Goal: Task Accomplishment & Management: Complete application form

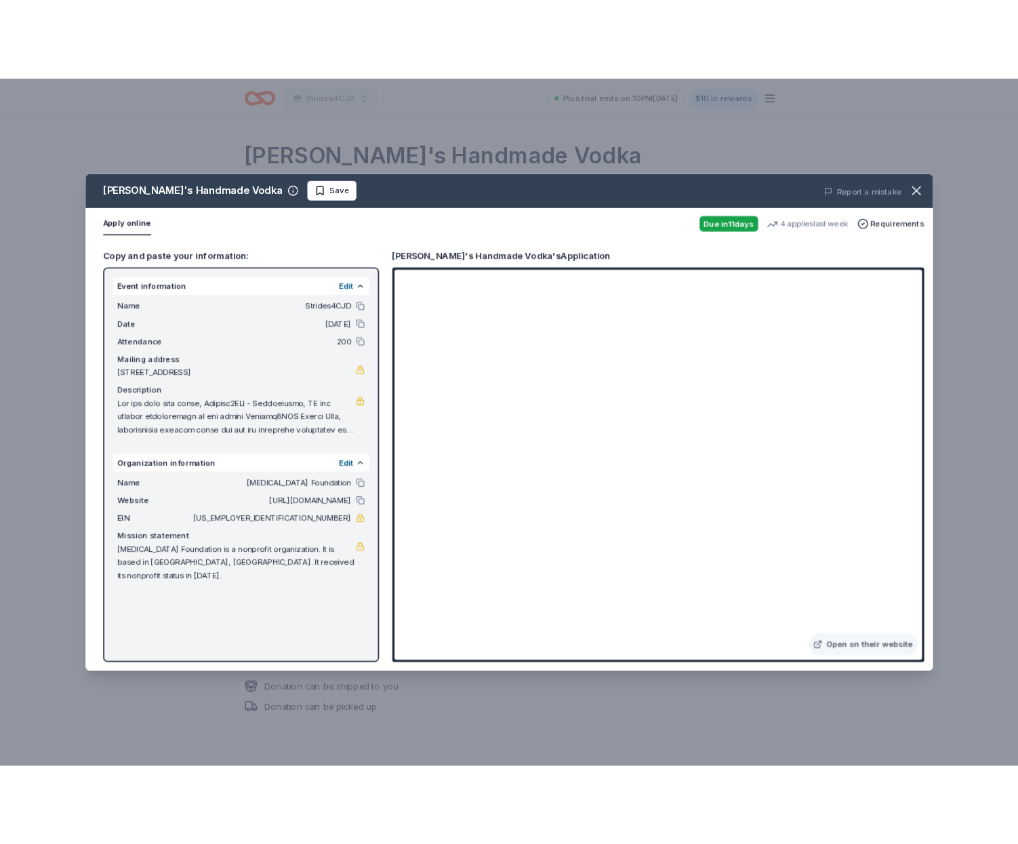
scroll to position [50, 0]
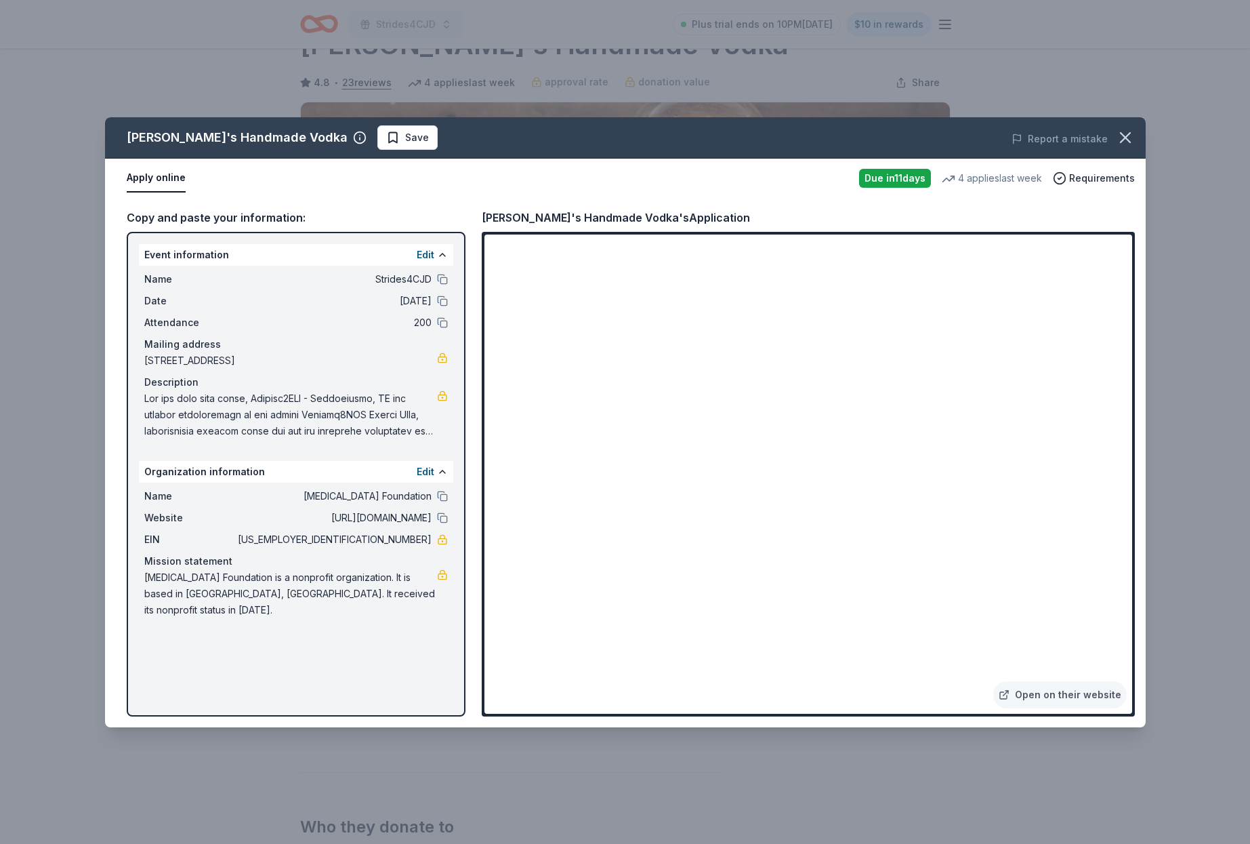
click at [405, 140] on span "Save" at bounding box center [417, 137] width 24 height 16
click at [1122, 136] on icon "button" at bounding box center [1125, 137] width 19 height 19
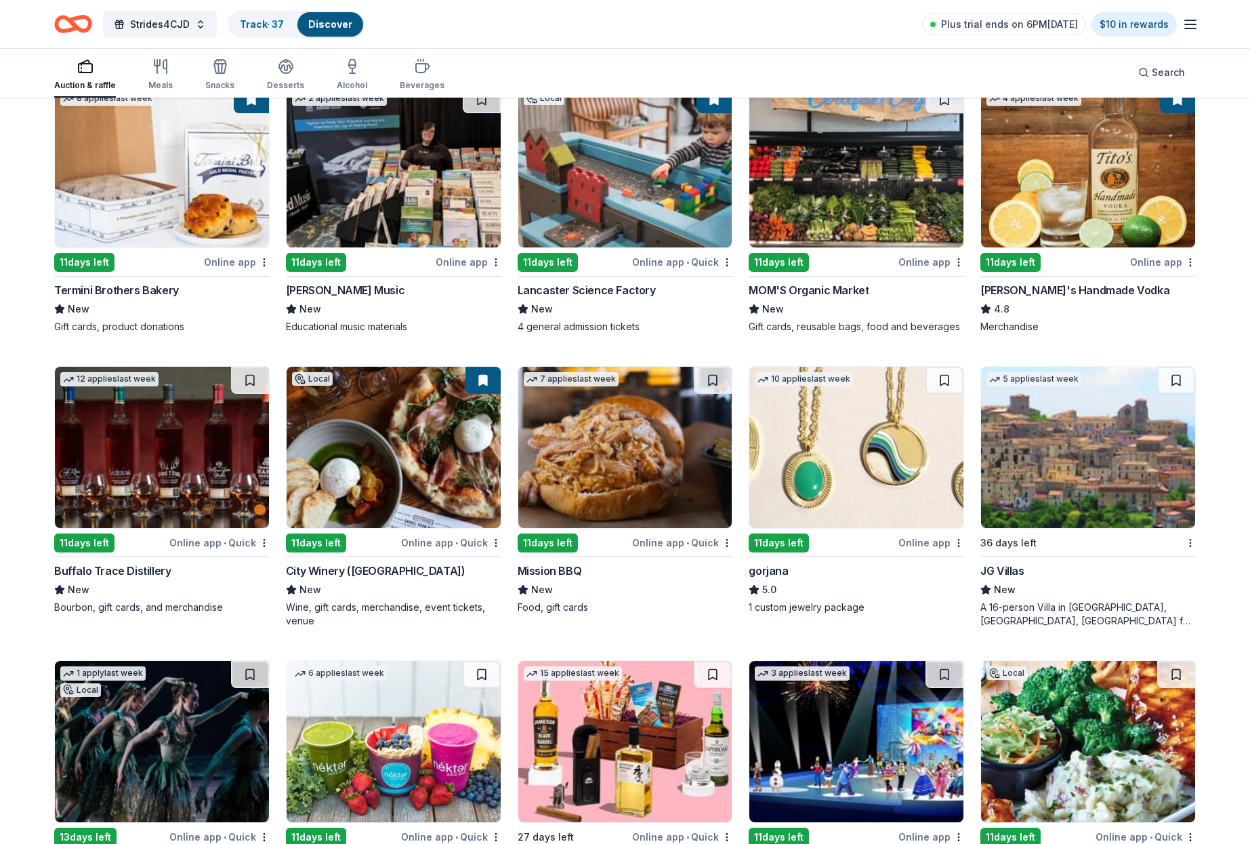
scroll to position [1930, 0]
click at [182, 456] on img at bounding box center [162, 446] width 214 height 161
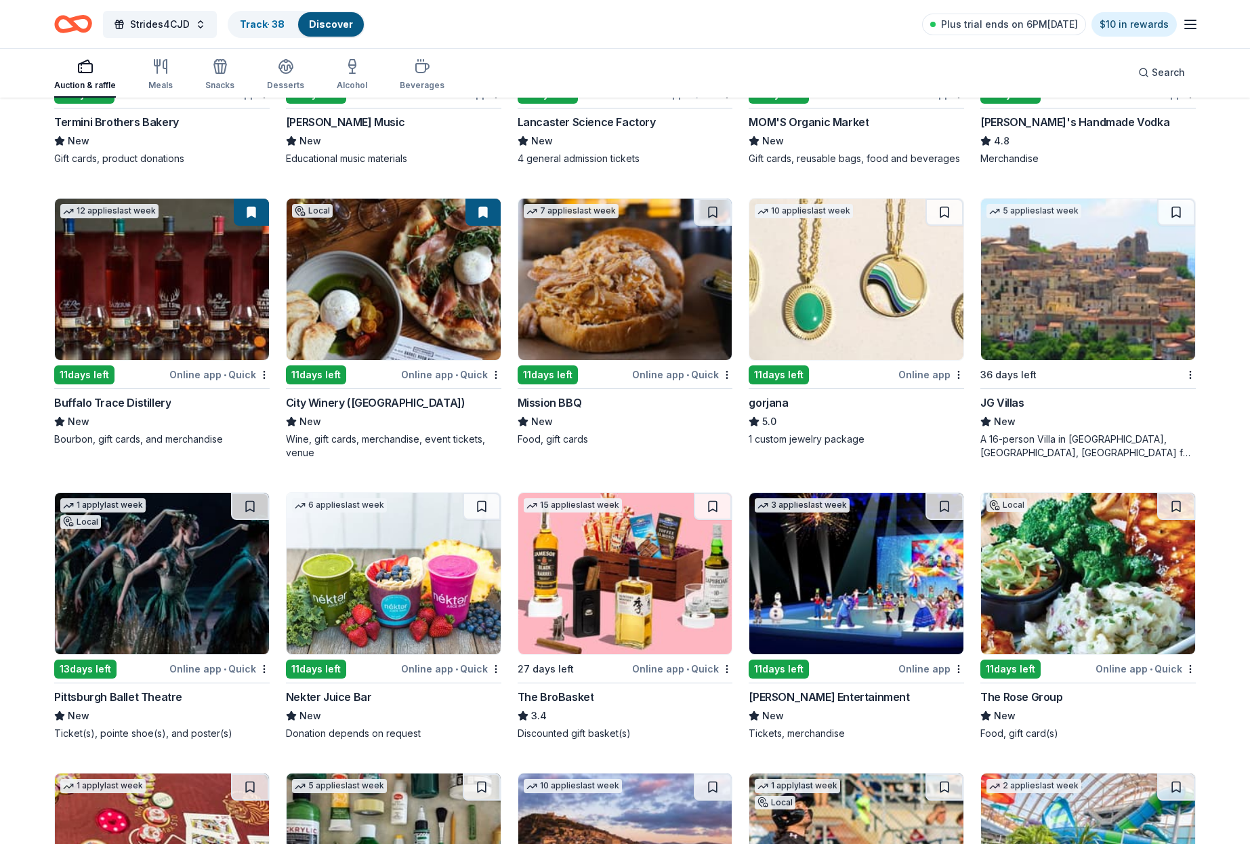
scroll to position [2094, 1]
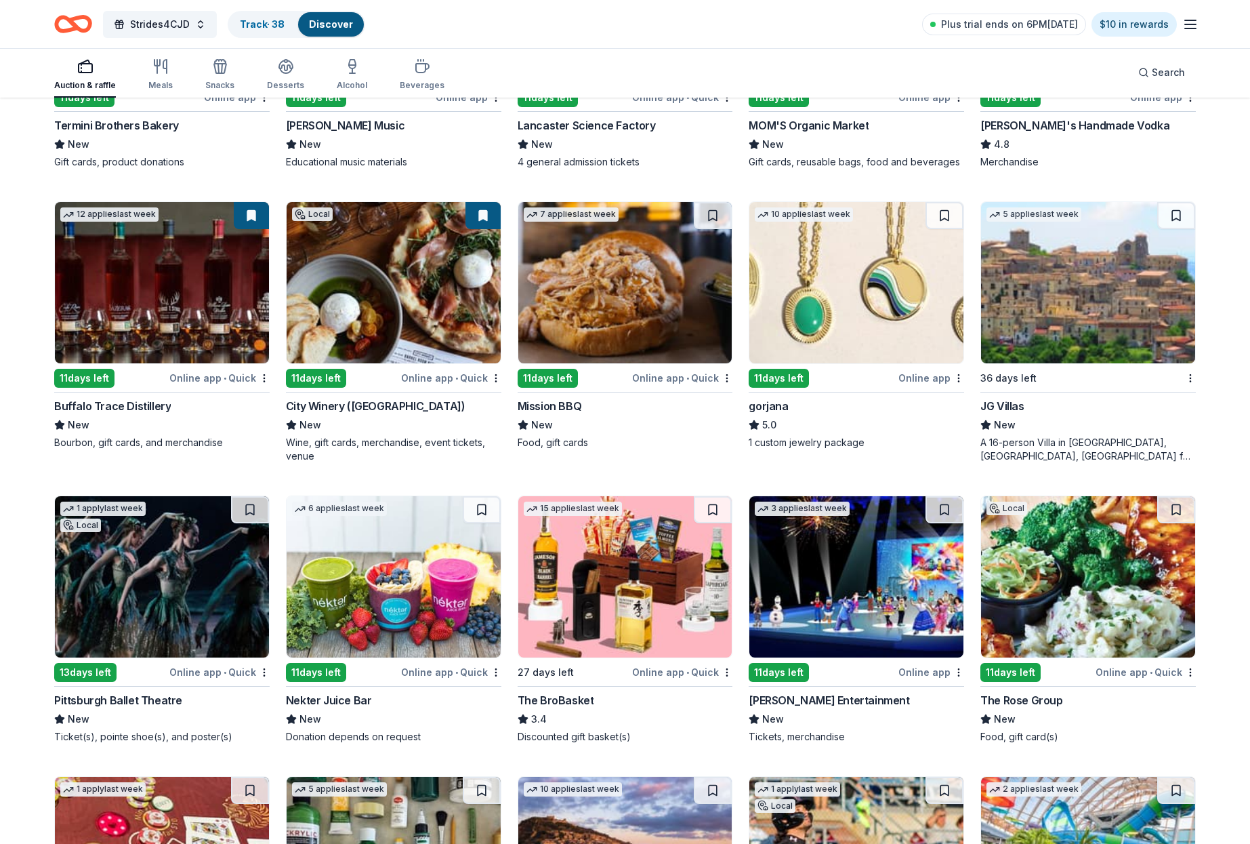
click at [615, 274] on img at bounding box center [625, 282] width 214 height 161
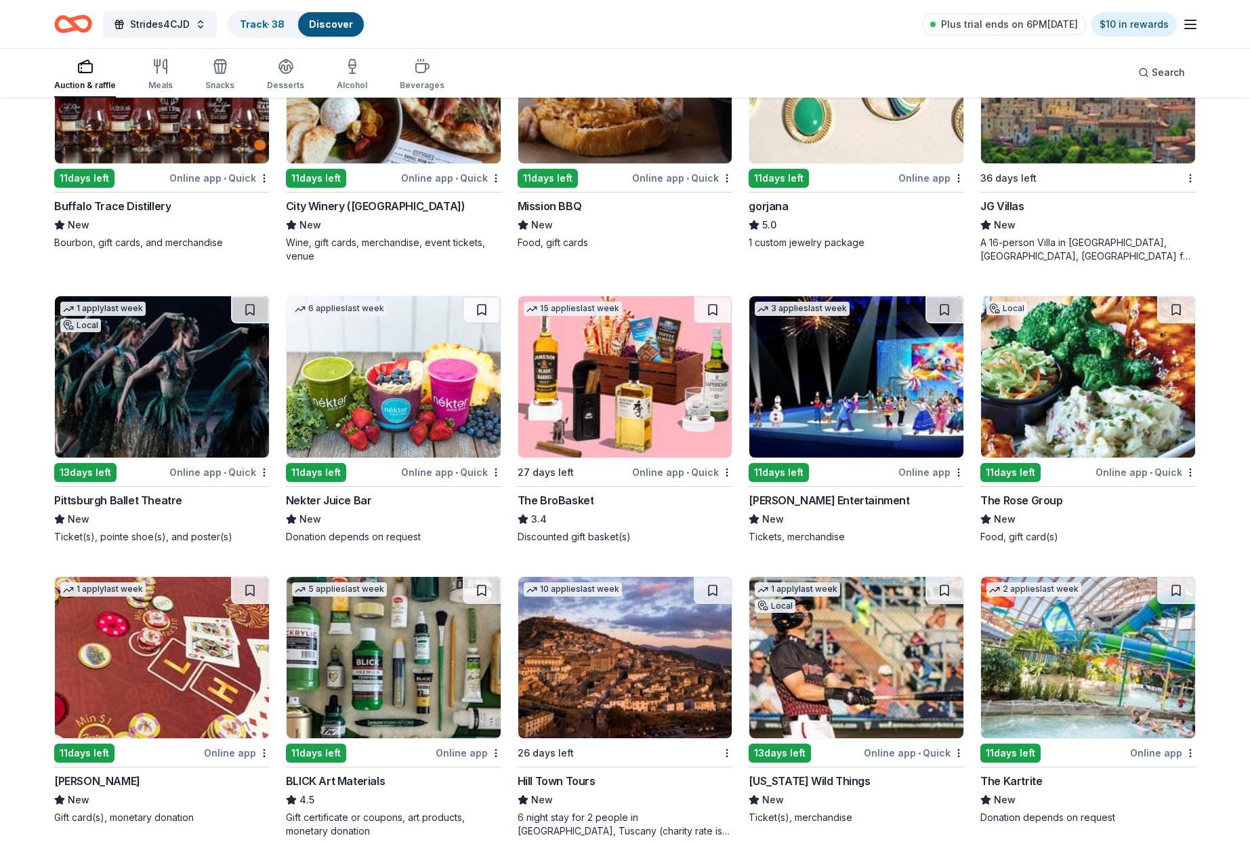
scroll to position [2297, 0]
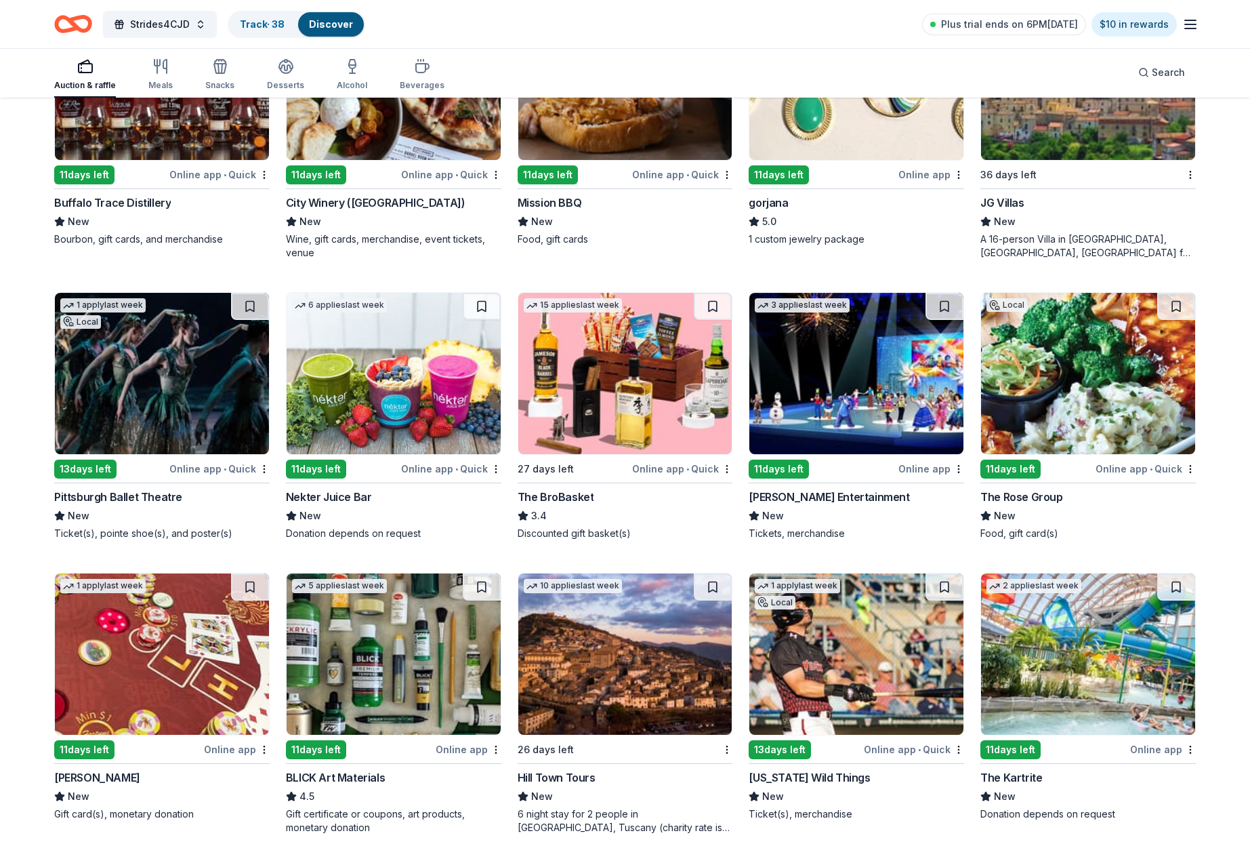
click at [1114, 399] on img at bounding box center [1088, 373] width 214 height 161
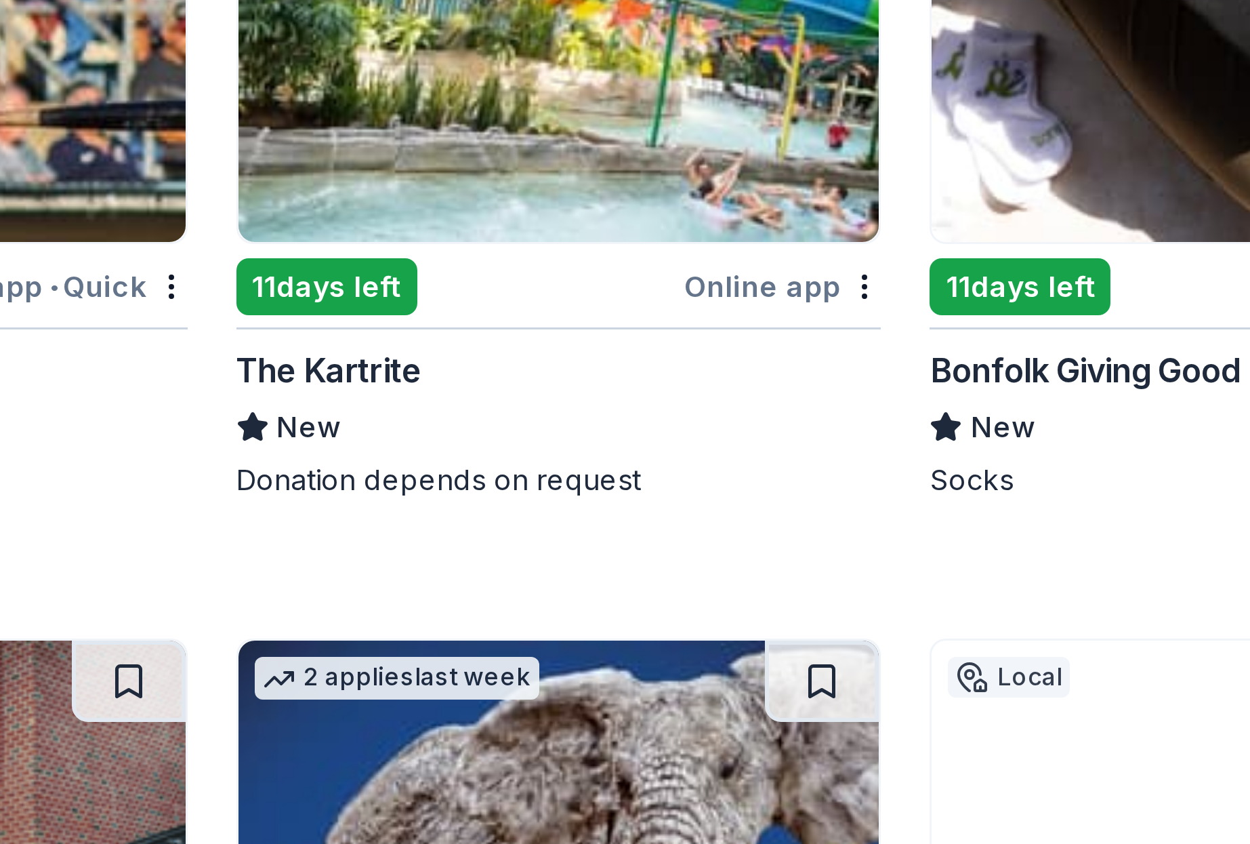
scroll to position [2709, 0]
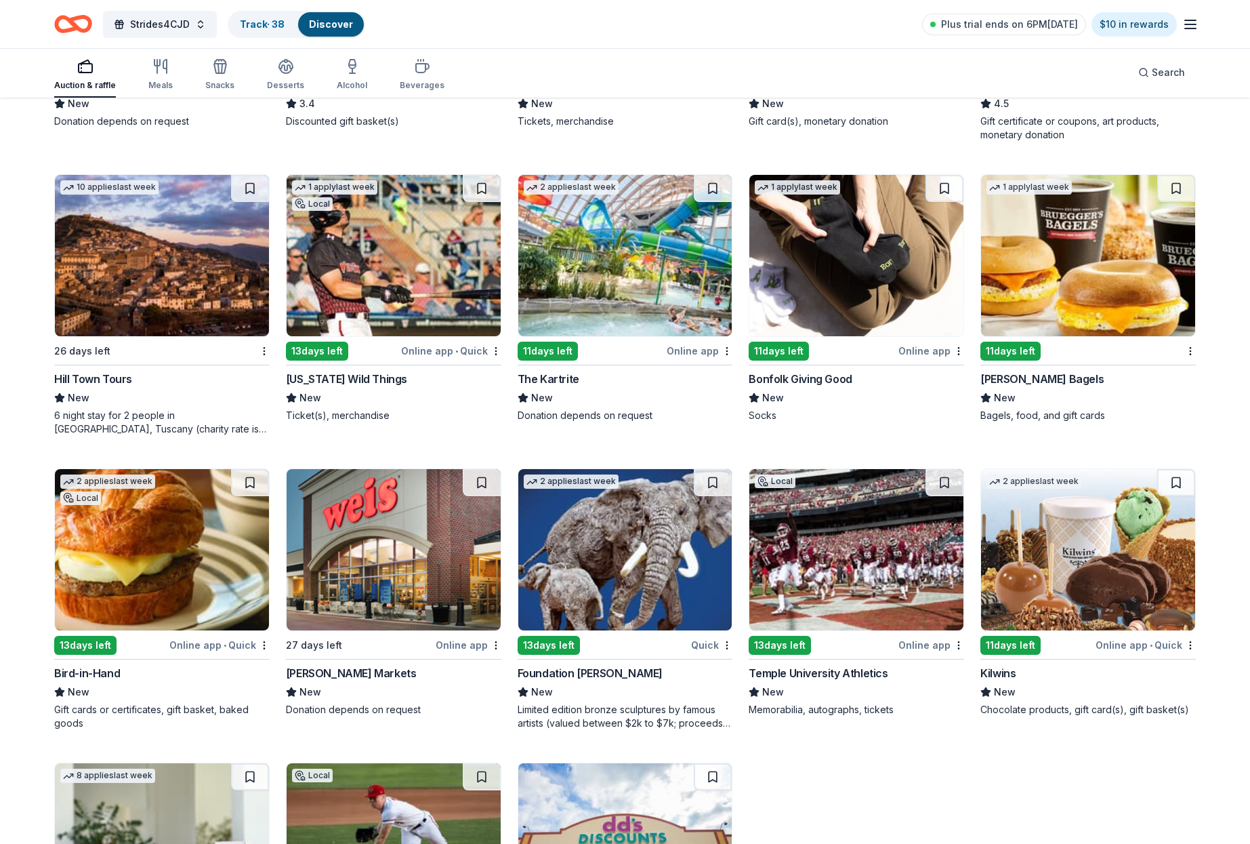
click at [624, 288] on img at bounding box center [625, 255] width 214 height 161
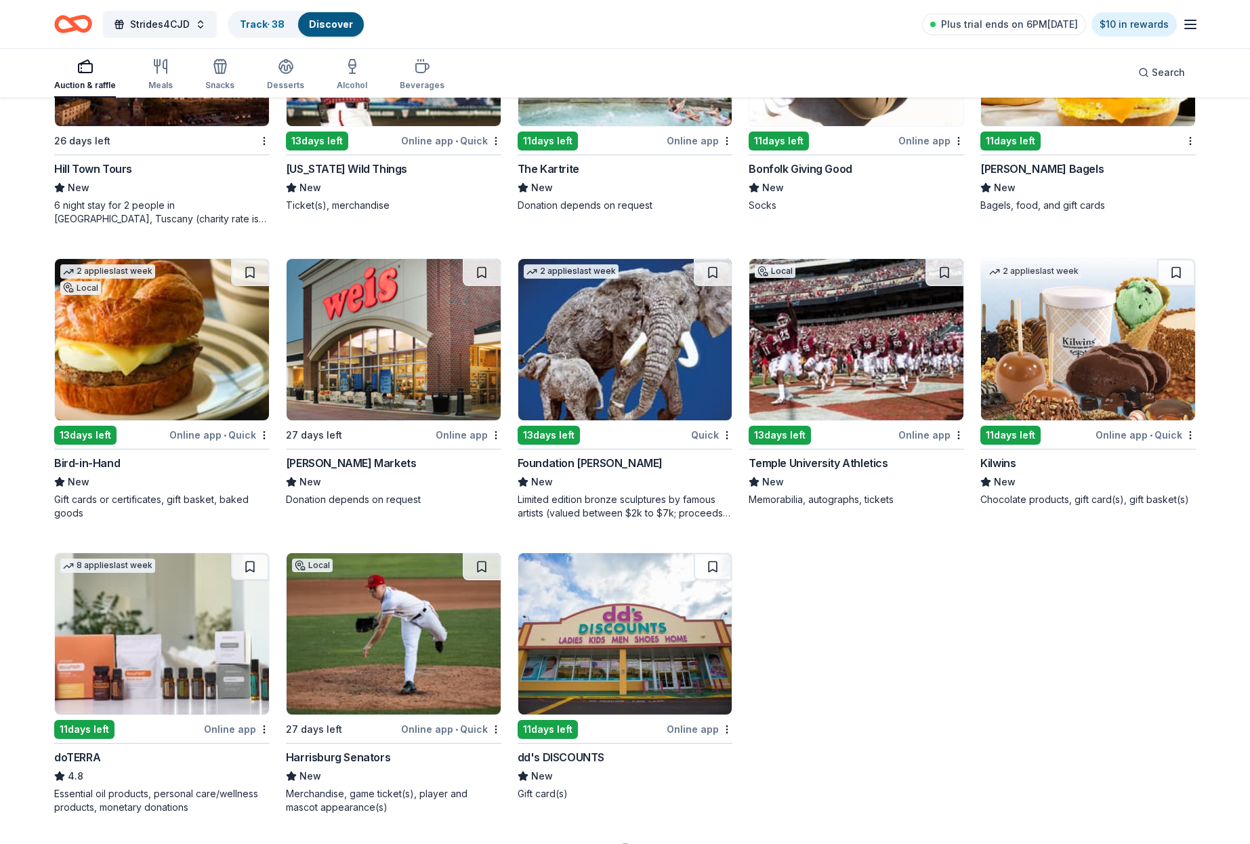
scroll to position [2940, 0]
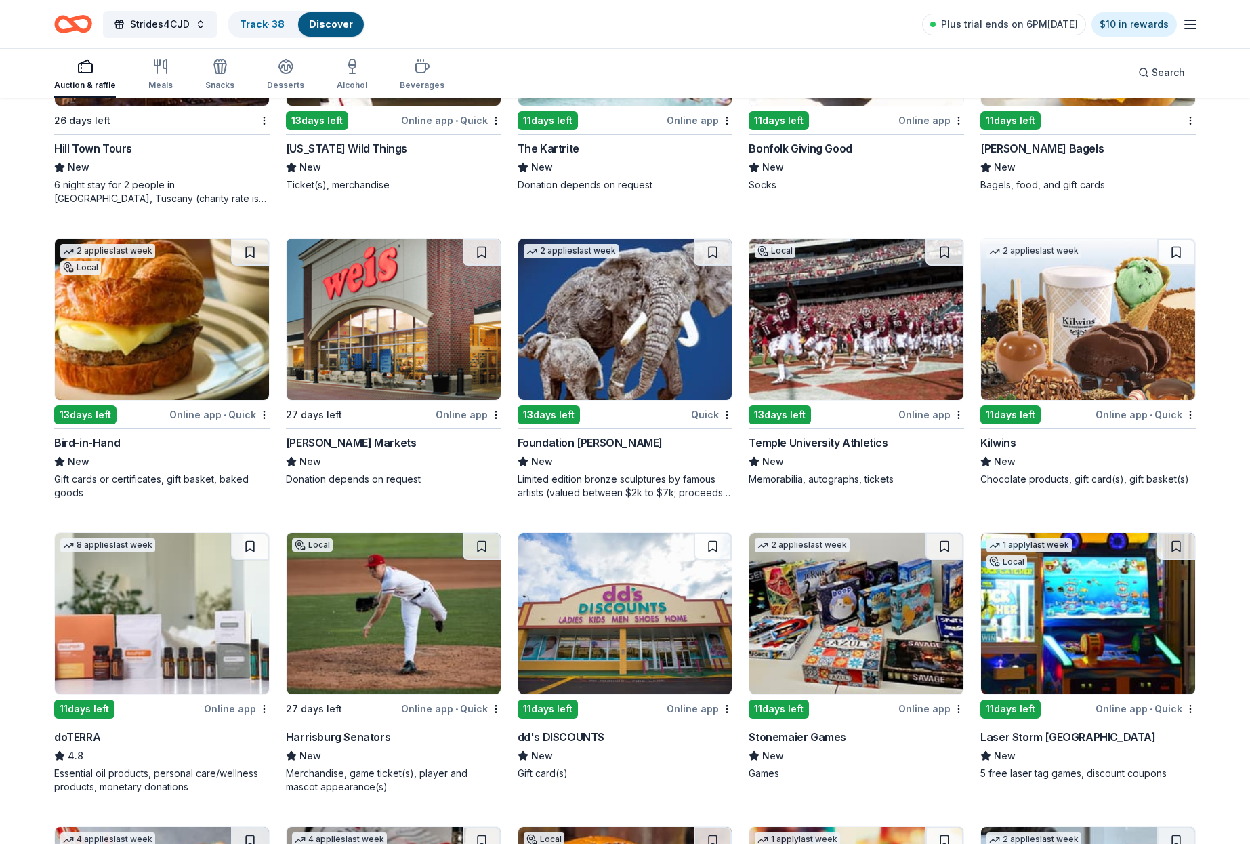
click at [1060, 322] on img at bounding box center [1088, 319] width 214 height 161
click at [1178, 250] on button at bounding box center [1177, 252] width 38 height 27
click at [1177, 251] on button at bounding box center [1177, 252] width 35 height 27
click at [1150, 298] on img at bounding box center [1088, 319] width 214 height 161
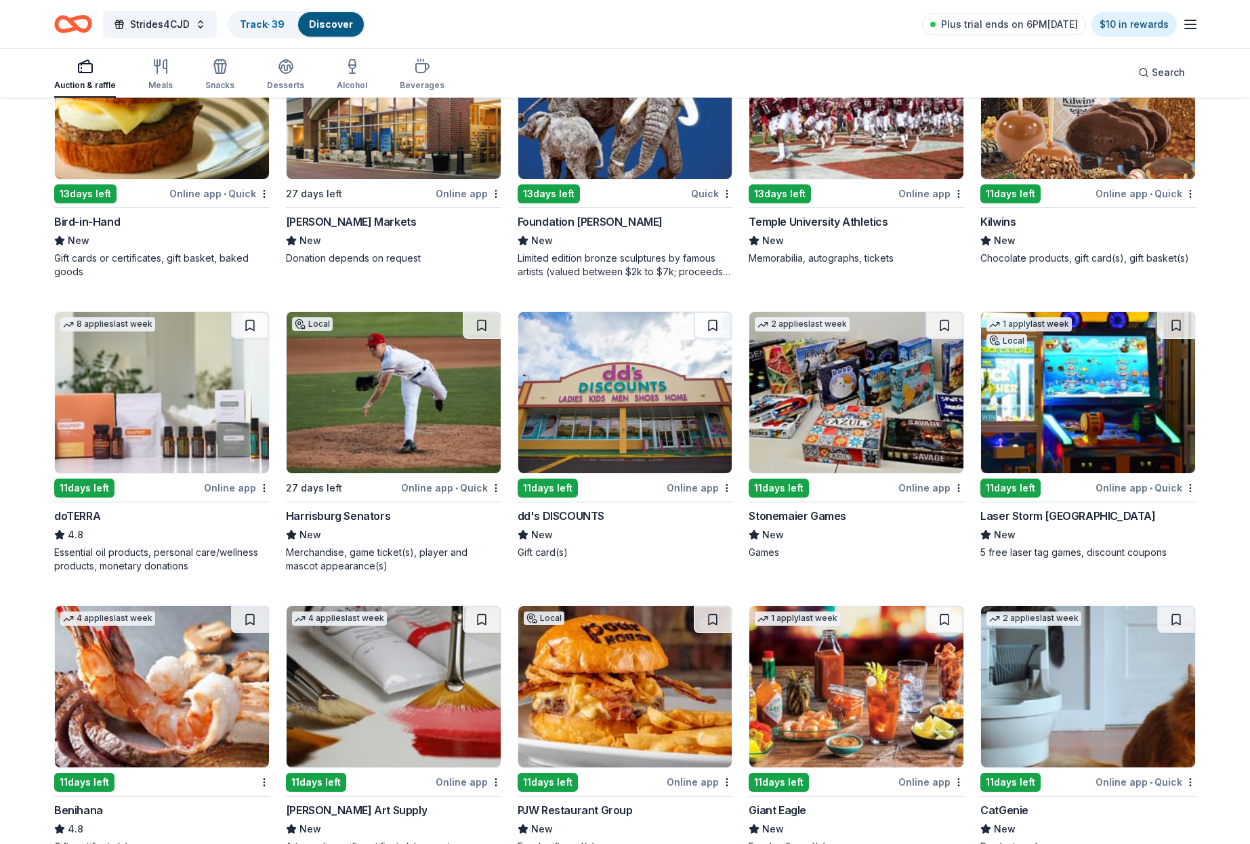
scroll to position [3163, 0]
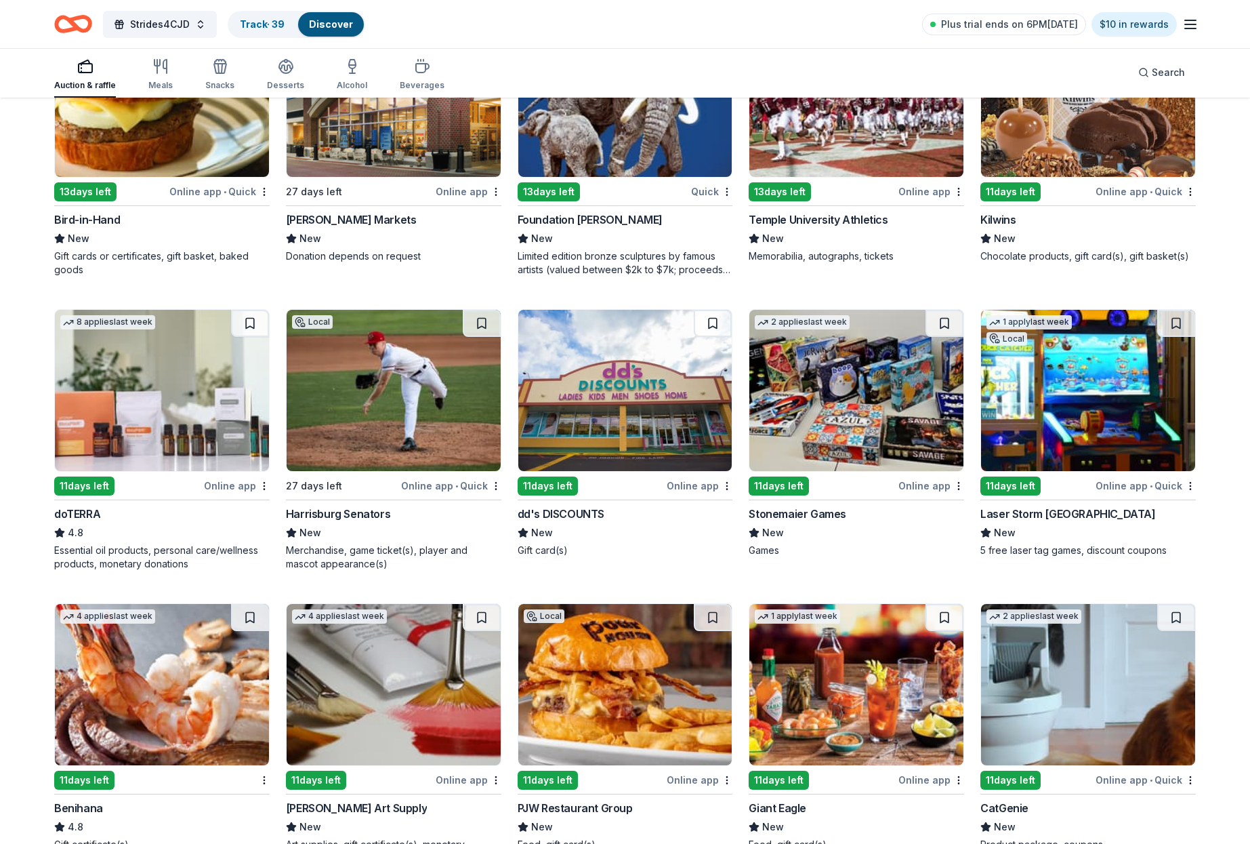
click at [390, 418] on img at bounding box center [394, 390] width 214 height 161
click at [174, 24] on span "Strides4CJD" at bounding box center [160, 24] width 60 height 16
click at [1019, 25] on span "Plus trial ends on 6PM, 8/24" at bounding box center [1009, 24] width 137 height 16
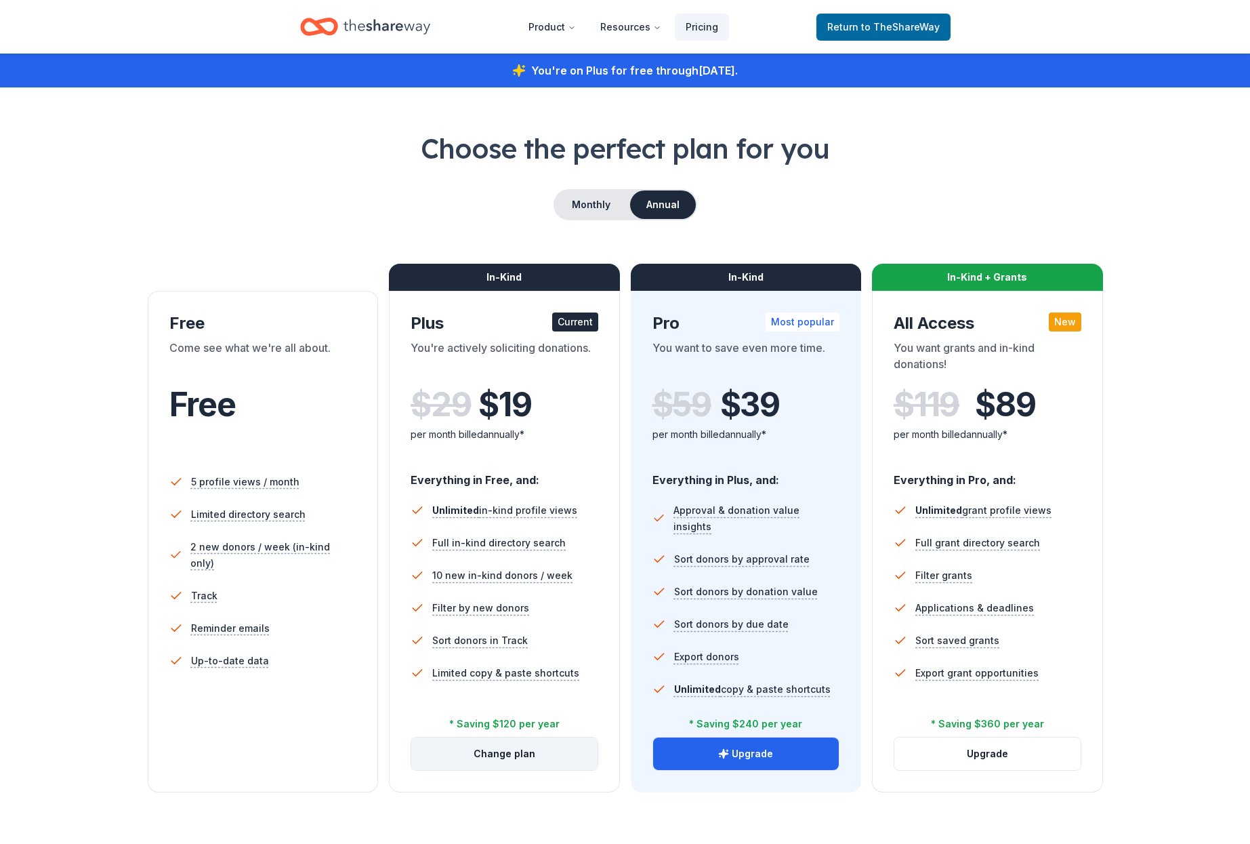
click at [500, 751] on button "Change plan" at bounding box center [504, 753] width 186 height 33
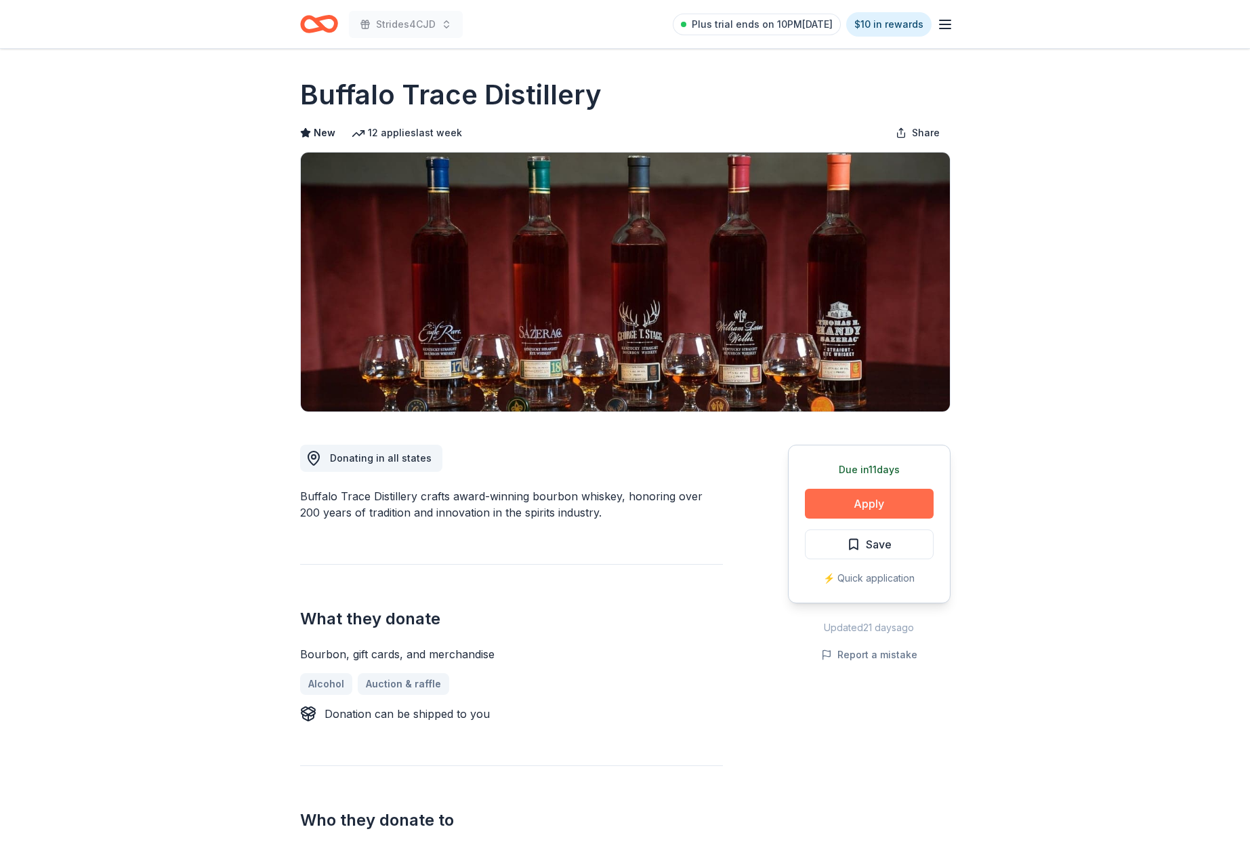
click at [845, 506] on button "Apply" at bounding box center [869, 504] width 129 height 30
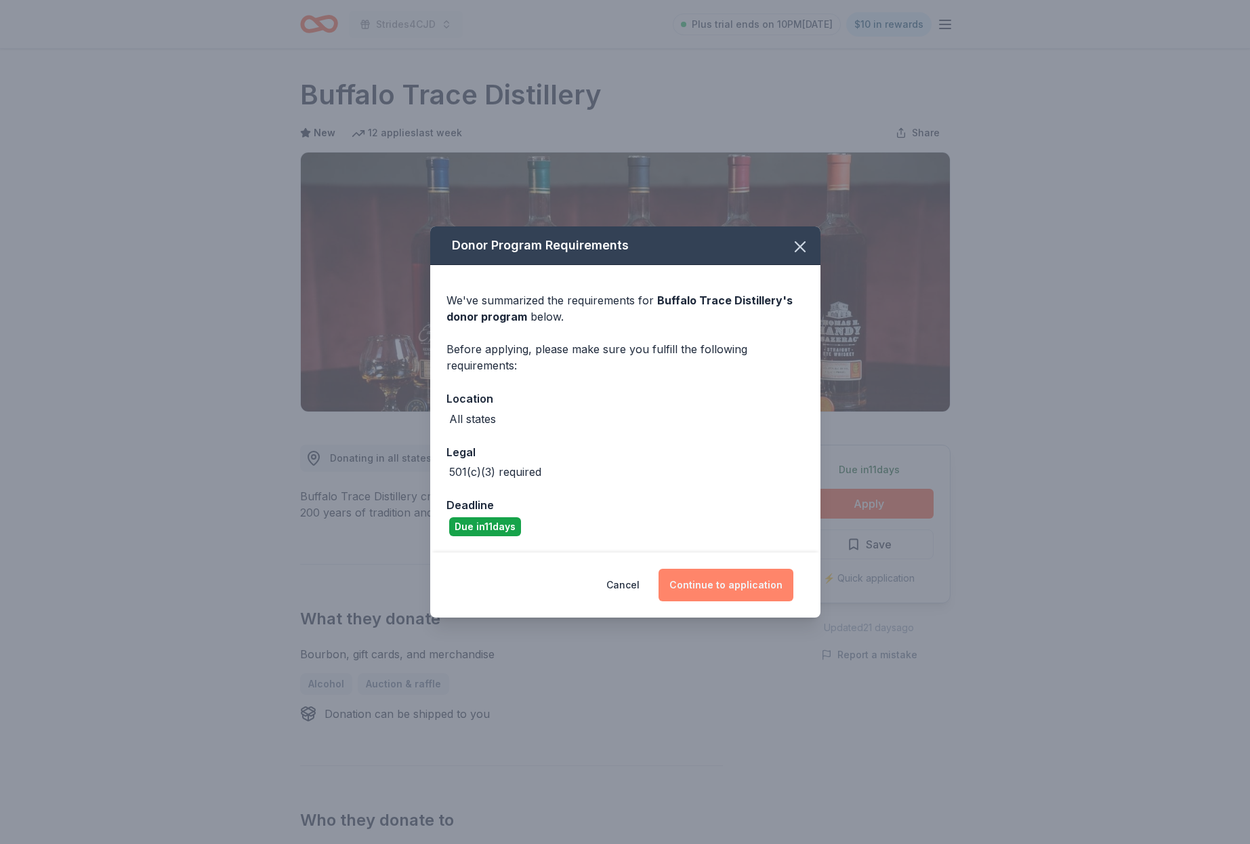
click at [720, 580] on button "Continue to application" at bounding box center [726, 585] width 135 height 33
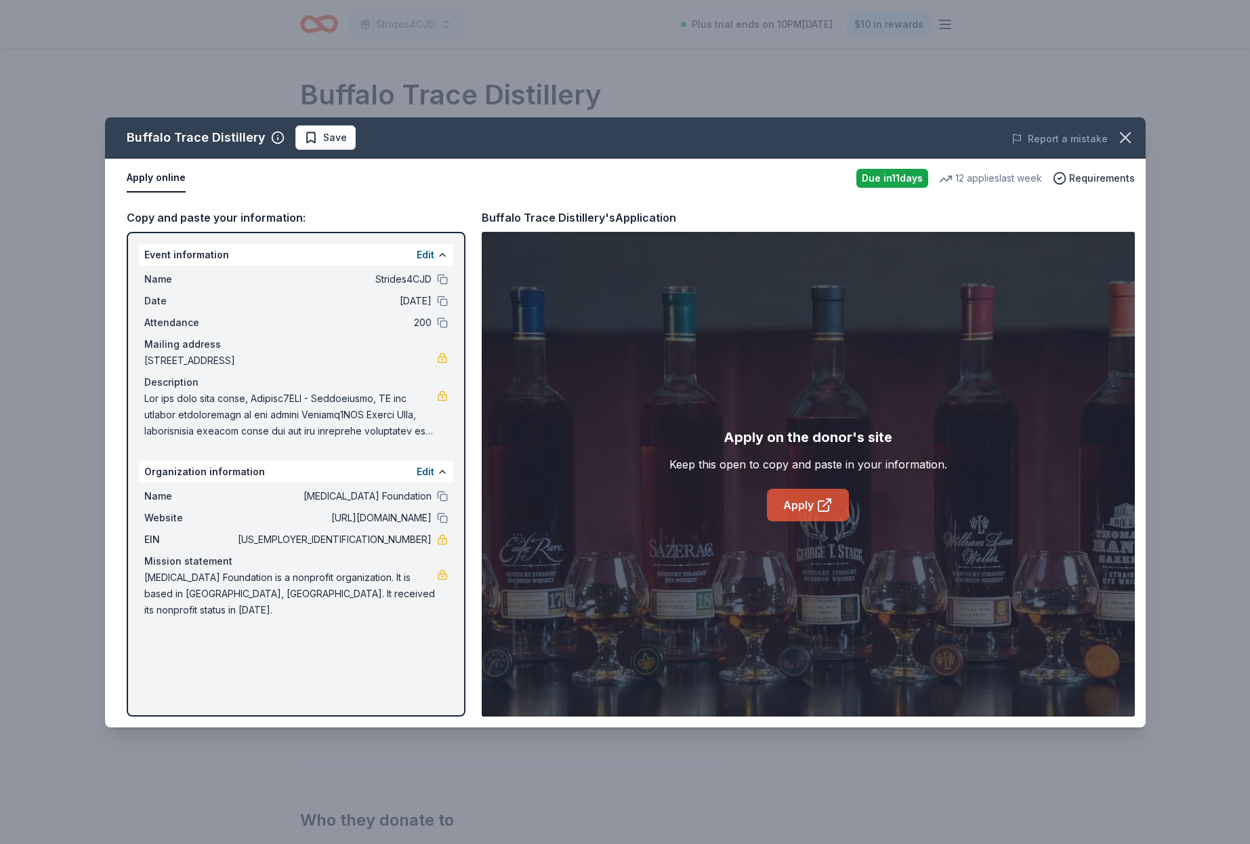
click at [804, 510] on link "Apply" at bounding box center [808, 505] width 82 height 33
click at [330, 138] on span "Save" at bounding box center [335, 137] width 24 height 16
click at [358, 140] on html "Strides4CJD Plus trial ends on 10PM, 8/24 $10 in rewards Due in 11 days Share B…" at bounding box center [625, 422] width 1250 height 844
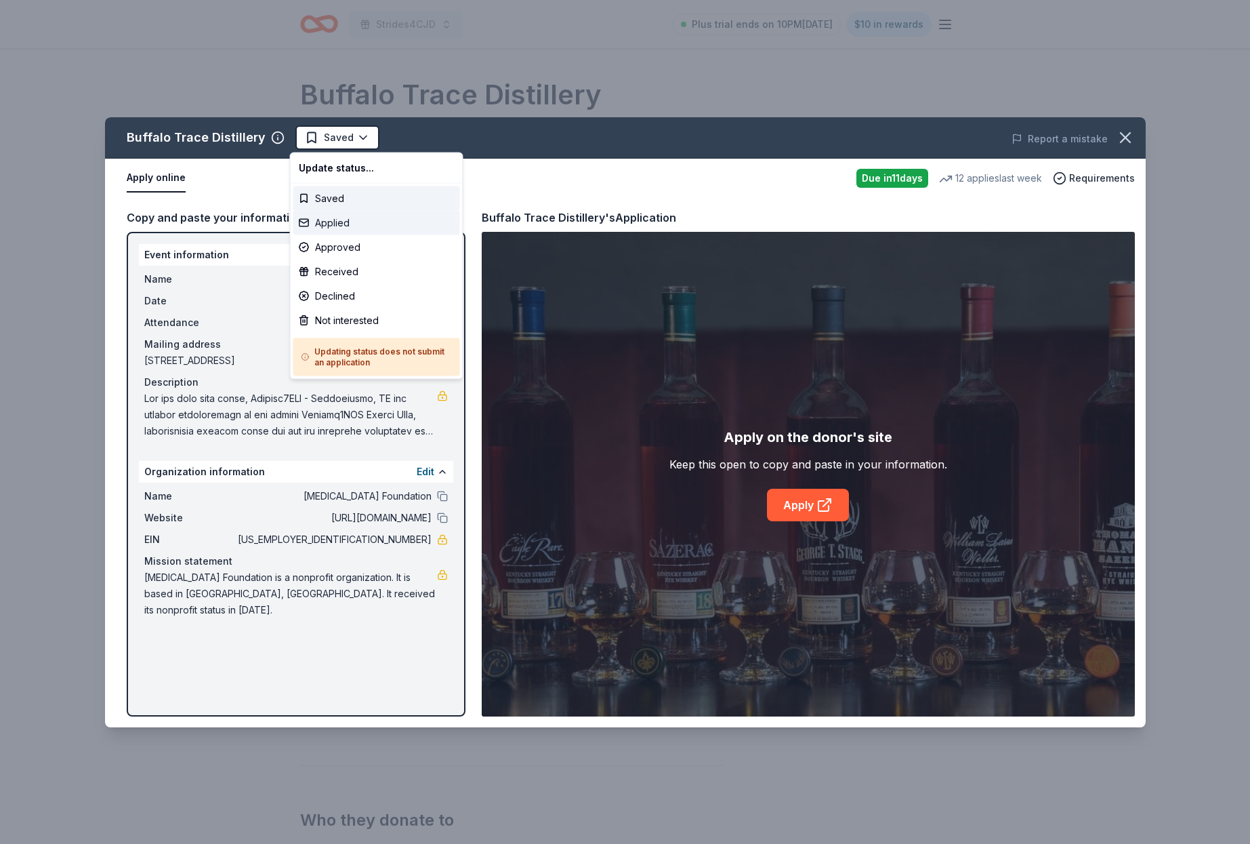
click at [350, 223] on div "Applied" at bounding box center [376, 223] width 167 height 24
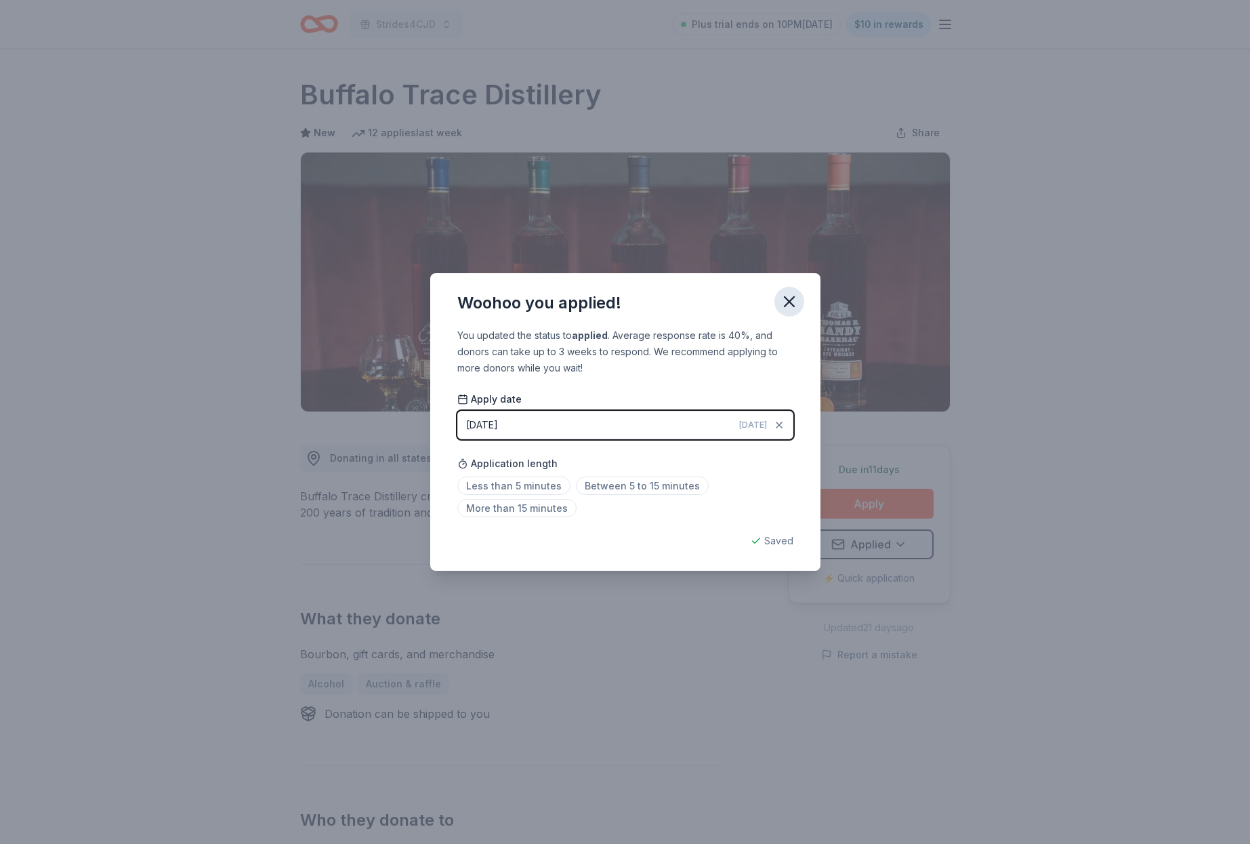
click at [784, 300] on icon "button" at bounding box center [789, 301] width 19 height 19
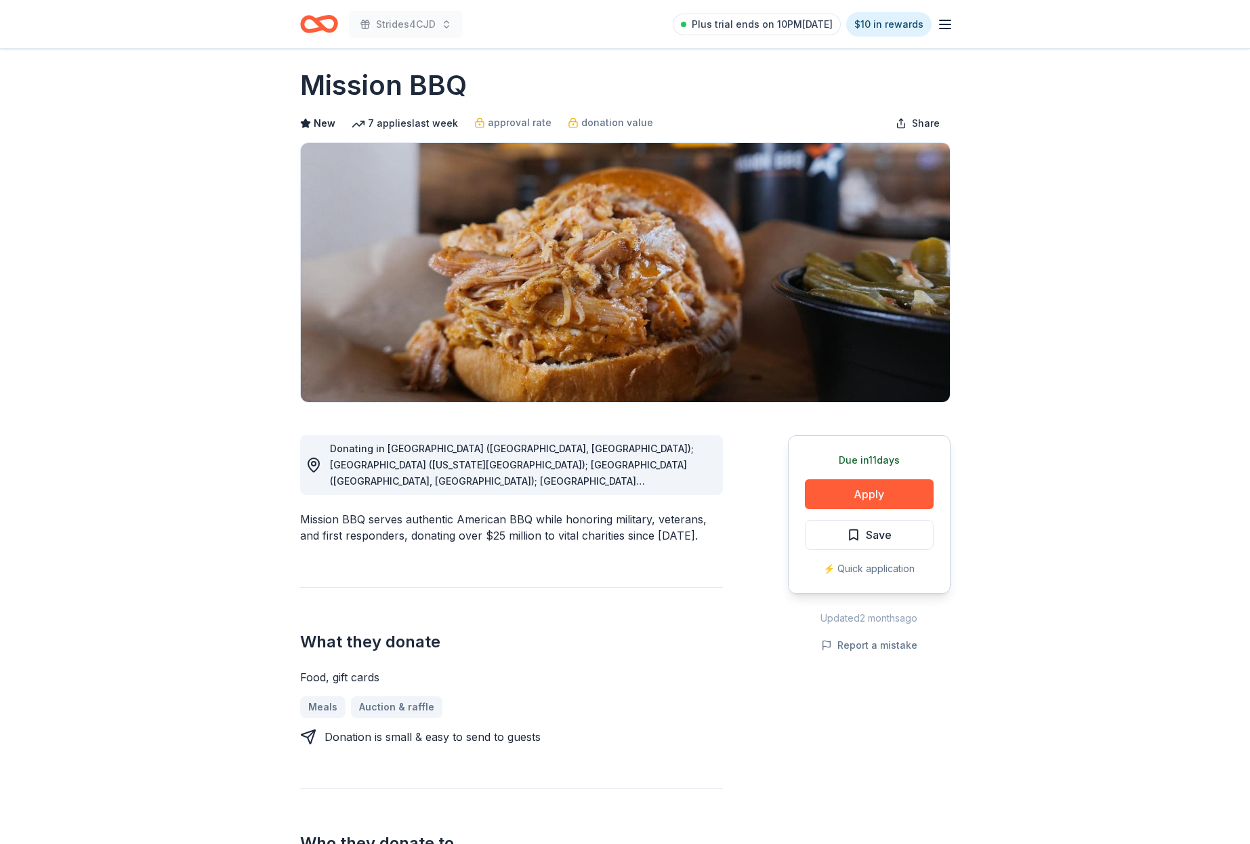
scroll to position [9, 0]
click at [920, 540] on button "Save" at bounding box center [869, 535] width 129 height 30
click at [899, 537] on html "Strides4CJD Plus trial ends on 10PM, 8/24 $10 in rewards Due in 11 days Share M…" at bounding box center [625, 413] width 1250 height 844
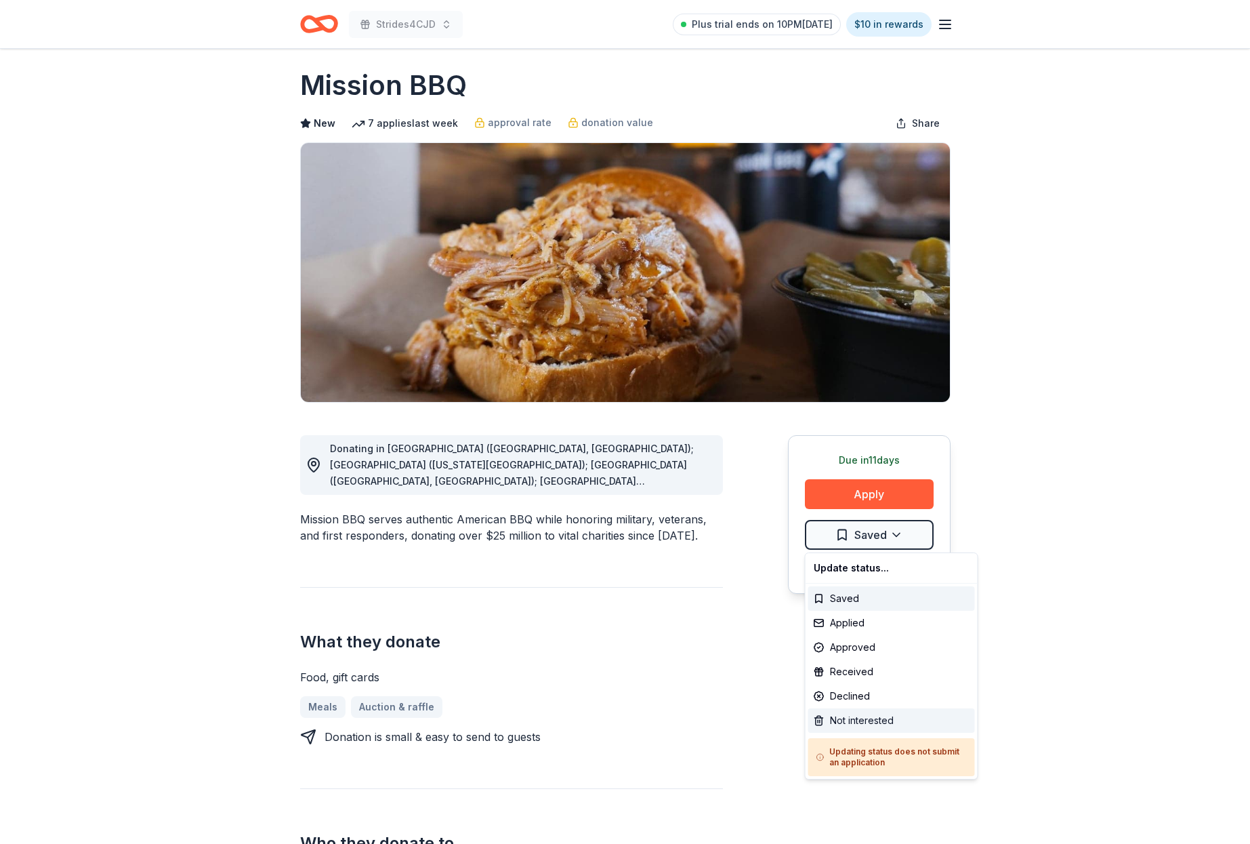
click at [867, 714] on div "Not interested" at bounding box center [892, 720] width 167 height 24
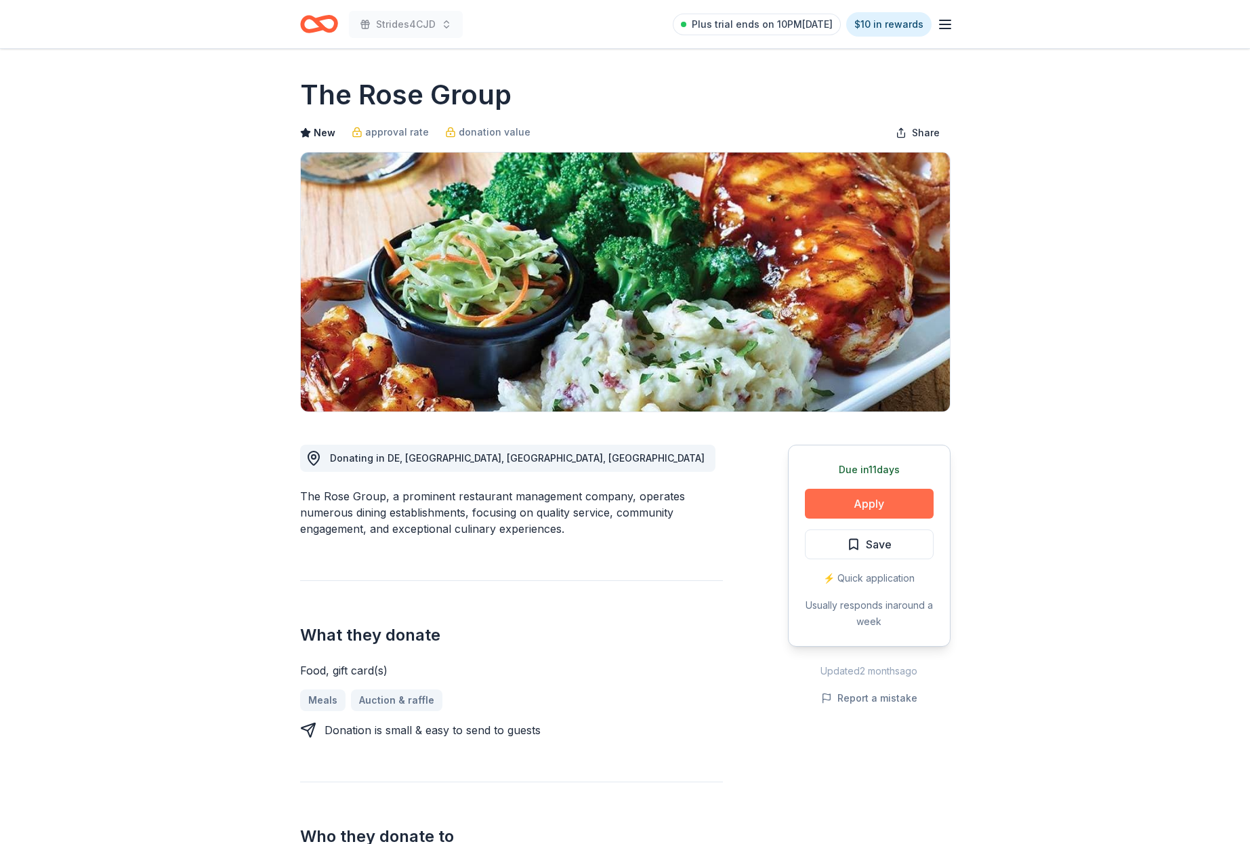
click at [861, 503] on button "Apply" at bounding box center [869, 504] width 129 height 30
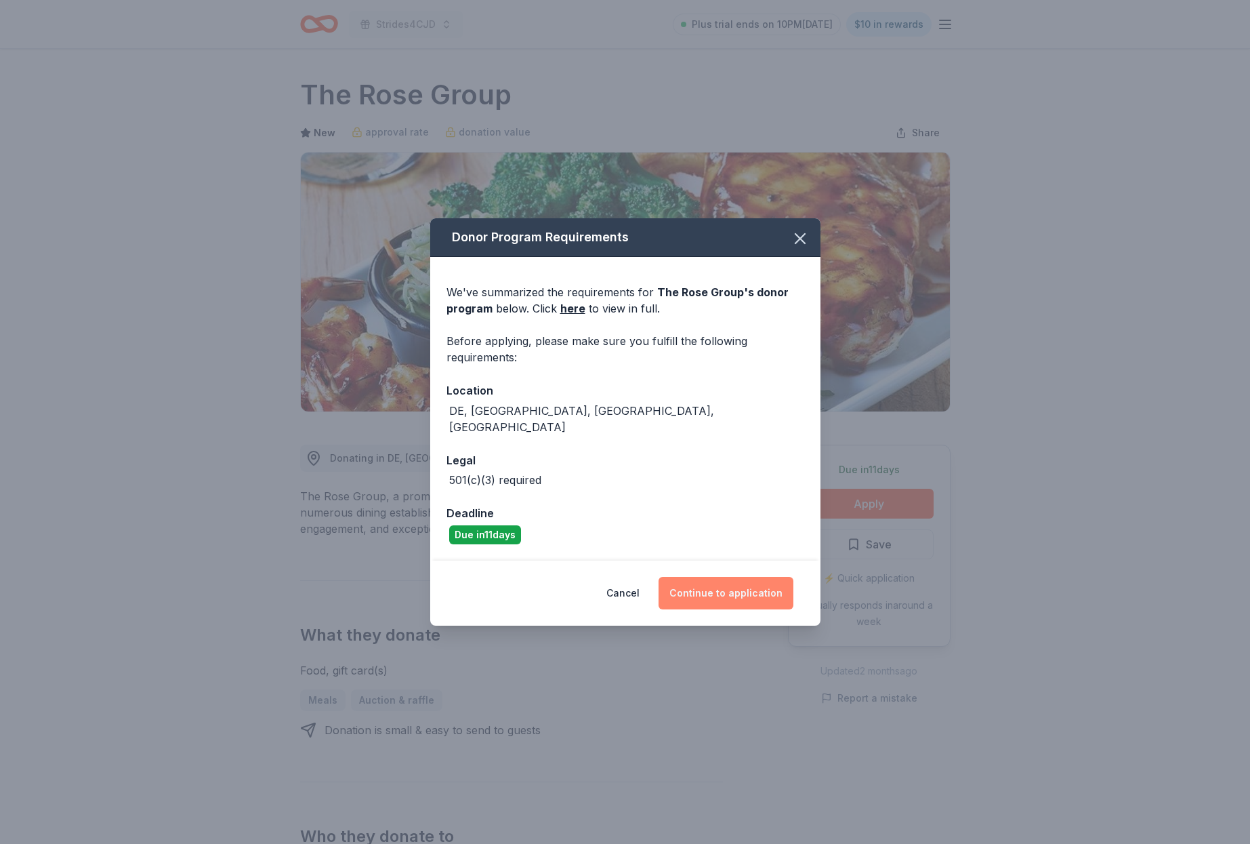
click at [738, 579] on button "Continue to application" at bounding box center [726, 593] width 135 height 33
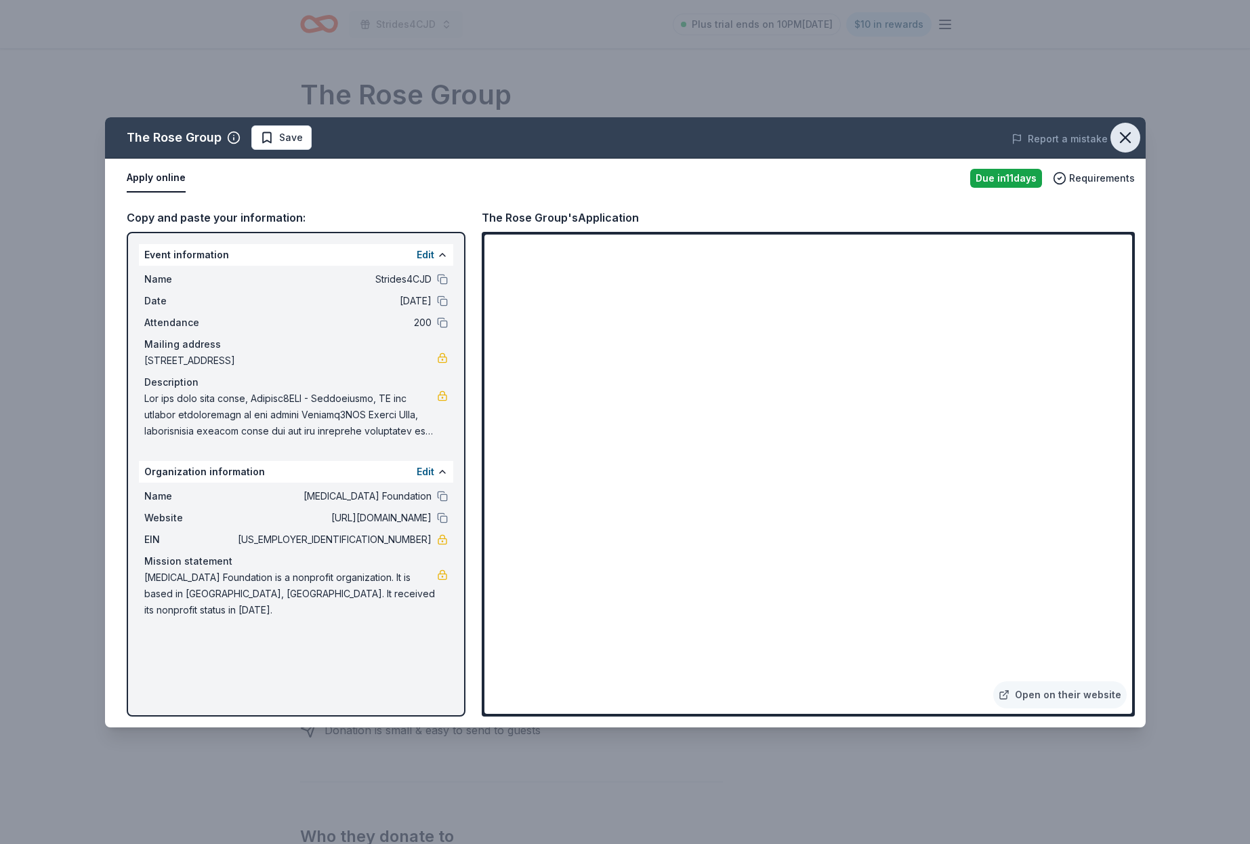
click at [1129, 133] on icon "button" at bounding box center [1125, 137] width 9 height 9
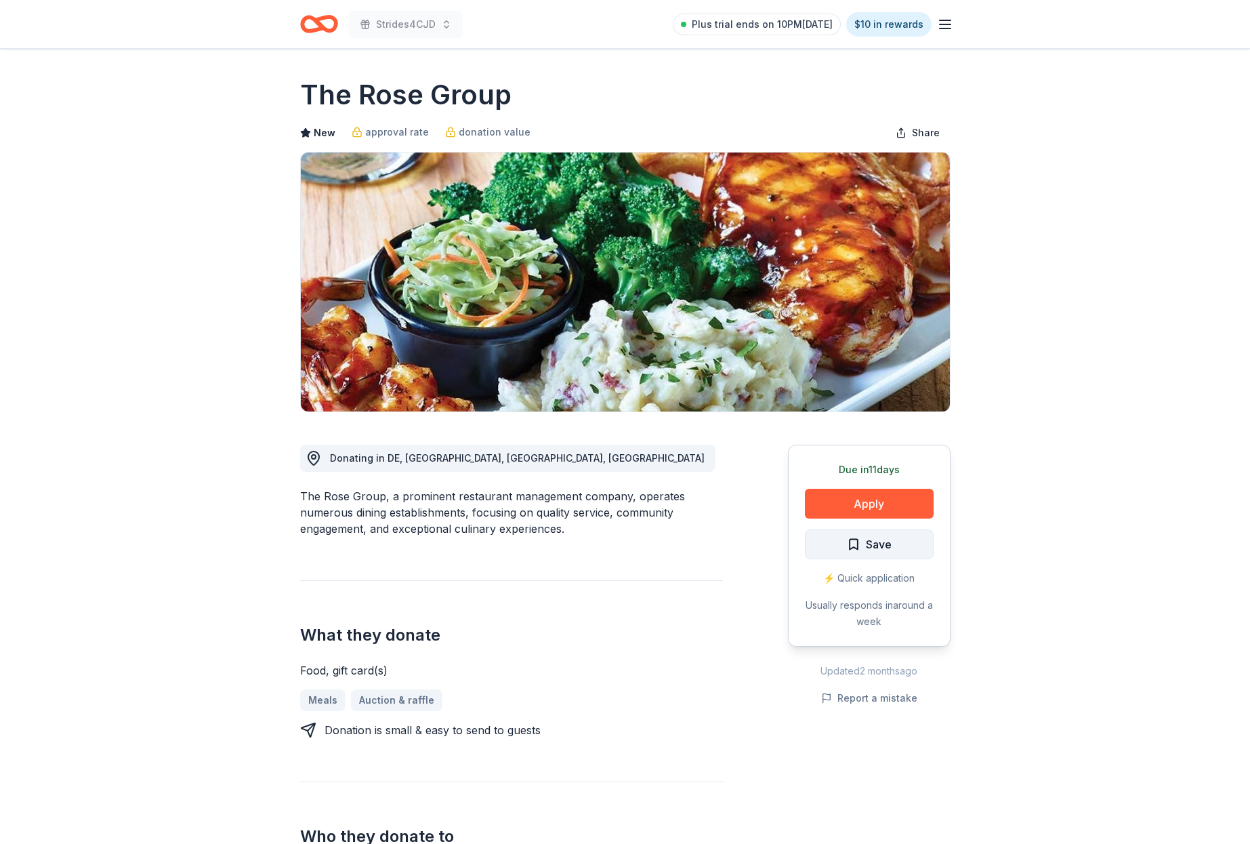
click at [900, 540] on button "Save" at bounding box center [869, 544] width 129 height 30
click at [896, 542] on html "Strides4CJD Plus trial ends on 10PM, 8/24 $10 in rewards Due in 11 days Share T…" at bounding box center [625, 422] width 1250 height 844
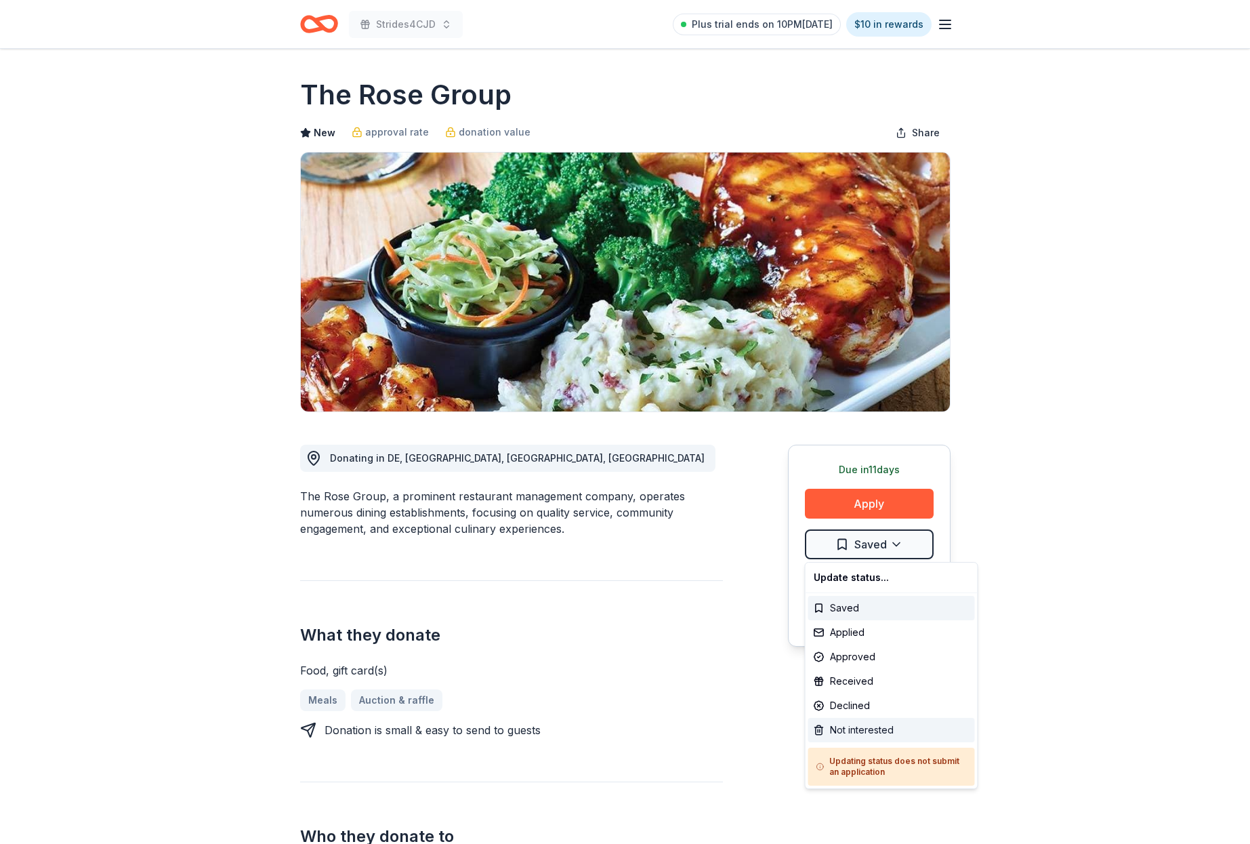
click at [870, 729] on div "Not interested" at bounding box center [892, 730] width 167 height 24
click at [860, 731] on div "Not interested" at bounding box center [865, 730] width 113 height 24
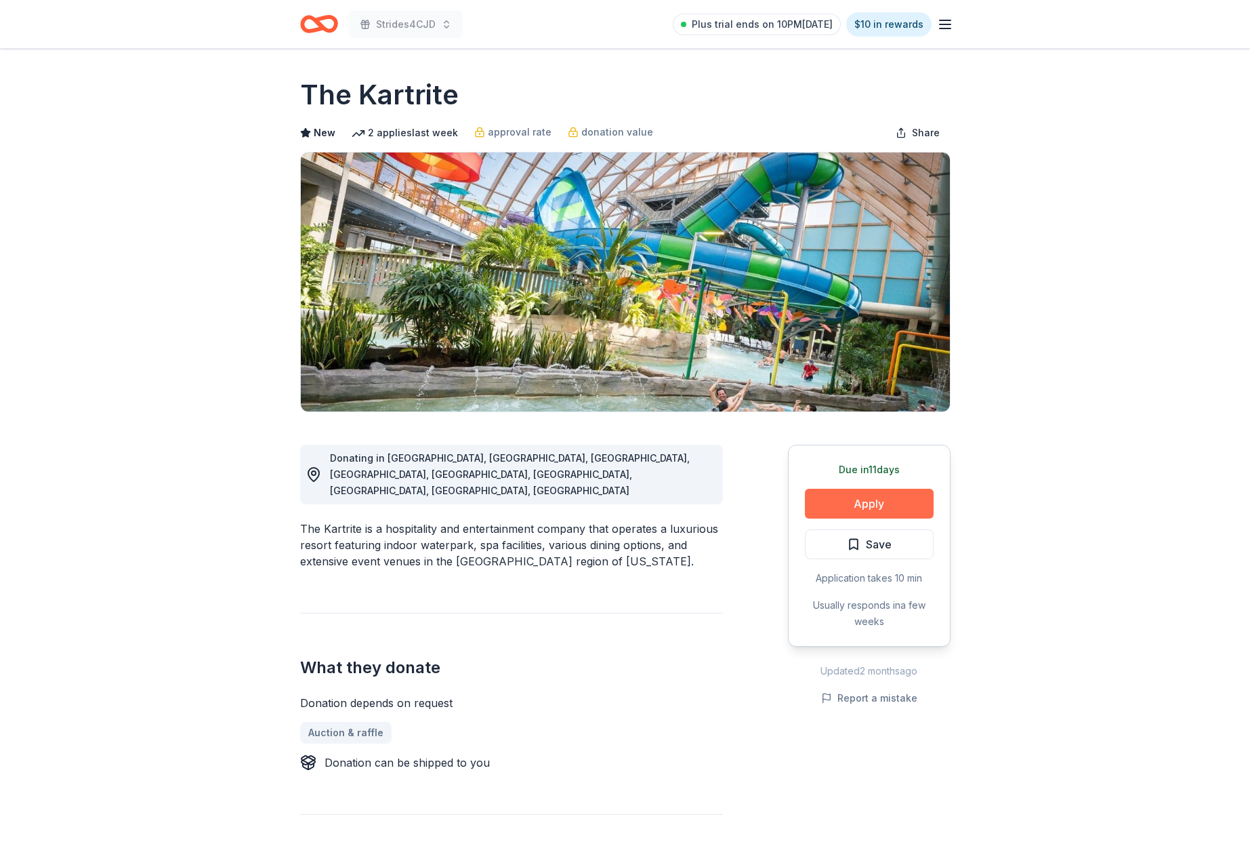
click at [866, 499] on button "Apply" at bounding box center [869, 504] width 129 height 30
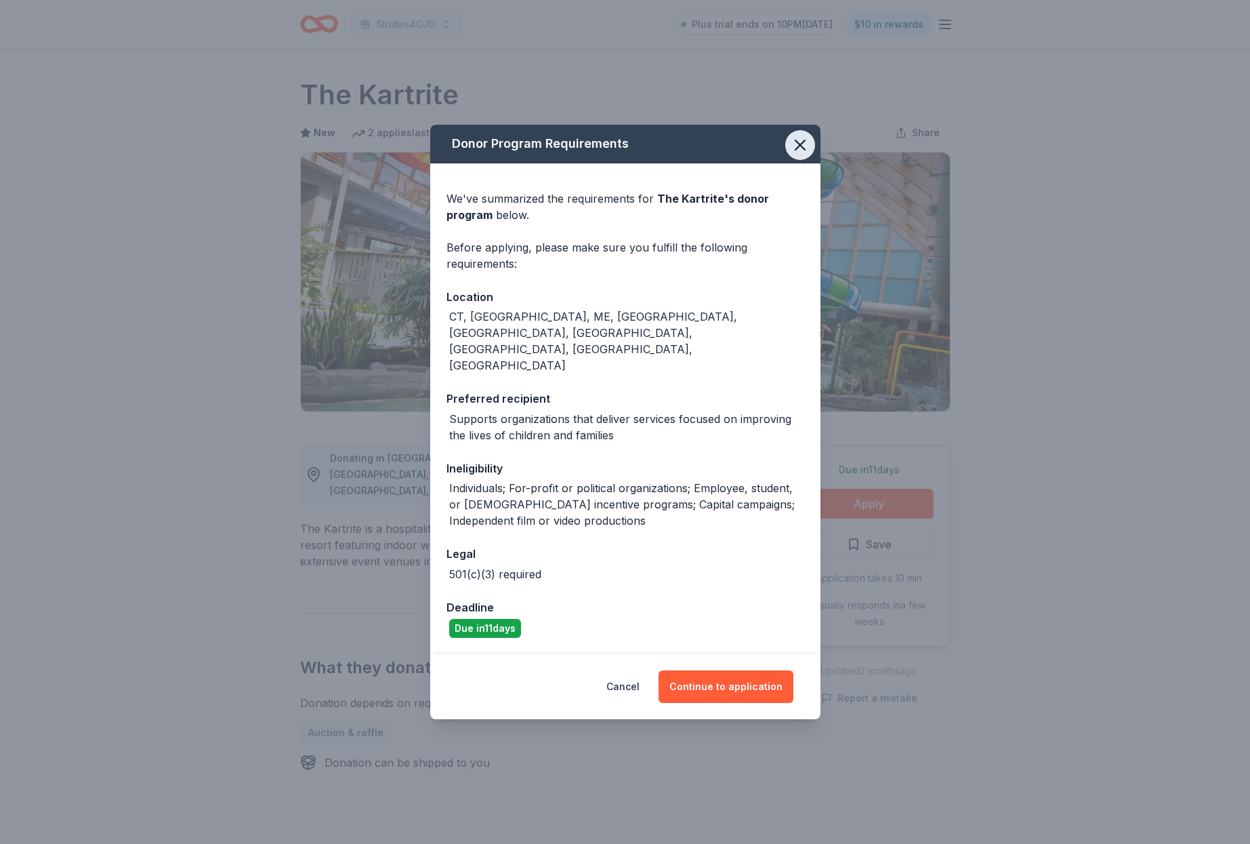
click at [801, 150] on icon "button" at bounding box center [800, 144] width 9 height 9
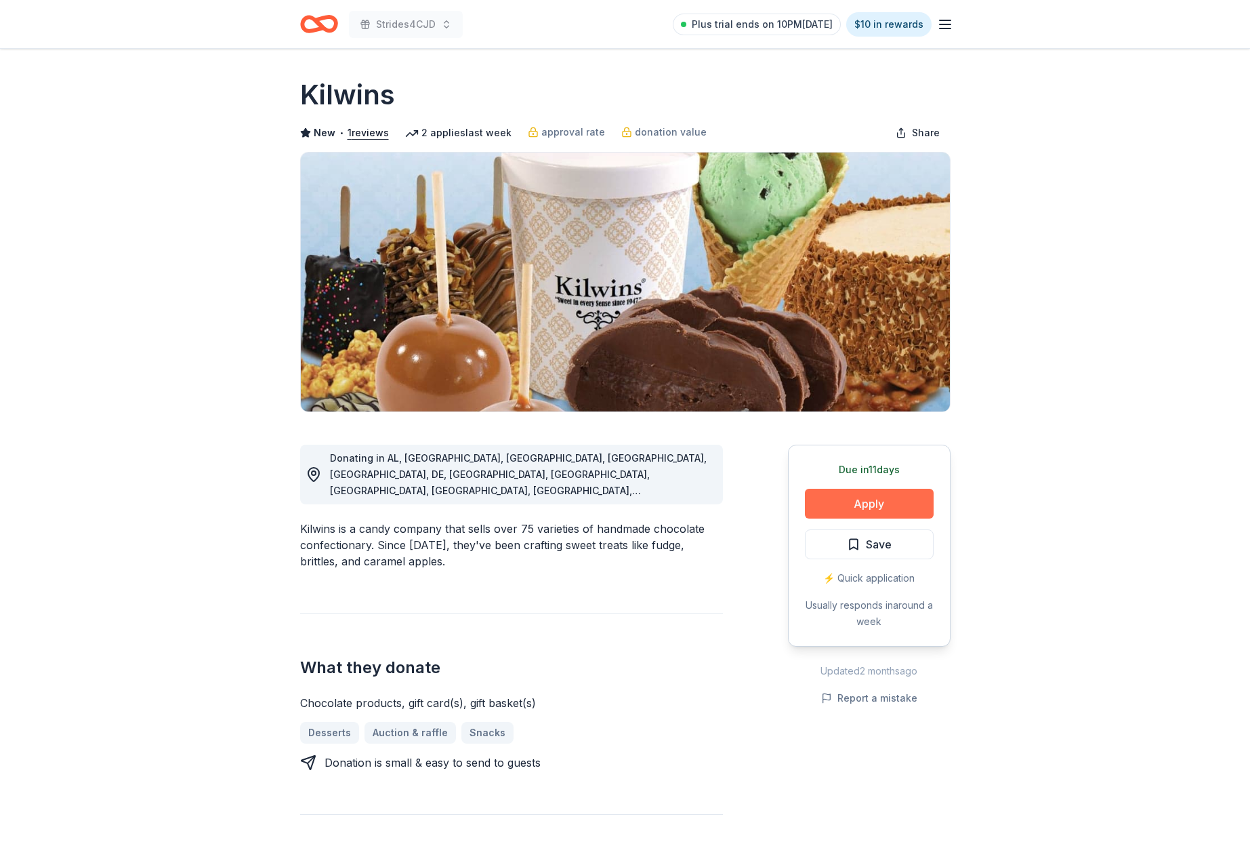
click at [857, 502] on button "Apply" at bounding box center [869, 504] width 129 height 30
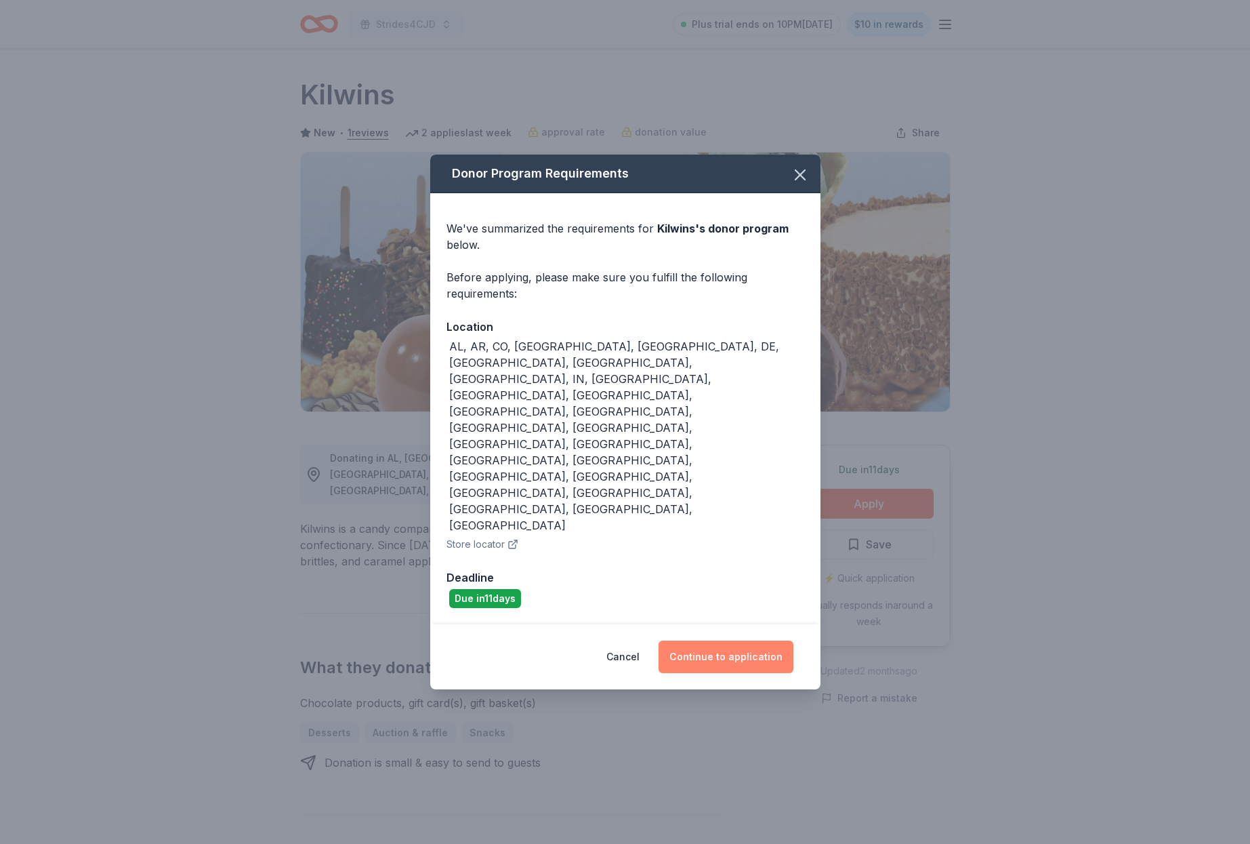
click at [720, 640] on button "Continue to application" at bounding box center [726, 656] width 135 height 33
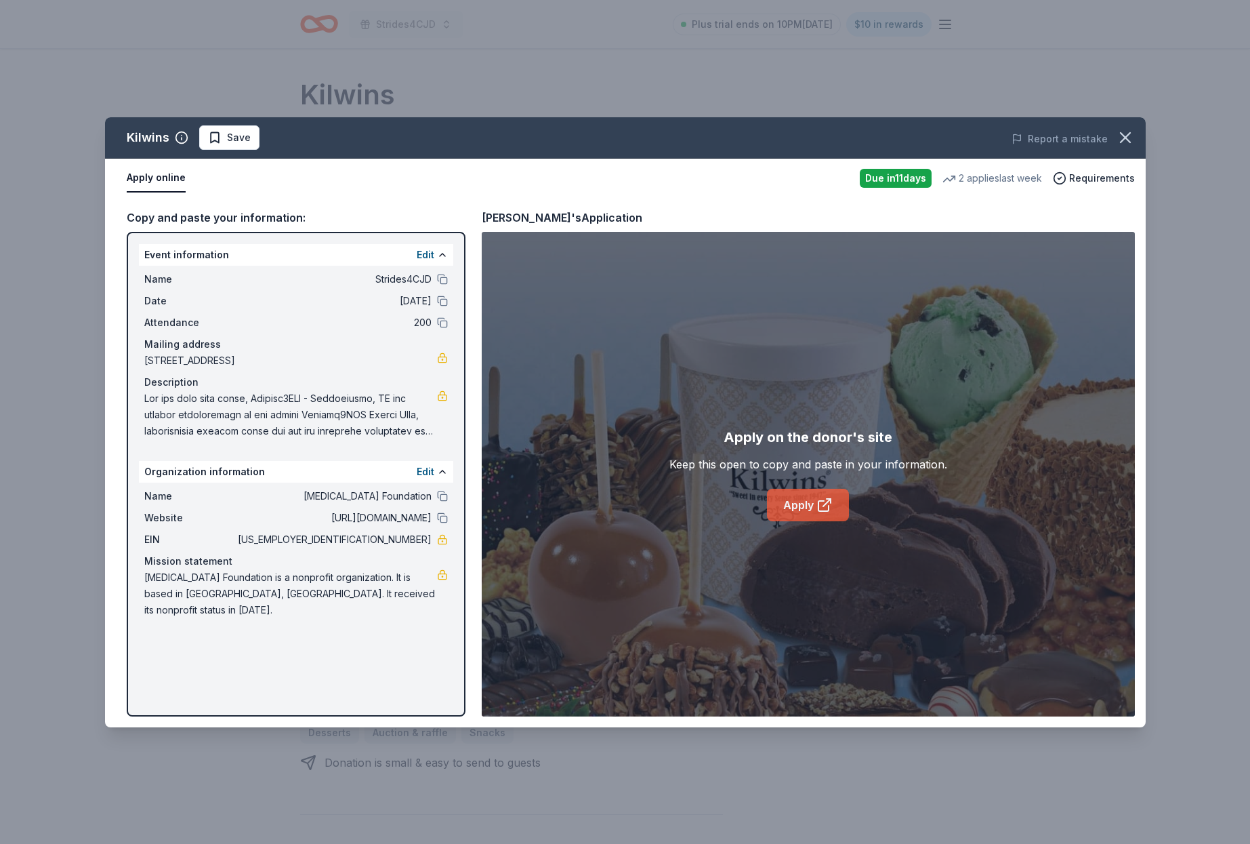
click at [809, 503] on link "Apply" at bounding box center [808, 505] width 82 height 33
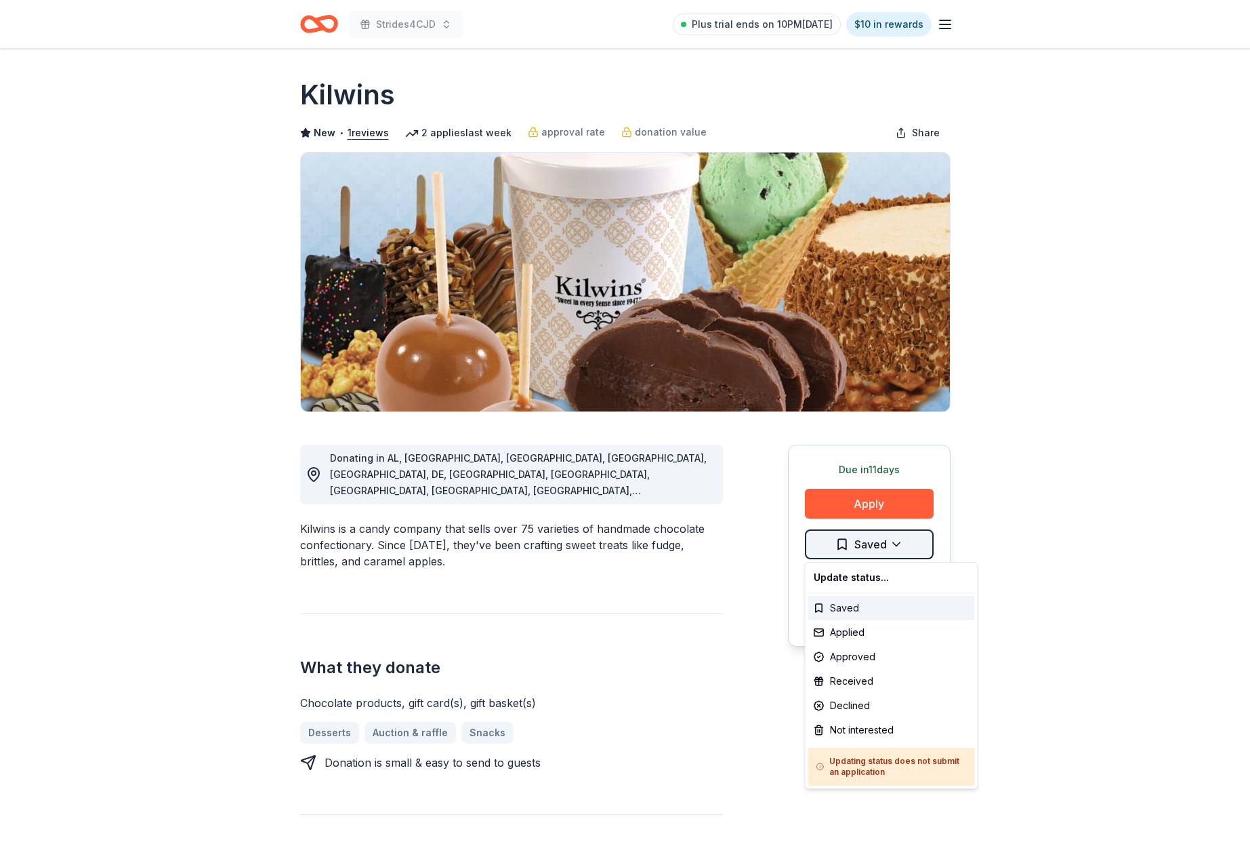
click at [897, 545] on html "Strides4CJD Plus trial ends on 10PM[DATE] $10 in rewards Due [DATE] Share Kilwi…" at bounding box center [625, 422] width 1250 height 844
click at [865, 630] on div "Applied" at bounding box center [892, 632] width 167 height 24
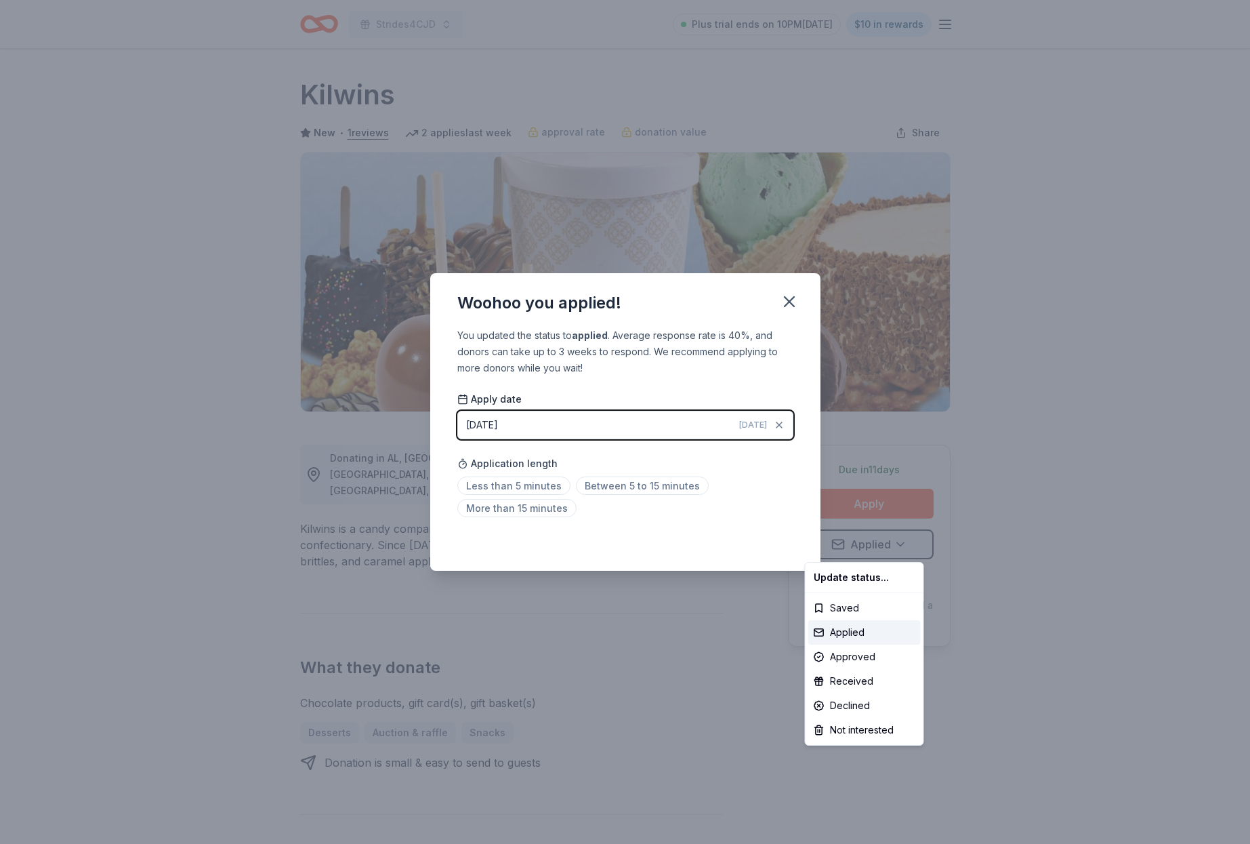
click at [790, 301] on html "Strides4CJD Plus trial ends on 10PM[DATE] $10 in rewards Due [DATE] Share Kilwi…" at bounding box center [625, 422] width 1250 height 844
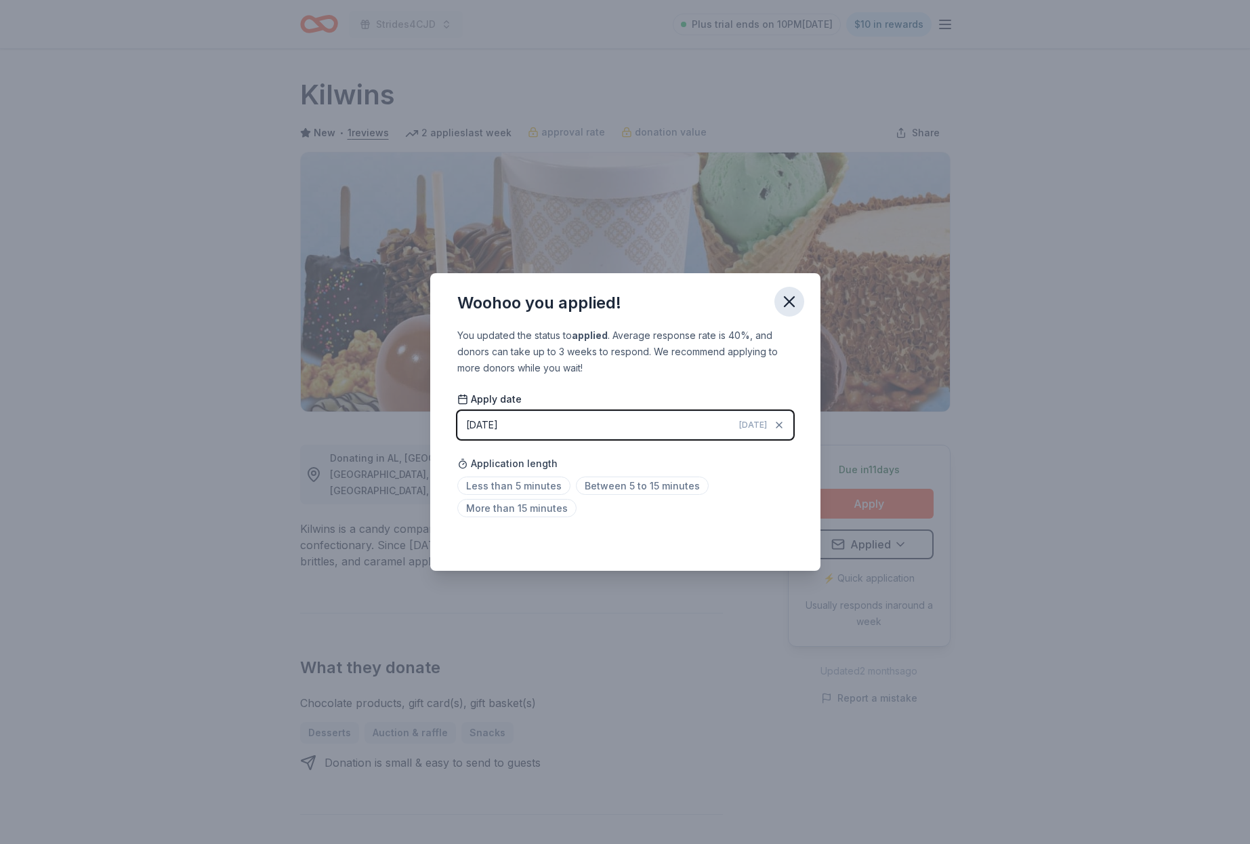
click at [790, 300] on icon "button" at bounding box center [789, 301] width 9 height 9
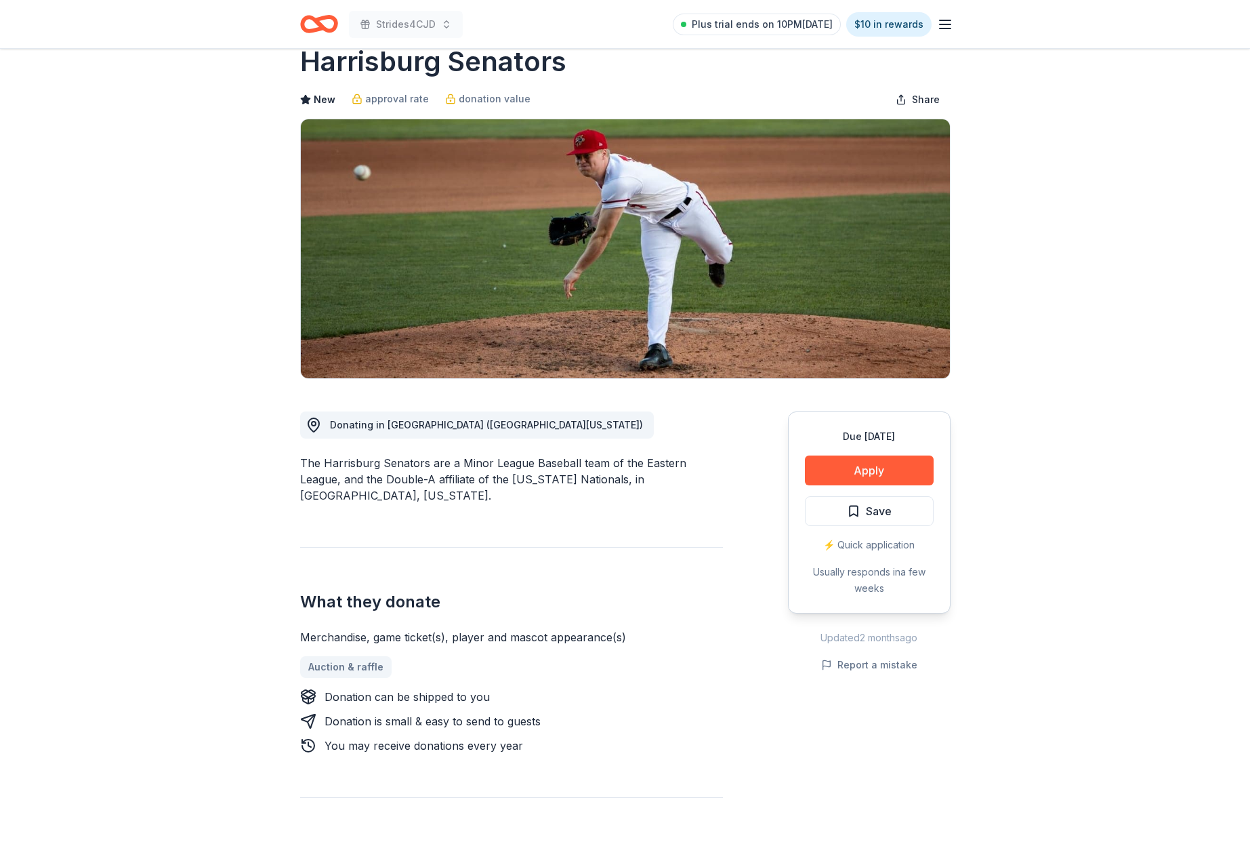
scroll to position [35, 0]
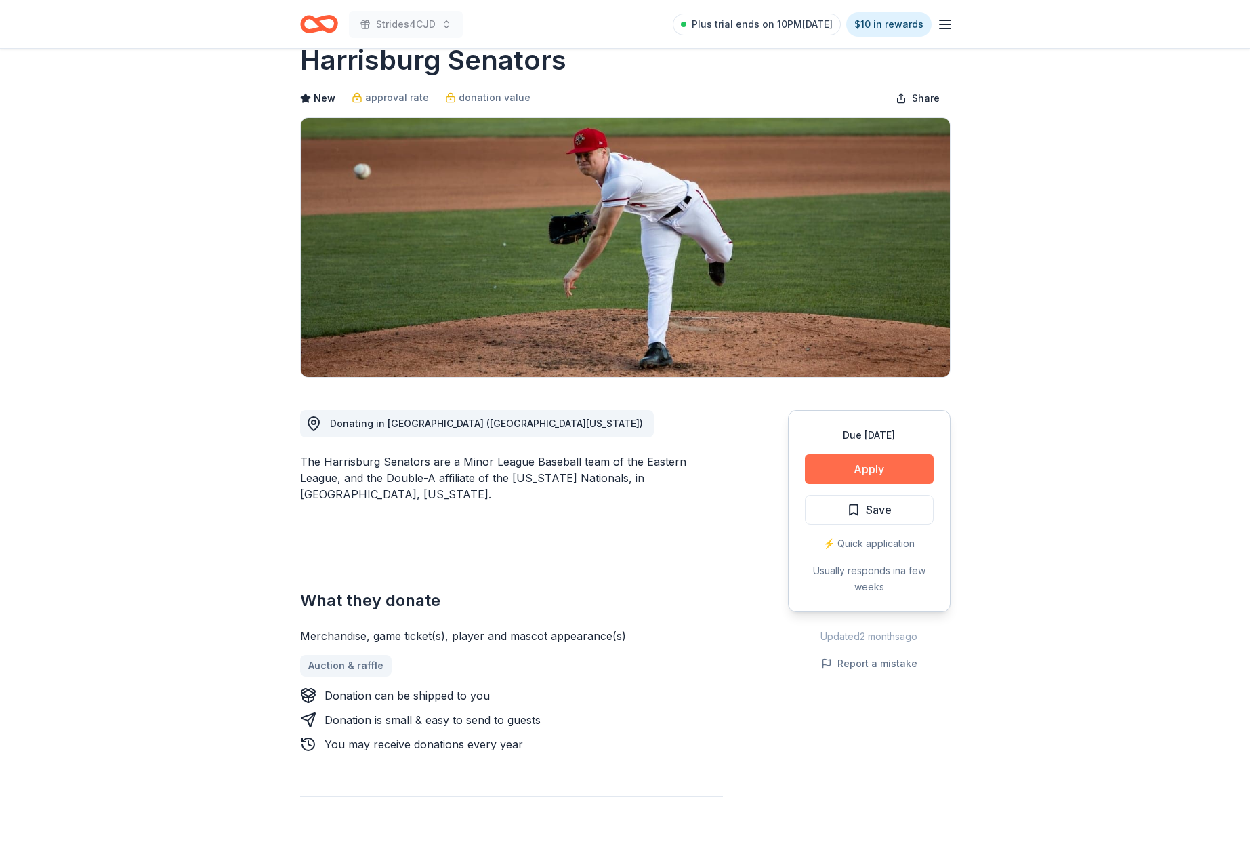
click at [870, 464] on button "Apply" at bounding box center [869, 469] width 129 height 30
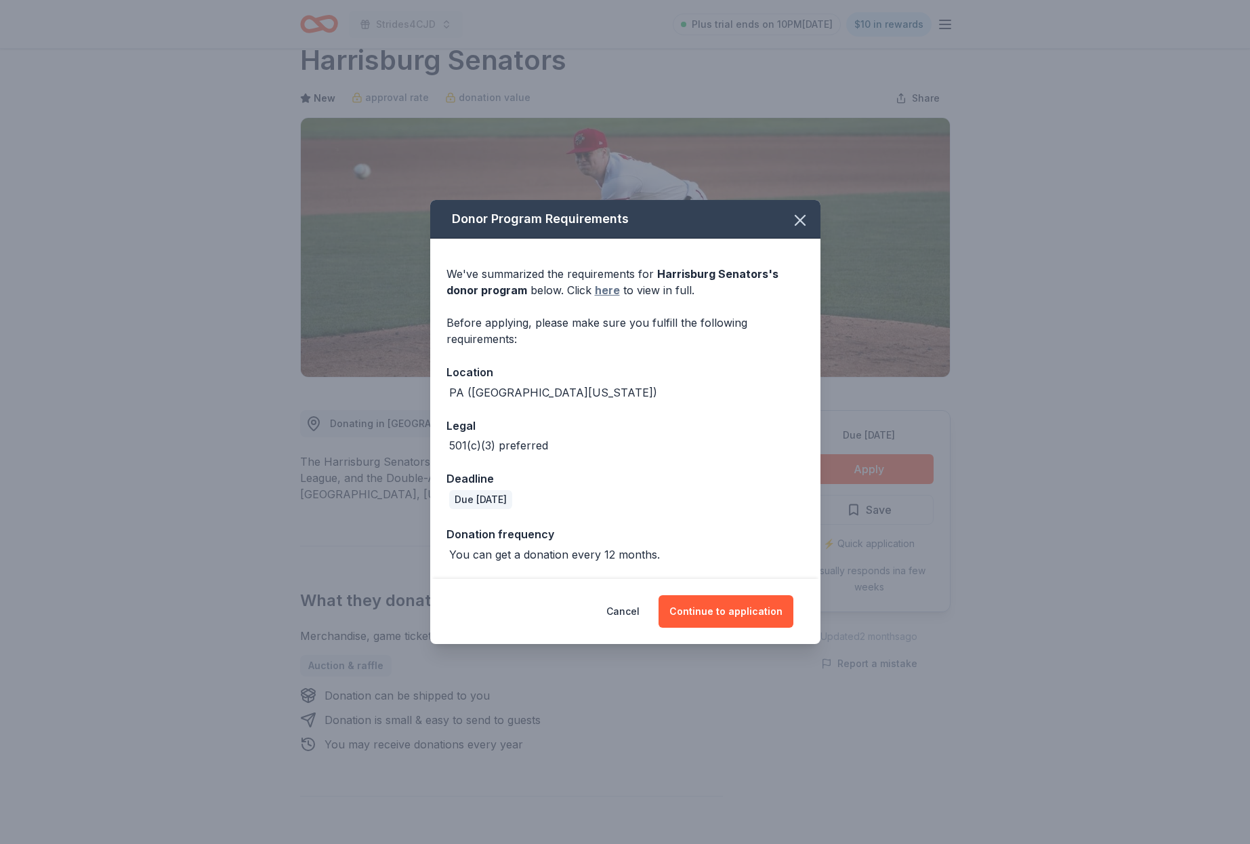
click at [607, 293] on link "here" at bounding box center [607, 290] width 25 height 16
click at [802, 216] on icon "button" at bounding box center [800, 220] width 19 height 19
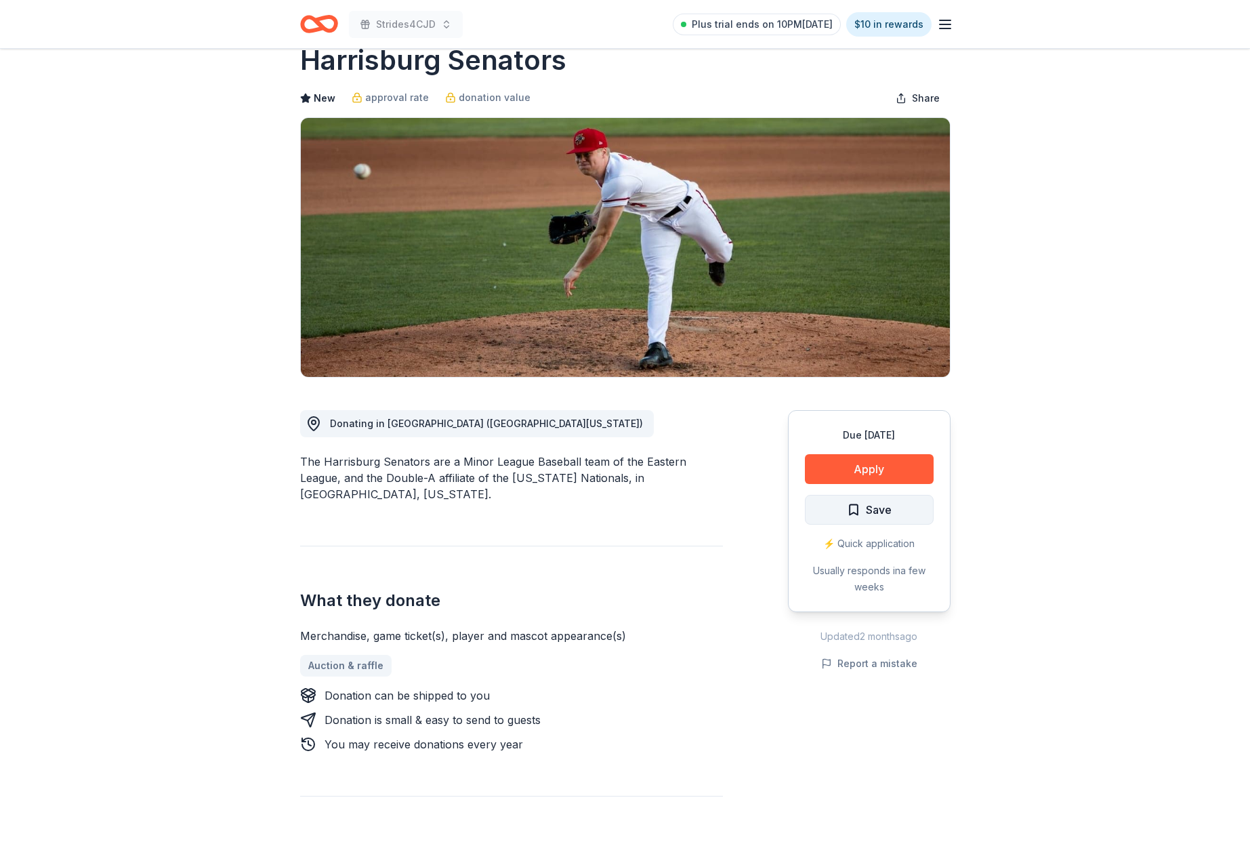
click at [883, 508] on span "Save" at bounding box center [879, 510] width 26 height 18
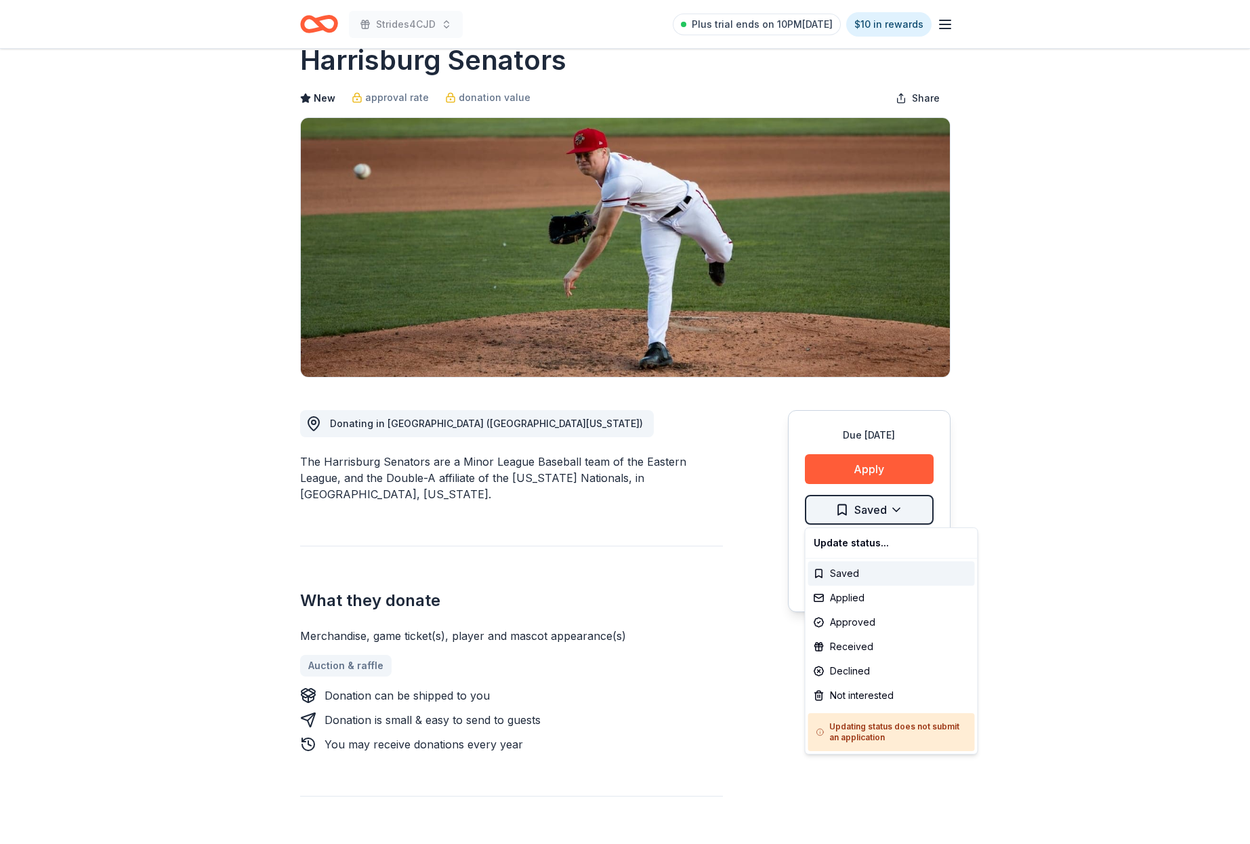
click at [895, 511] on html "Strides4CJD Plus trial ends on 10PM, 8/24 $10 in rewards Due in 27 days Share H…" at bounding box center [625, 387] width 1250 height 844
click at [853, 600] on div "Applied" at bounding box center [892, 598] width 167 height 24
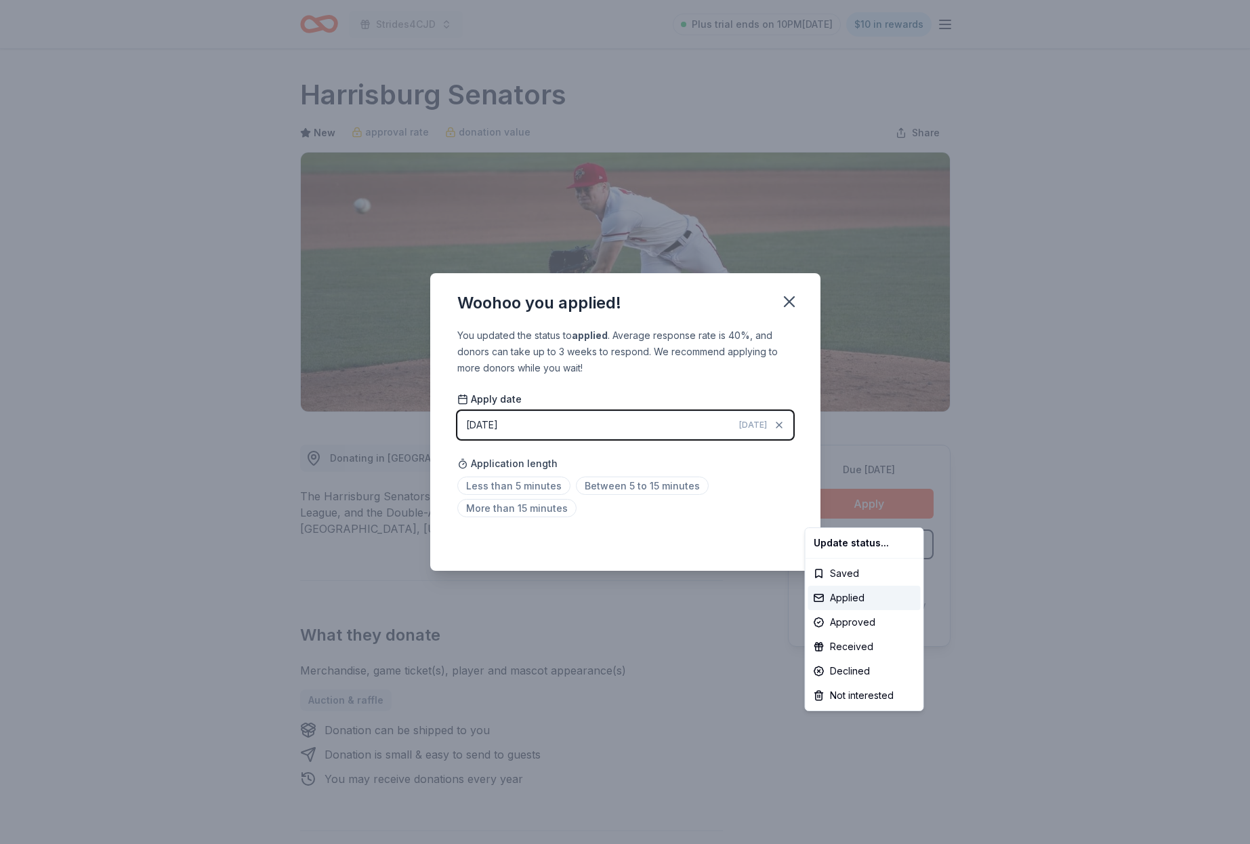
click at [788, 299] on html "Strides4CJD Plus trial ends on 10PM, 8/24 $10 in rewards Due in 27 days Share H…" at bounding box center [625, 422] width 1250 height 844
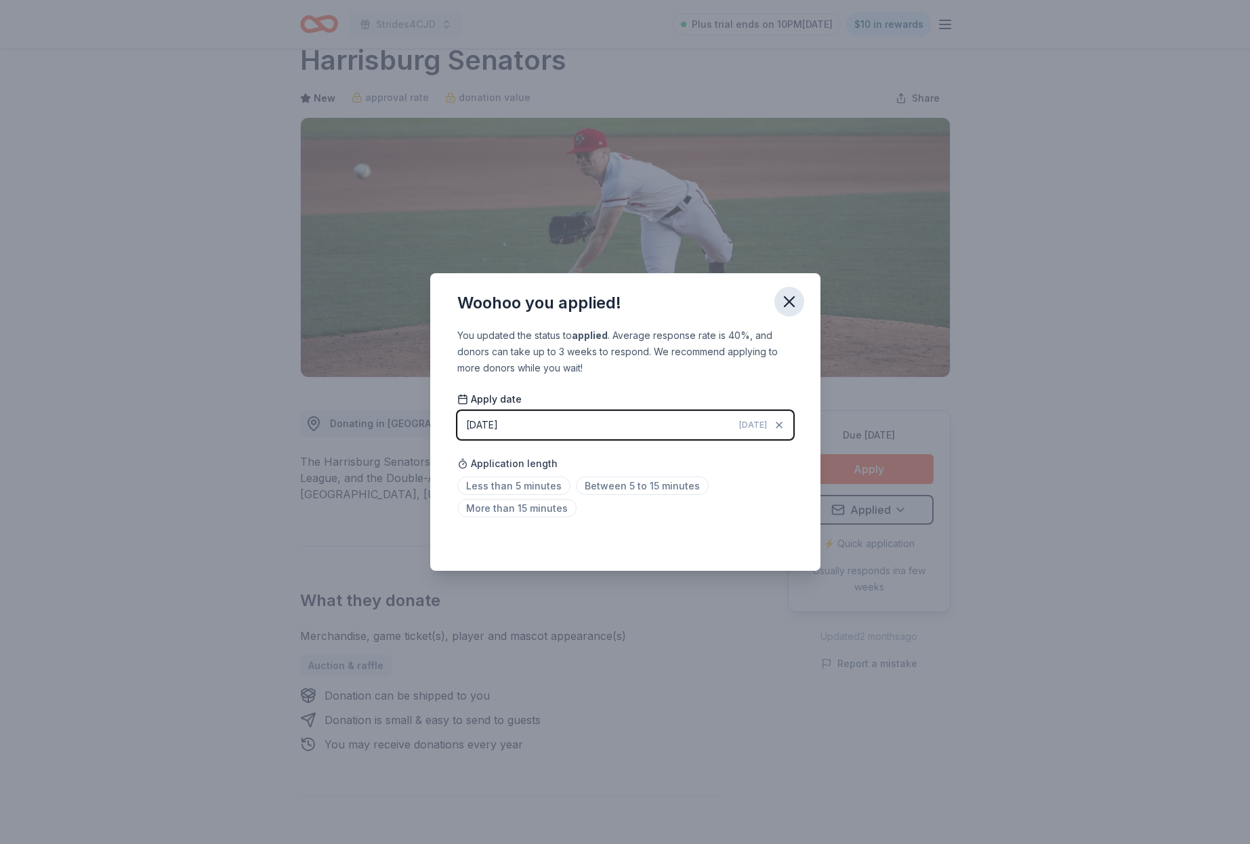
click at [792, 300] on icon "button" at bounding box center [789, 301] width 19 height 19
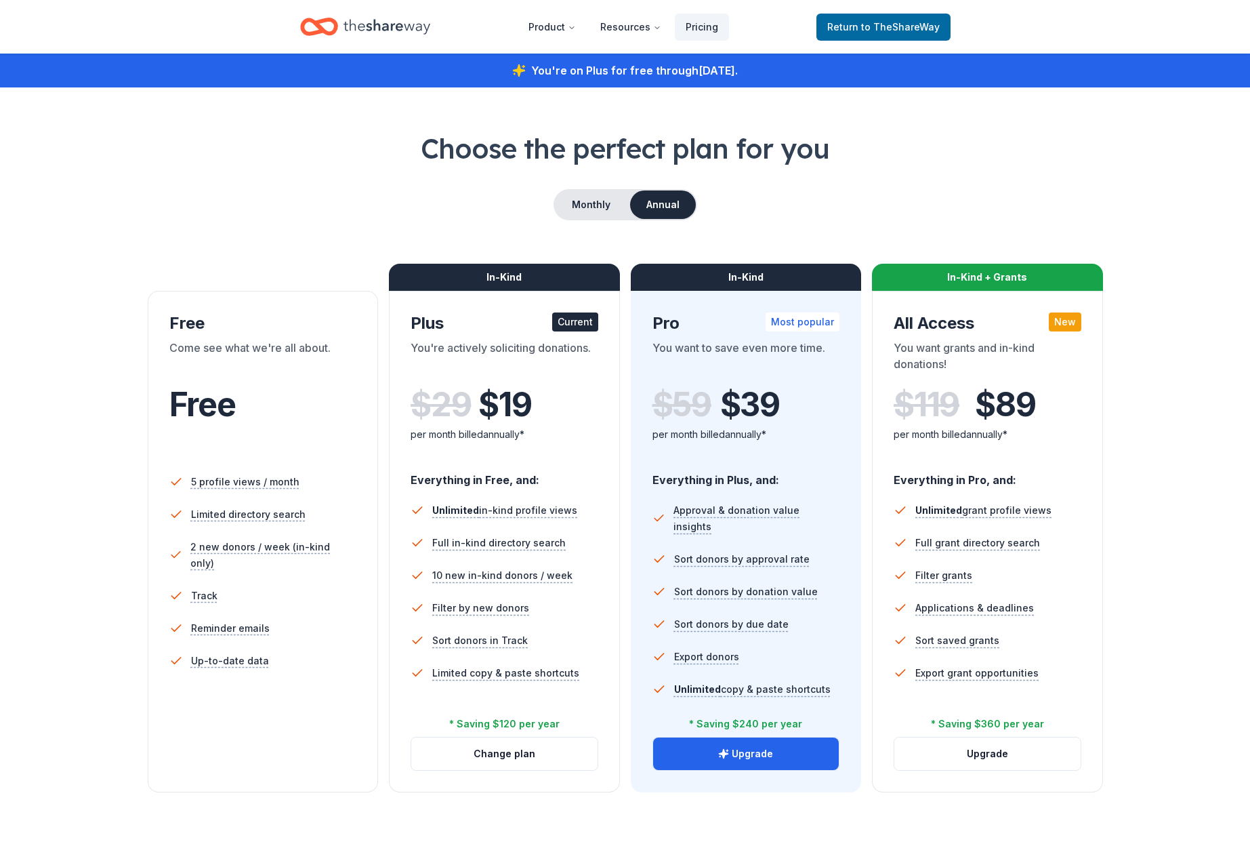
scroll to position [2357, 0]
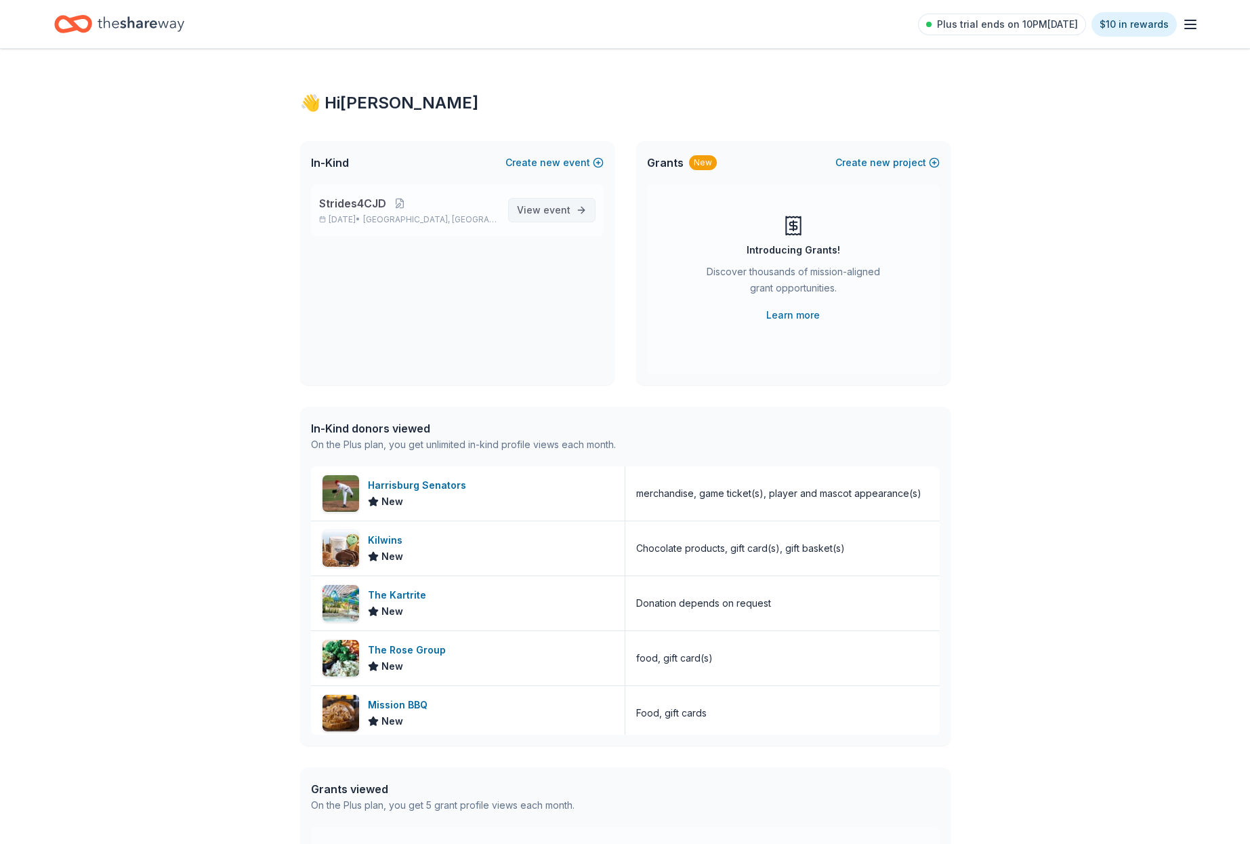
click at [545, 209] on span "event" at bounding box center [557, 210] width 27 height 12
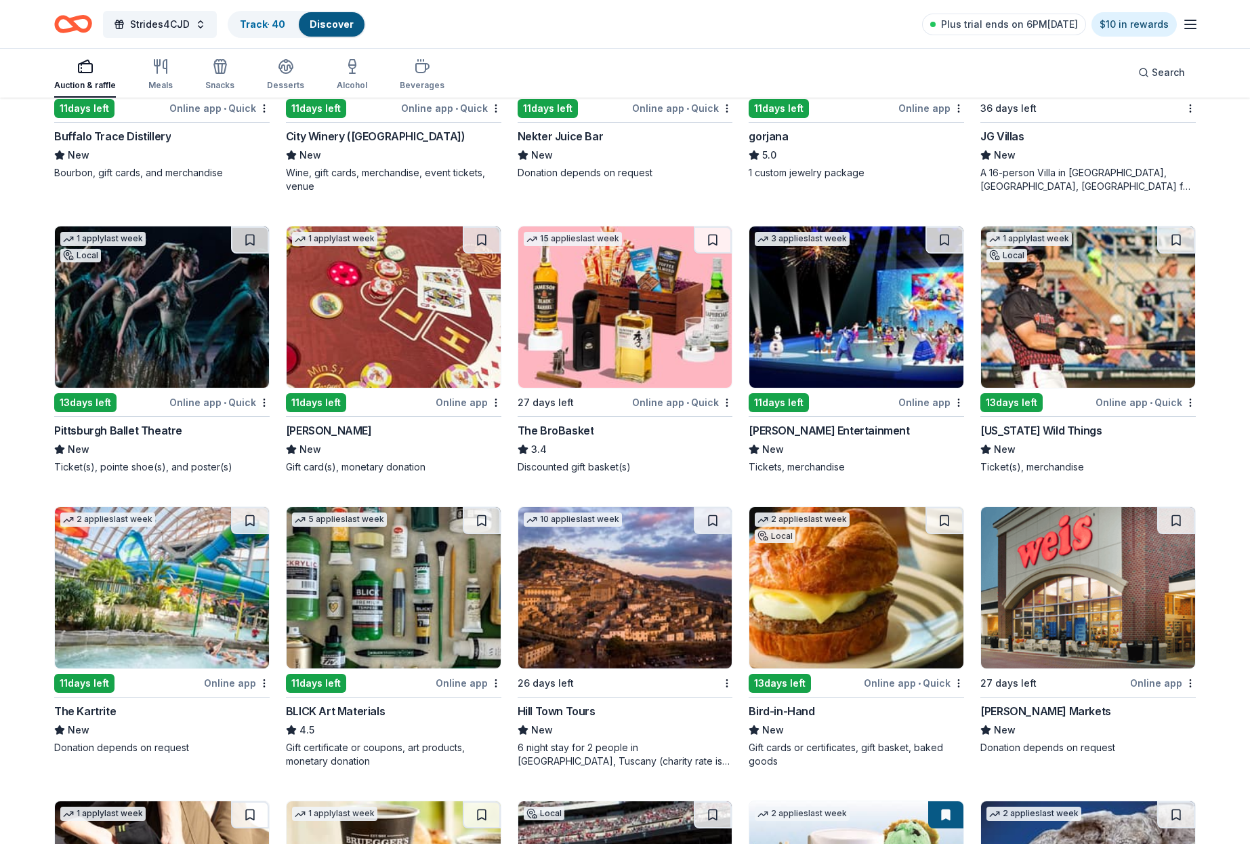
scroll to position [2367, 0]
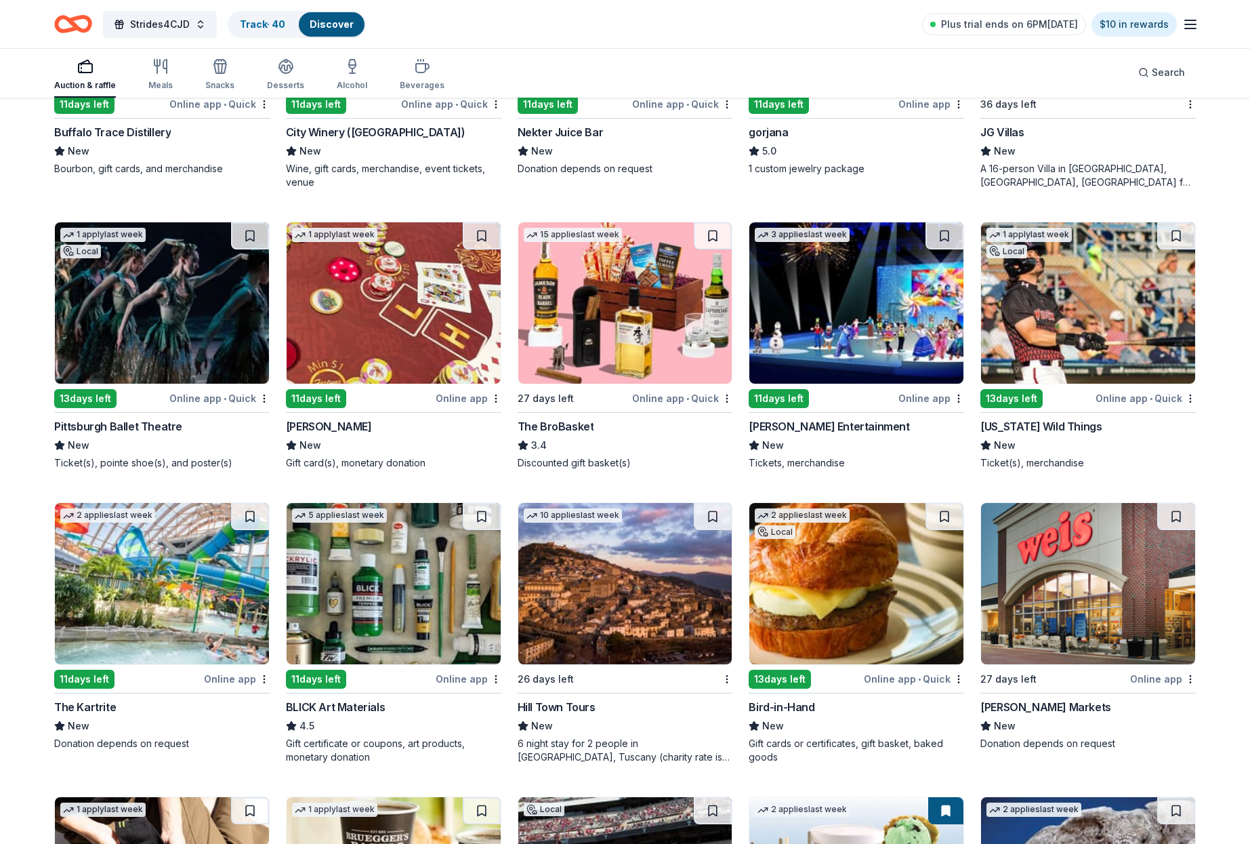
click at [415, 321] on img at bounding box center [394, 302] width 214 height 161
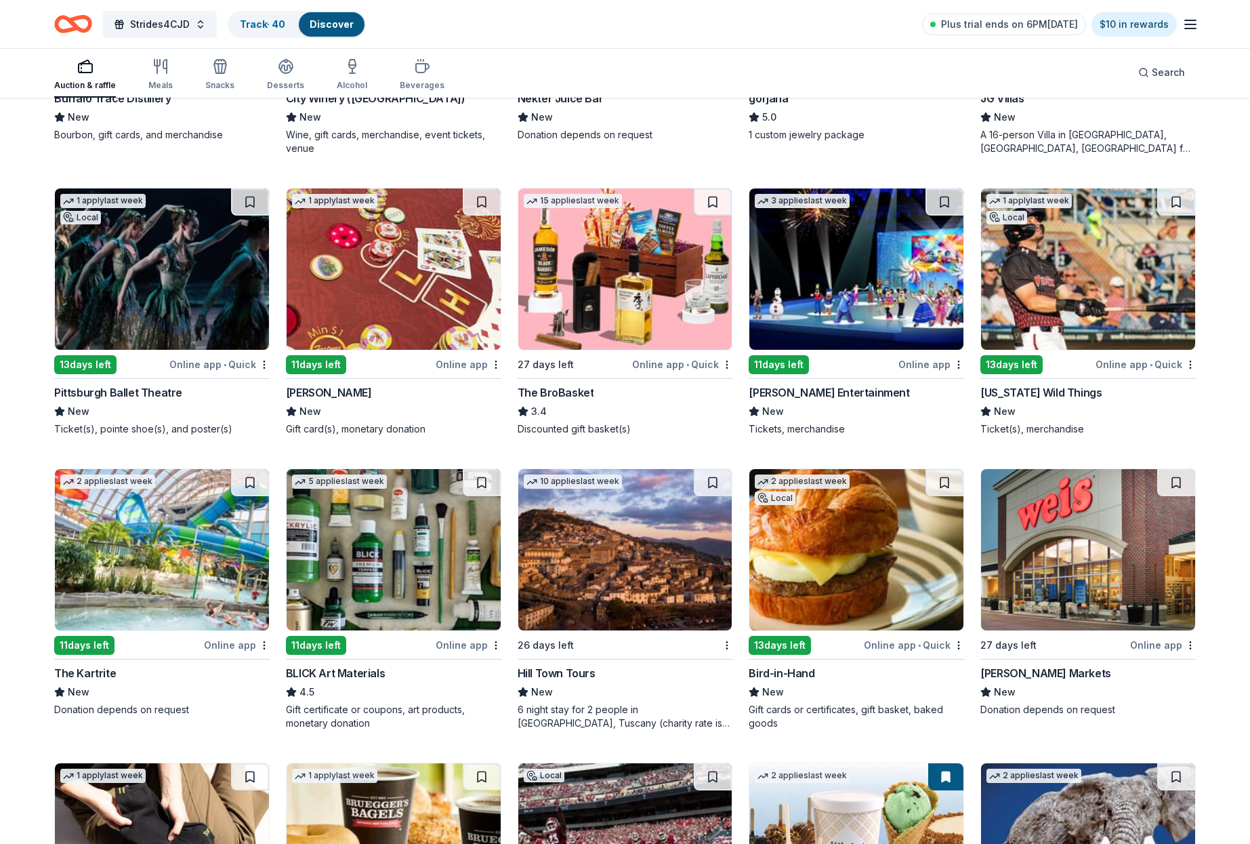
scroll to position [2403, 0]
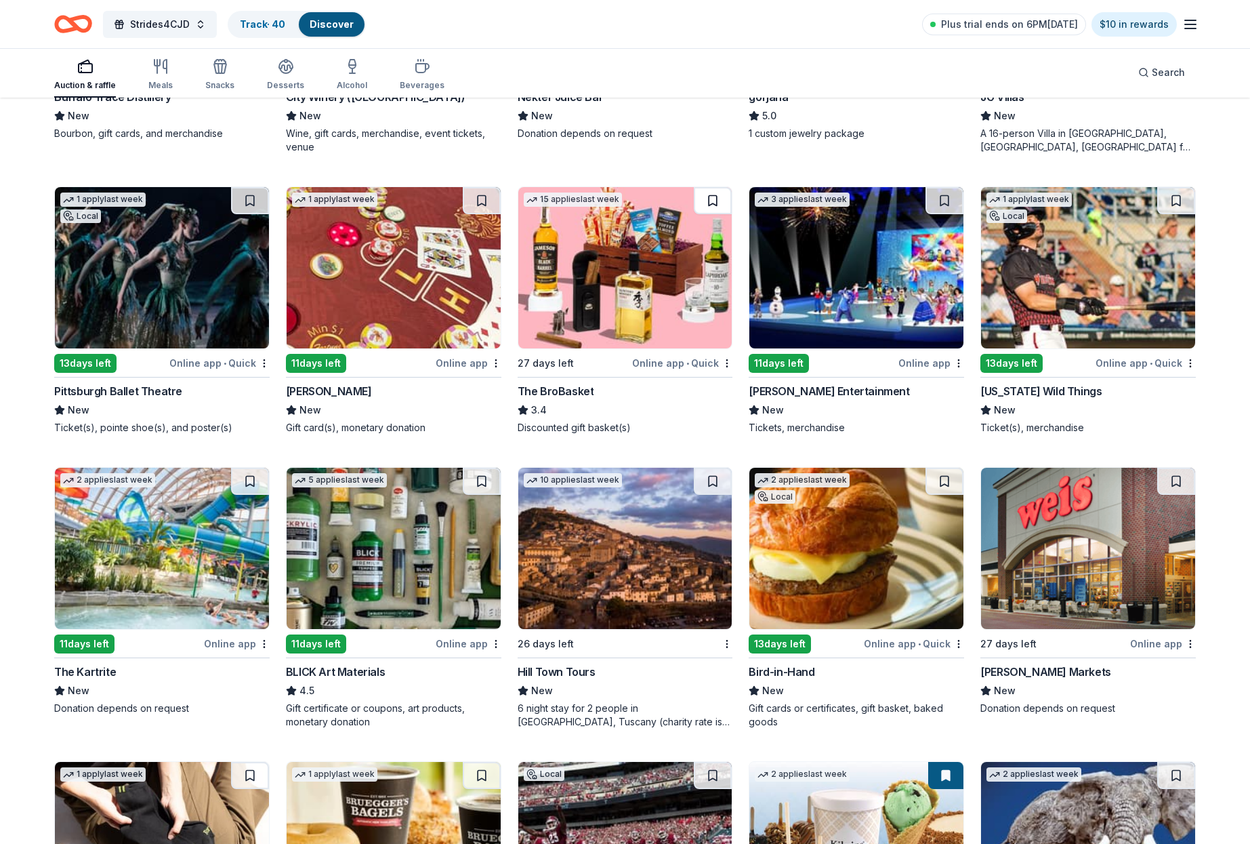
click at [715, 202] on button at bounding box center [713, 200] width 38 height 27
click at [659, 238] on img at bounding box center [625, 267] width 214 height 161
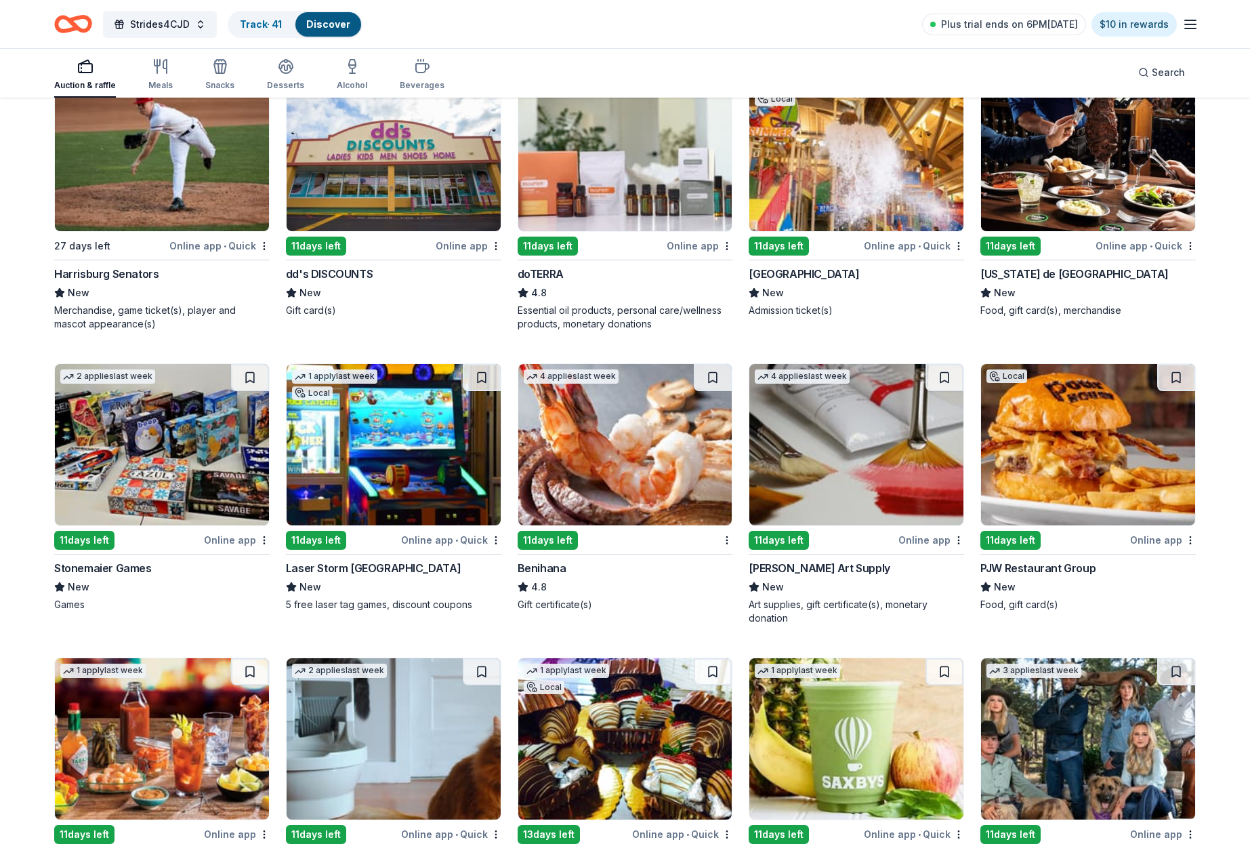
scroll to position [3176, 0]
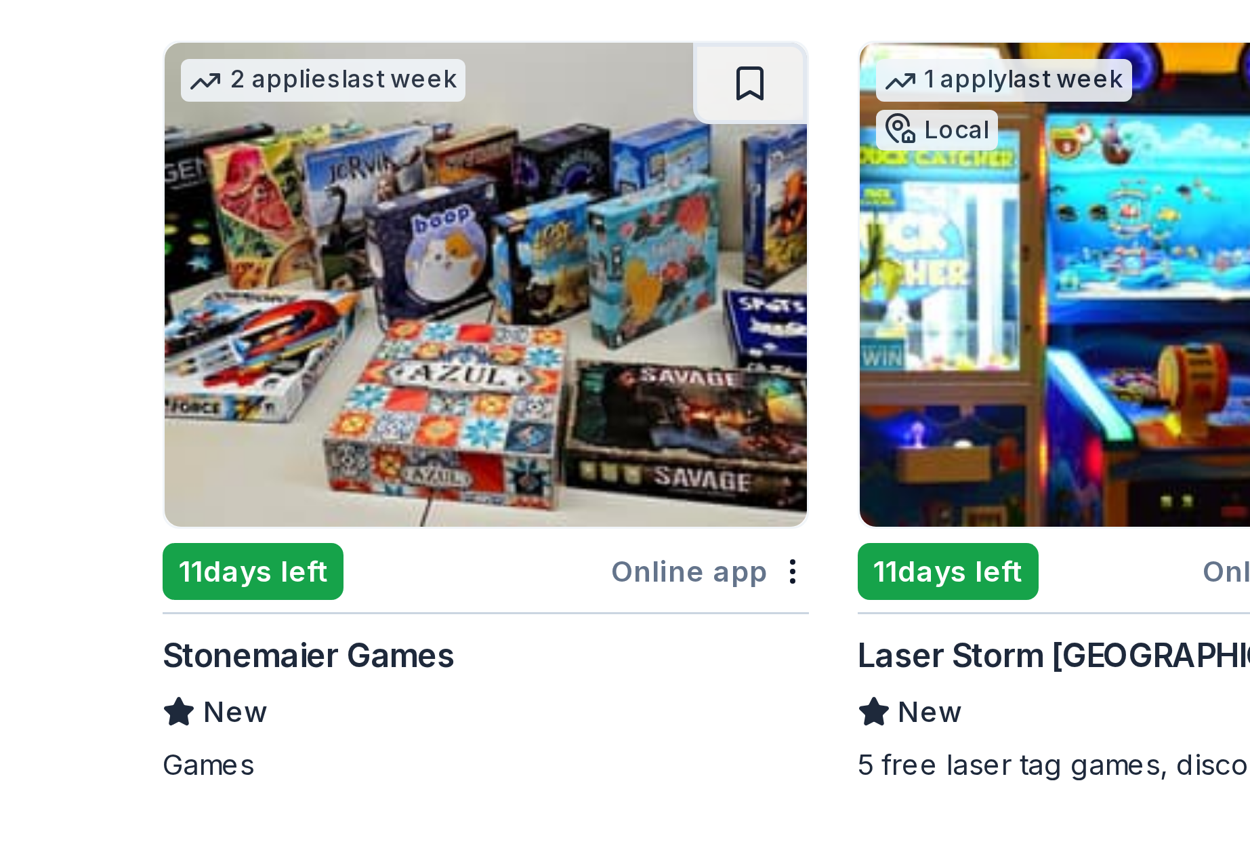
click at [149, 577] on img at bounding box center [162, 657] width 214 height 161
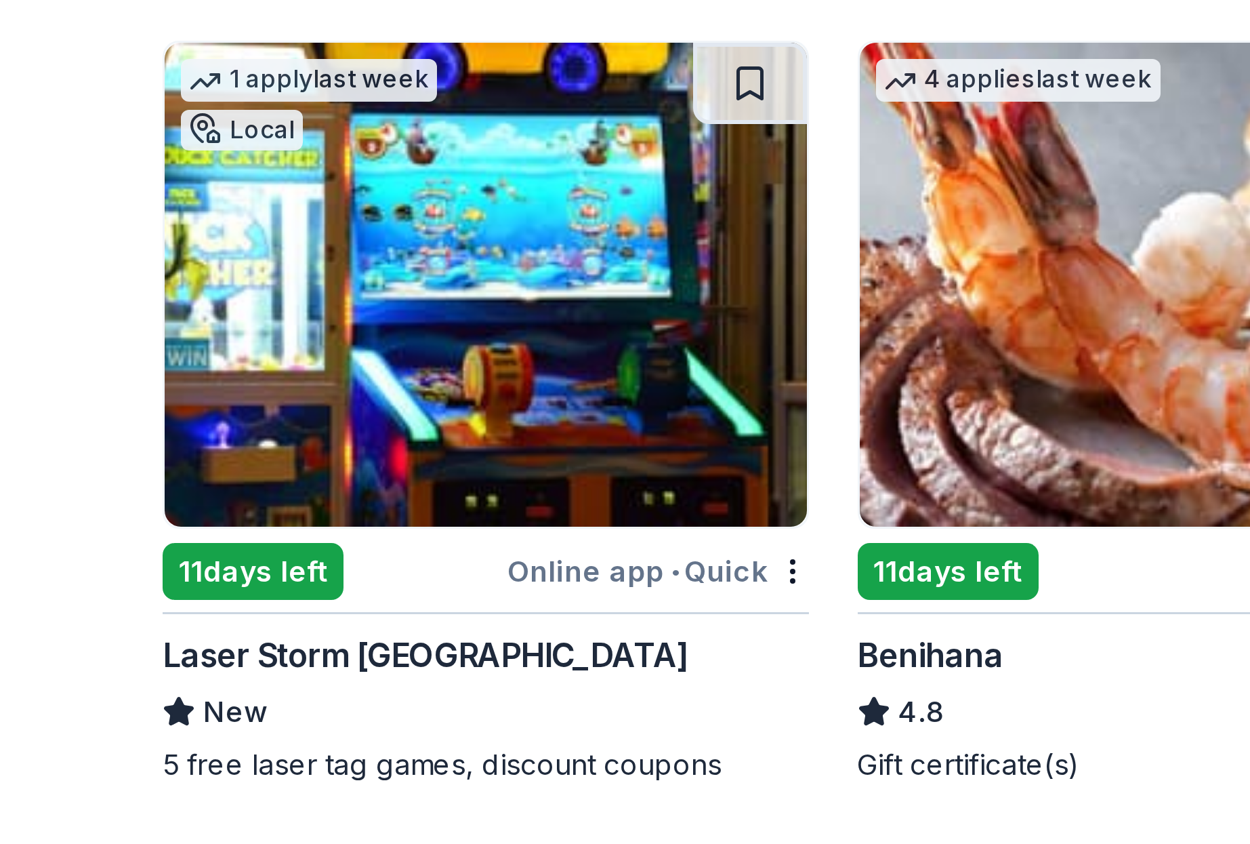
click at [188, 577] on img at bounding box center [162, 657] width 214 height 161
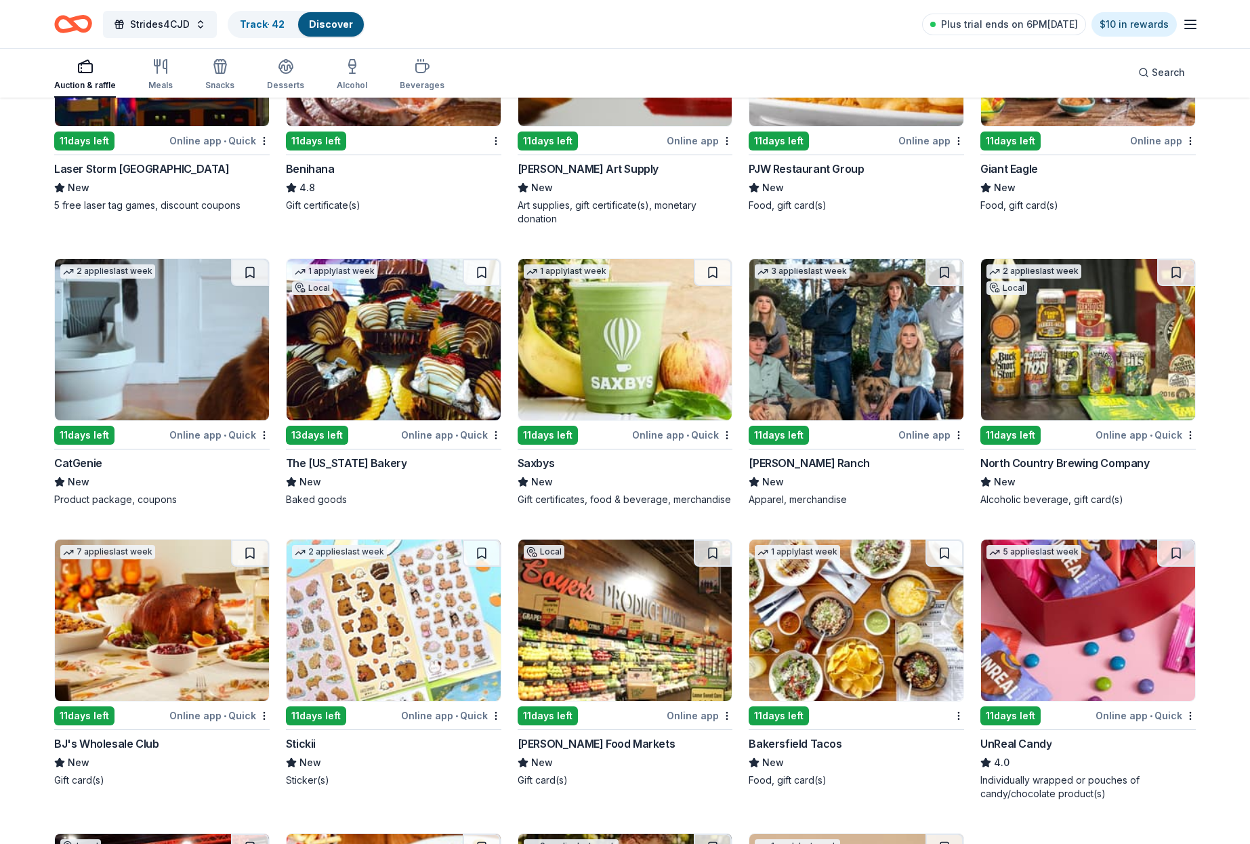
scroll to position [3796, 0]
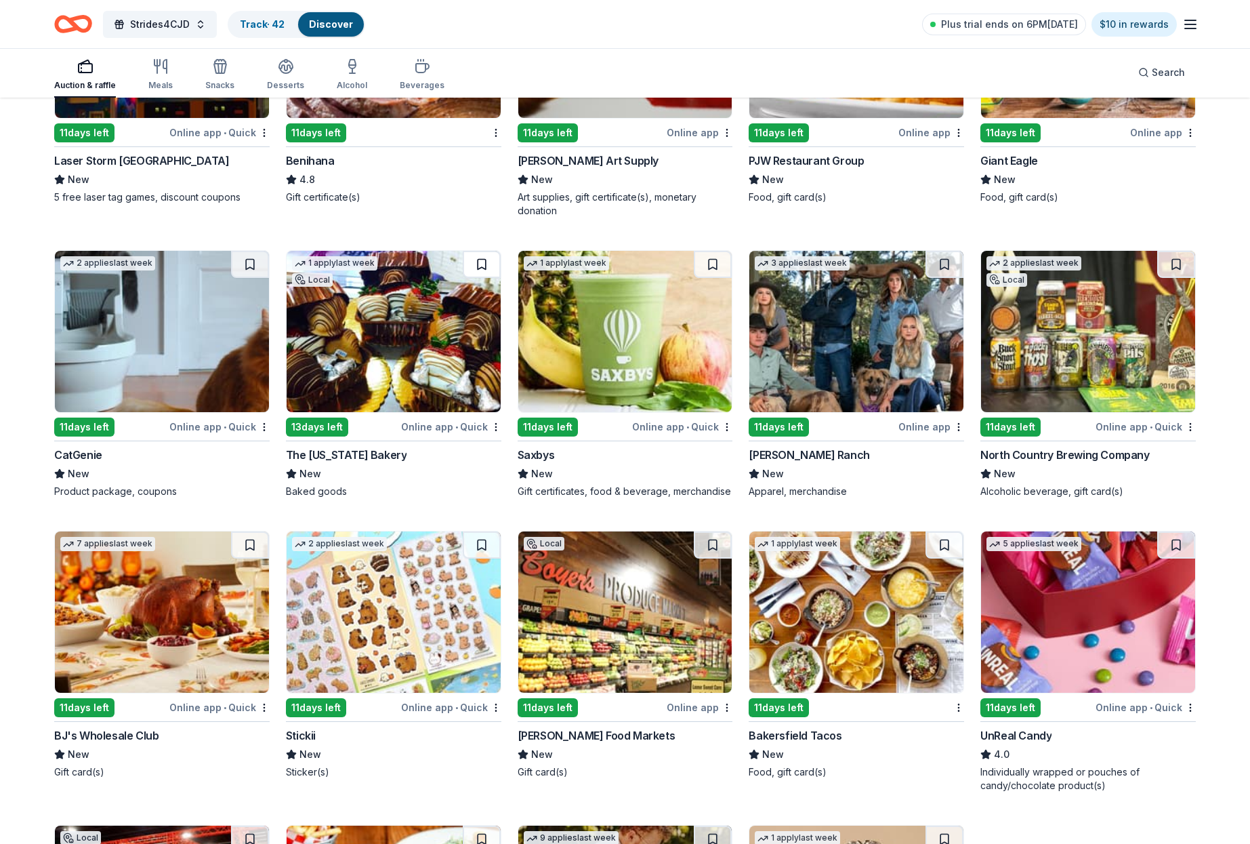
click at [488, 266] on button at bounding box center [482, 264] width 38 height 27
click at [447, 308] on img at bounding box center [394, 331] width 214 height 161
click at [666, 314] on img at bounding box center [625, 331] width 214 height 161
click at [945, 269] on button at bounding box center [945, 264] width 38 height 27
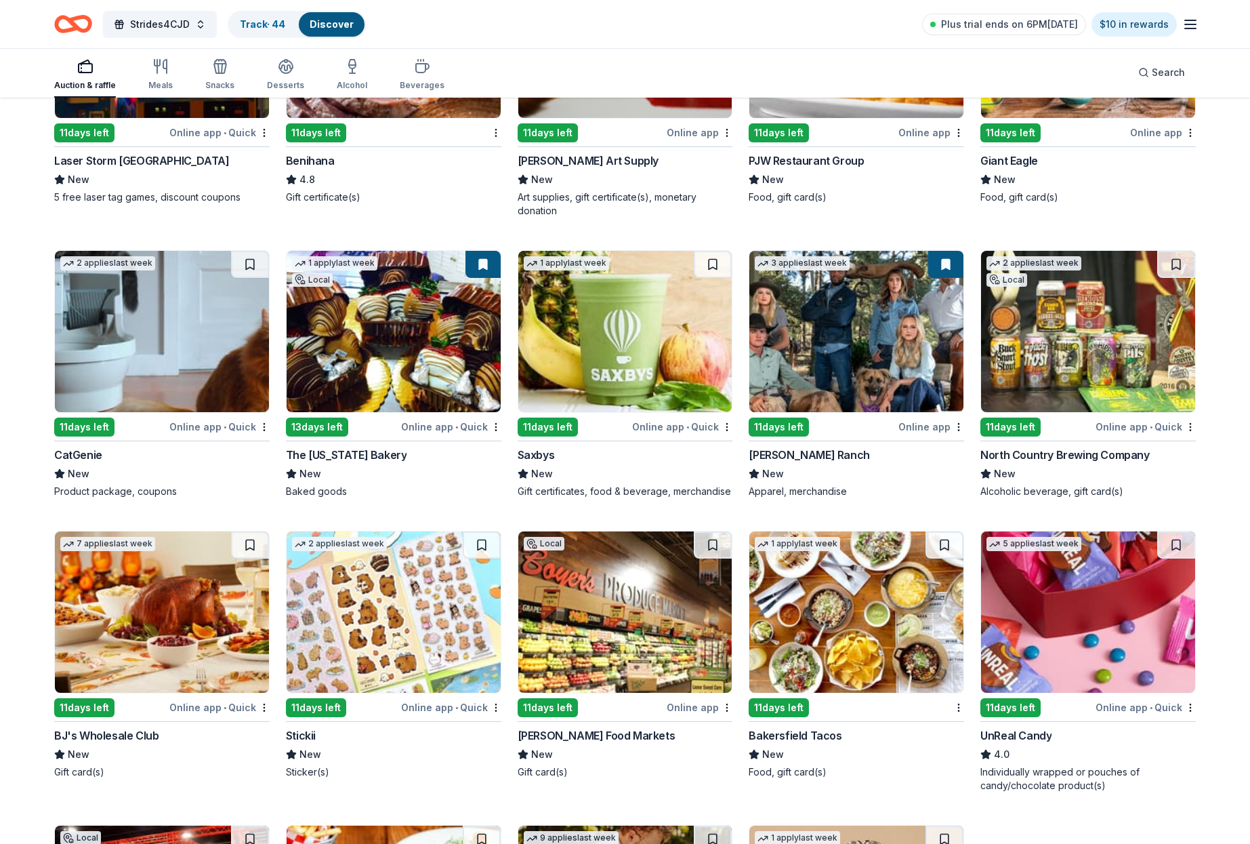
click at [945, 269] on button at bounding box center [946, 264] width 35 height 27
click at [884, 295] on img at bounding box center [857, 331] width 214 height 161
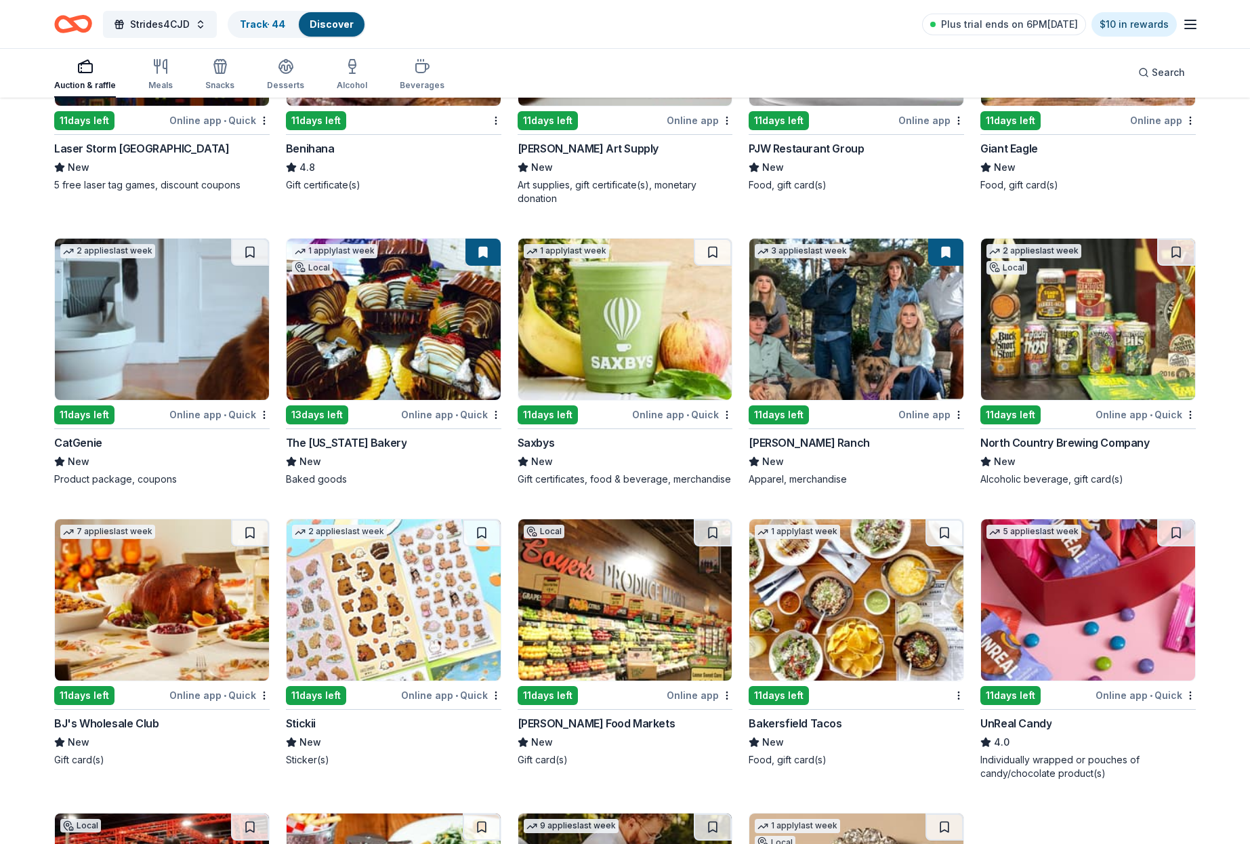
click at [1078, 355] on img at bounding box center [1088, 319] width 214 height 161
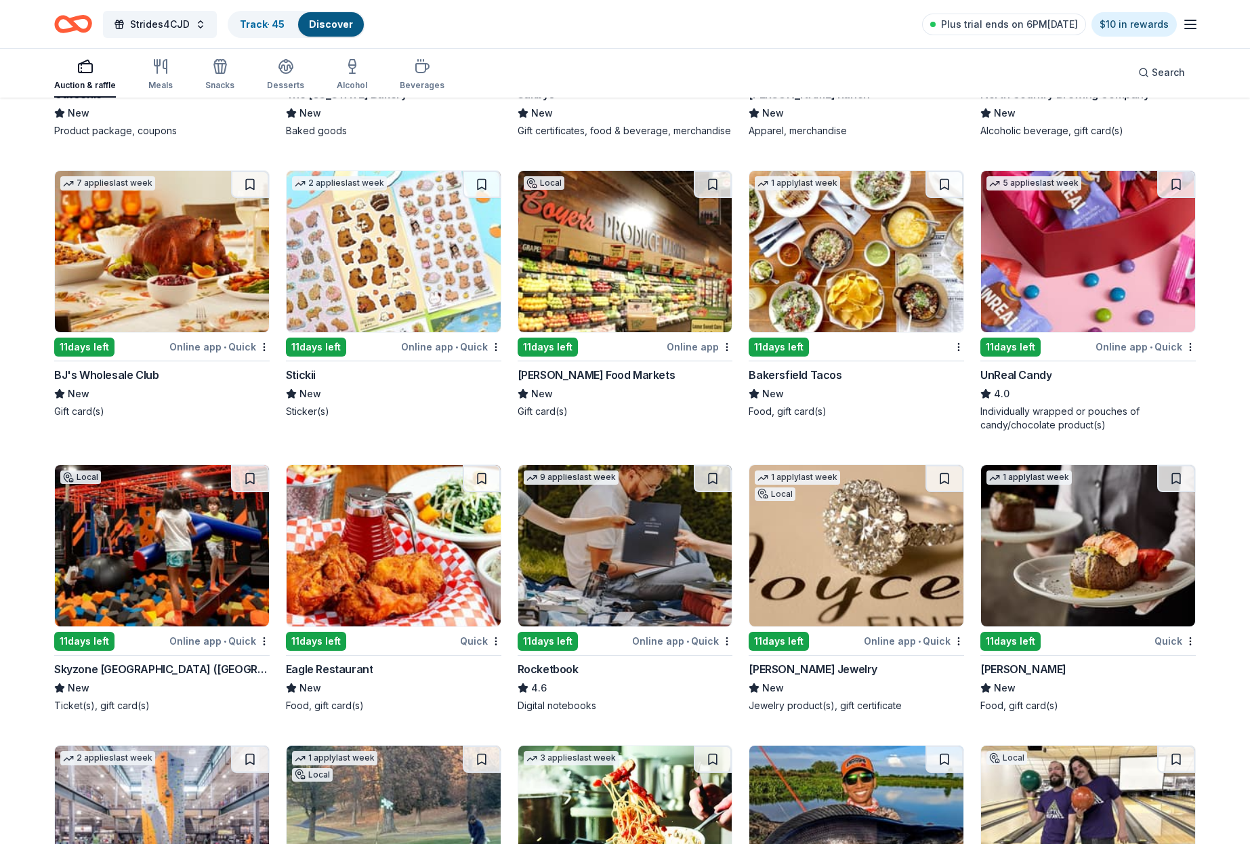
scroll to position [4160, 0]
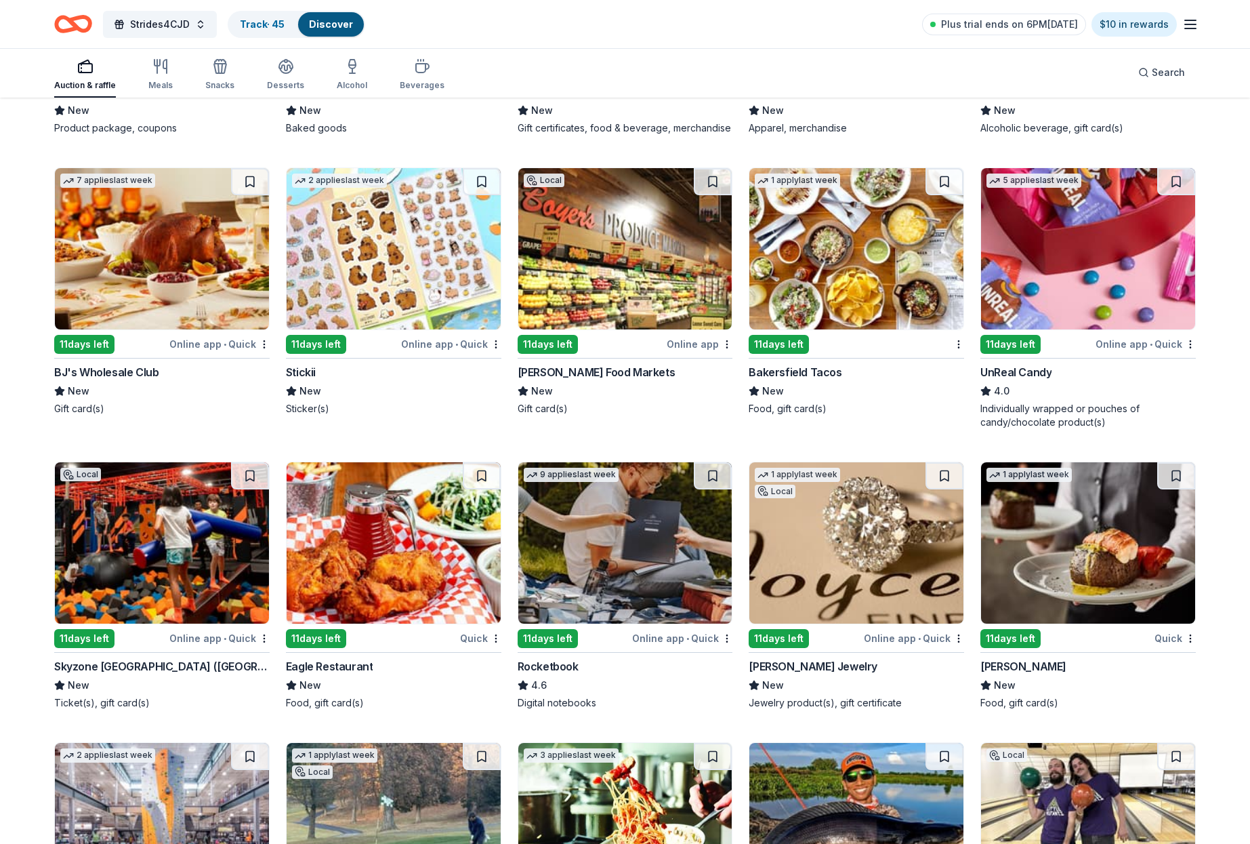
click at [1073, 282] on img at bounding box center [1088, 248] width 214 height 161
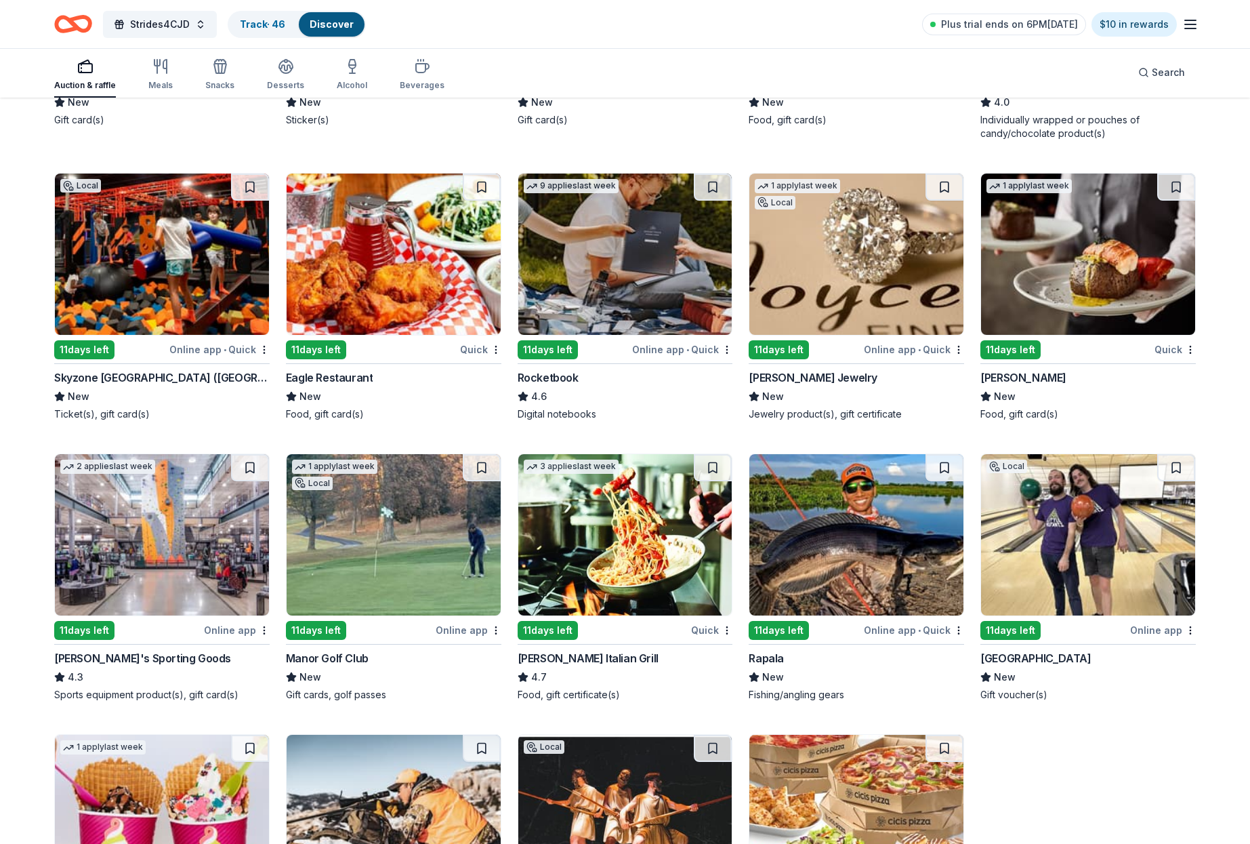
scroll to position [4450, 0]
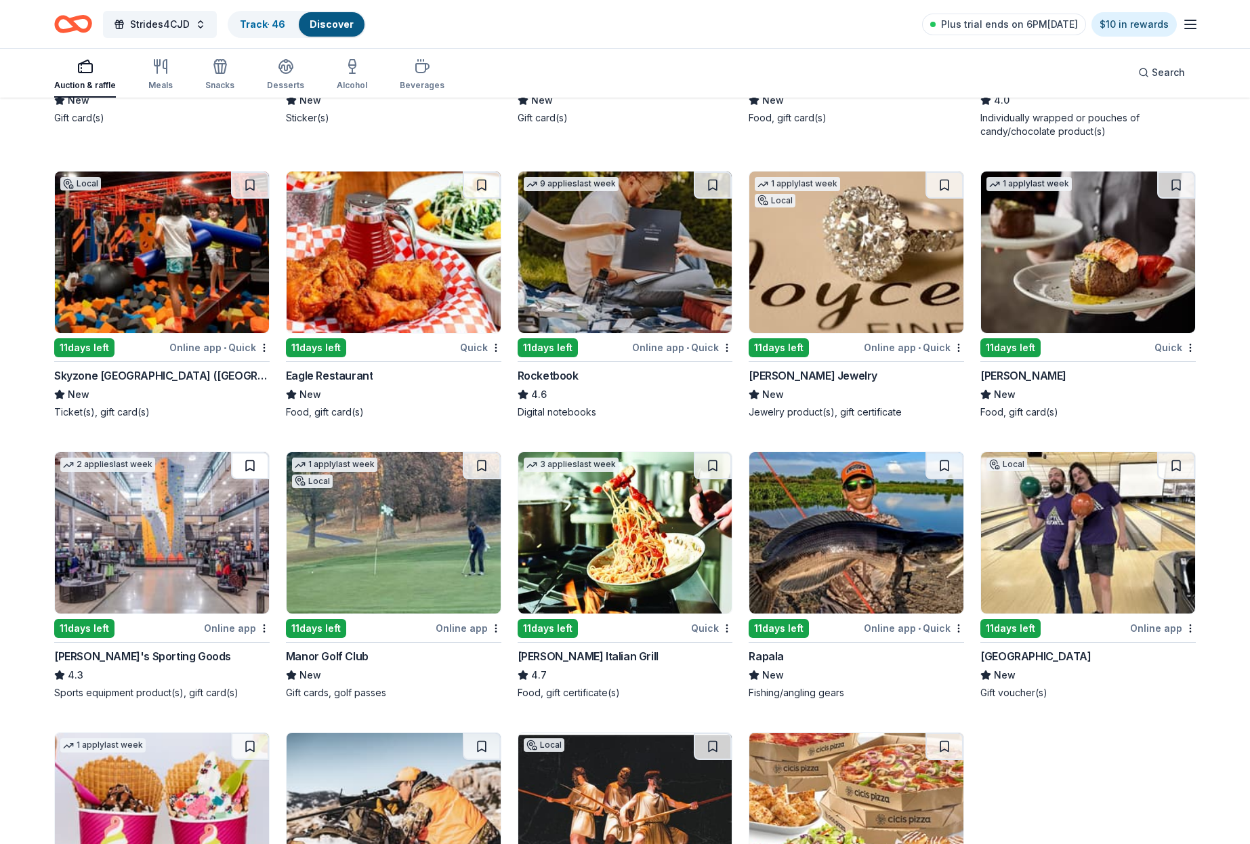
click at [250, 469] on button at bounding box center [250, 465] width 38 height 27
click at [230, 497] on img at bounding box center [162, 532] width 214 height 161
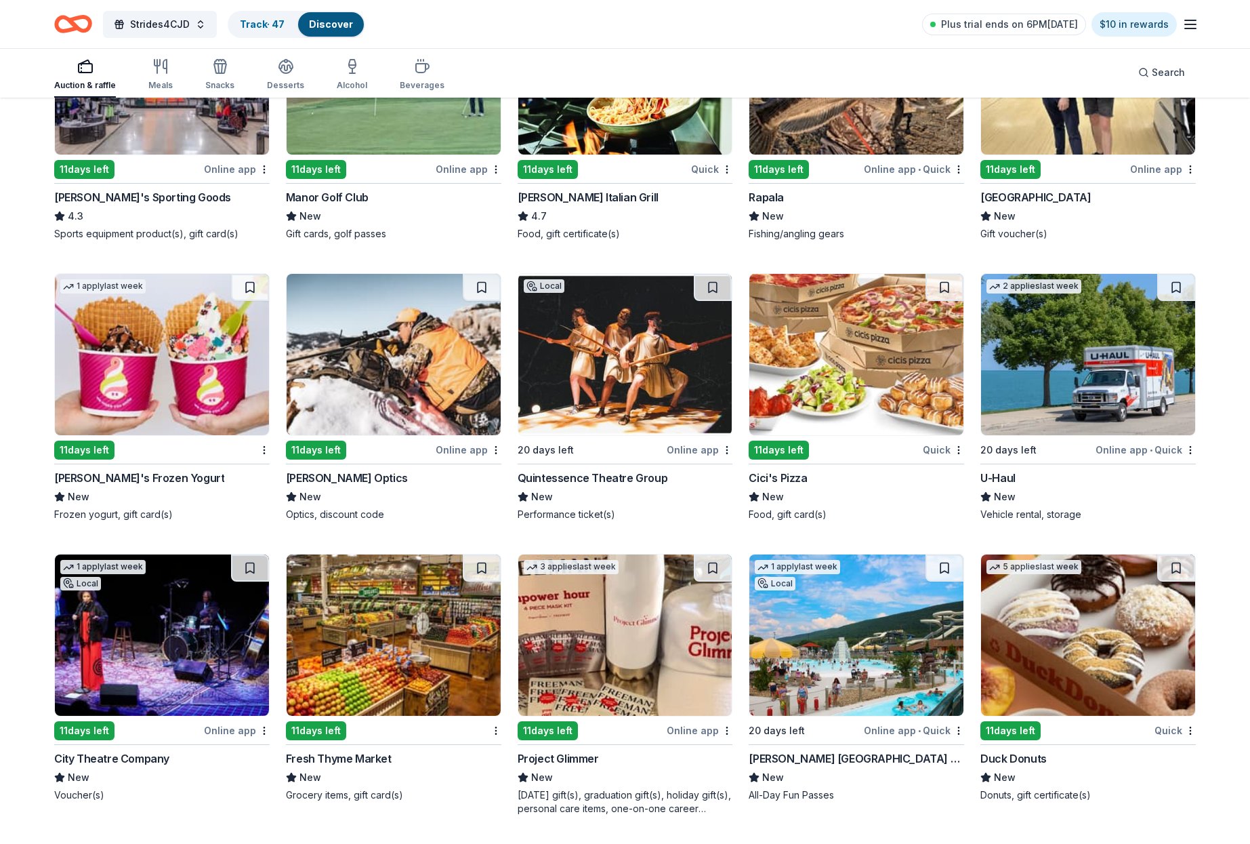
scroll to position [4910, 0]
click at [1112, 355] on img at bounding box center [1088, 353] width 214 height 161
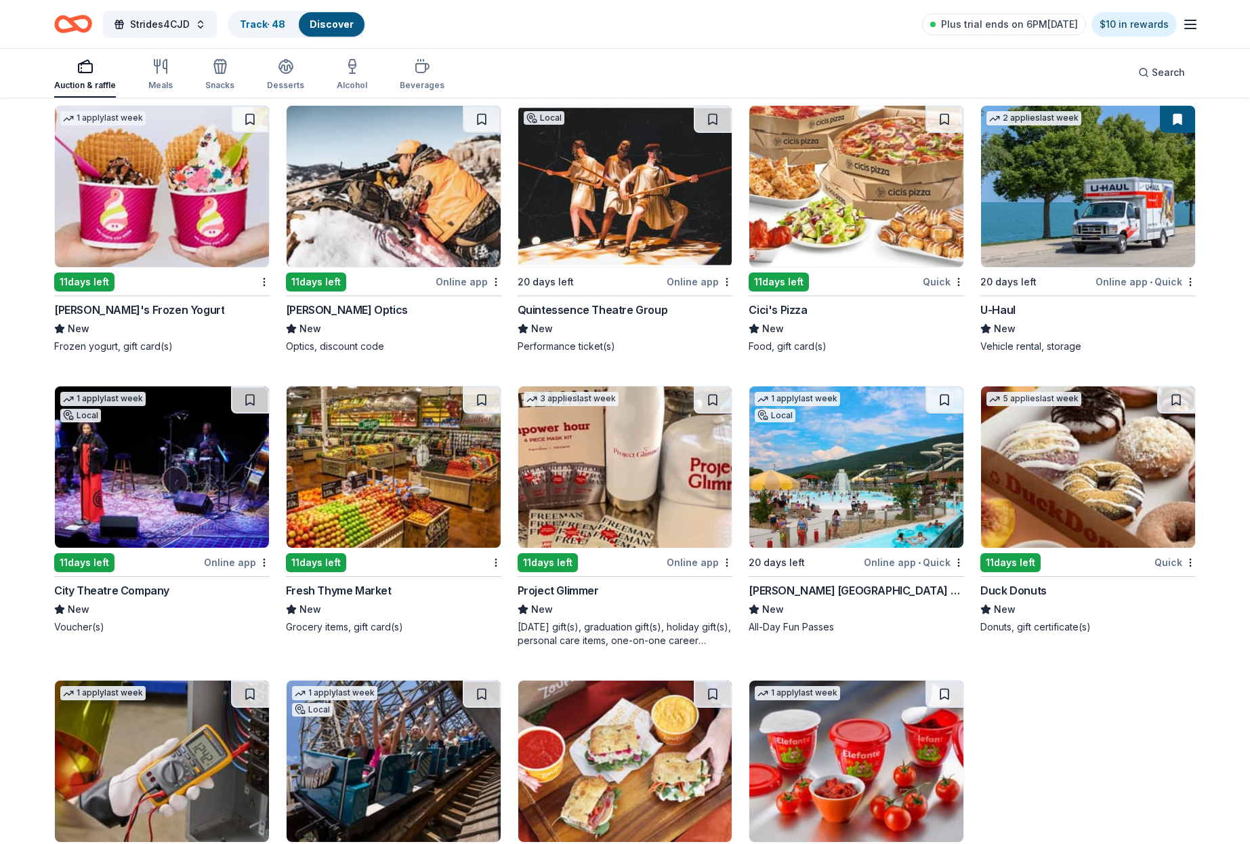
scroll to position [5079, 0]
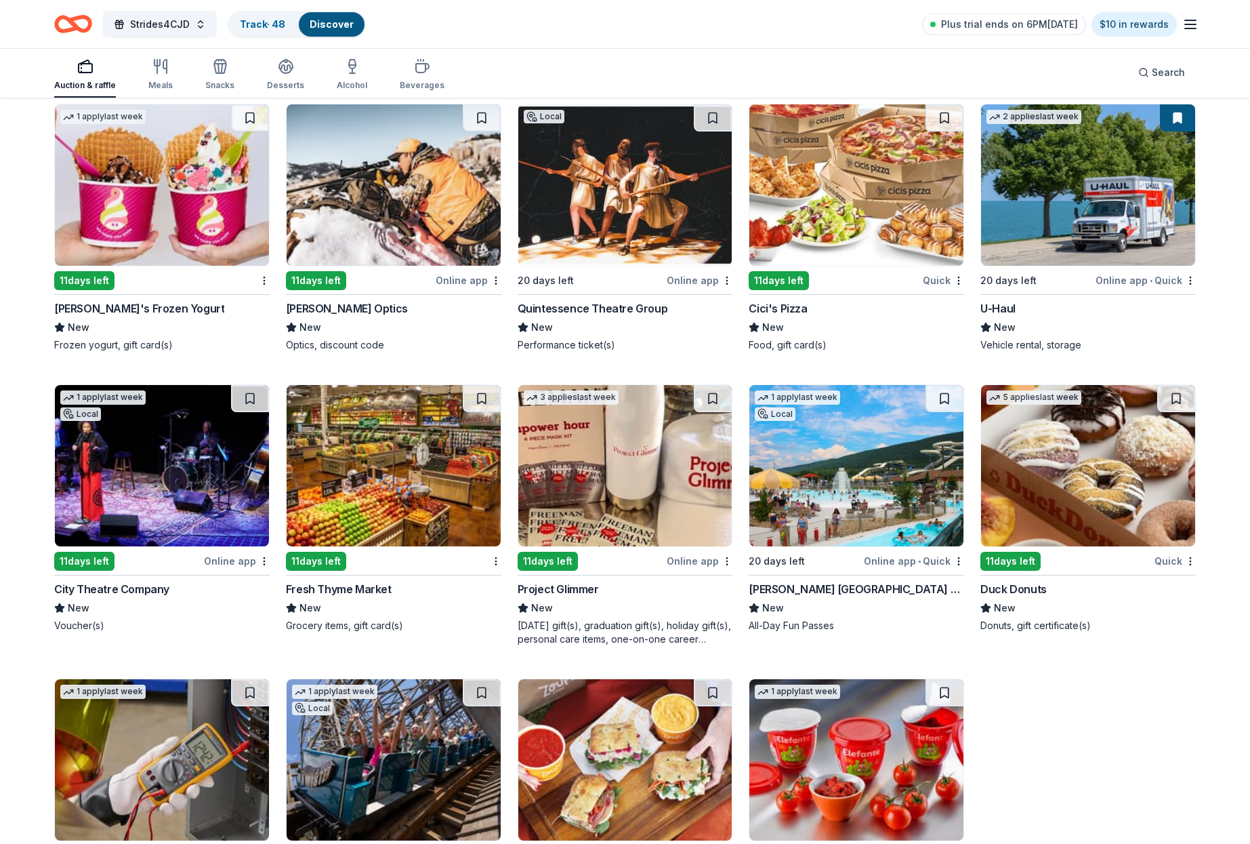
click at [863, 482] on img at bounding box center [857, 465] width 214 height 161
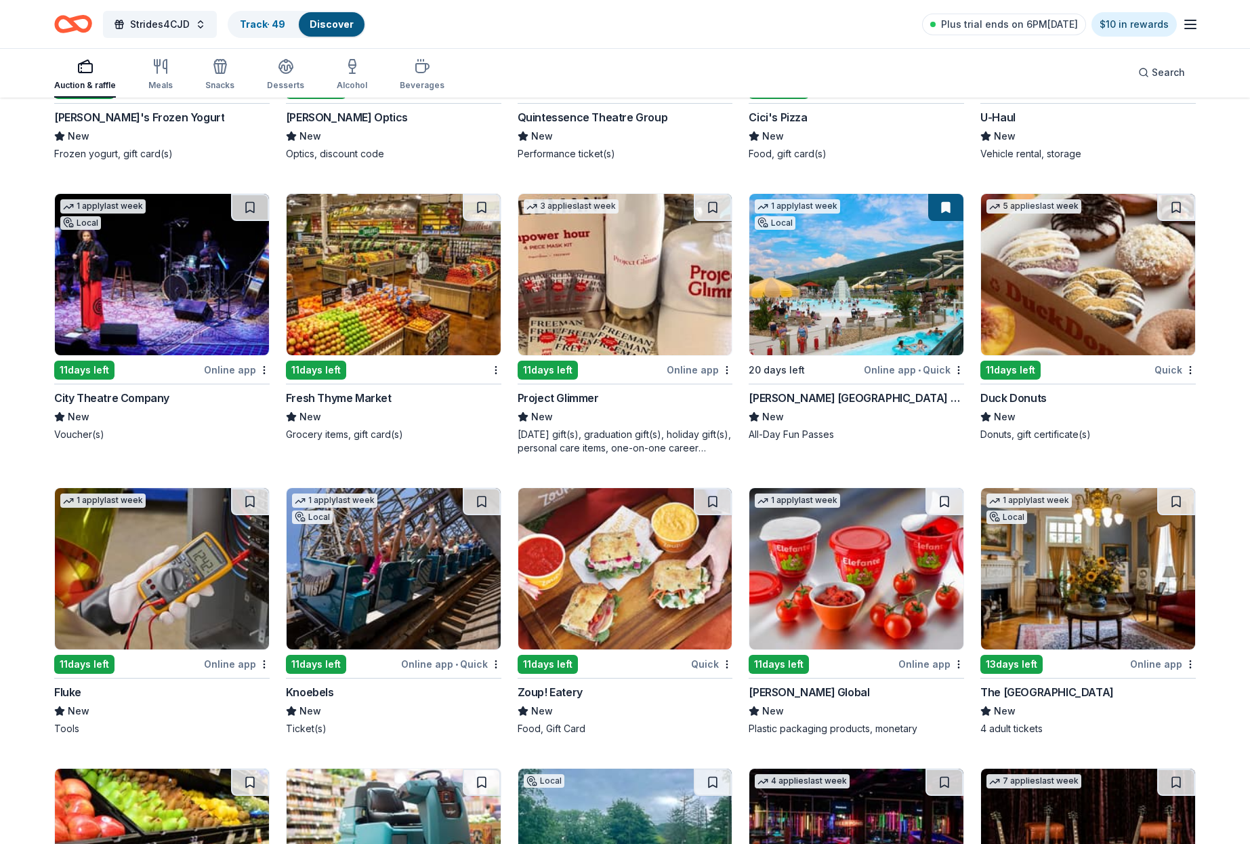
scroll to position [5267, 0]
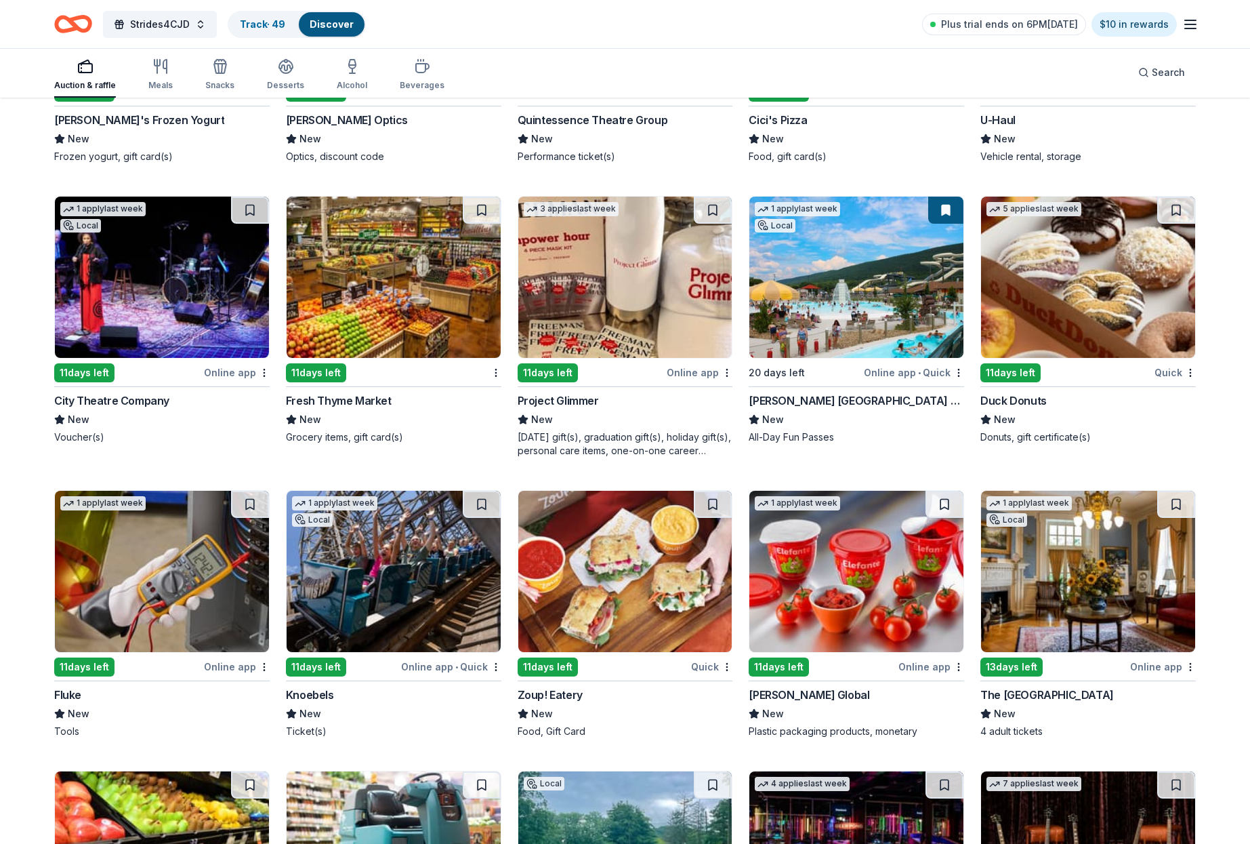
click at [412, 572] on img at bounding box center [394, 571] width 214 height 161
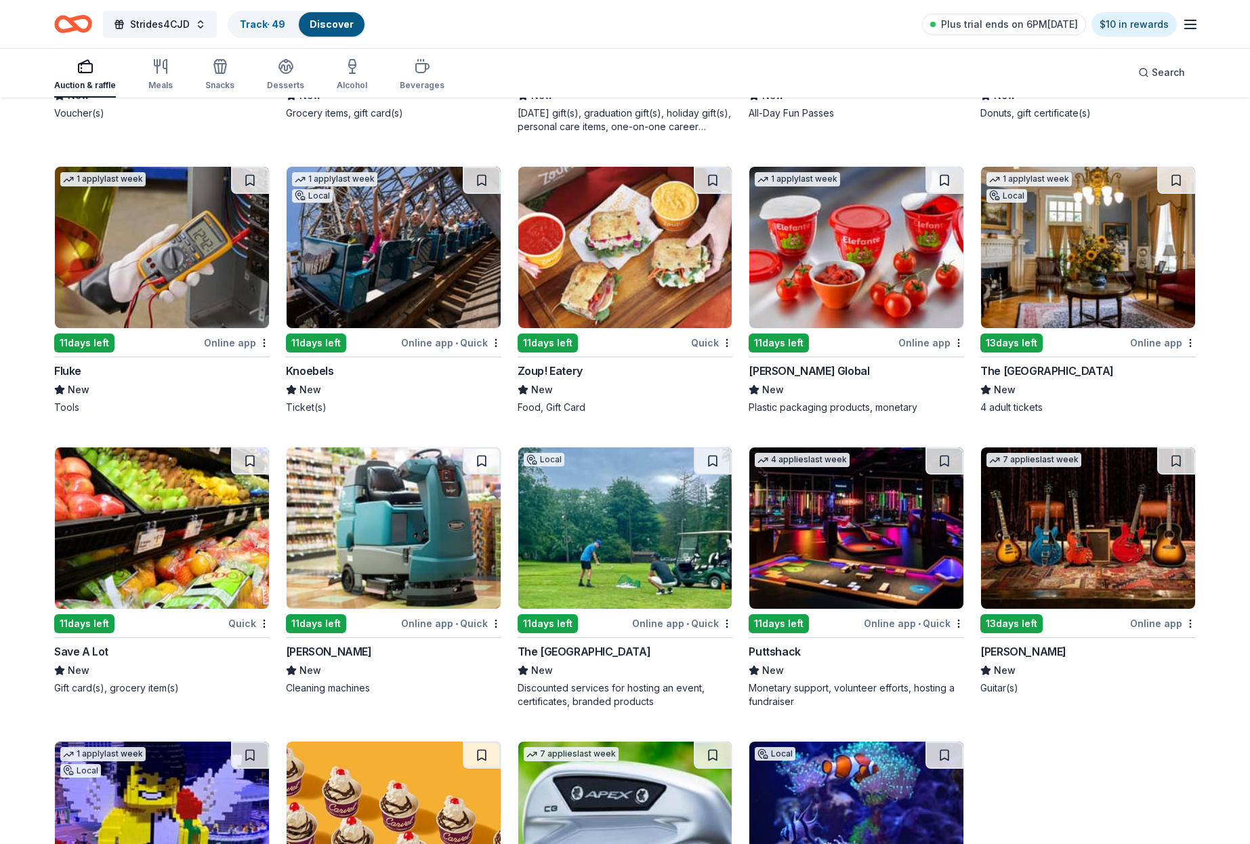
scroll to position [5592, 0]
click at [451, 236] on img at bounding box center [394, 246] width 214 height 161
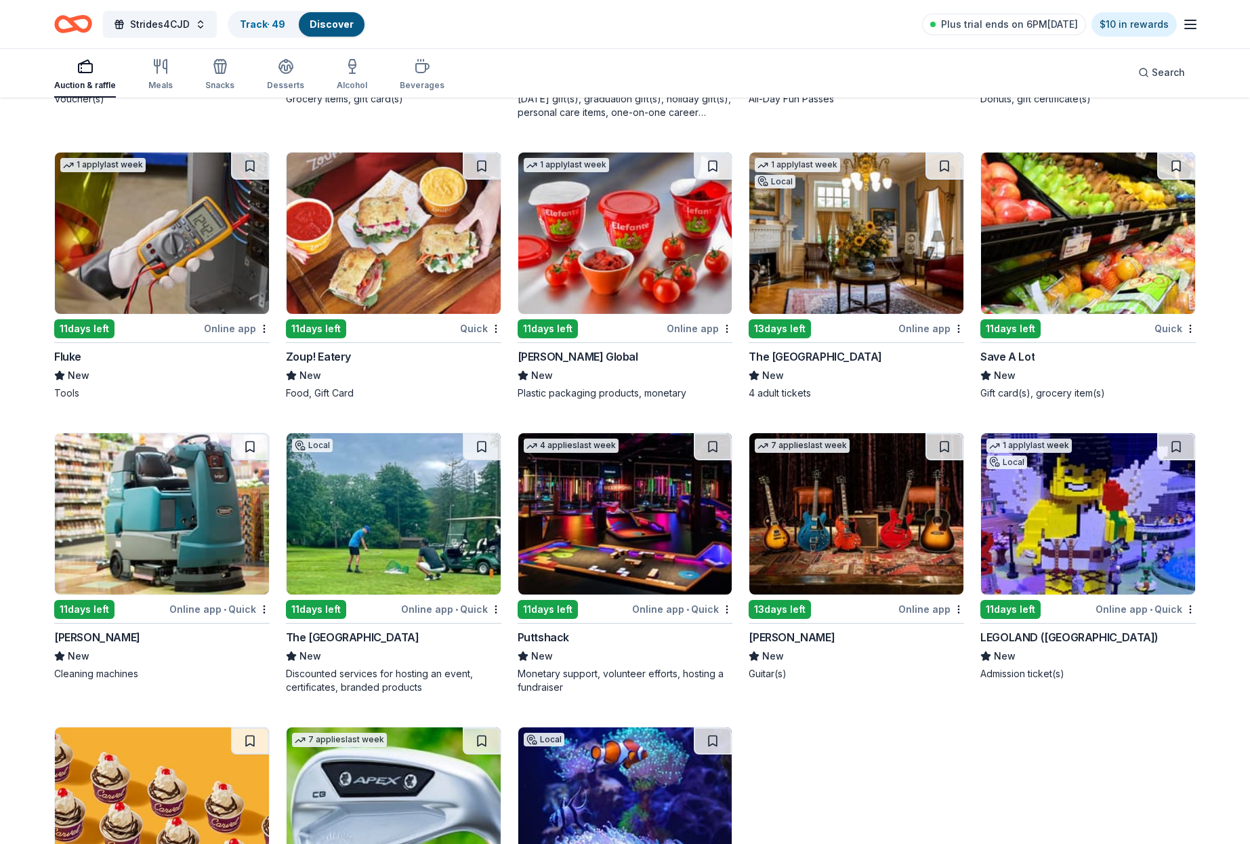
scroll to position [5612, 0]
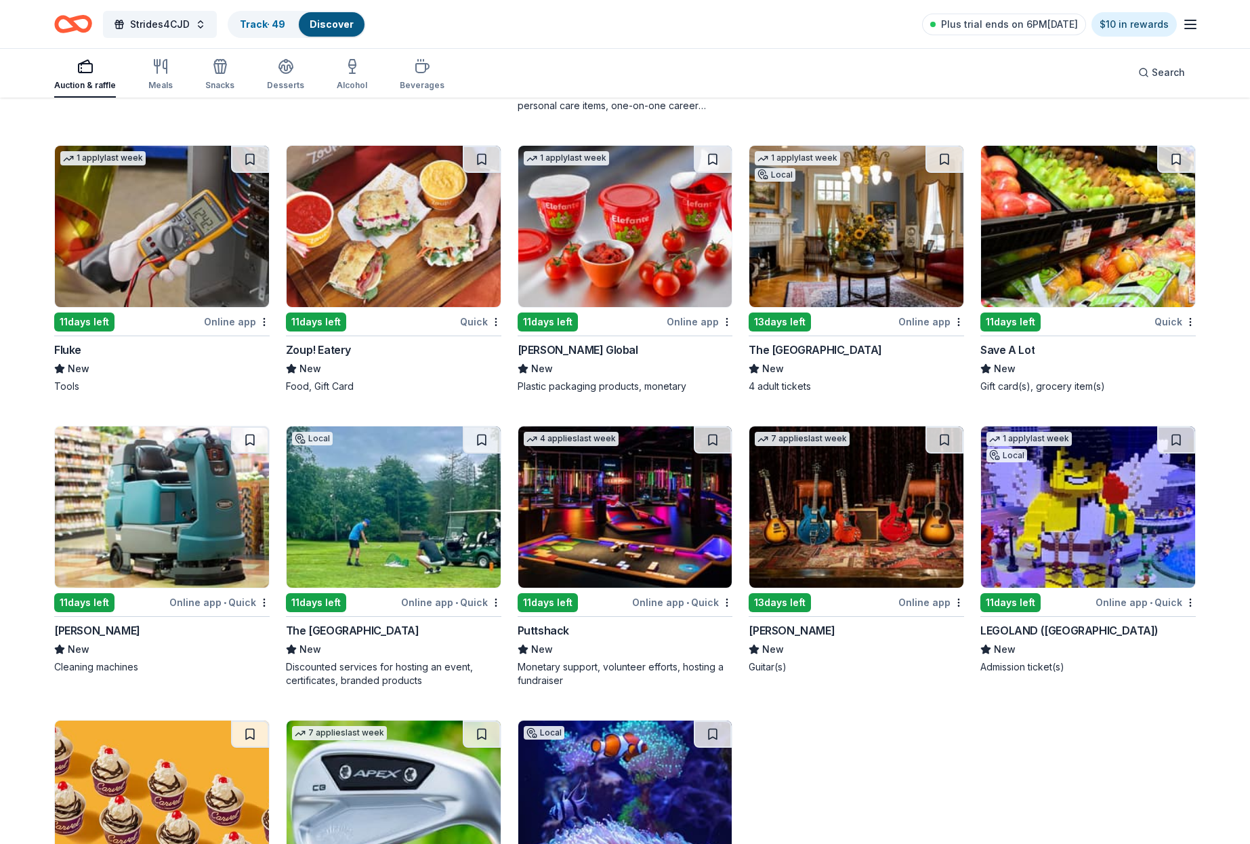
click at [633, 277] on img at bounding box center [625, 226] width 214 height 161
click at [670, 213] on img at bounding box center [625, 226] width 214 height 161
click at [881, 241] on img at bounding box center [857, 226] width 214 height 161
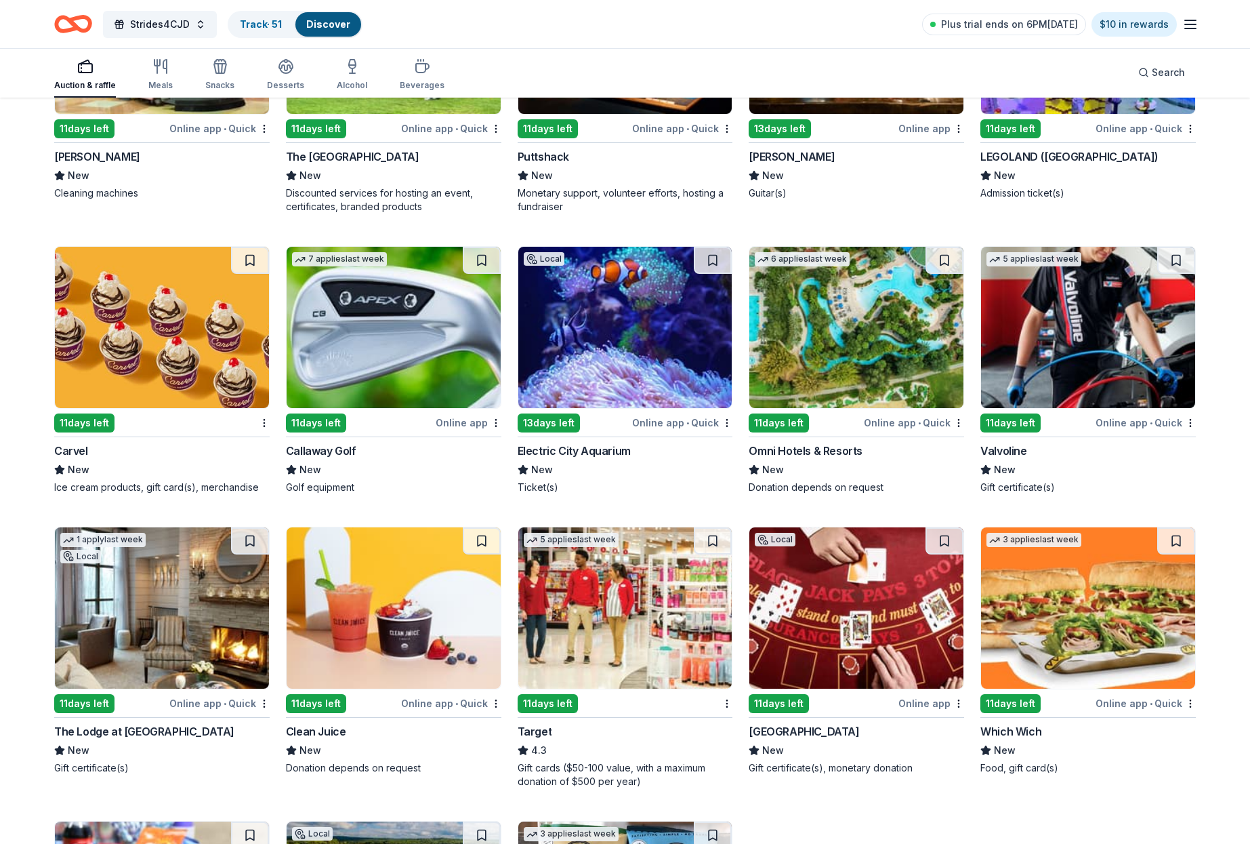
scroll to position [6086, 0]
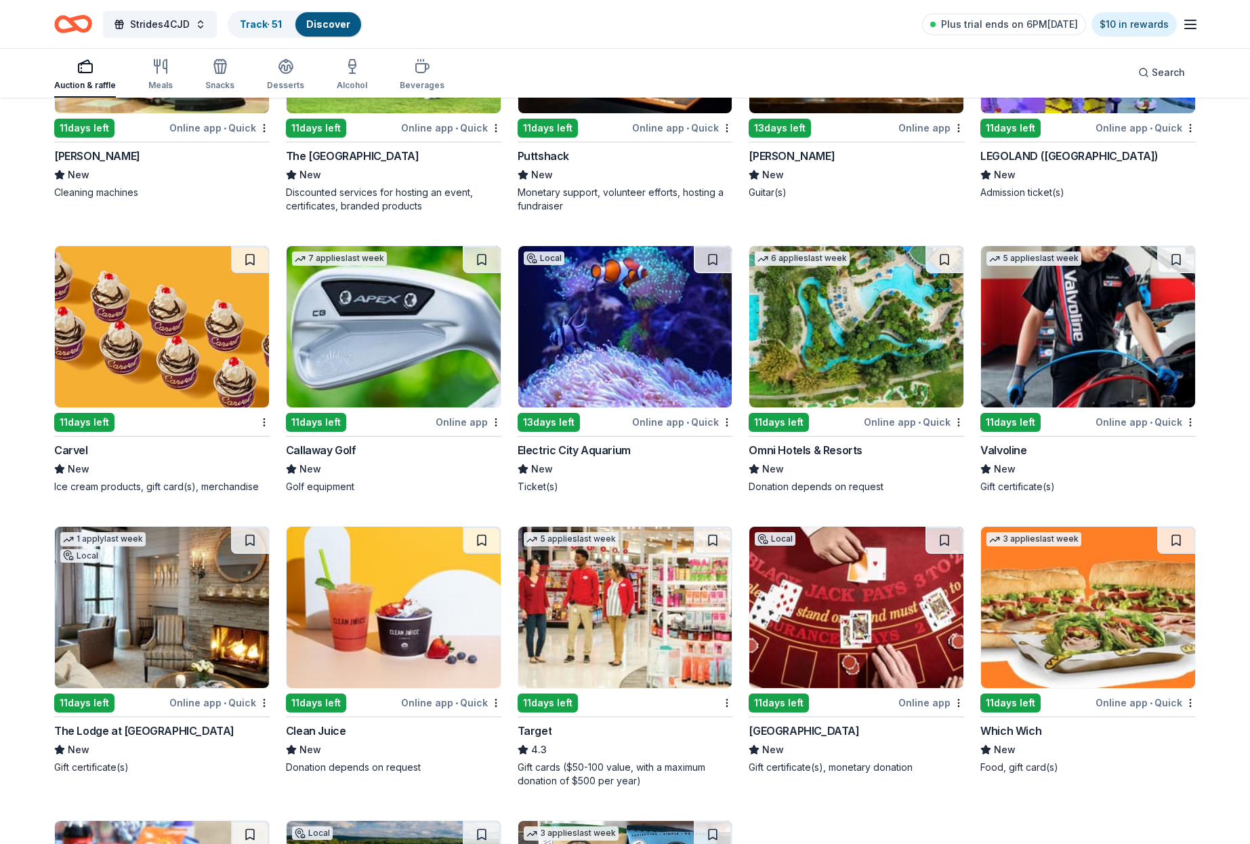
click at [629, 344] on img at bounding box center [625, 326] width 214 height 161
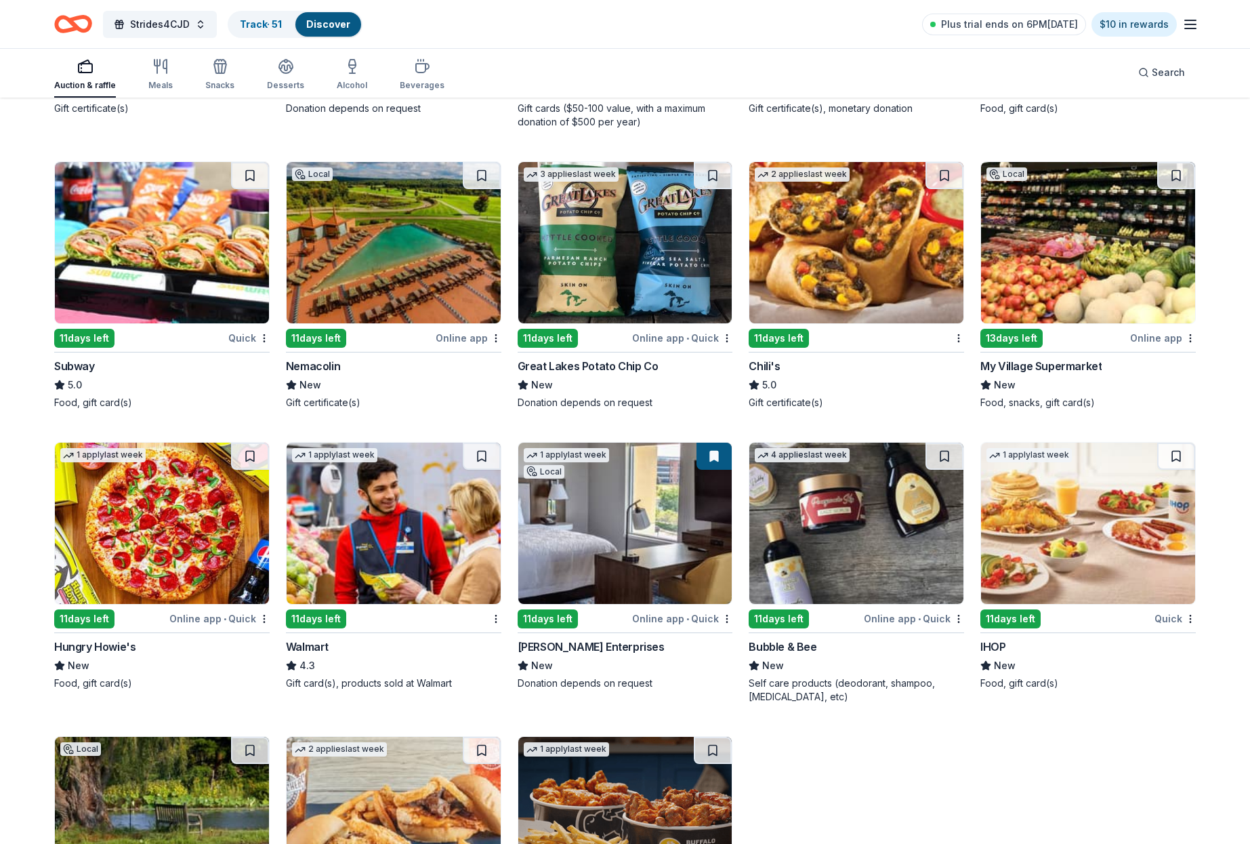
scroll to position [6746, 0]
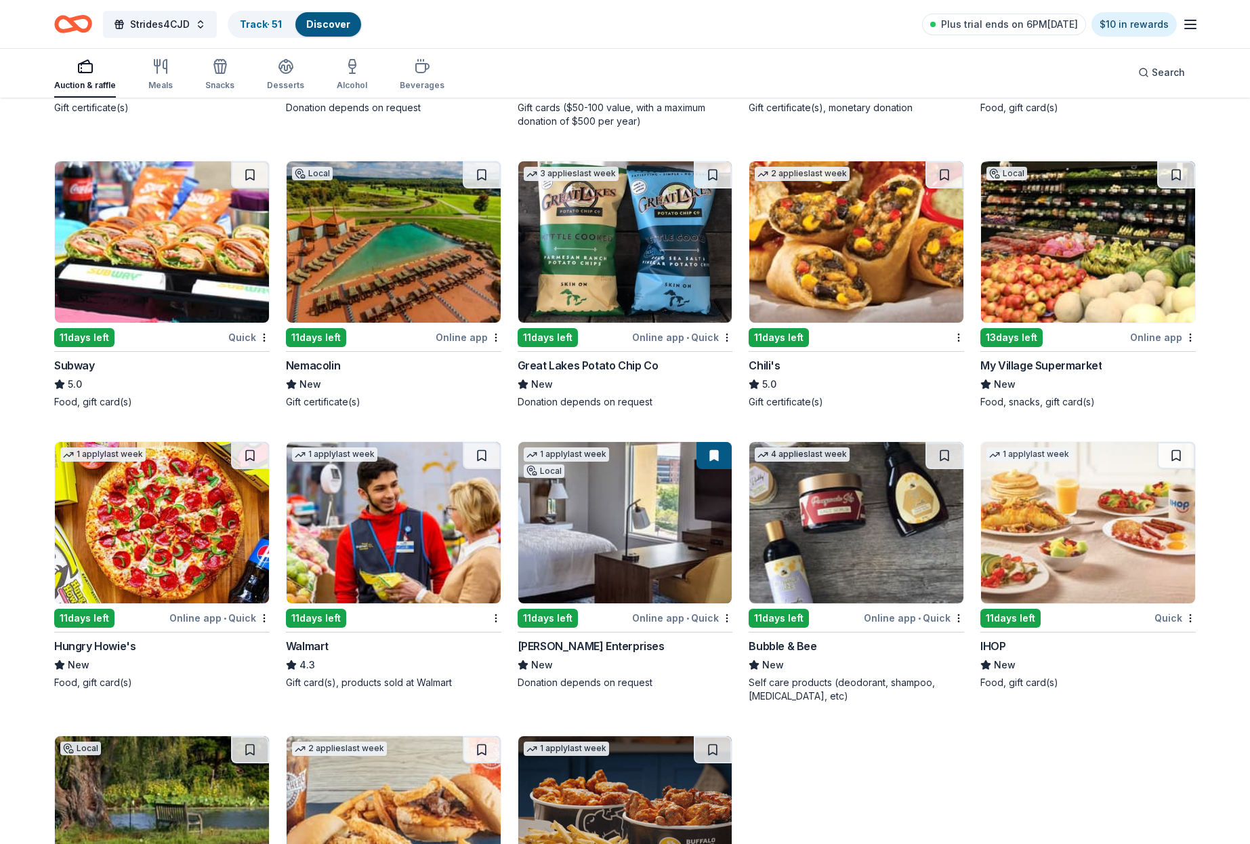
click at [647, 252] on img at bounding box center [625, 241] width 214 height 161
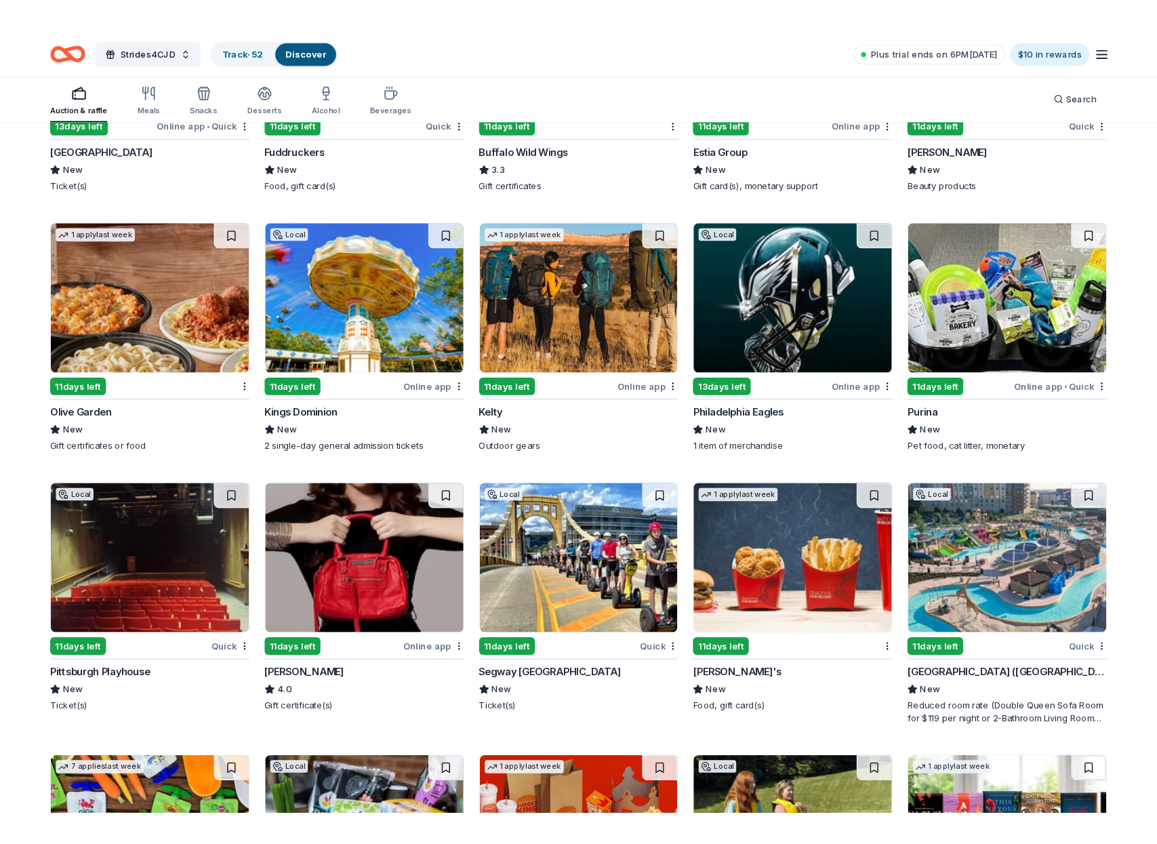
scroll to position [7555, 0]
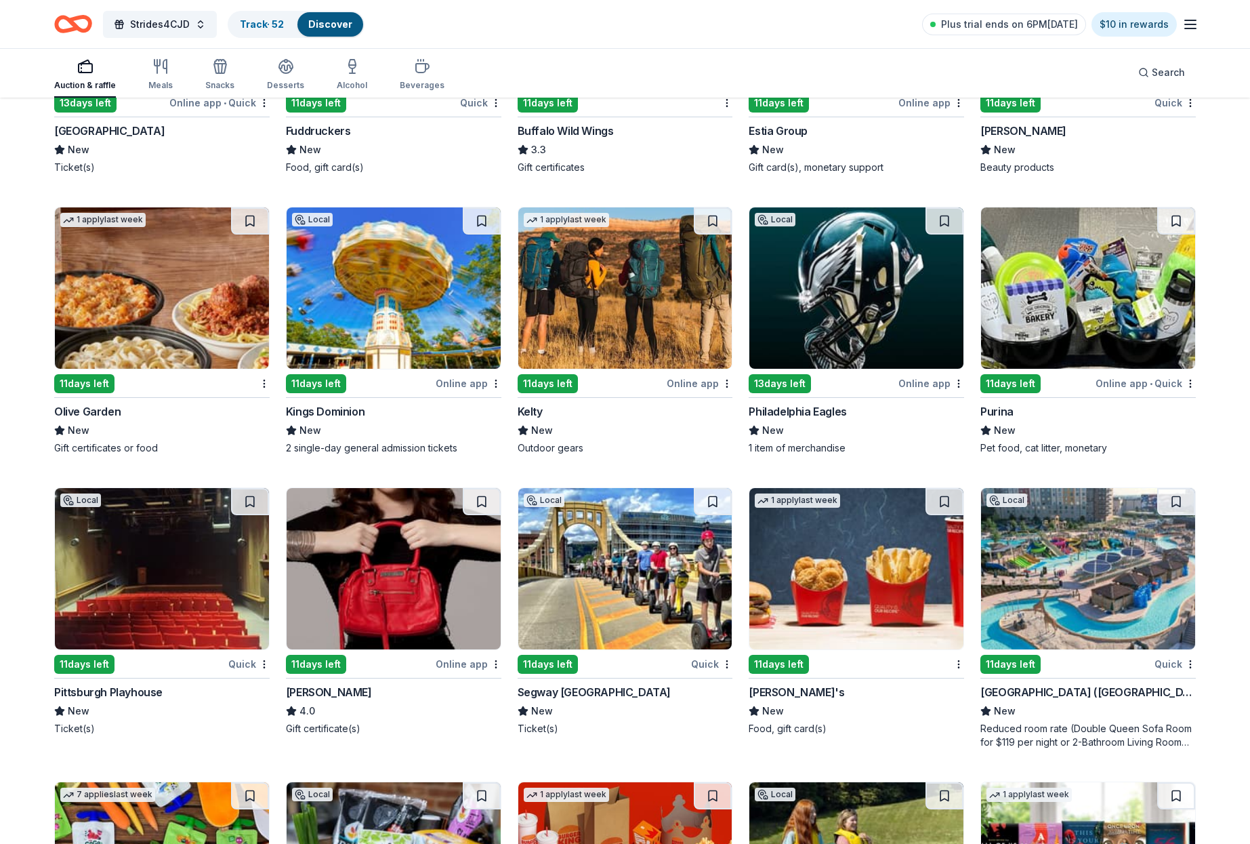
click at [409, 310] on img at bounding box center [394, 287] width 214 height 161
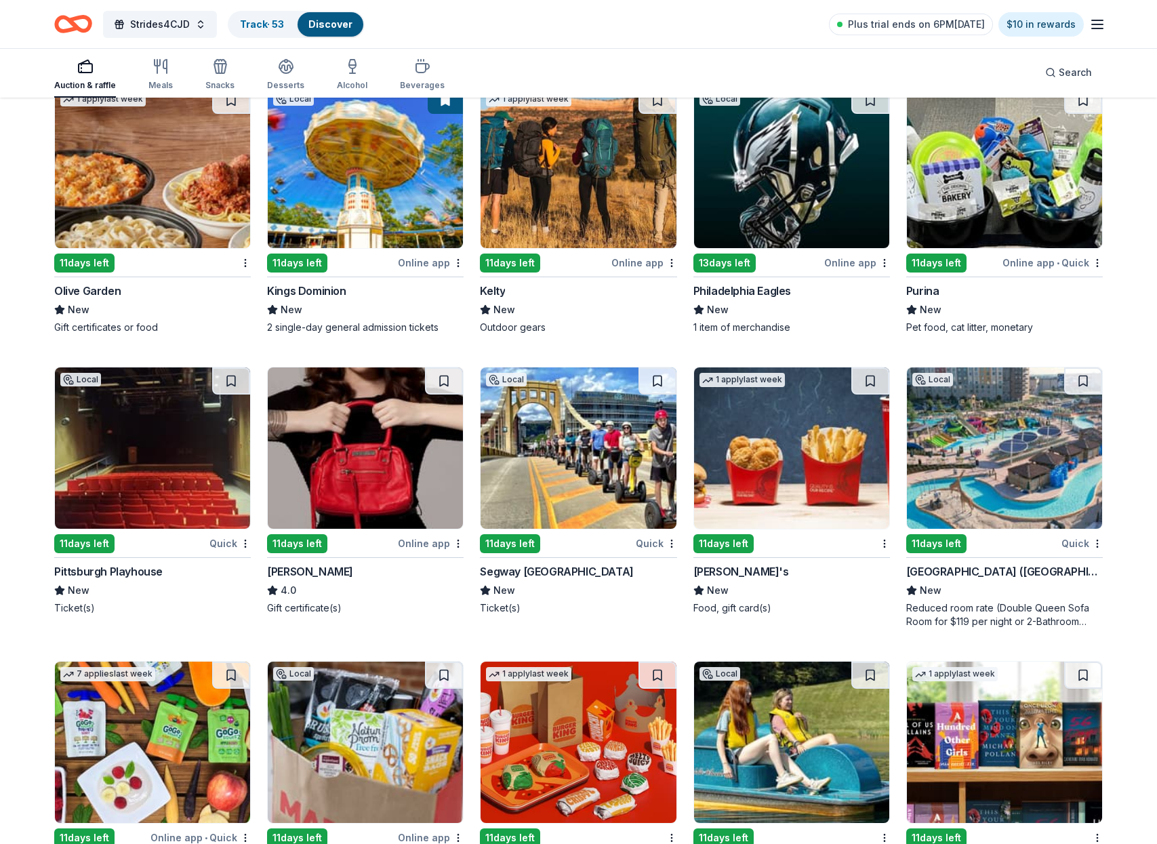
scroll to position [7719, 0]
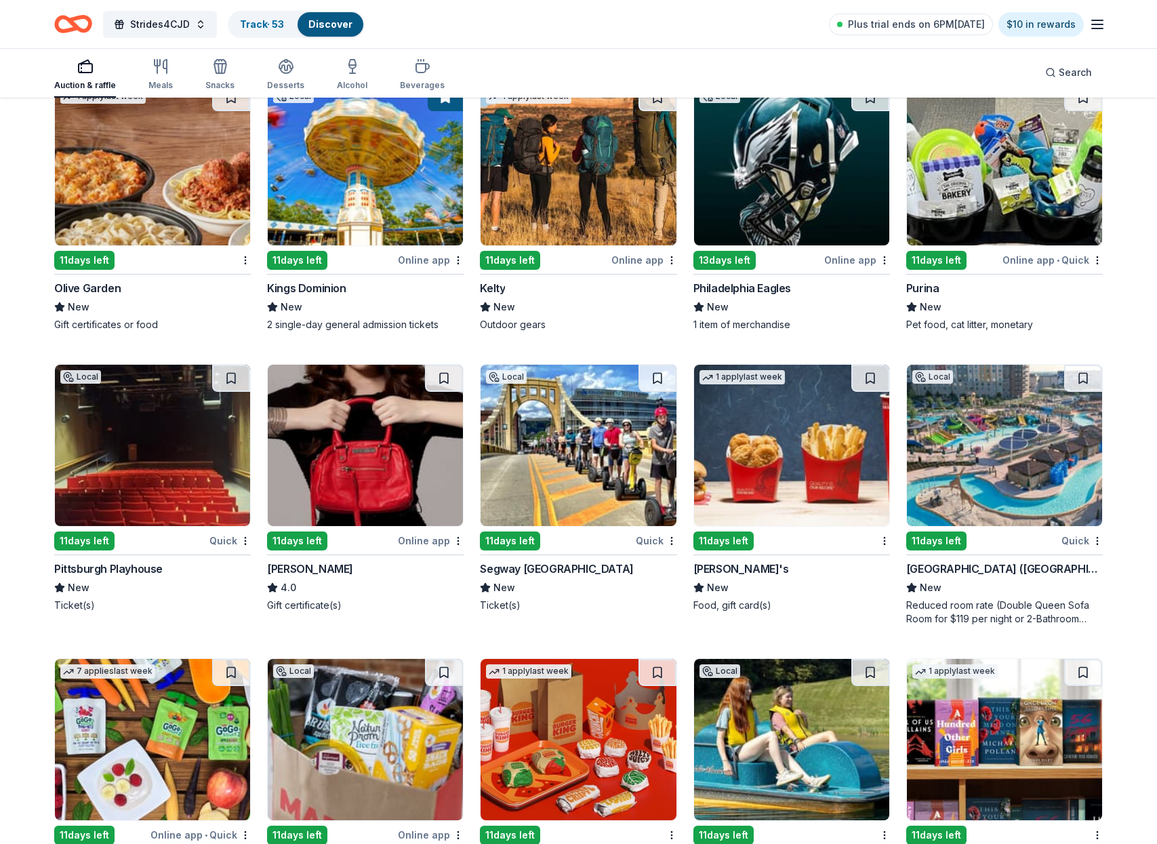
click at [166, 191] on img at bounding box center [152, 164] width 195 height 161
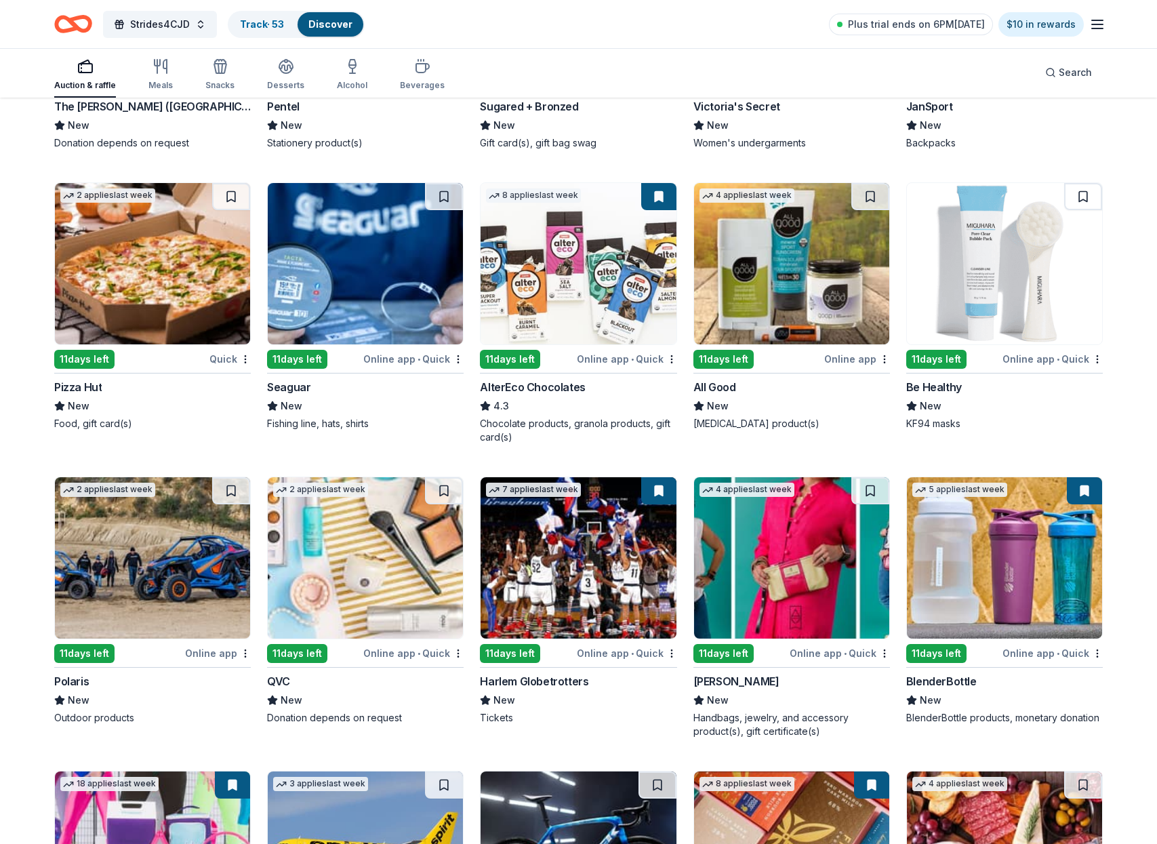
scroll to position [9360, 0]
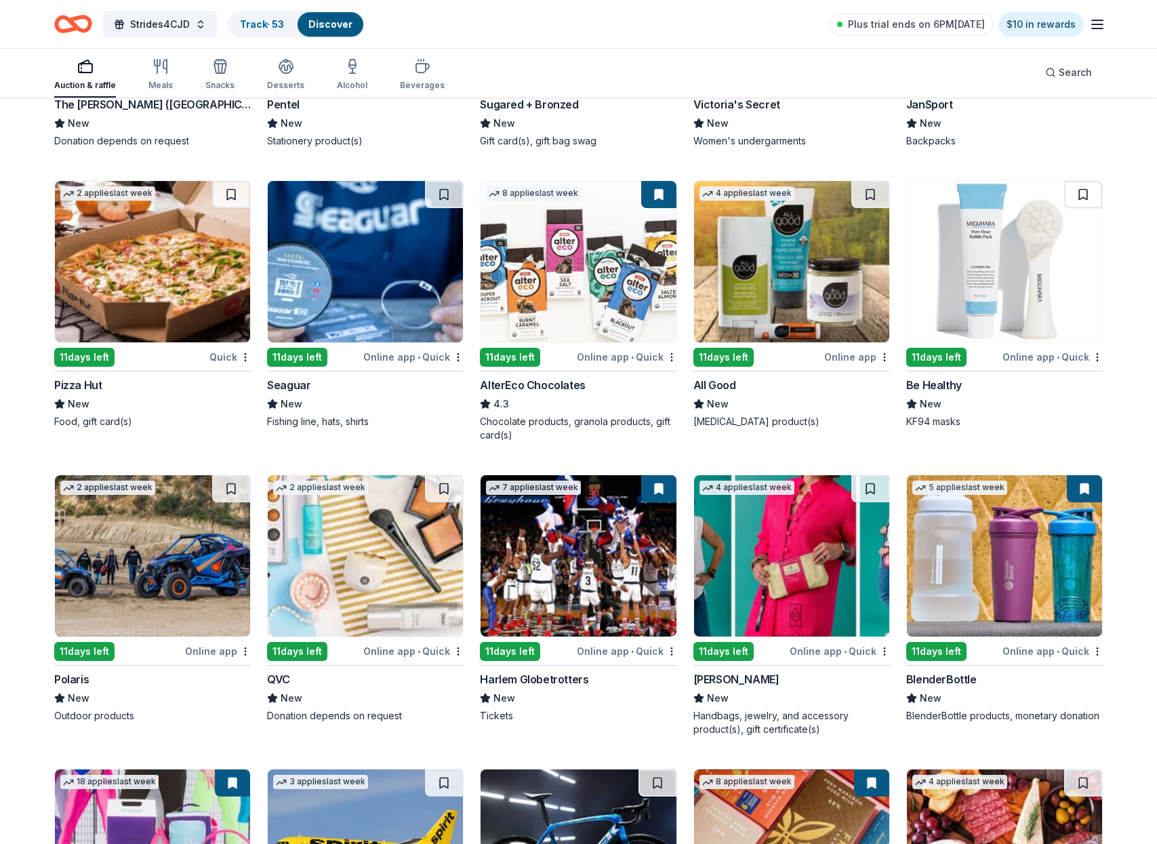
click at [605, 542] on img at bounding box center [578, 555] width 195 height 161
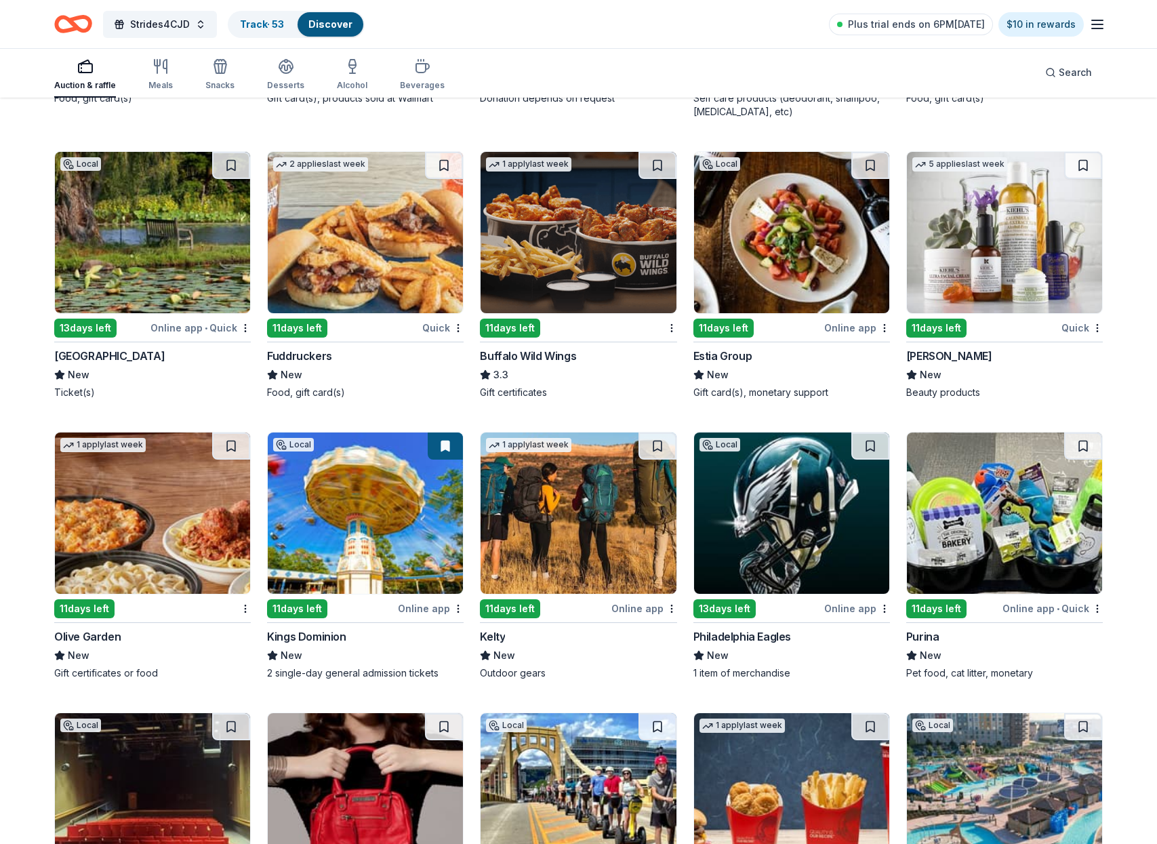
scroll to position [7365, 0]
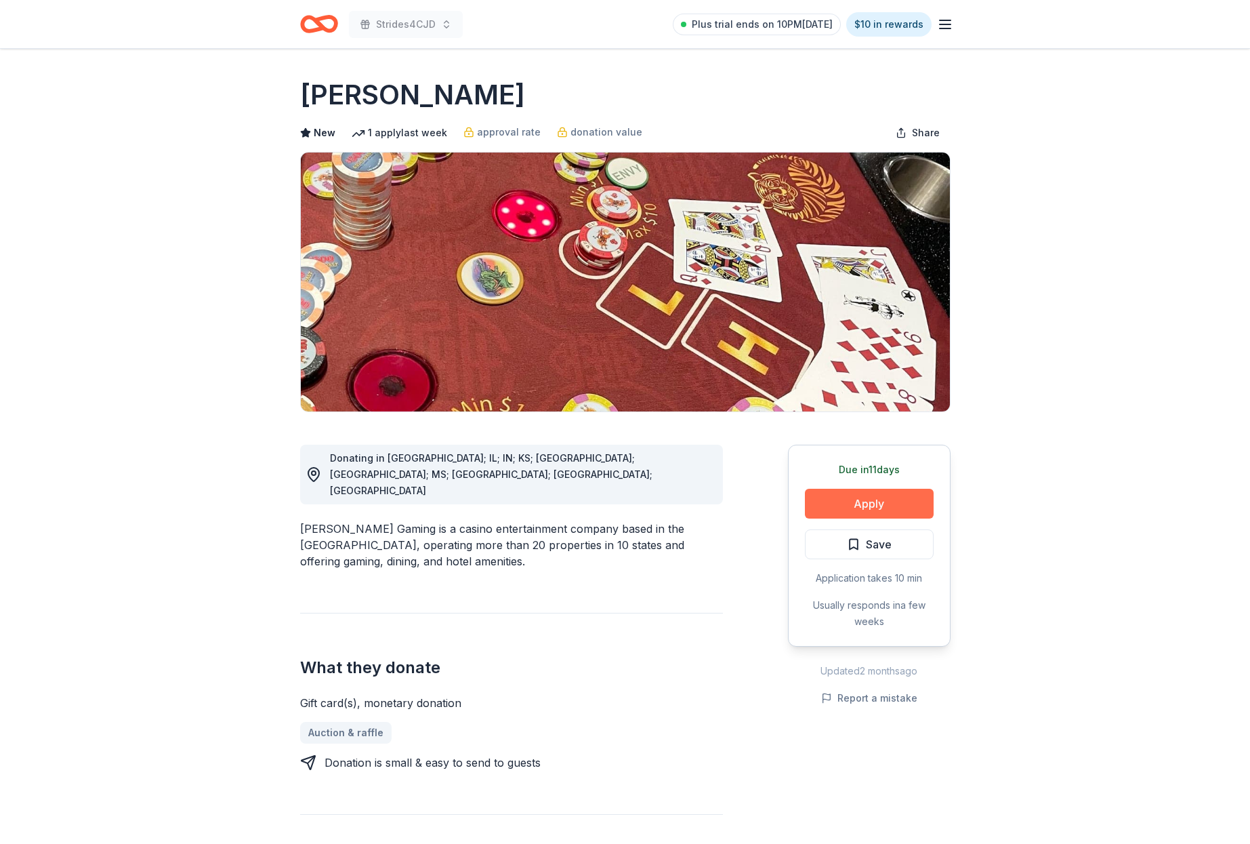
click at [850, 502] on button "Apply" at bounding box center [869, 504] width 129 height 30
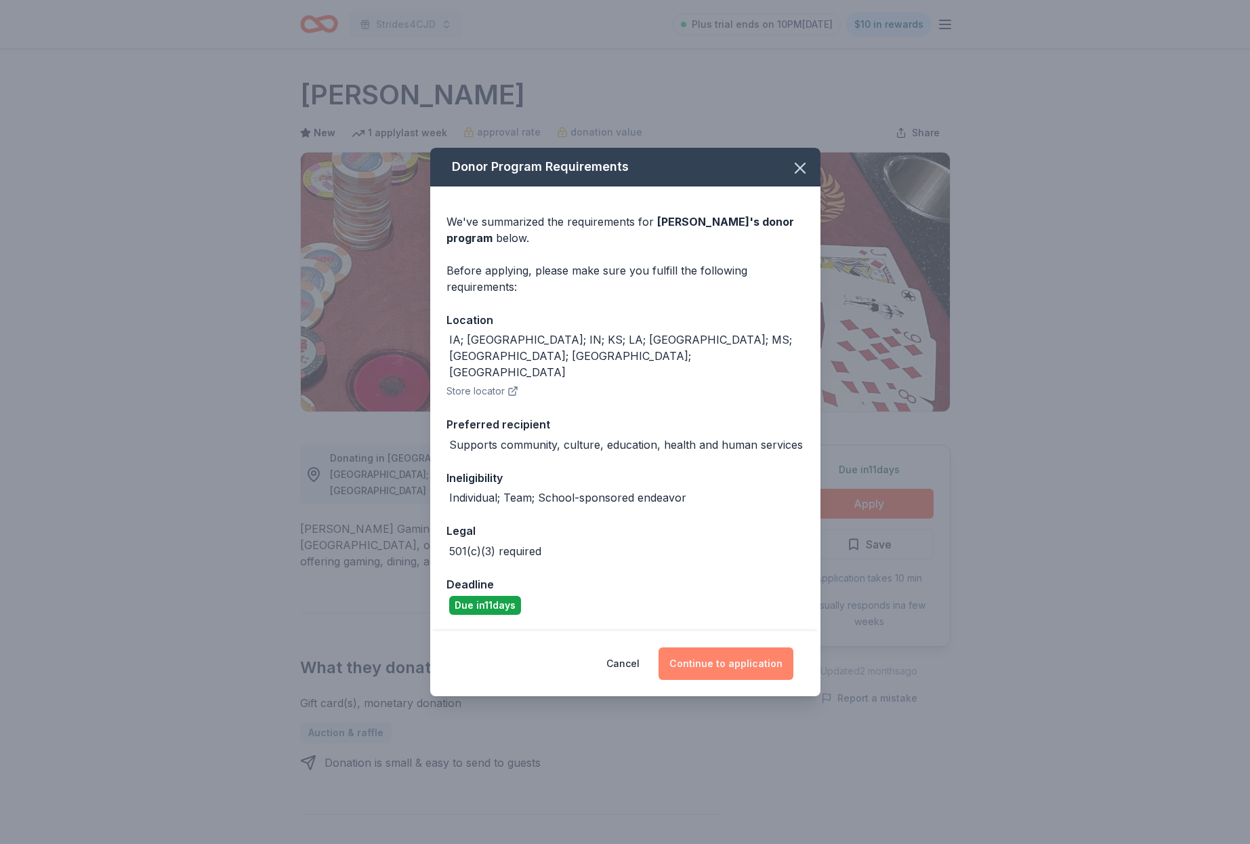
click at [720, 647] on button "Continue to application" at bounding box center [726, 663] width 135 height 33
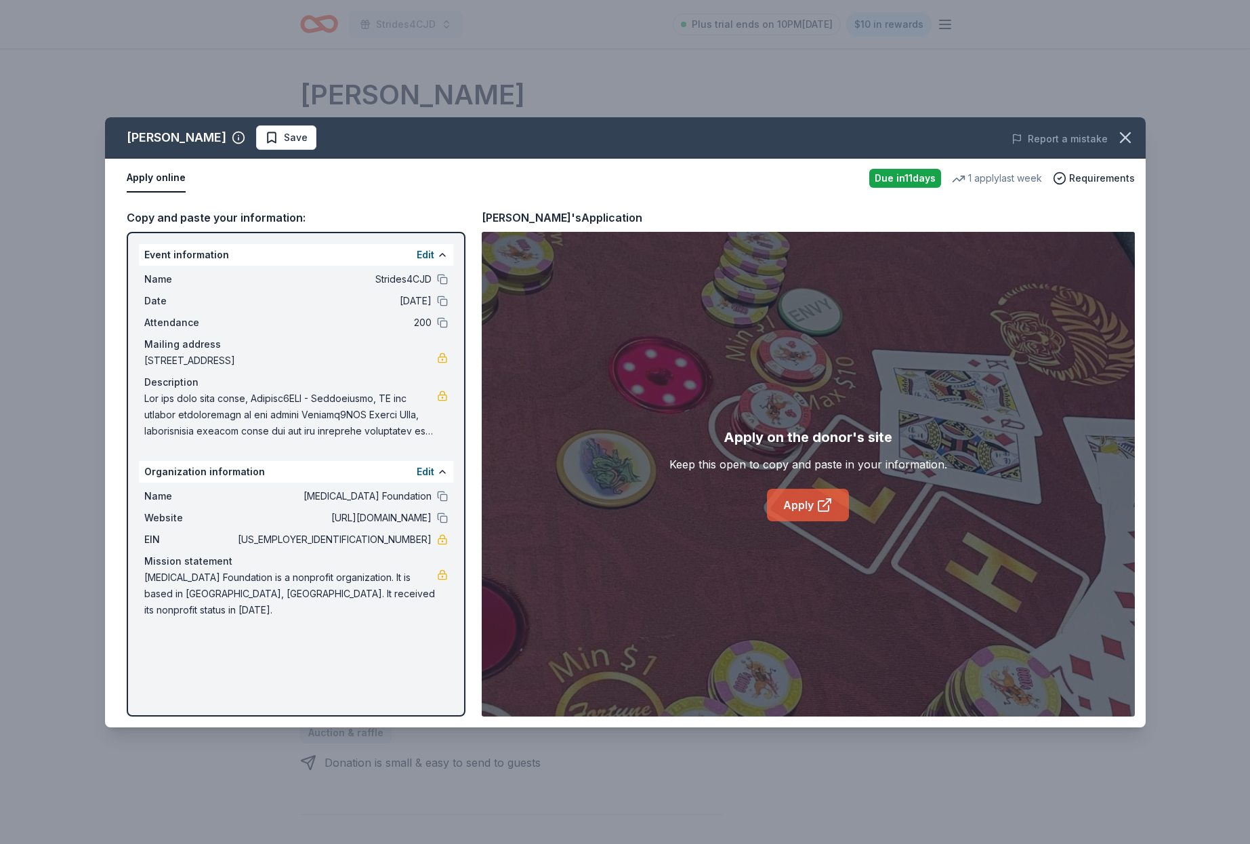
click at [806, 503] on link "Apply" at bounding box center [808, 505] width 82 height 33
click at [1124, 138] on icon "button" at bounding box center [1125, 137] width 9 height 9
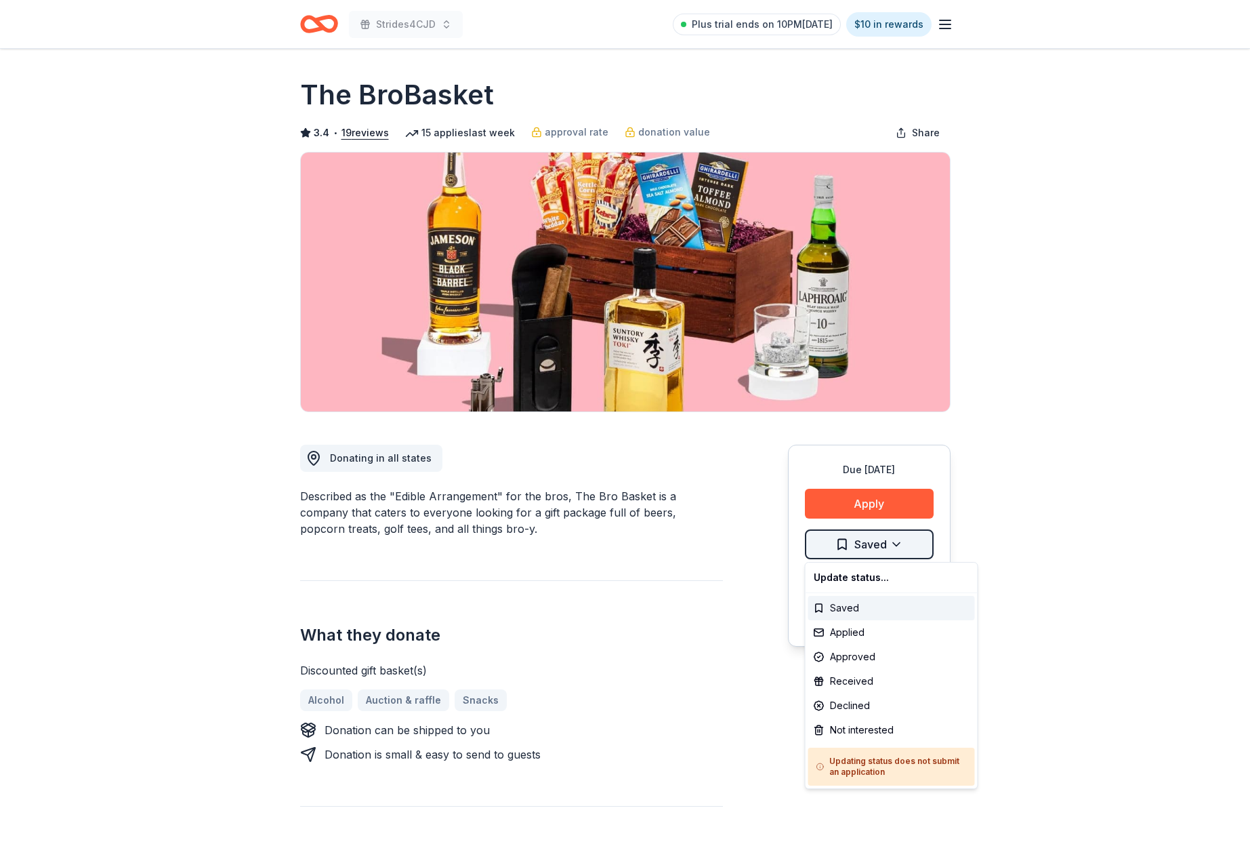
click at [904, 543] on html "Strides4CJD Plus trial ends on 10PM[DATE] $10 in rewards Due [DATE] Share The B…" at bounding box center [625, 422] width 1250 height 844
click at [853, 635] on div "Applied" at bounding box center [892, 632] width 167 height 24
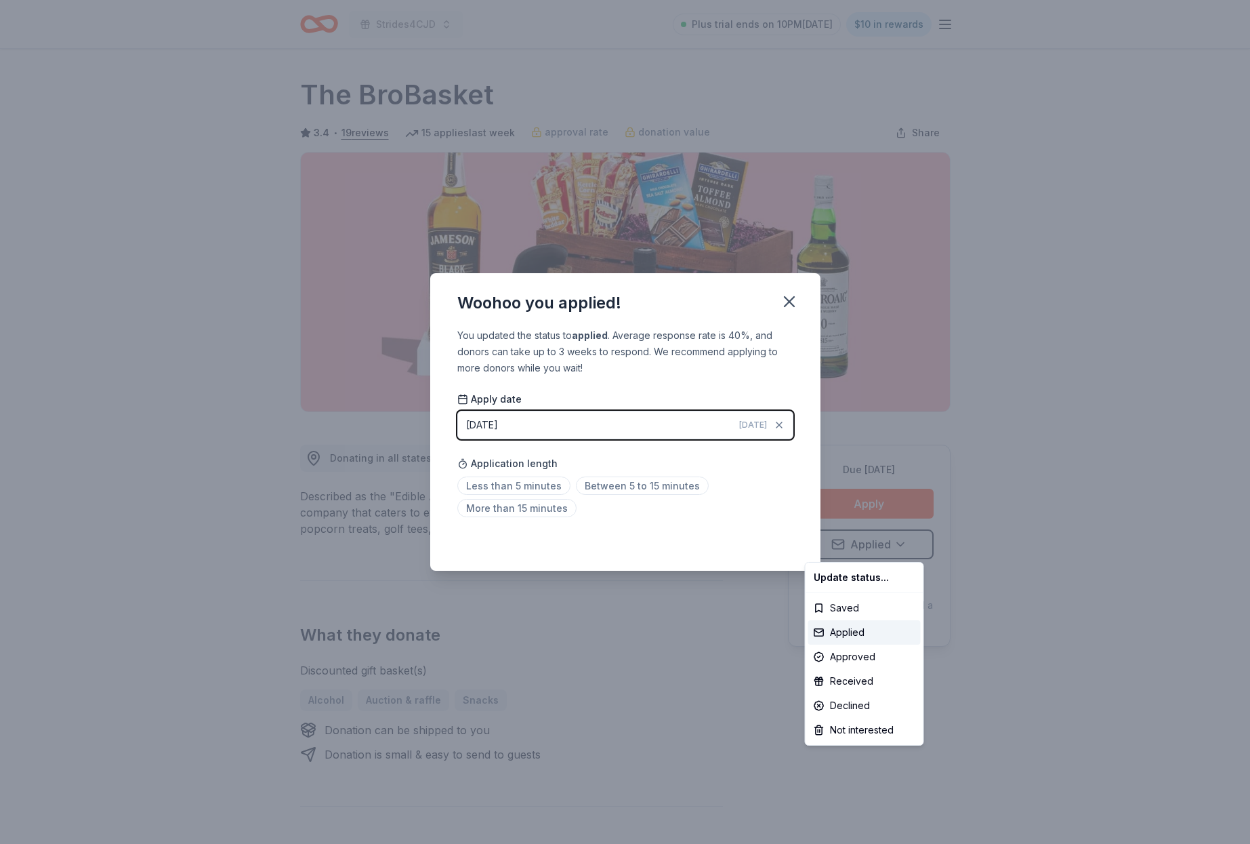
click at [792, 296] on html "Strides4CJD Plus trial ends on 10PM, 8/24 $10 in rewards Due in 27 days Share T…" at bounding box center [625, 422] width 1250 height 844
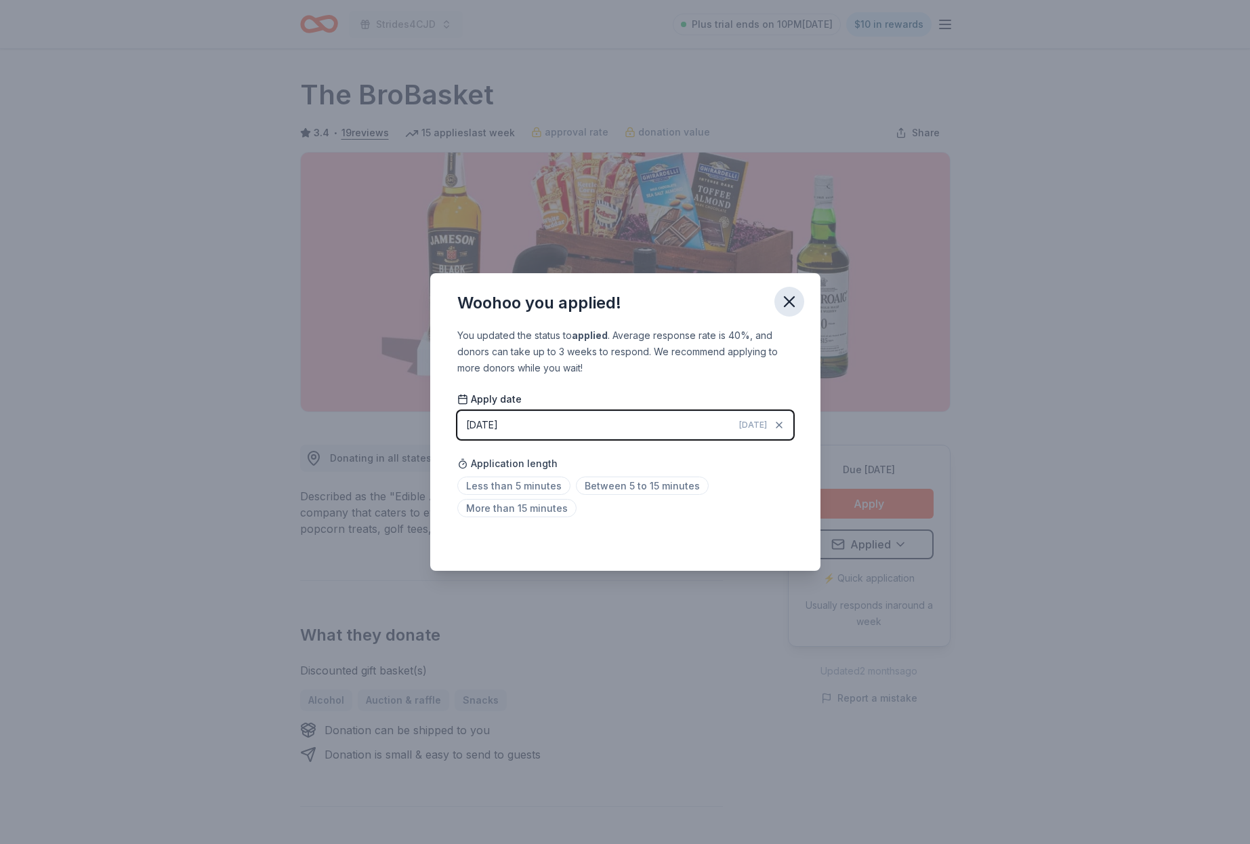
click at [789, 296] on icon "button" at bounding box center [789, 301] width 19 height 19
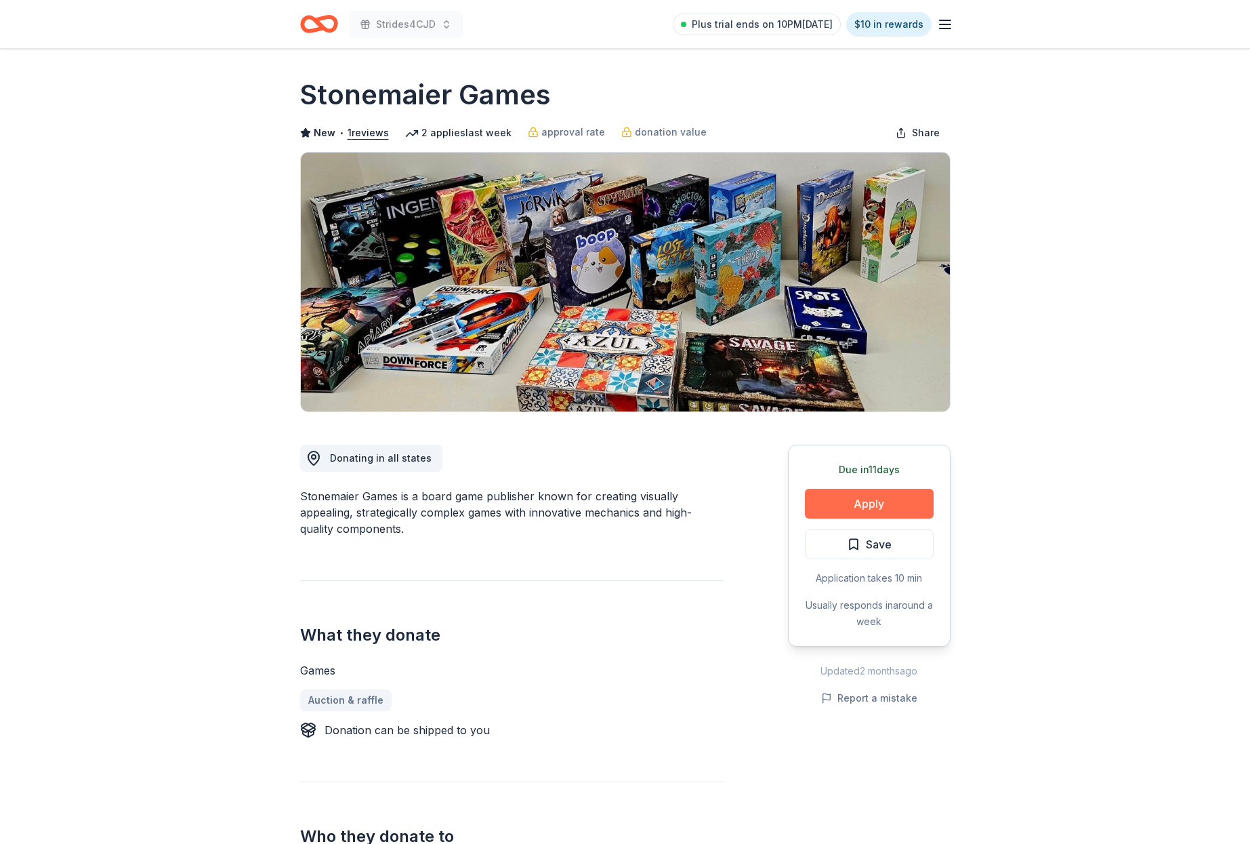
click at [868, 508] on button "Apply" at bounding box center [869, 504] width 129 height 30
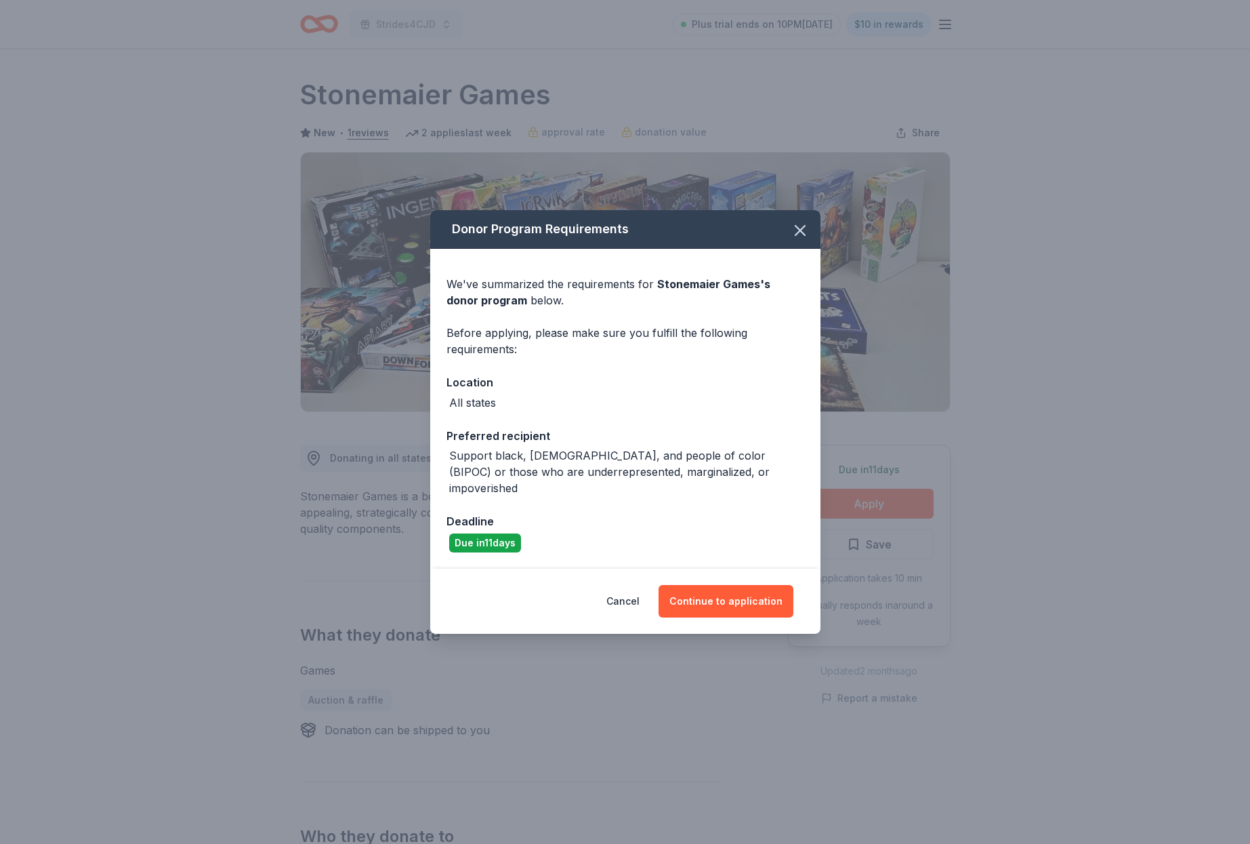
drag, startPoint x: 727, startPoint y: 585, endPoint x: 722, endPoint y: 519, distance: 65.9
click at [722, 519] on div "Donor Program Requirements We've summarized the requirements for Stonemaier Gam…" at bounding box center [625, 421] width 390 height 423
click at [798, 235] on icon "button" at bounding box center [800, 230] width 9 height 9
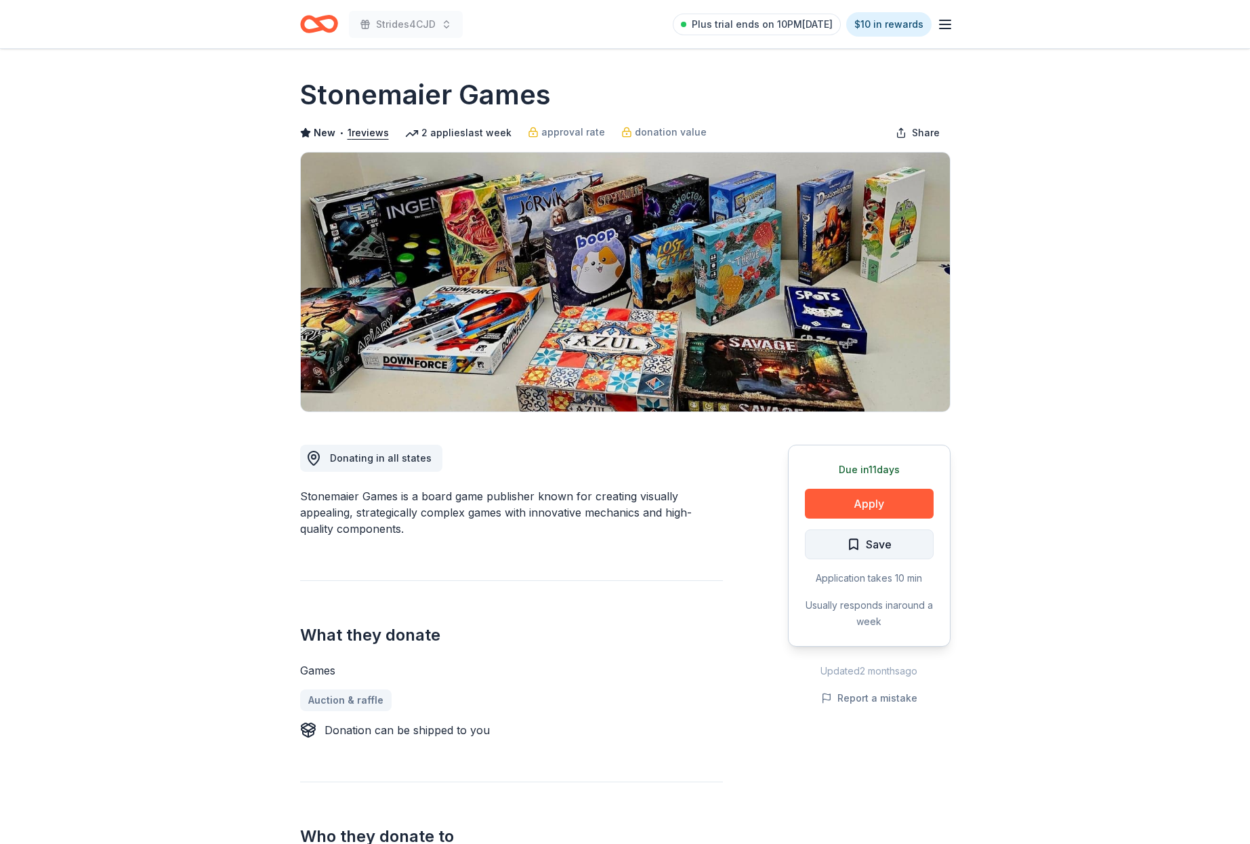
click at [898, 541] on button "Save" at bounding box center [869, 544] width 129 height 30
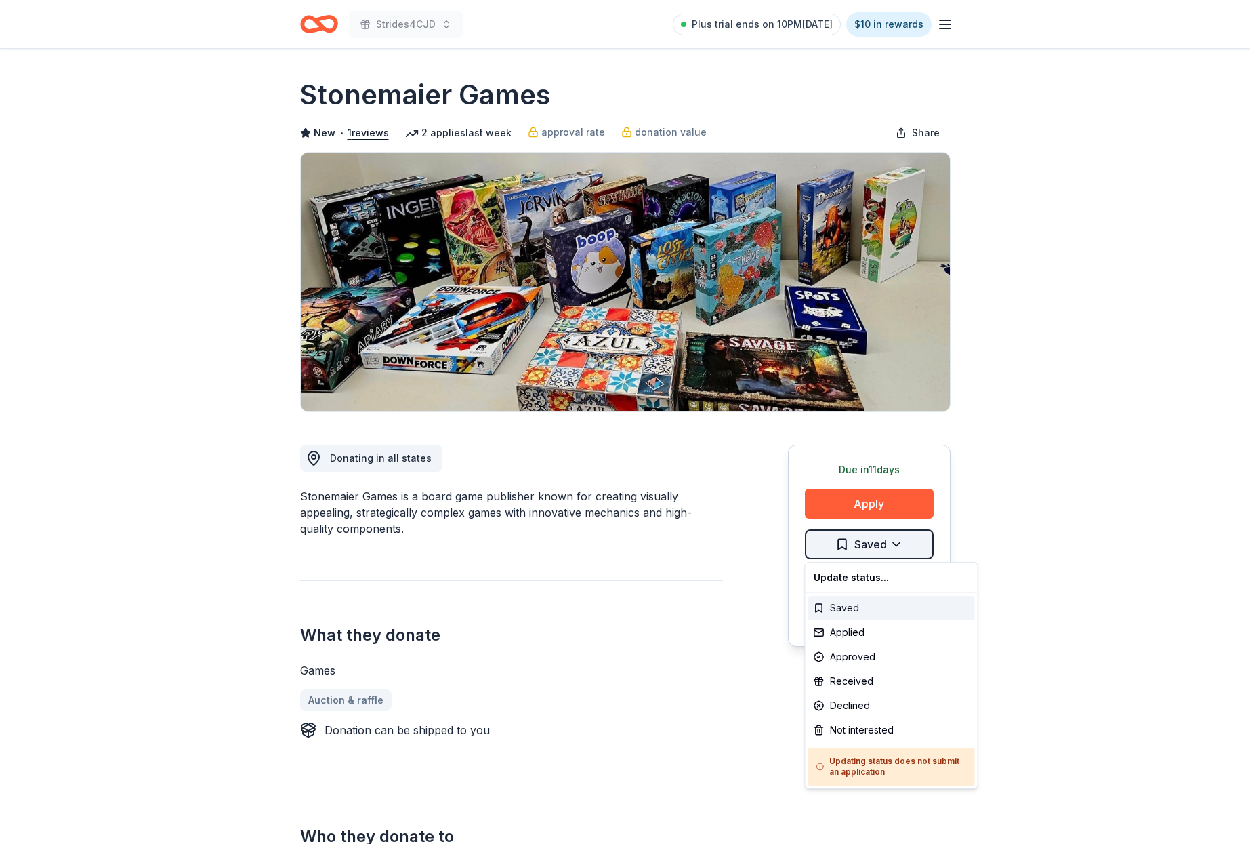
click at [898, 544] on html "Strides4CJD Plus trial ends on 10PM, 8/24 $10 in rewards Due in 11 days Share S…" at bounding box center [625, 422] width 1250 height 844
click at [884, 725] on div "Not interested" at bounding box center [892, 730] width 167 height 24
click at [863, 727] on div "Not interested" at bounding box center [865, 730] width 113 height 24
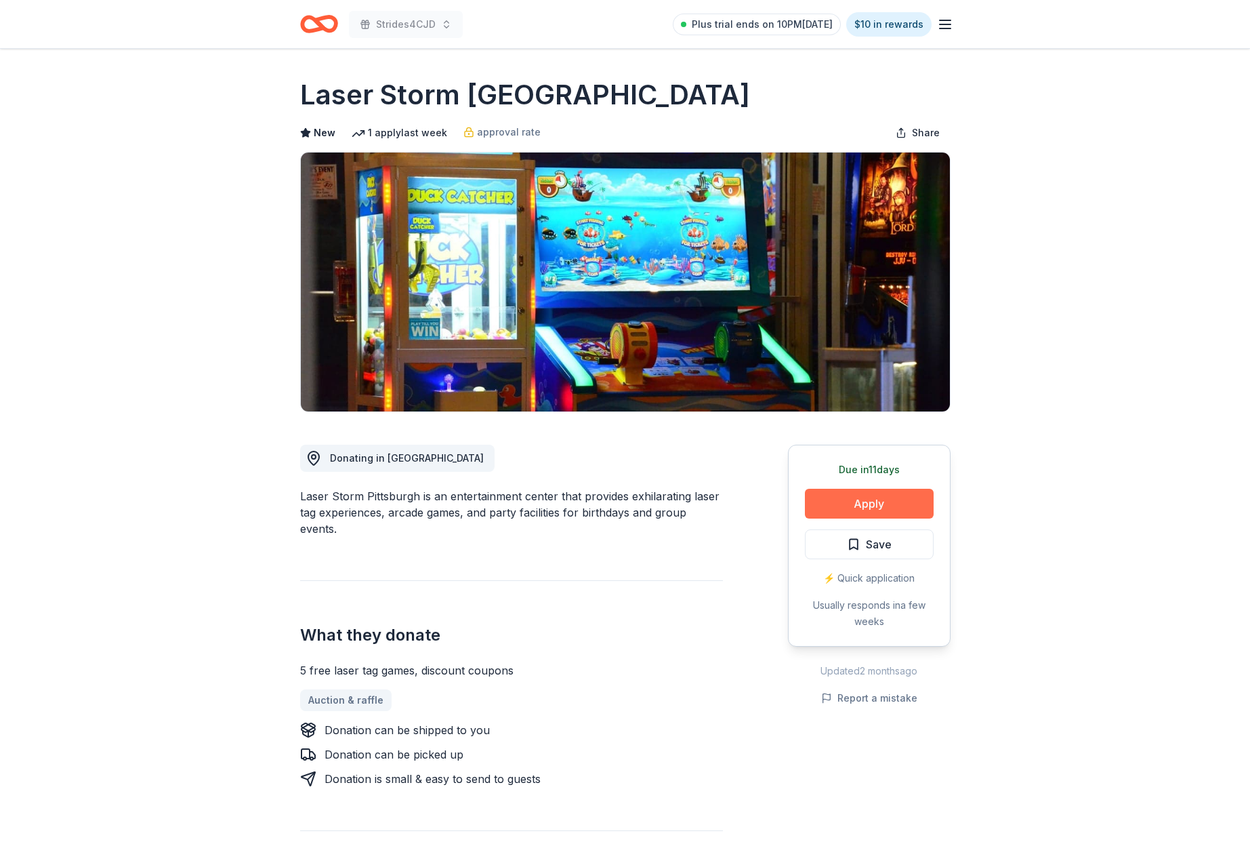
click at [867, 506] on button "Apply" at bounding box center [869, 504] width 129 height 30
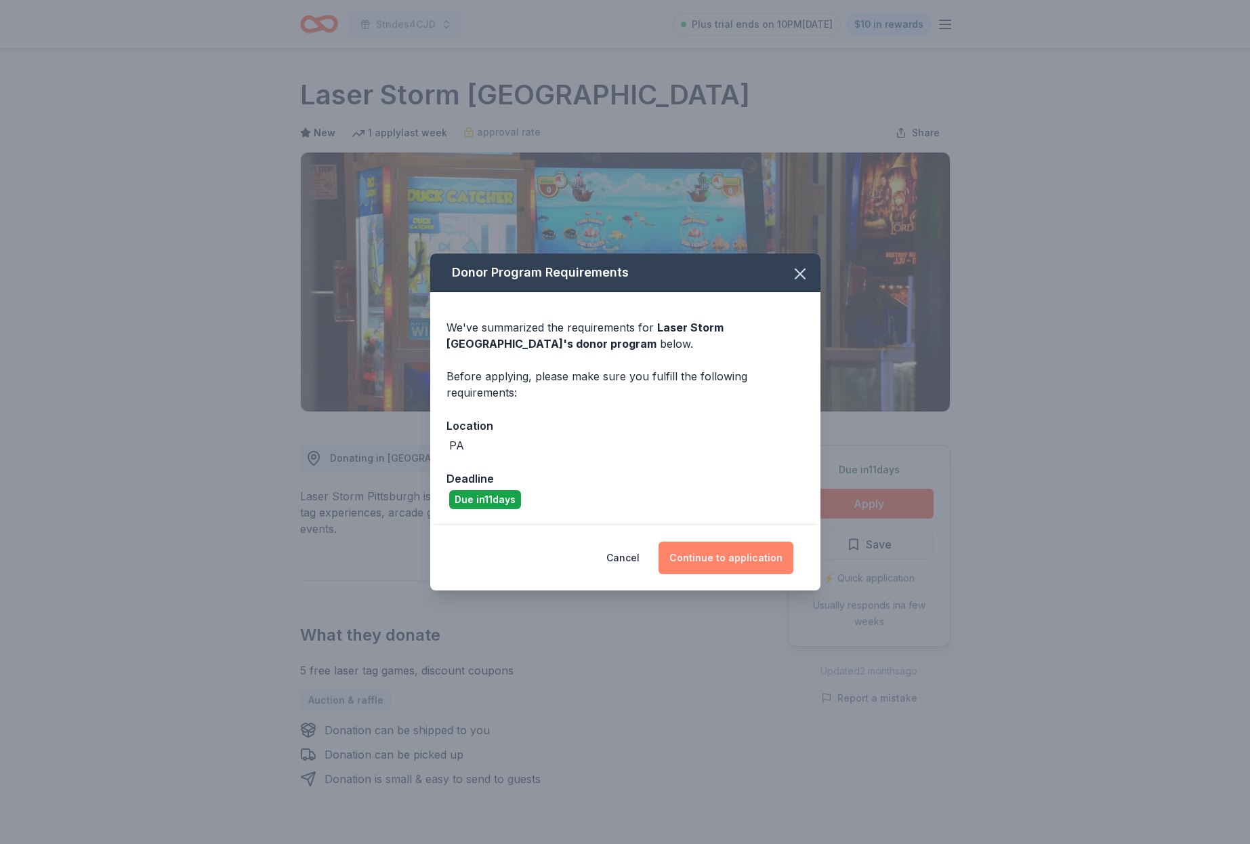
click at [731, 552] on button "Continue to application" at bounding box center [726, 558] width 135 height 33
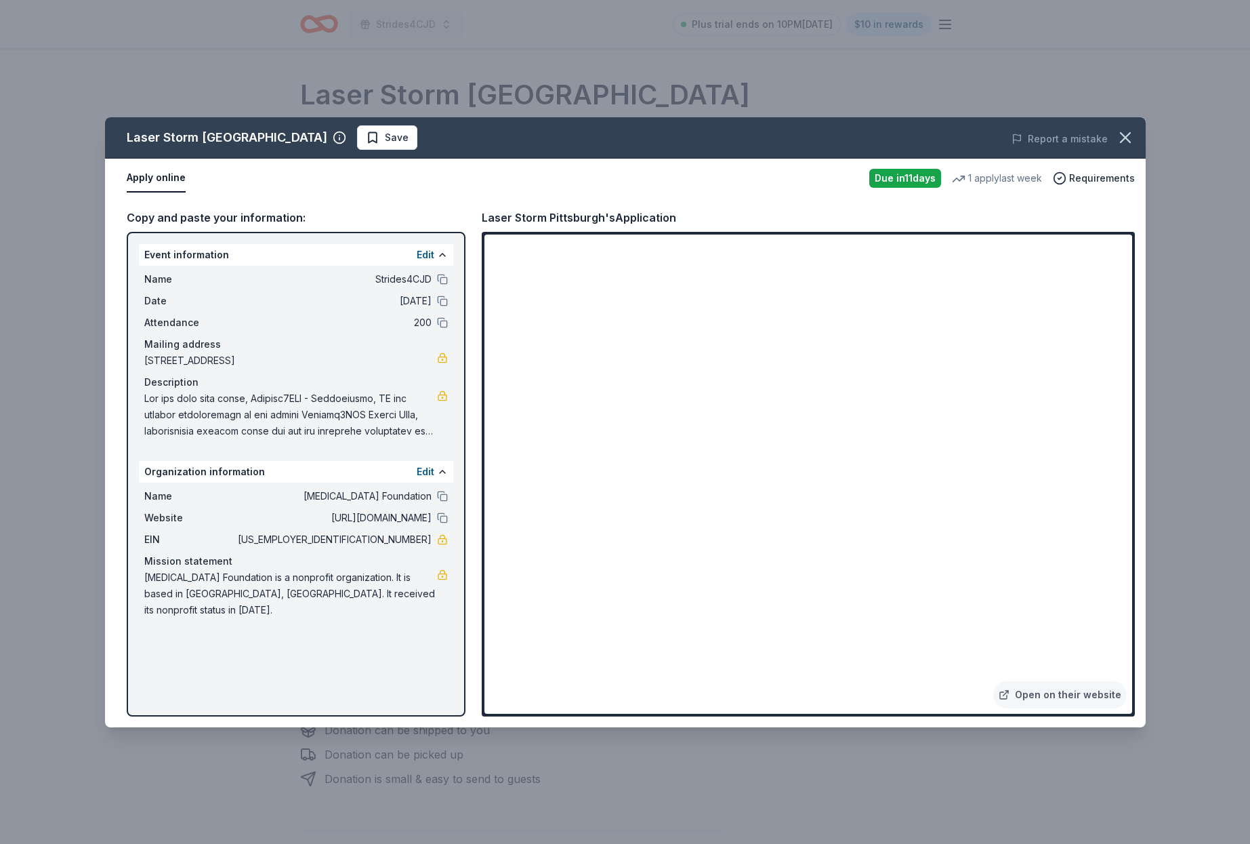
click at [591, 228] on div "Laser Storm Pittsburgh's Application Open on their website" at bounding box center [808, 463] width 653 height 508
click at [1040, 691] on link "Open on their website" at bounding box center [1061, 694] width 134 height 27
click at [385, 142] on span "Save" at bounding box center [397, 137] width 24 height 16
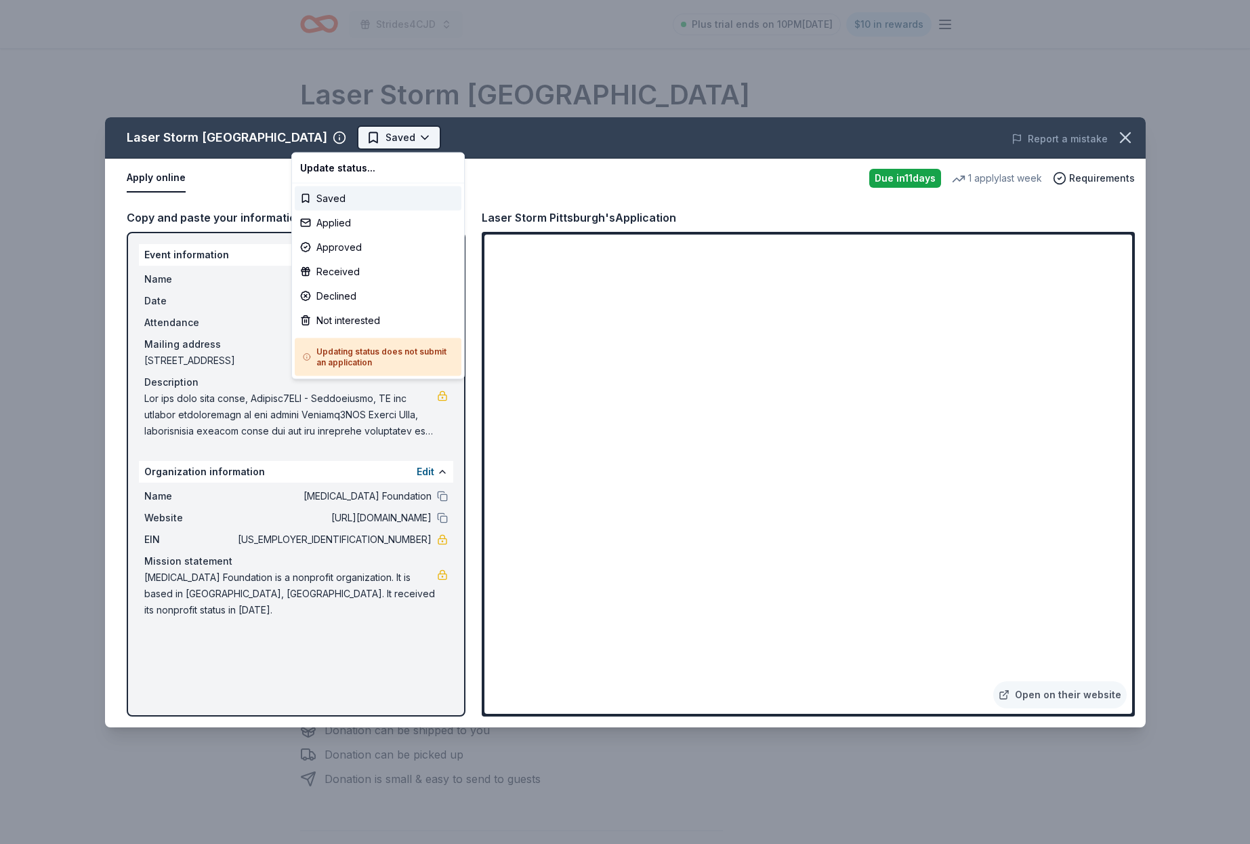
click at [357, 139] on html "Strides4CJD Plus trial ends on 10PM, 8/24 $10 in rewards Due in 11 days Share L…" at bounding box center [625, 422] width 1250 height 844
click at [350, 216] on div "Applied" at bounding box center [378, 223] width 167 height 24
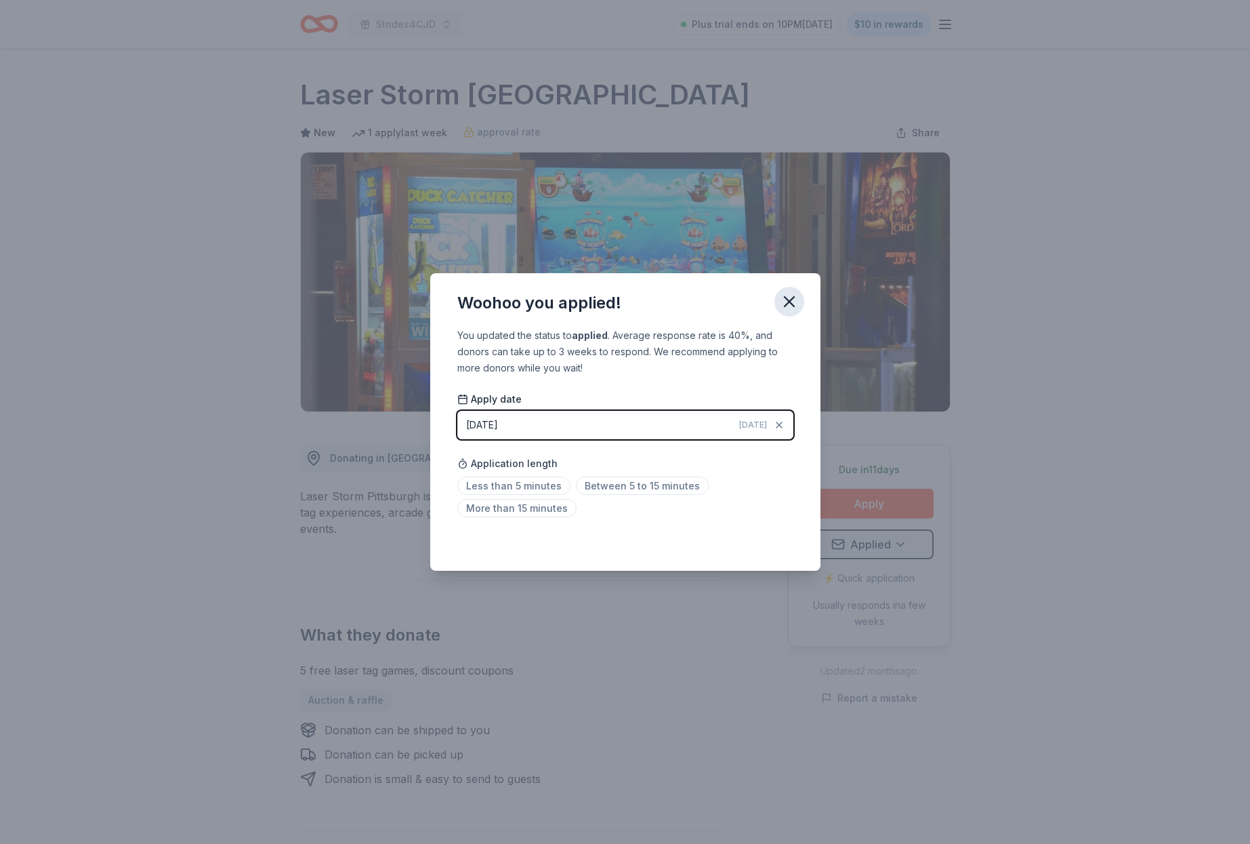
click at [790, 298] on icon "button" at bounding box center [789, 301] width 19 height 19
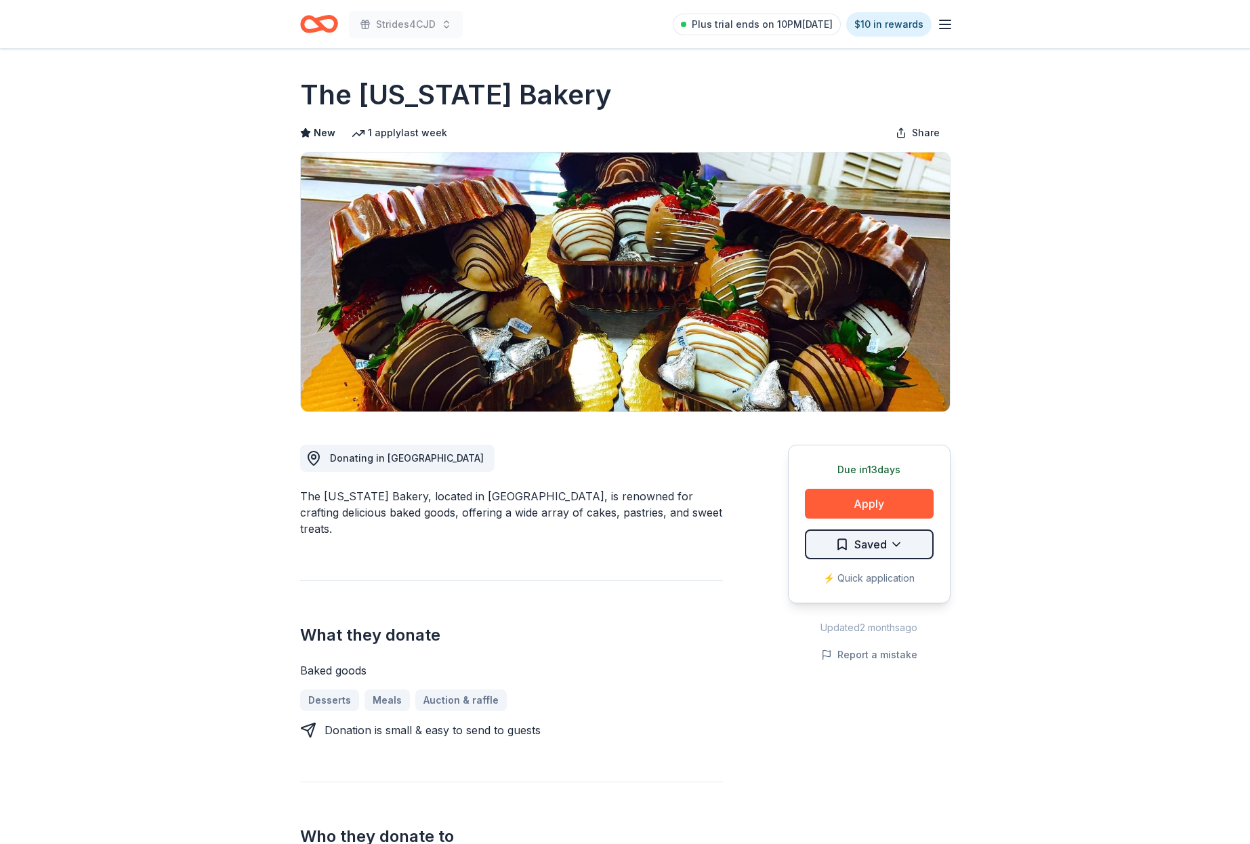
click at [905, 542] on html "Strides4CJD Plus trial ends on 10PM[DATE] $10 in rewards Due [DATE] Share The […" at bounding box center [625, 422] width 1250 height 844
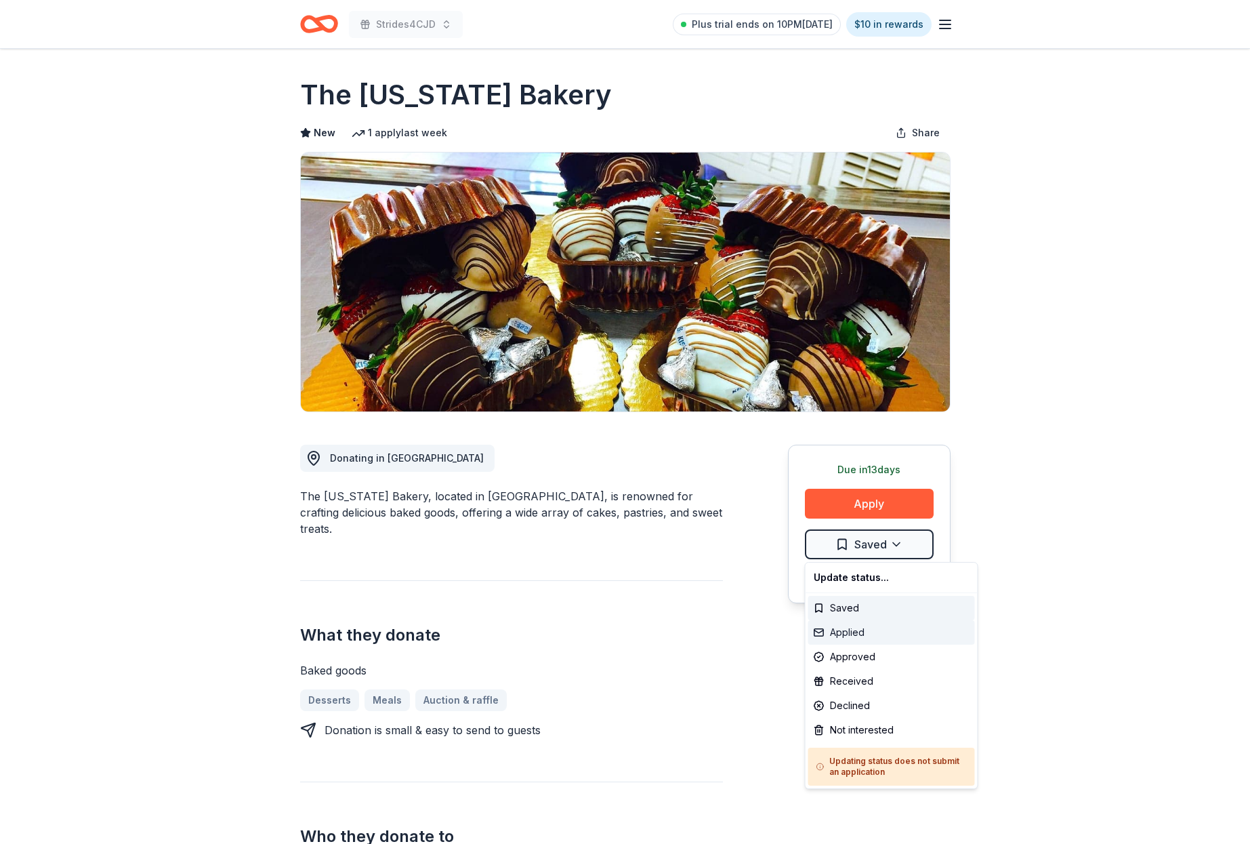
click at [852, 628] on div "Applied" at bounding box center [892, 632] width 167 height 24
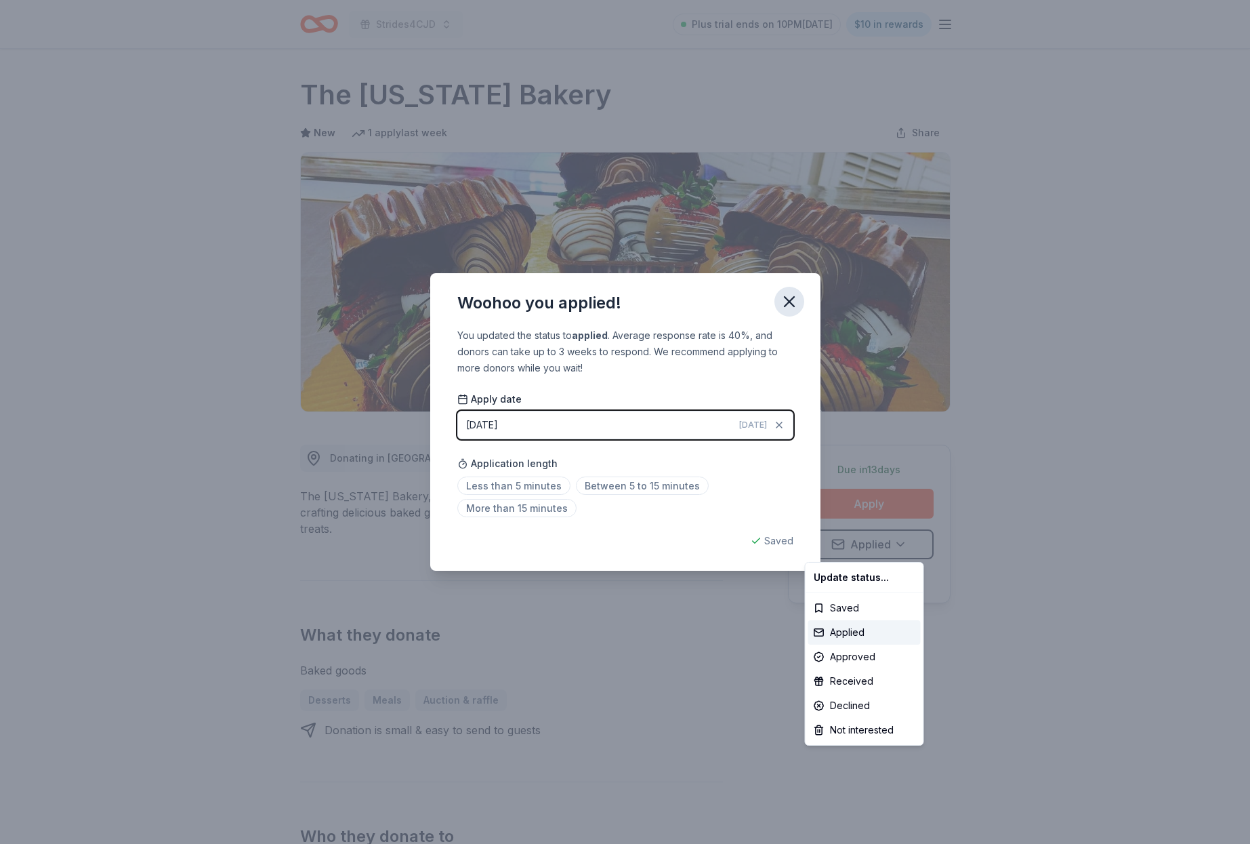
click at [790, 298] on html "Strides4CJD Plus trial ends on 10PM[DATE] $10 in rewards Due [DATE] Share The […" at bounding box center [625, 422] width 1250 height 844
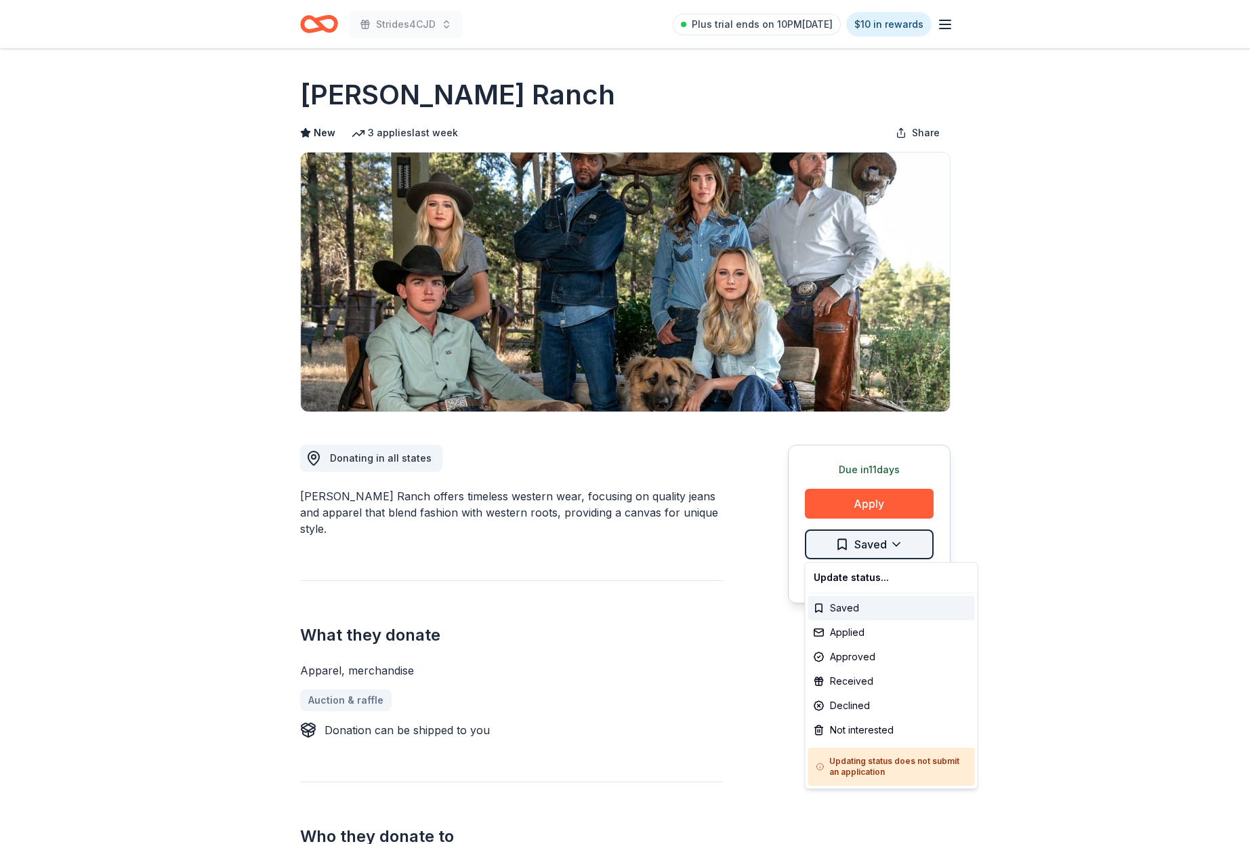
click at [901, 545] on html "Strides4CJD Plus trial ends on 10PM, 8/24 $10 in rewards Due in 11 days Share K…" at bounding box center [625, 422] width 1250 height 844
click at [860, 635] on div "Applied" at bounding box center [892, 632] width 167 height 24
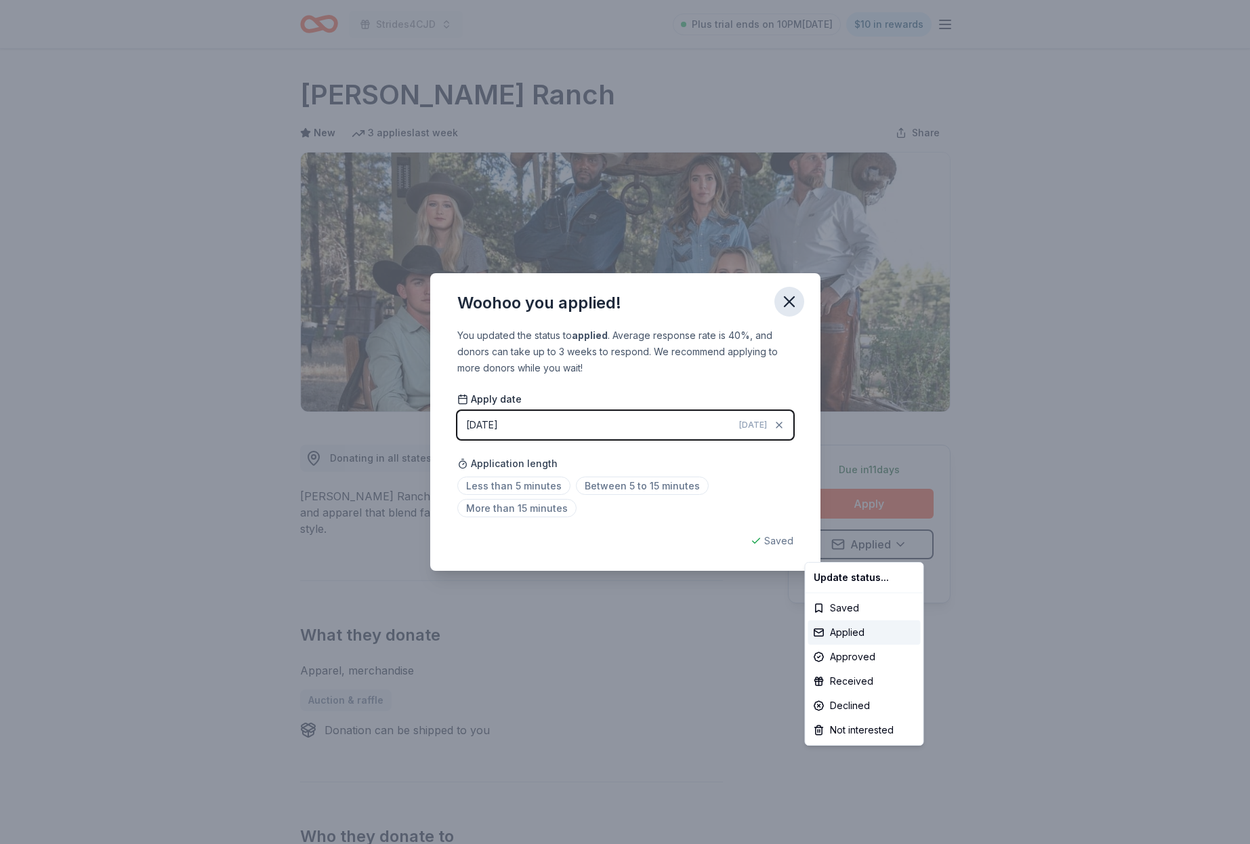
click at [788, 304] on html "Strides4CJD Plus trial ends on 10PM, 8/24 $10 in rewards Due in 11 days Share K…" at bounding box center [625, 422] width 1250 height 844
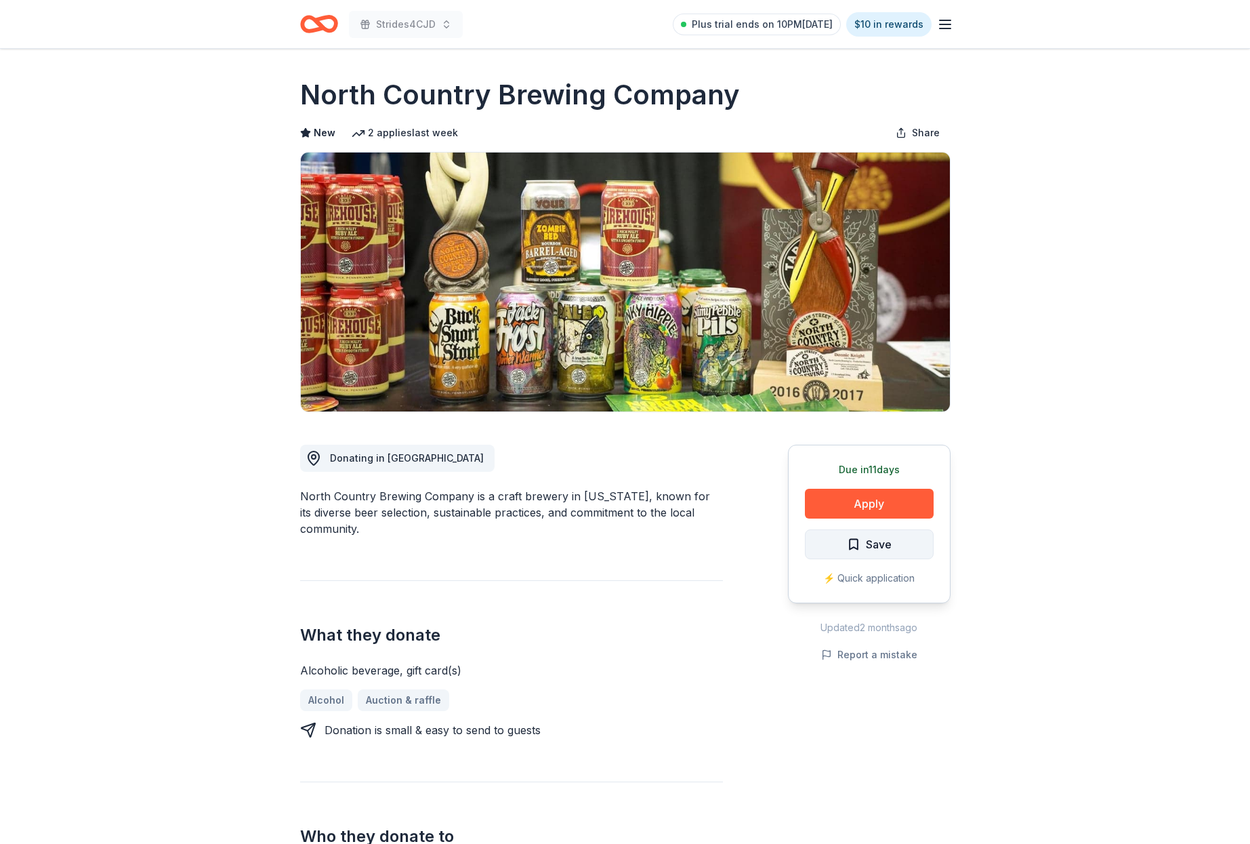
click at [893, 542] on button "Save" at bounding box center [869, 544] width 129 height 30
click at [895, 542] on html "Strides4CJD Plus trial ends on 10PM[DATE] $10 in rewards Due [DATE] Share North…" at bounding box center [625, 422] width 1250 height 844
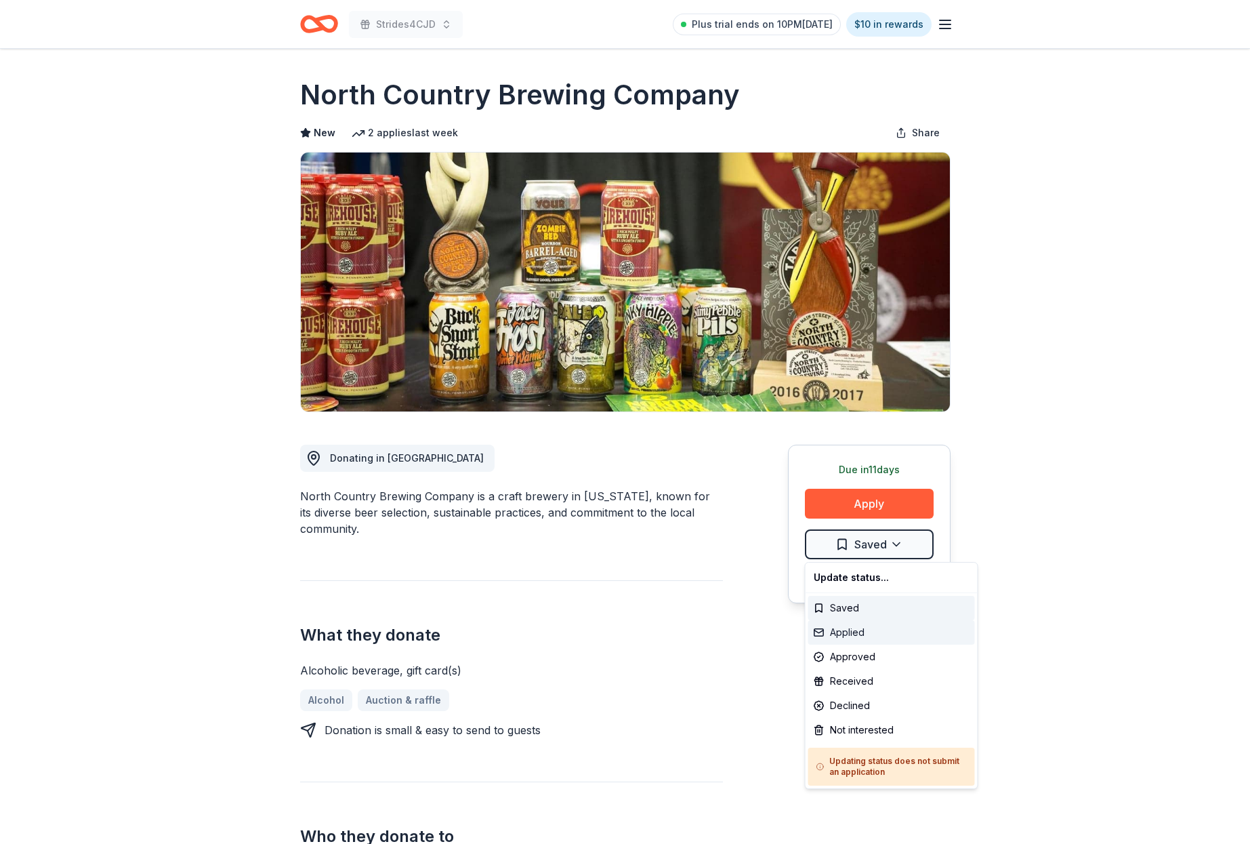
click at [849, 627] on div "Applied" at bounding box center [892, 632] width 167 height 24
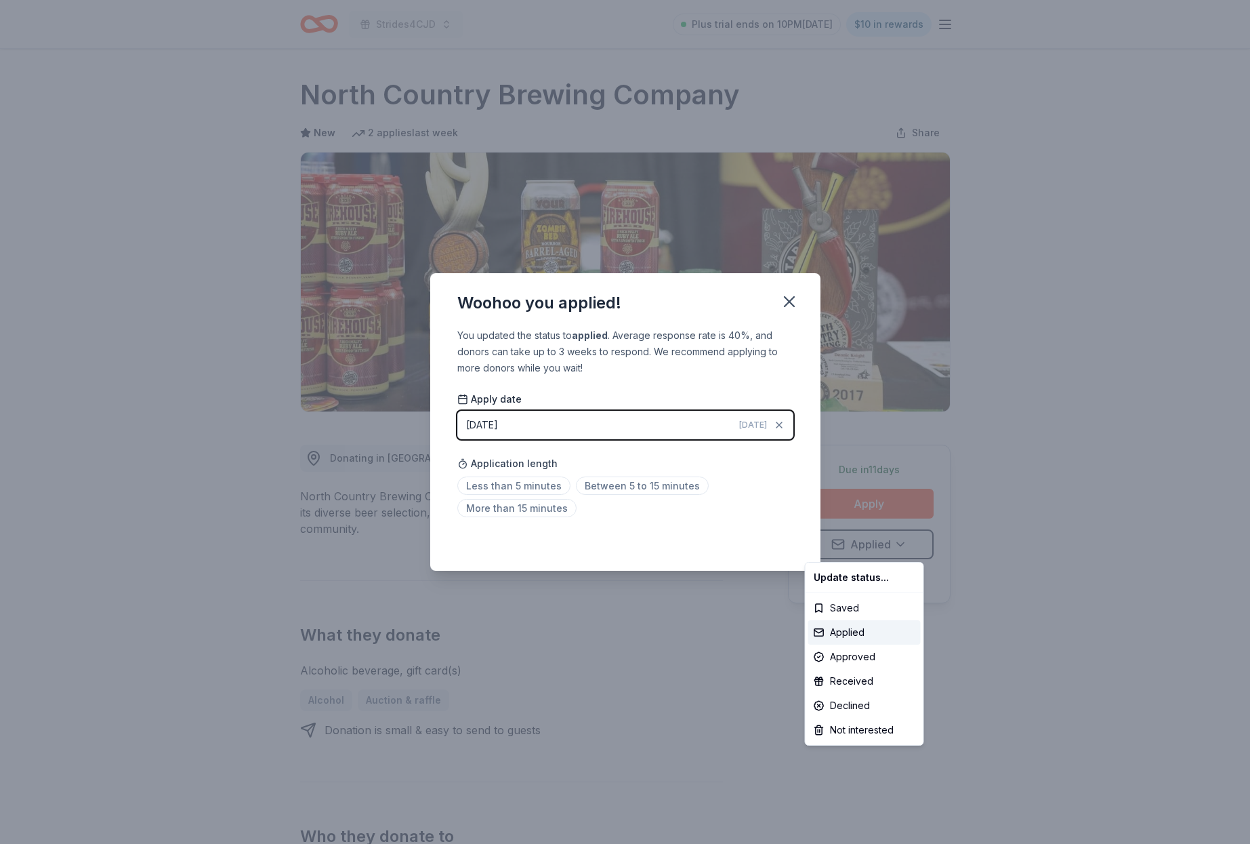
click at [788, 298] on html "Strides4CJD Plus trial ends on 10PM, 8/24 $10 in rewards Due in 11 days Share N…" at bounding box center [625, 422] width 1250 height 844
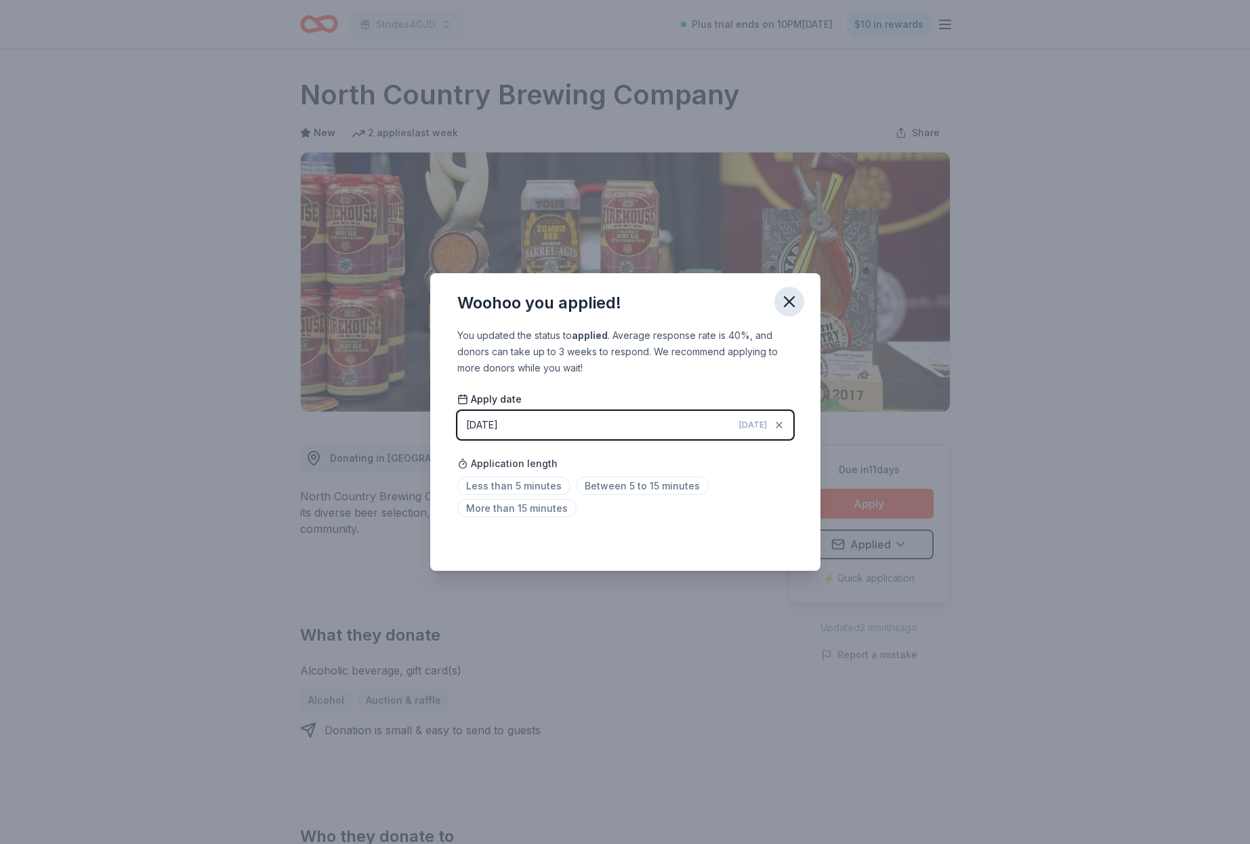
click at [786, 297] on icon "button" at bounding box center [789, 301] width 9 height 9
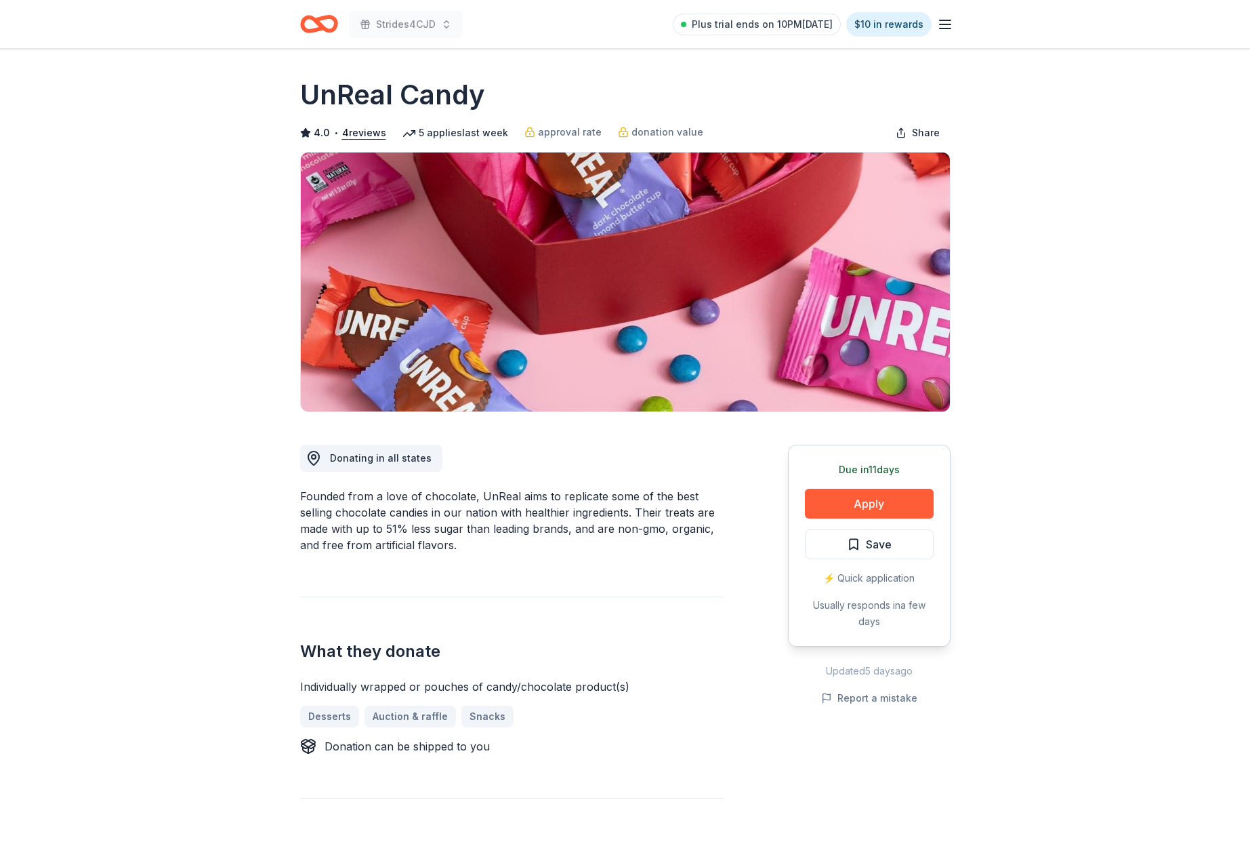
drag, startPoint x: 906, startPoint y: 541, endPoint x: 915, endPoint y: 535, distance: 10.7
click at [906, 540] on button "Save" at bounding box center [869, 544] width 129 height 30
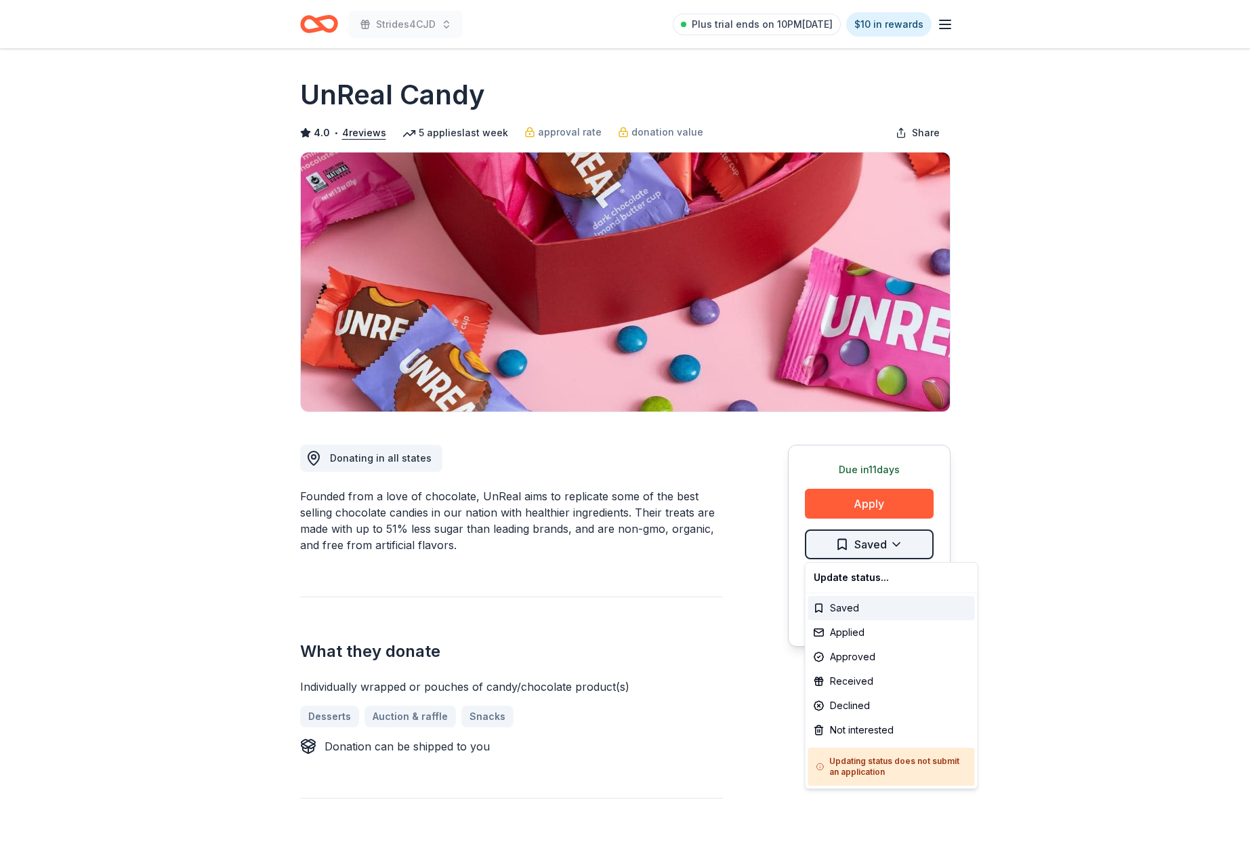
click at [905, 541] on html "Strides4CJD Plus trial ends on 10PM[DATE] $10 in rewards Due [DATE] Share UnRea…" at bounding box center [625, 422] width 1250 height 844
click at [851, 632] on div "Applied" at bounding box center [892, 632] width 167 height 24
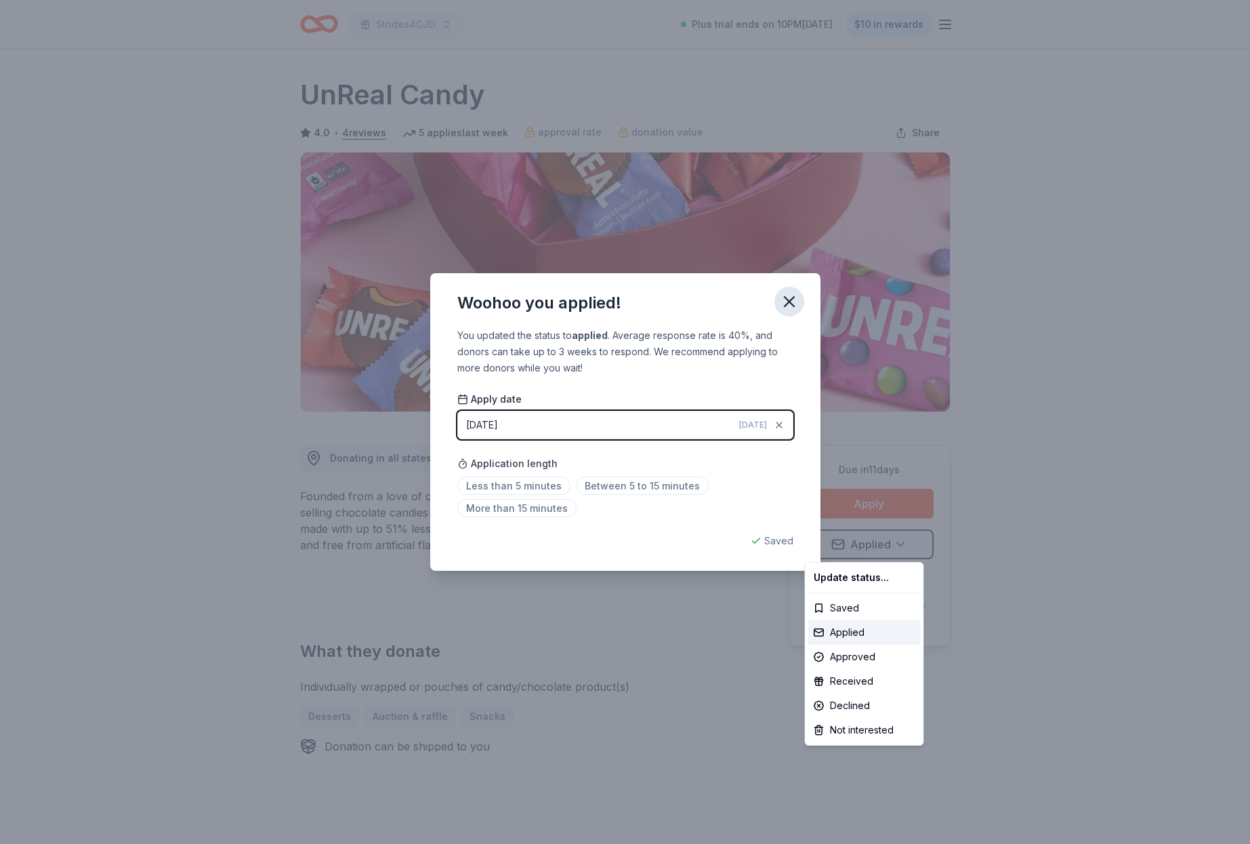
click at [791, 300] on html "Strides4CJD Plus trial ends on 10PM, 8/24 $10 in rewards Due in 11 days Share U…" at bounding box center [625, 422] width 1250 height 844
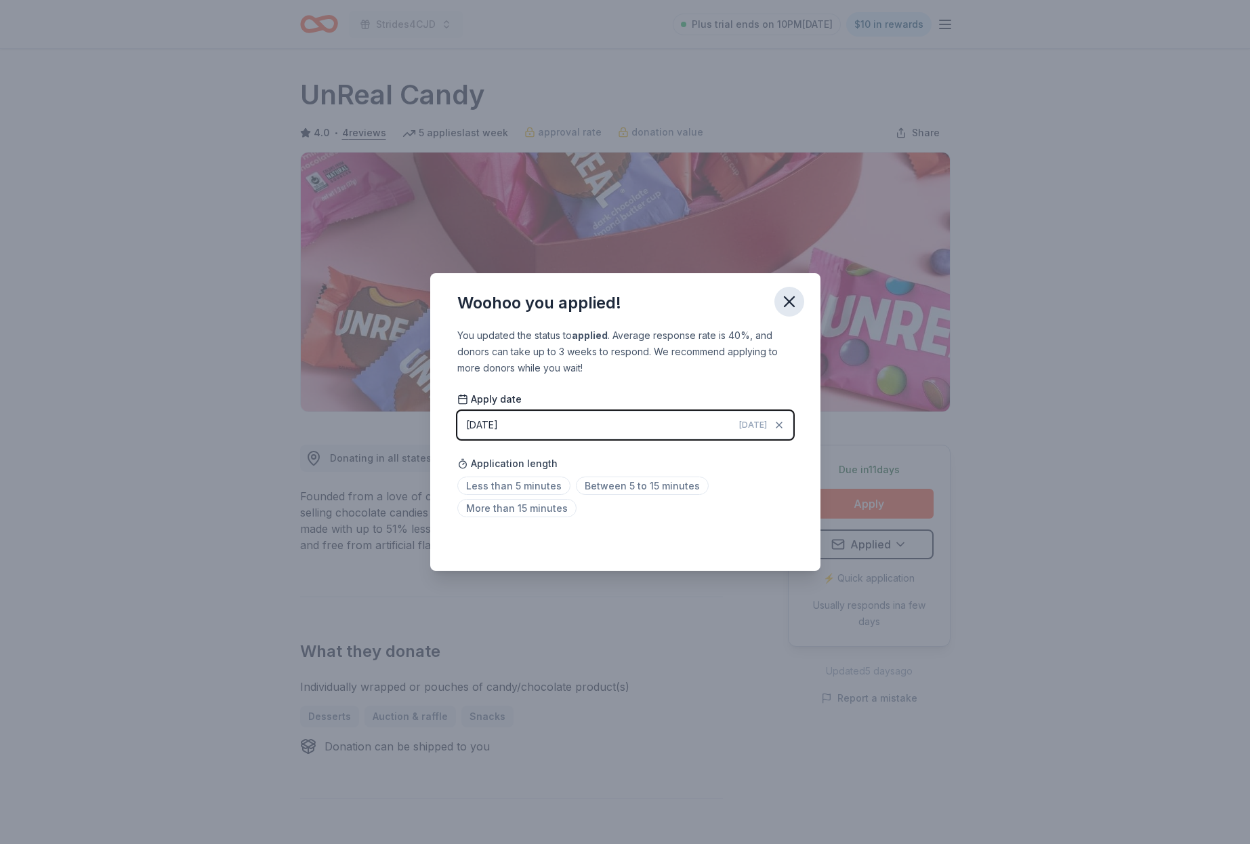
click at [794, 298] on icon "button" at bounding box center [789, 301] width 9 height 9
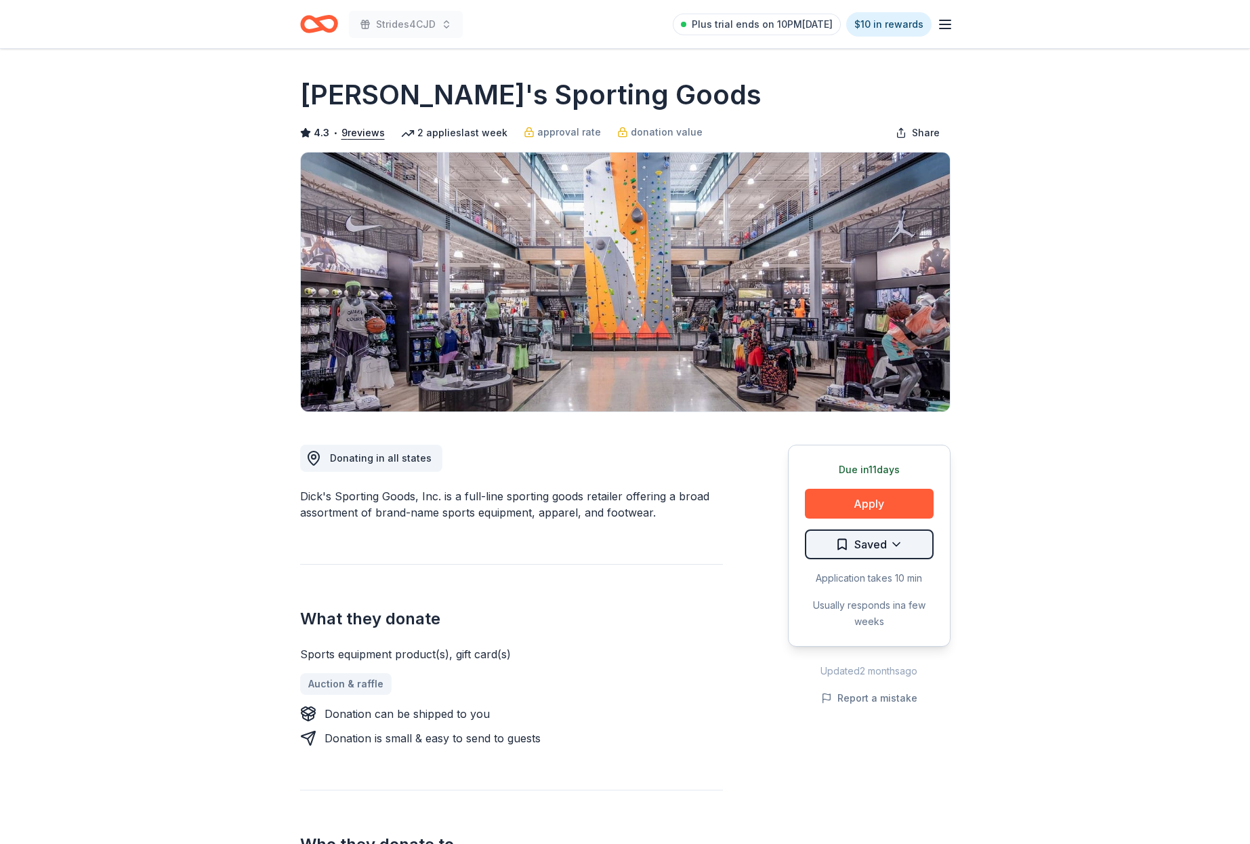
scroll to position [1, 0]
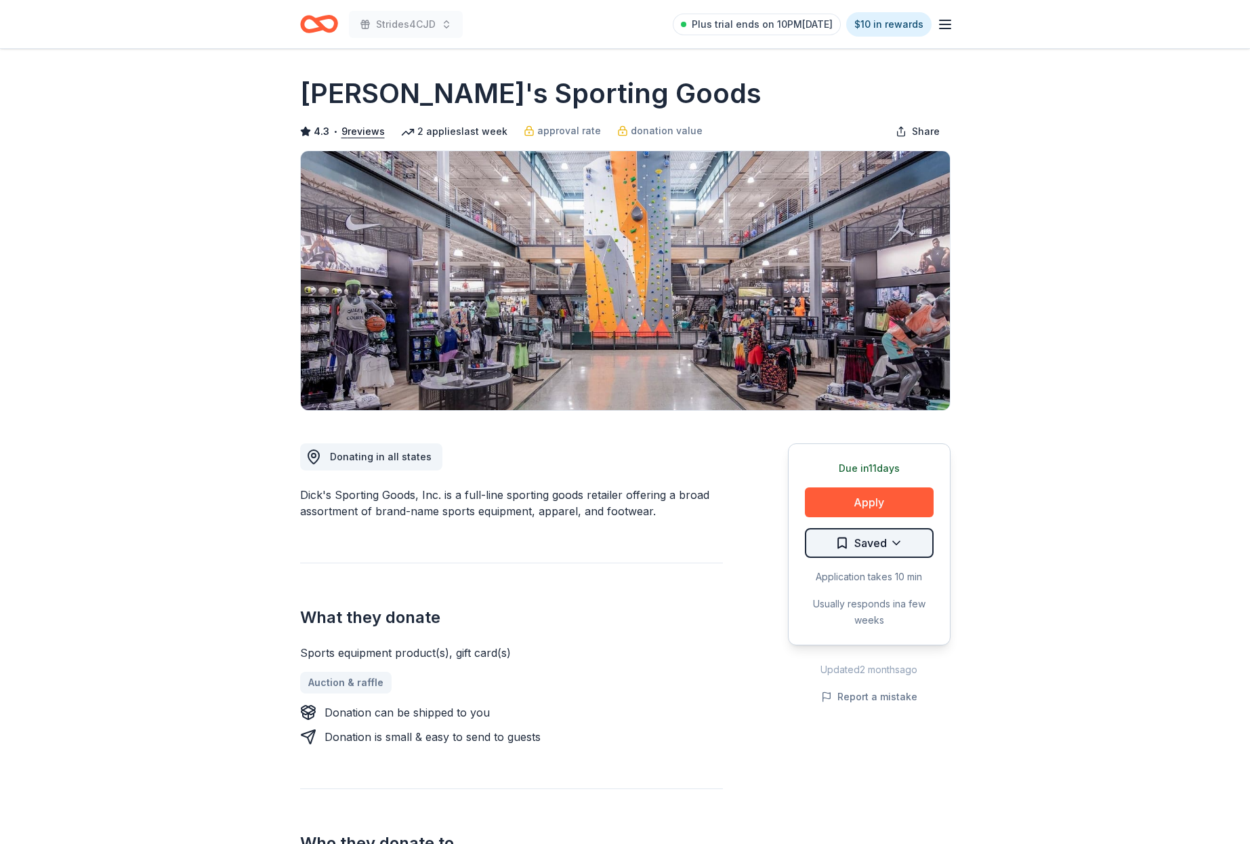
click at [895, 542] on html "Strides4CJD Plus trial ends on 10PM[DATE] $10 in rewards Due [DATE] Share Dick'…" at bounding box center [625, 421] width 1250 height 844
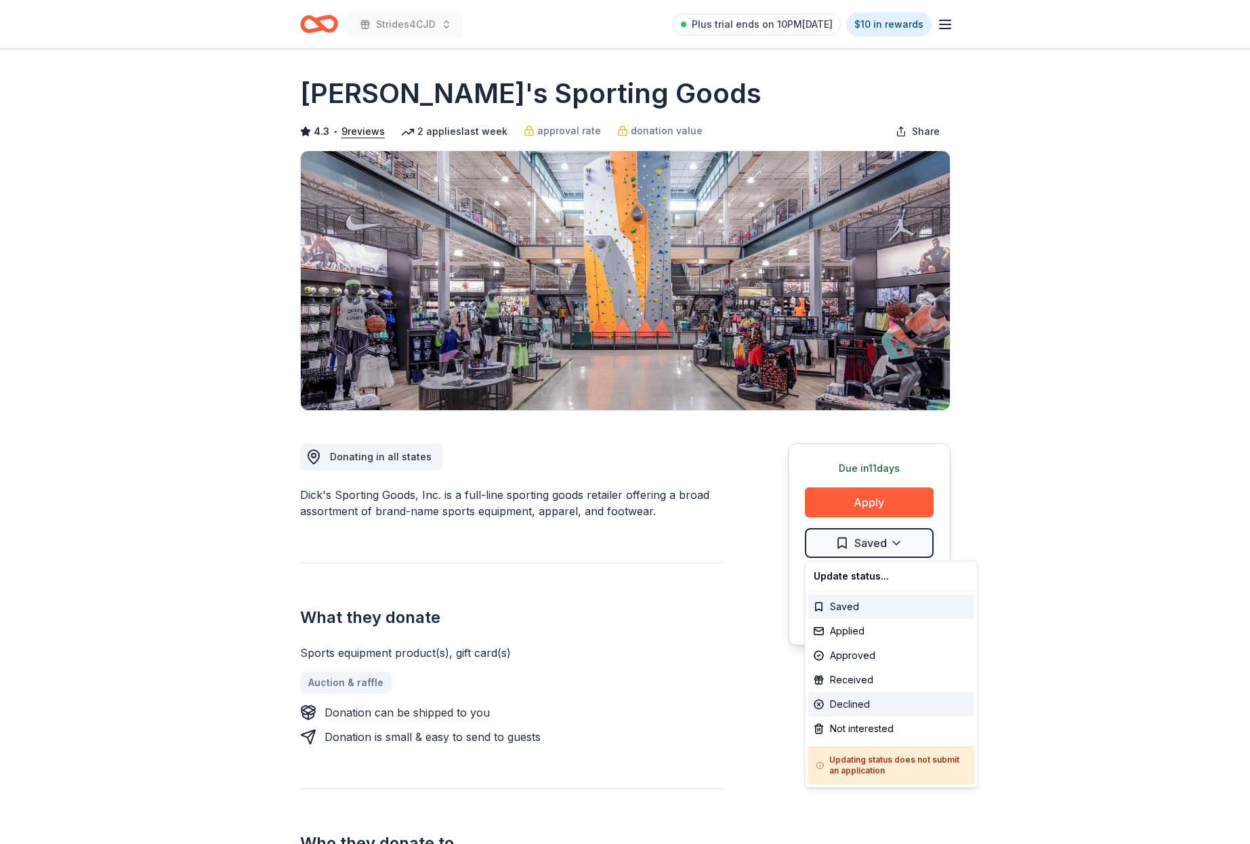
click at [851, 696] on div "Declined" at bounding box center [892, 704] width 167 height 24
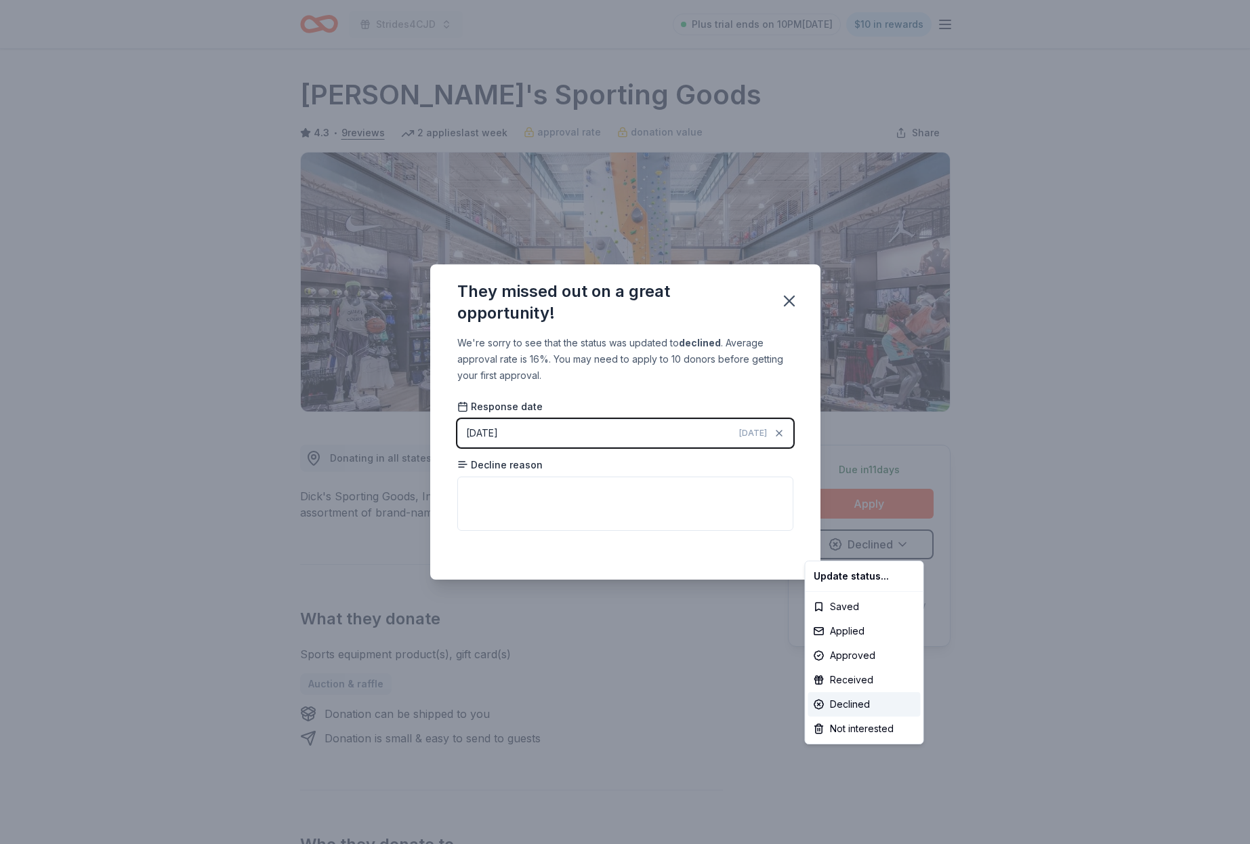
click at [790, 302] on html "Strides4CJD Plus trial ends on 10PM, 8/24 $10 in rewards Due in 11 days Share D…" at bounding box center [625, 422] width 1250 height 844
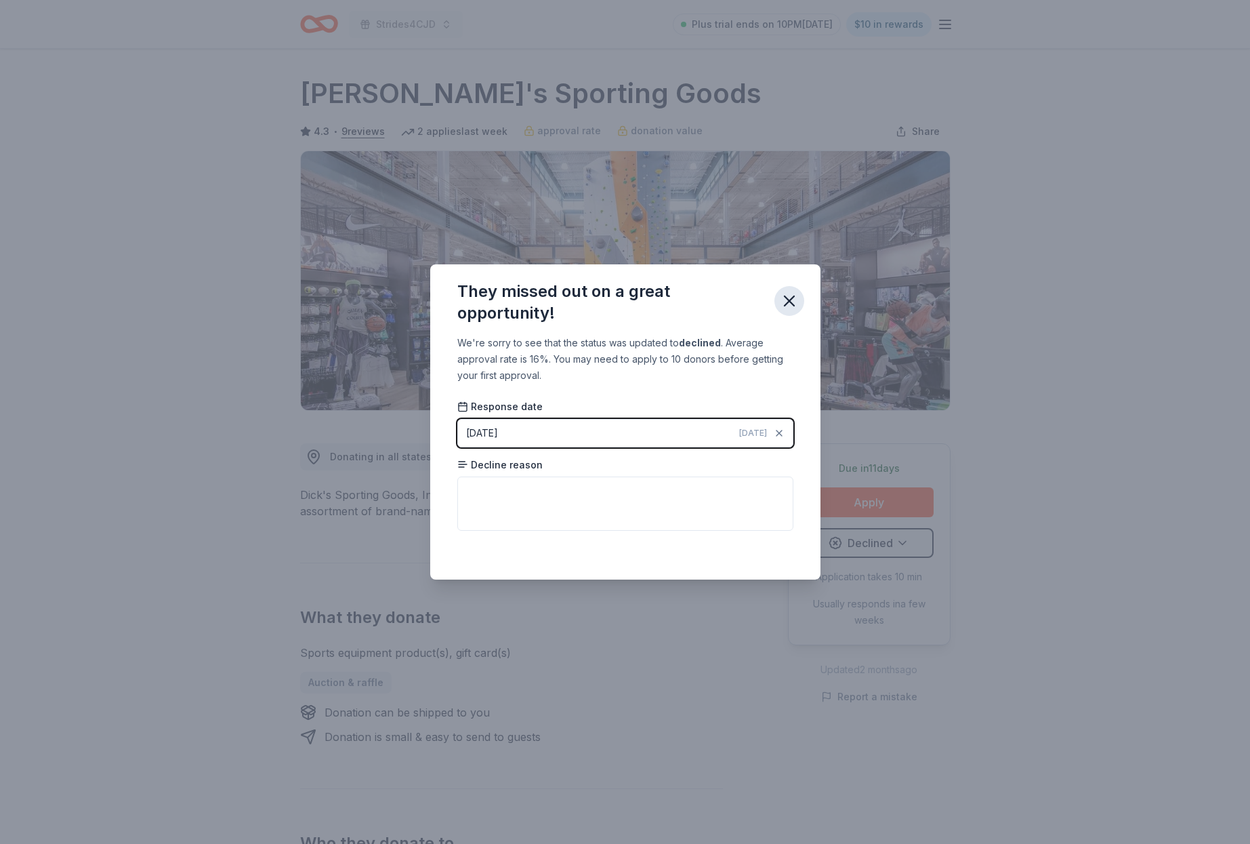
click at [789, 303] on icon "button" at bounding box center [789, 300] width 19 height 19
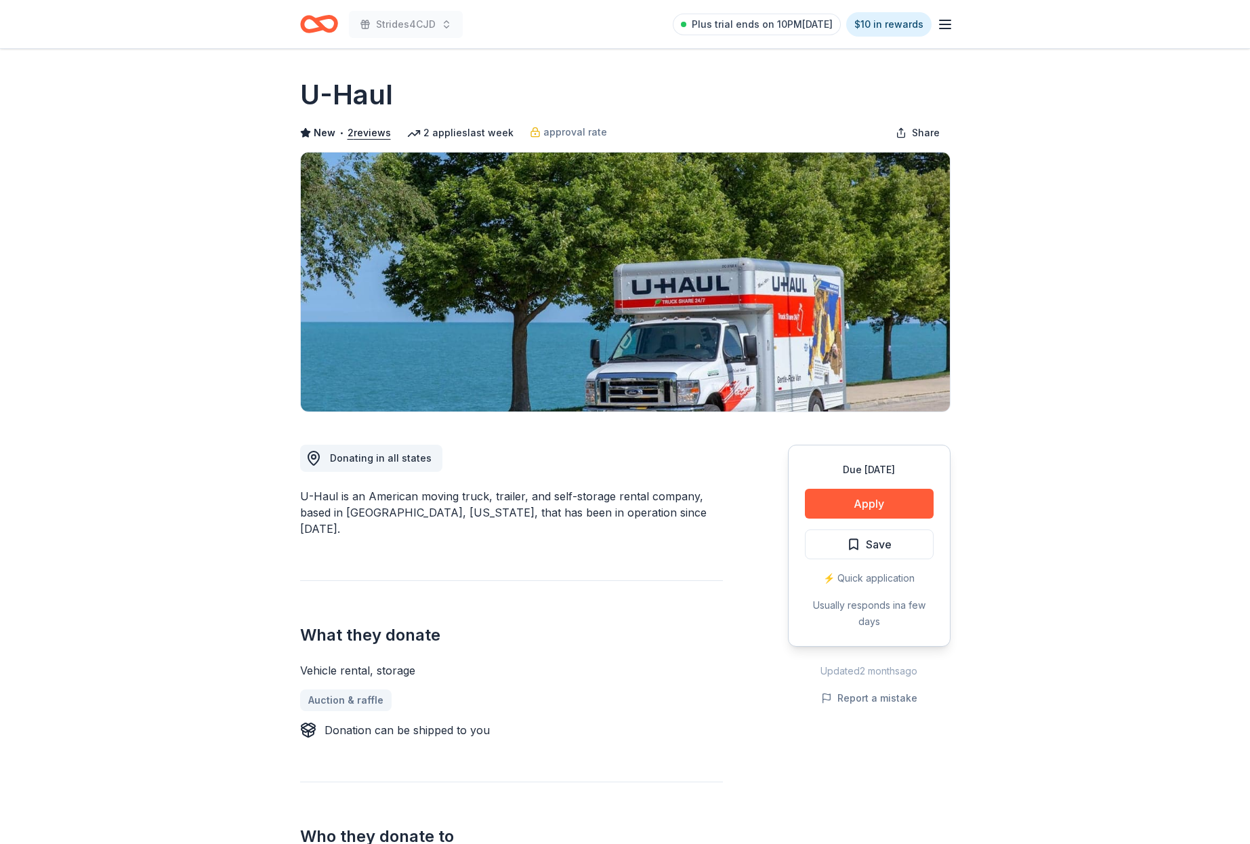
click at [880, 542] on span "Save" at bounding box center [879, 544] width 26 height 18
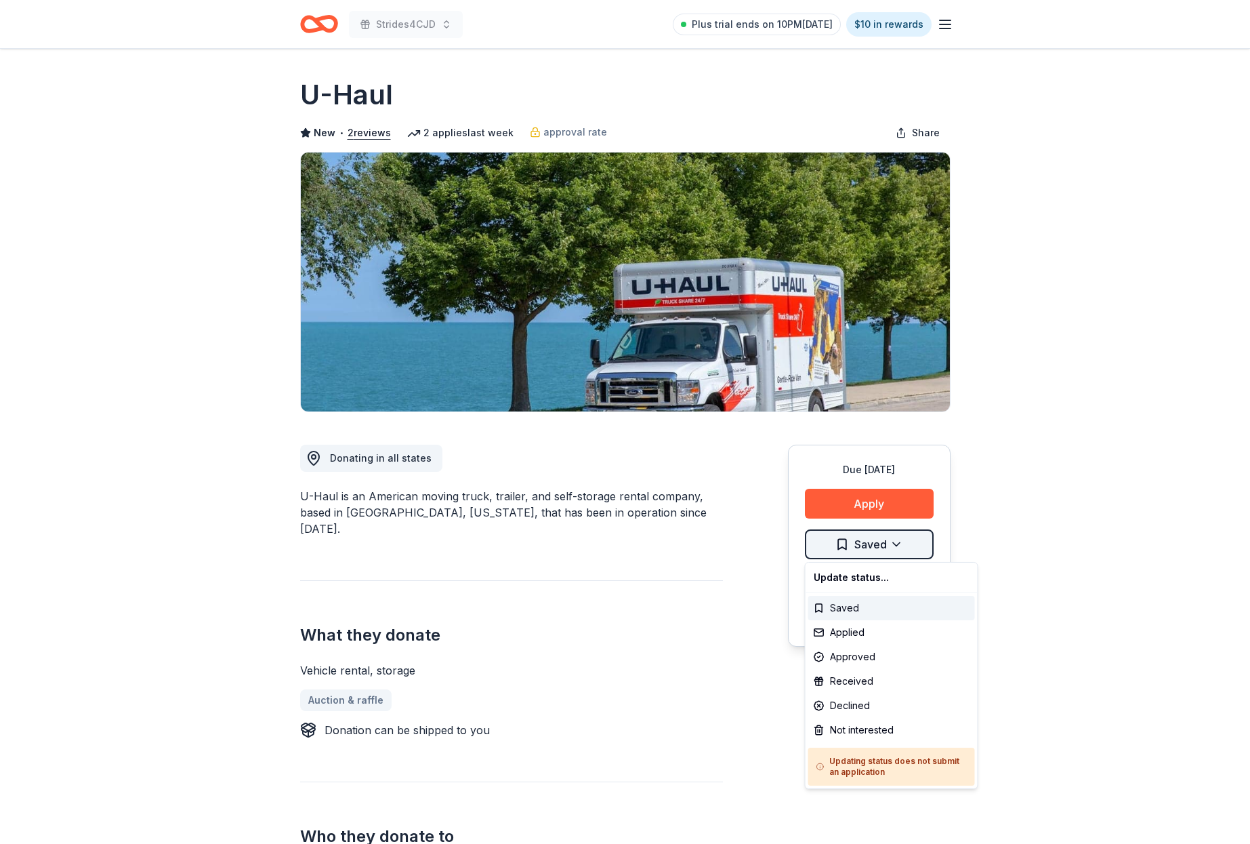
click at [894, 546] on html "Strides4CJD Plus trial ends on 10PM[DATE] $10 in rewards Due [DATE] Share U-Hau…" at bounding box center [625, 422] width 1250 height 844
click at [849, 633] on div "Applied" at bounding box center [892, 632] width 167 height 24
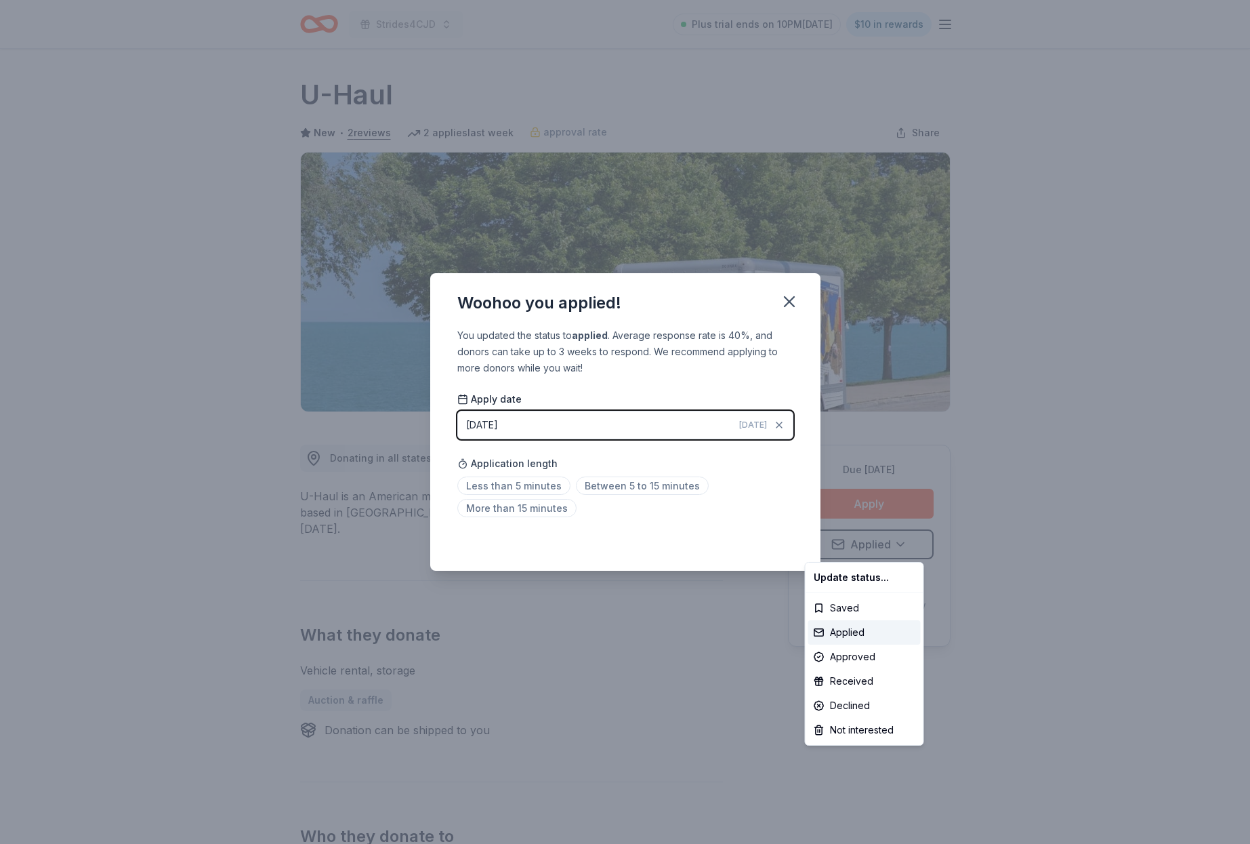
click at [792, 304] on html "Strides4CJD Plus trial ends on 10PM, 8/24 $10 in rewards Due in 20 days Share U…" at bounding box center [625, 422] width 1250 height 844
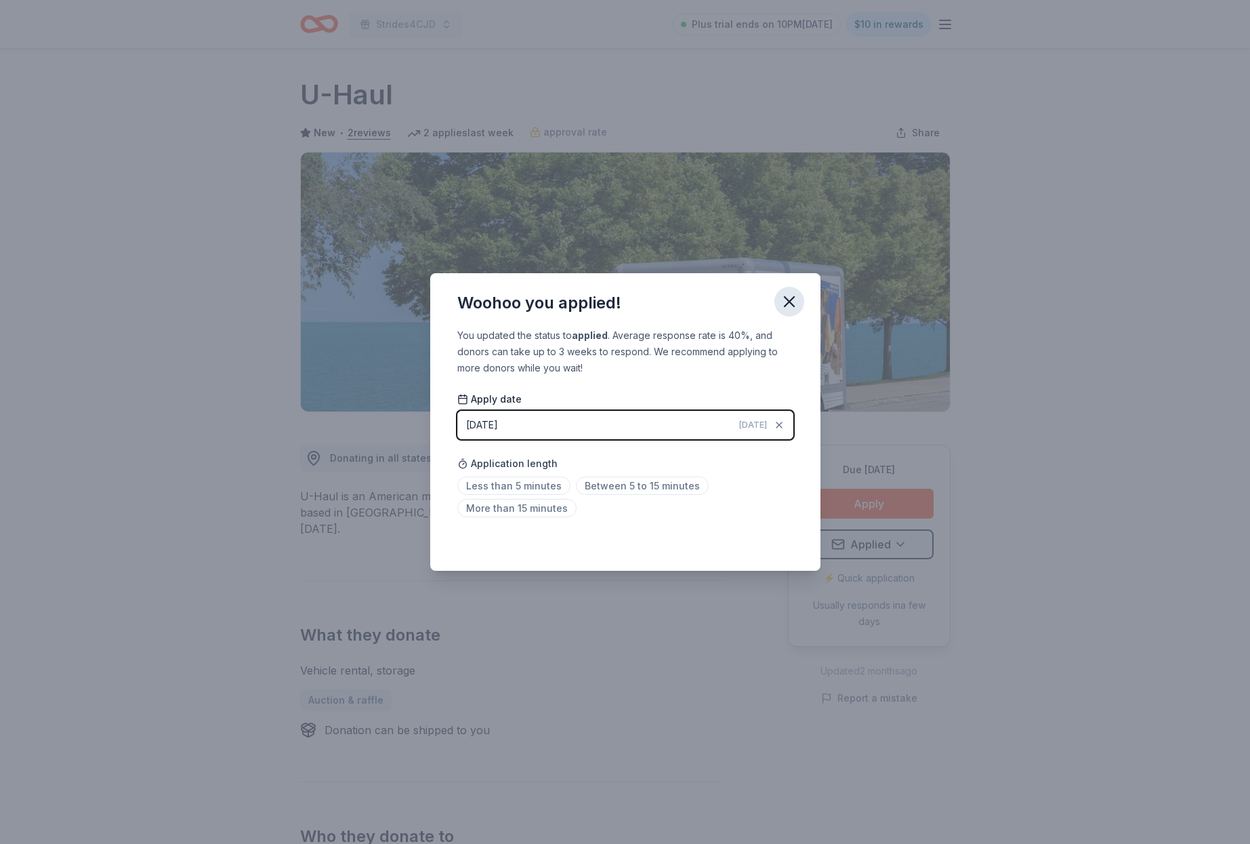
click at [790, 304] on icon "button" at bounding box center [789, 301] width 19 height 19
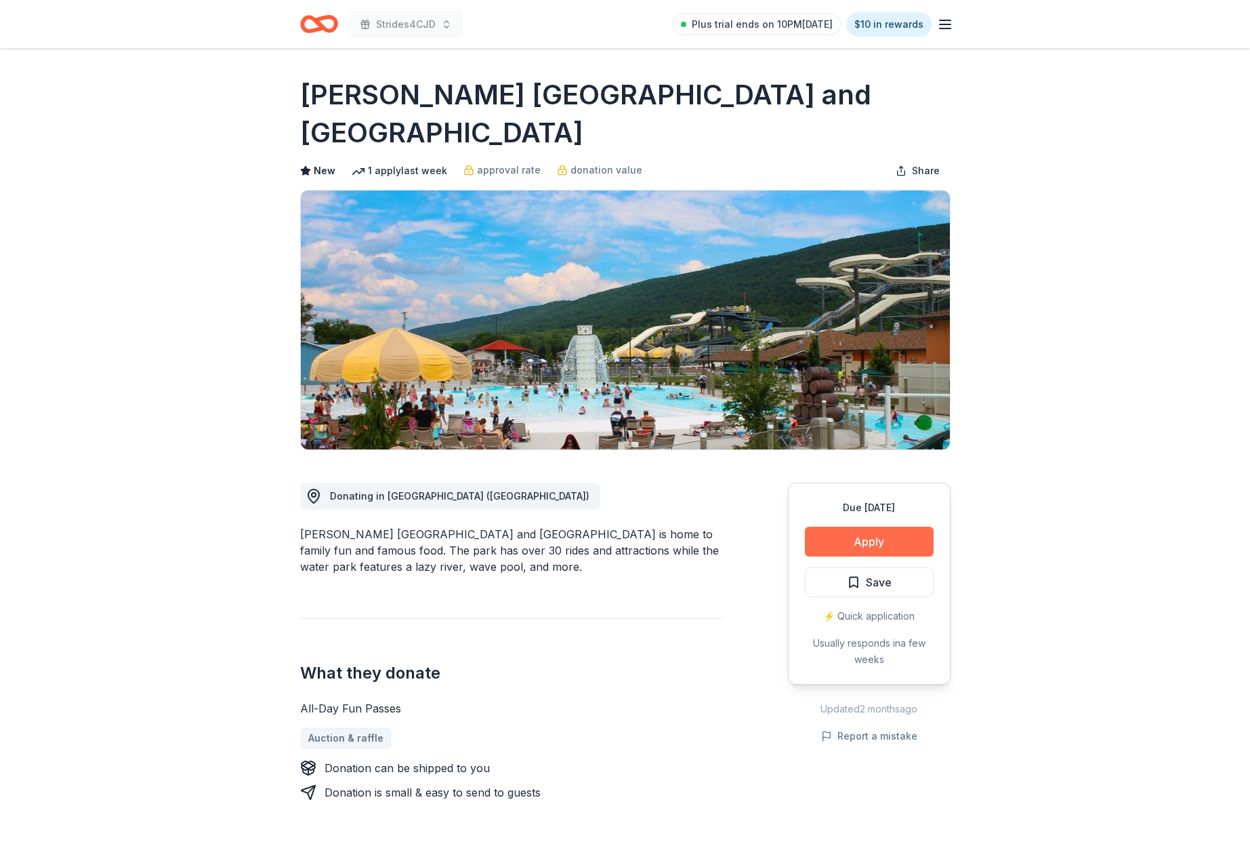
click at [874, 538] on button "Apply" at bounding box center [869, 542] width 129 height 30
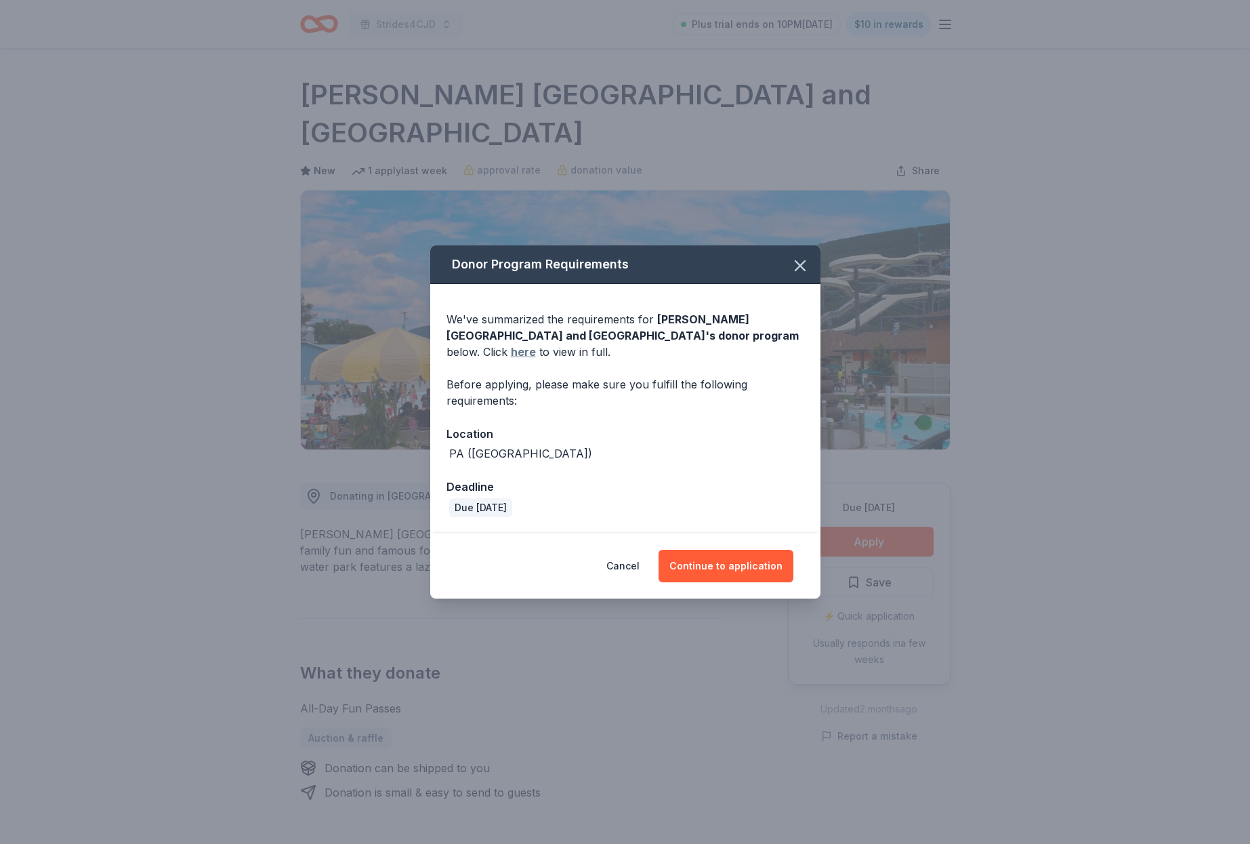
click at [511, 354] on link "here" at bounding box center [523, 352] width 25 height 16
click at [797, 267] on icon "button" at bounding box center [800, 265] width 19 height 19
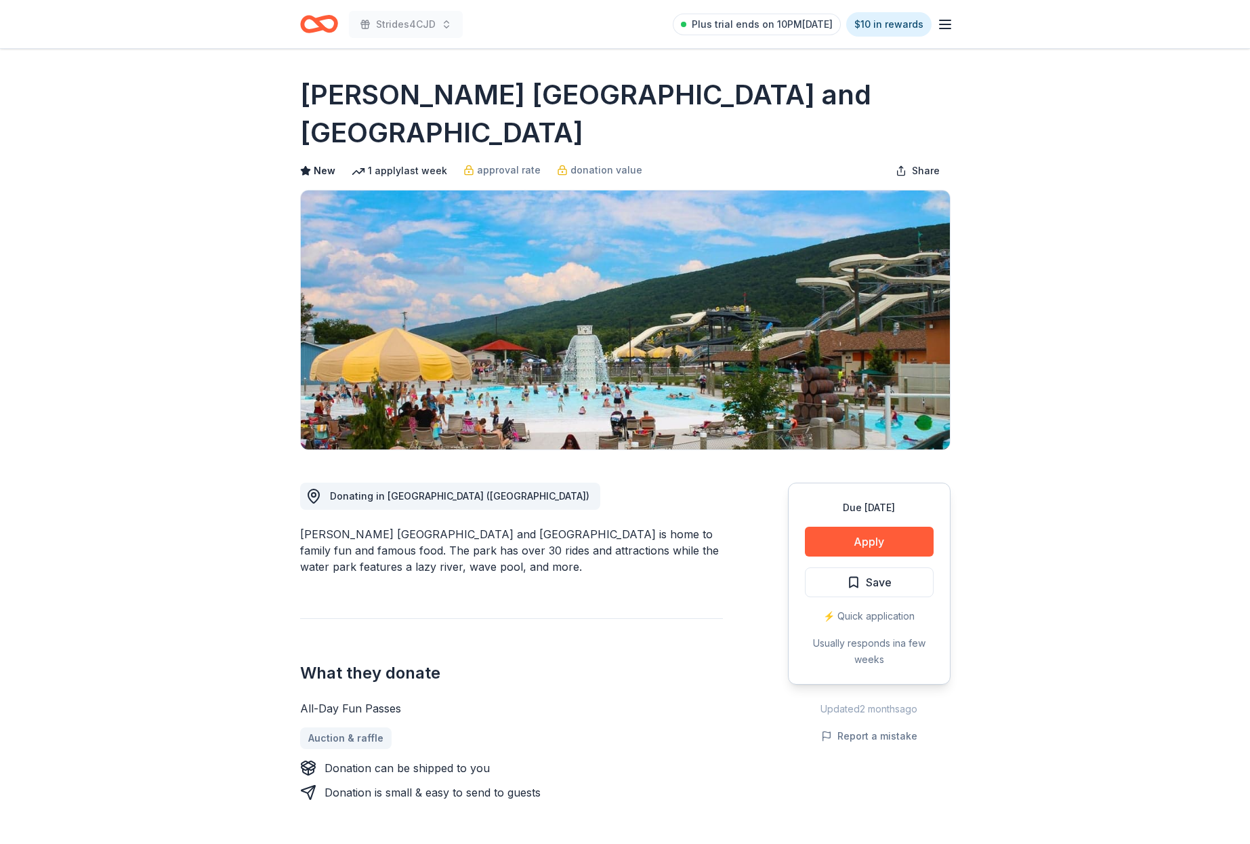
click at [886, 575] on span "Save" at bounding box center [879, 582] width 26 height 18
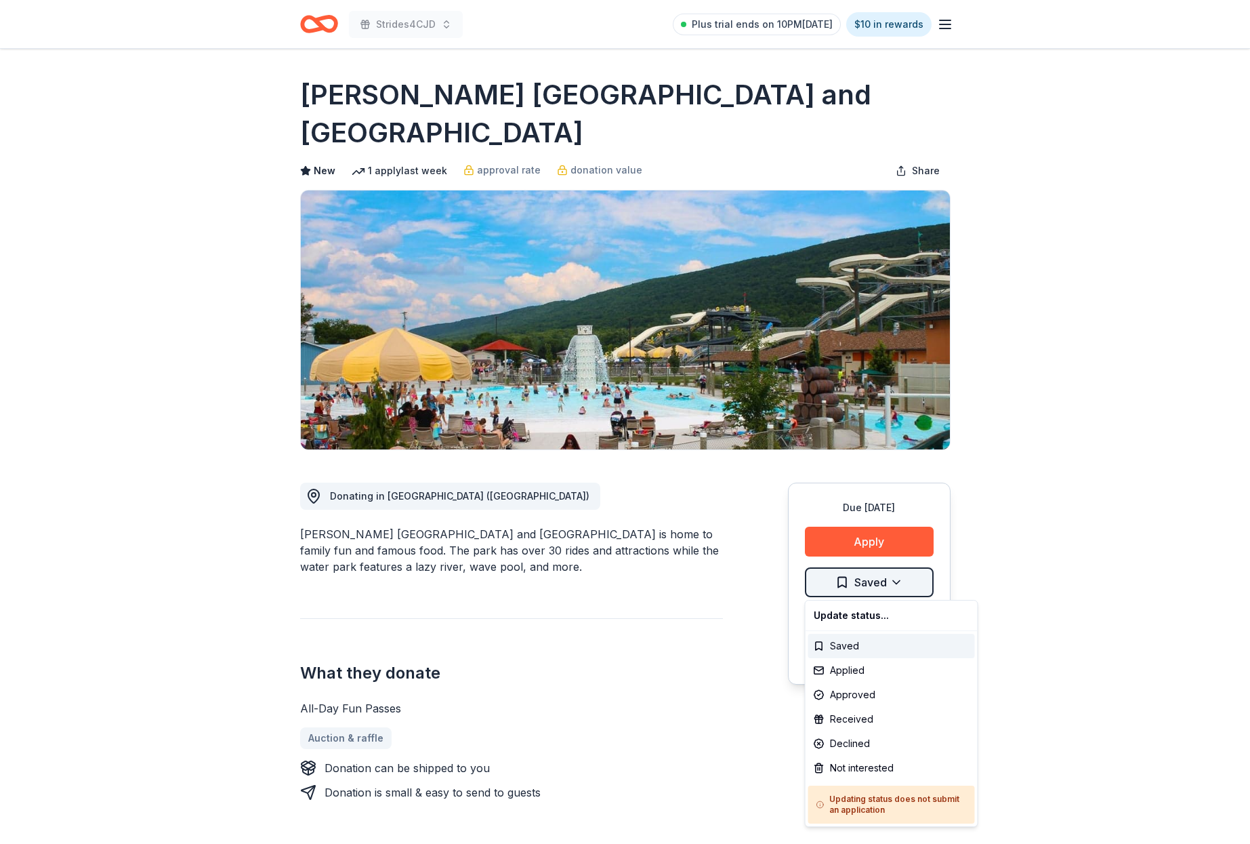
click at [900, 582] on html "Strides4CJD Plus trial ends on 10PM, 8/24 $10 in rewards Due in 20 days Share D…" at bounding box center [625, 422] width 1250 height 844
click at [860, 668] on div "Applied" at bounding box center [892, 670] width 167 height 24
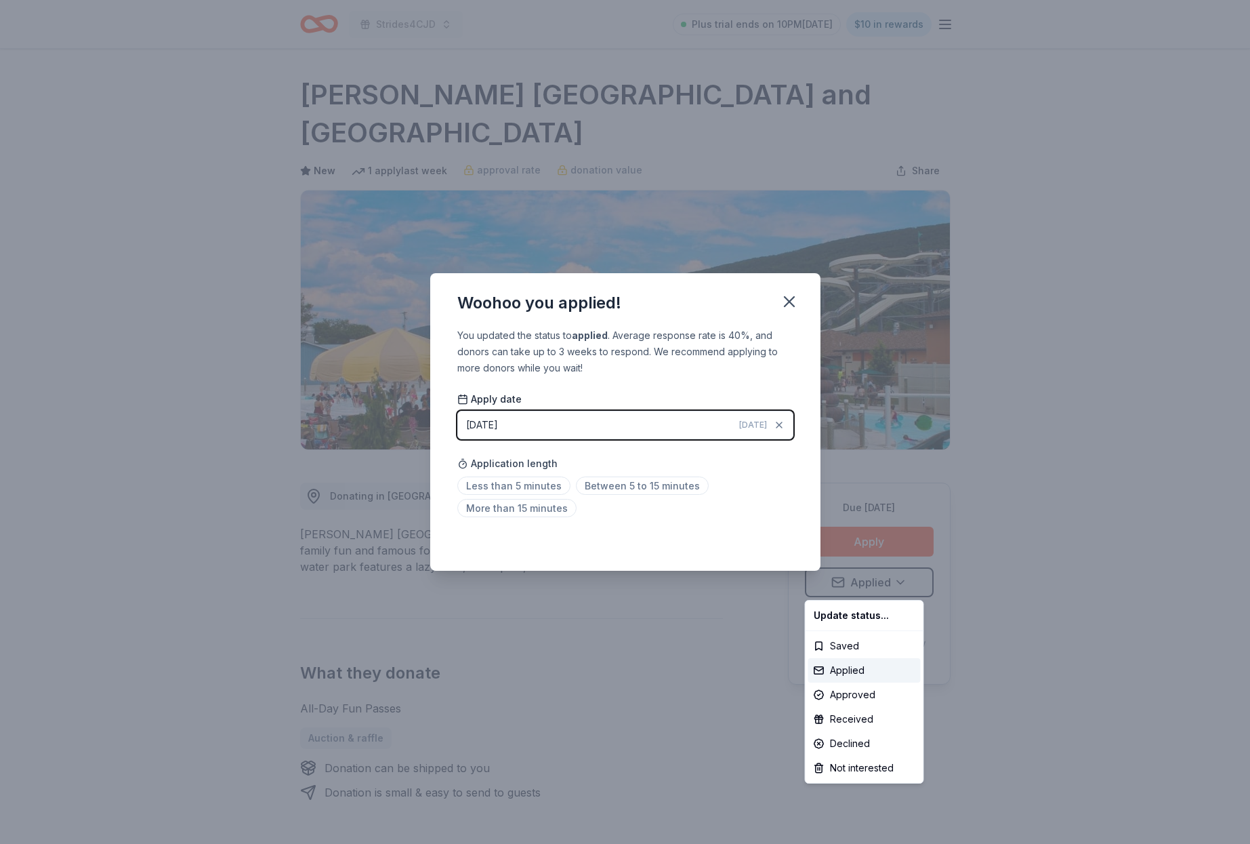
click at [791, 301] on html "Strides4CJD Plus trial ends on 10PM, 8/24 $10 in rewards Due in 20 days Share D…" at bounding box center [625, 422] width 1250 height 844
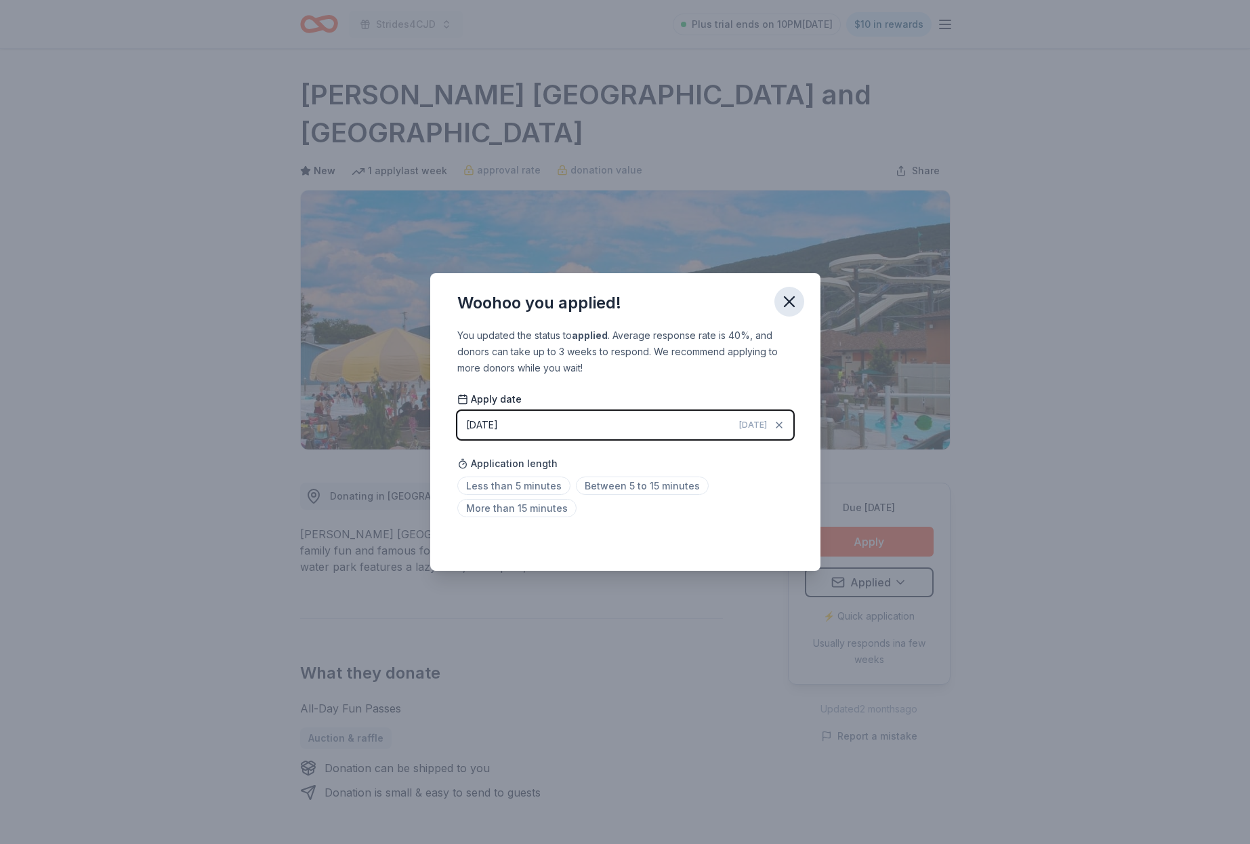
click at [788, 298] on icon "button" at bounding box center [789, 301] width 19 height 19
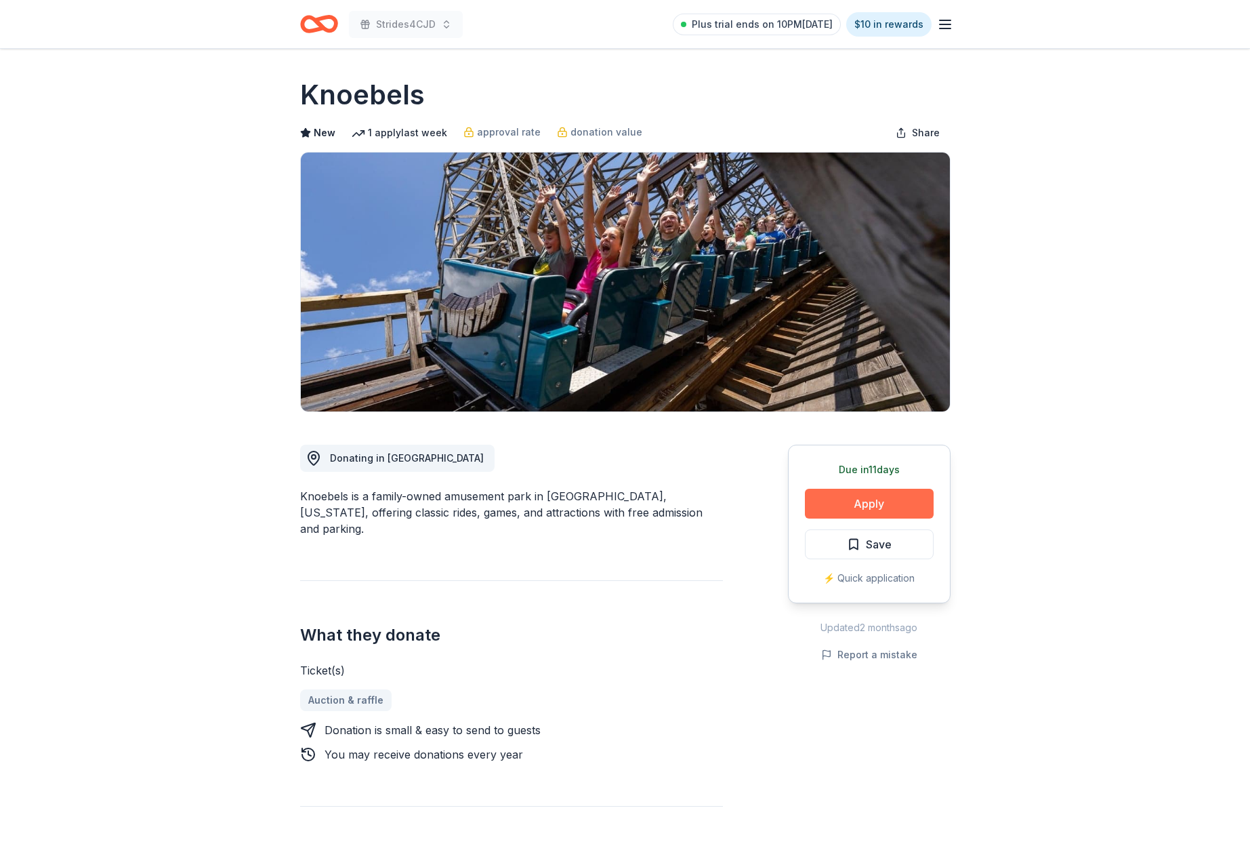
click at [847, 500] on button "Apply" at bounding box center [869, 504] width 129 height 30
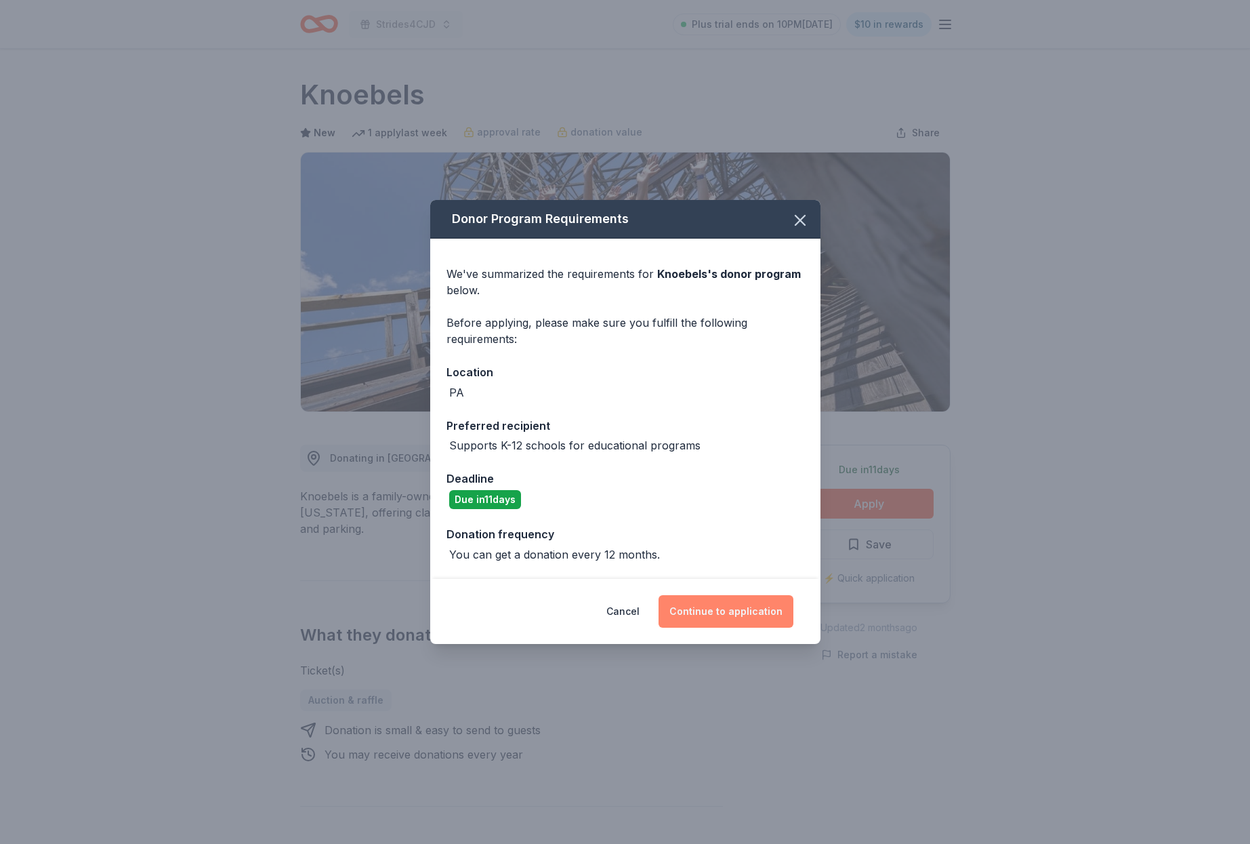
click at [723, 609] on button "Continue to application" at bounding box center [726, 611] width 135 height 33
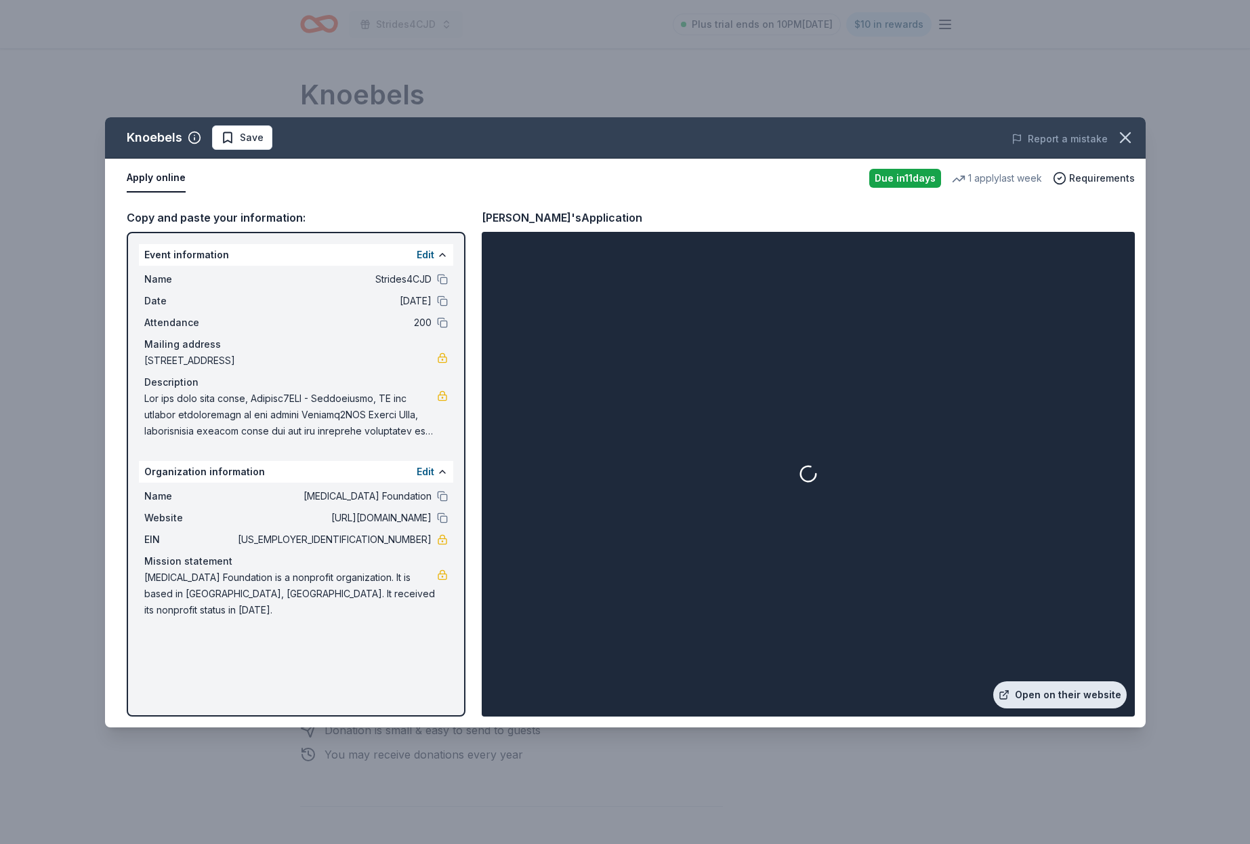
click at [1049, 694] on link "Open on their website" at bounding box center [1061, 694] width 134 height 27
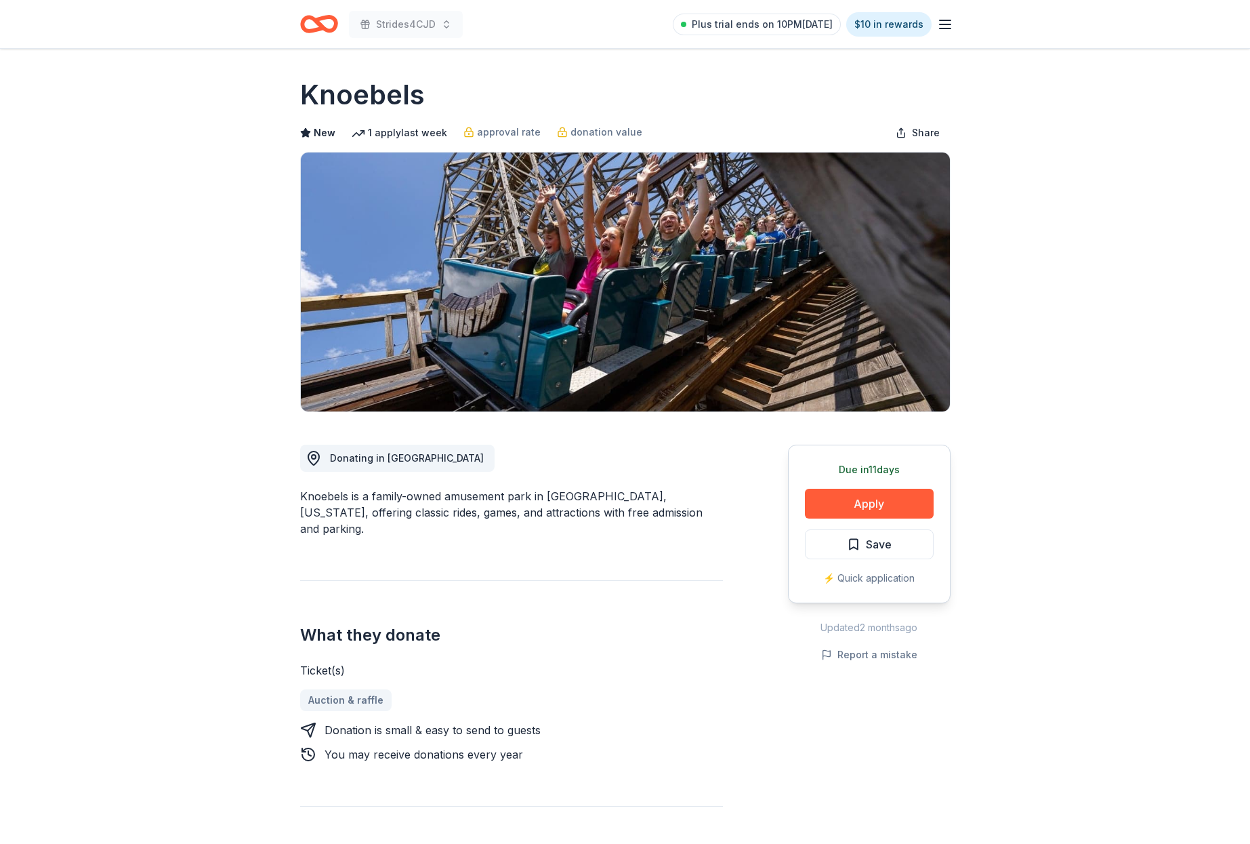
click at [912, 545] on button "Save" at bounding box center [869, 544] width 129 height 30
click at [894, 540] on html "Strides4CJD Plus trial ends on 10PM[DATE] $10 in rewards Due [DATE] Share Knoeb…" at bounding box center [625, 422] width 1250 height 844
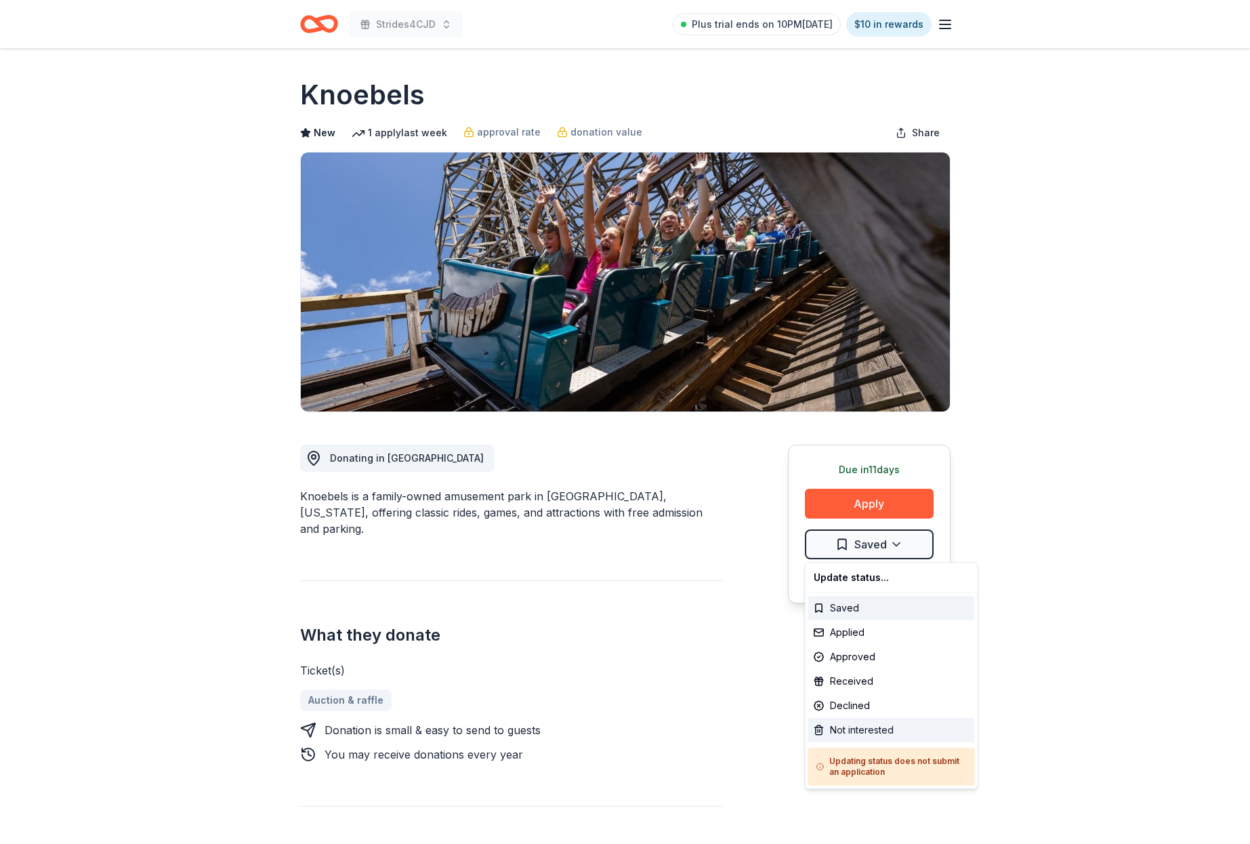
click at [862, 729] on div "Not interested" at bounding box center [892, 730] width 167 height 24
click at [1011, 470] on html "Strides4CJD Plus trial ends on 10PM, 8/24 $10 in rewards Due in 11 days Share K…" at bounding box center [625, 422] width 1250 height 844
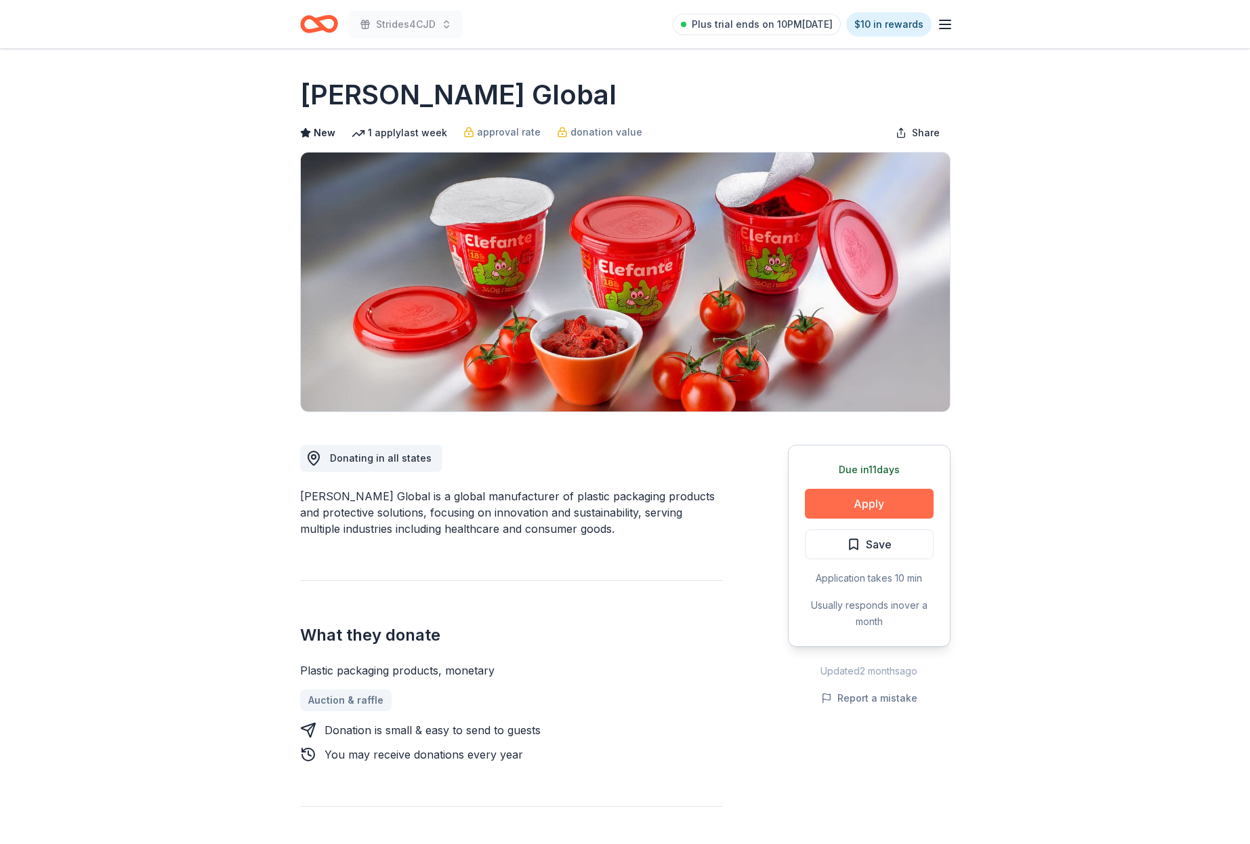
click at [855, 505] on button "Apply" at bounding box center [869, 504] width 129 height 30
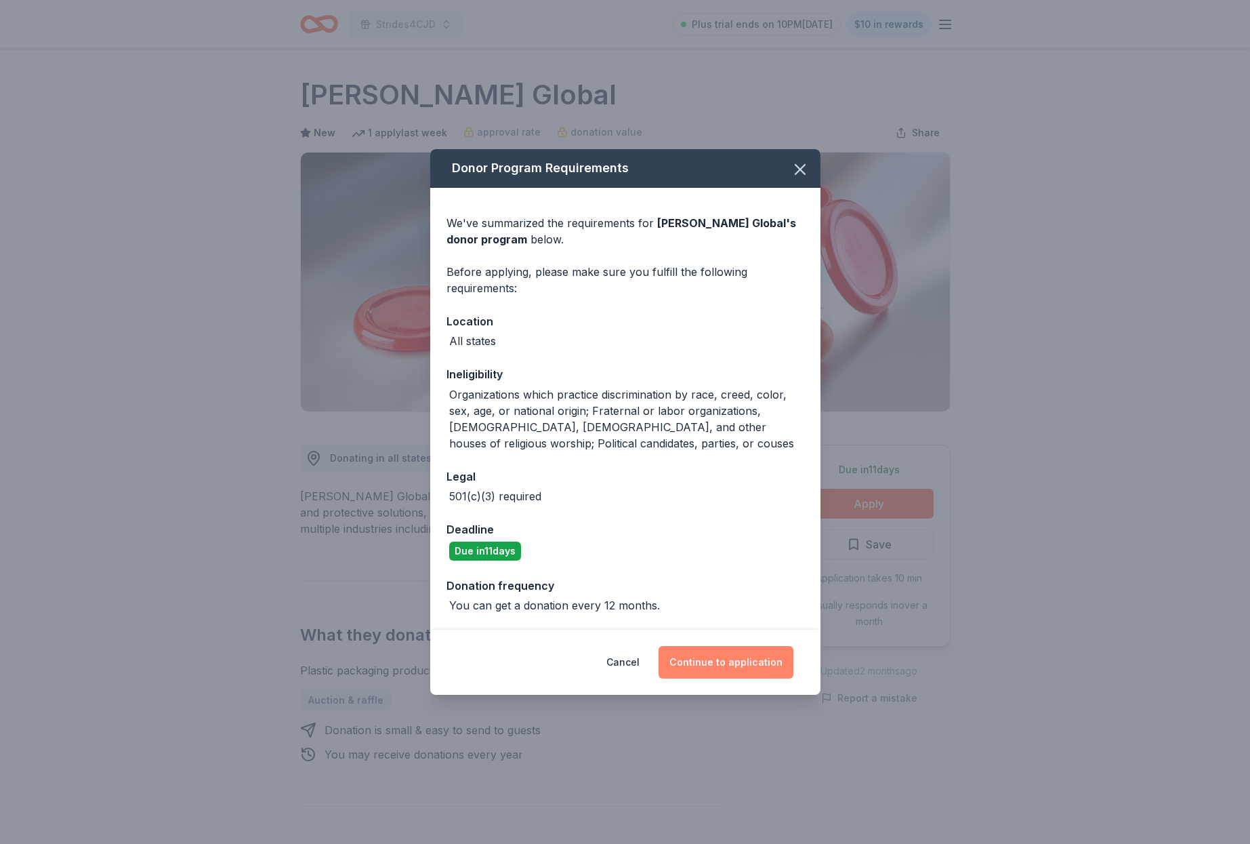
click at [733, 657] on button "Continue to application" at bounding box center [726, 662] width 135 height 33
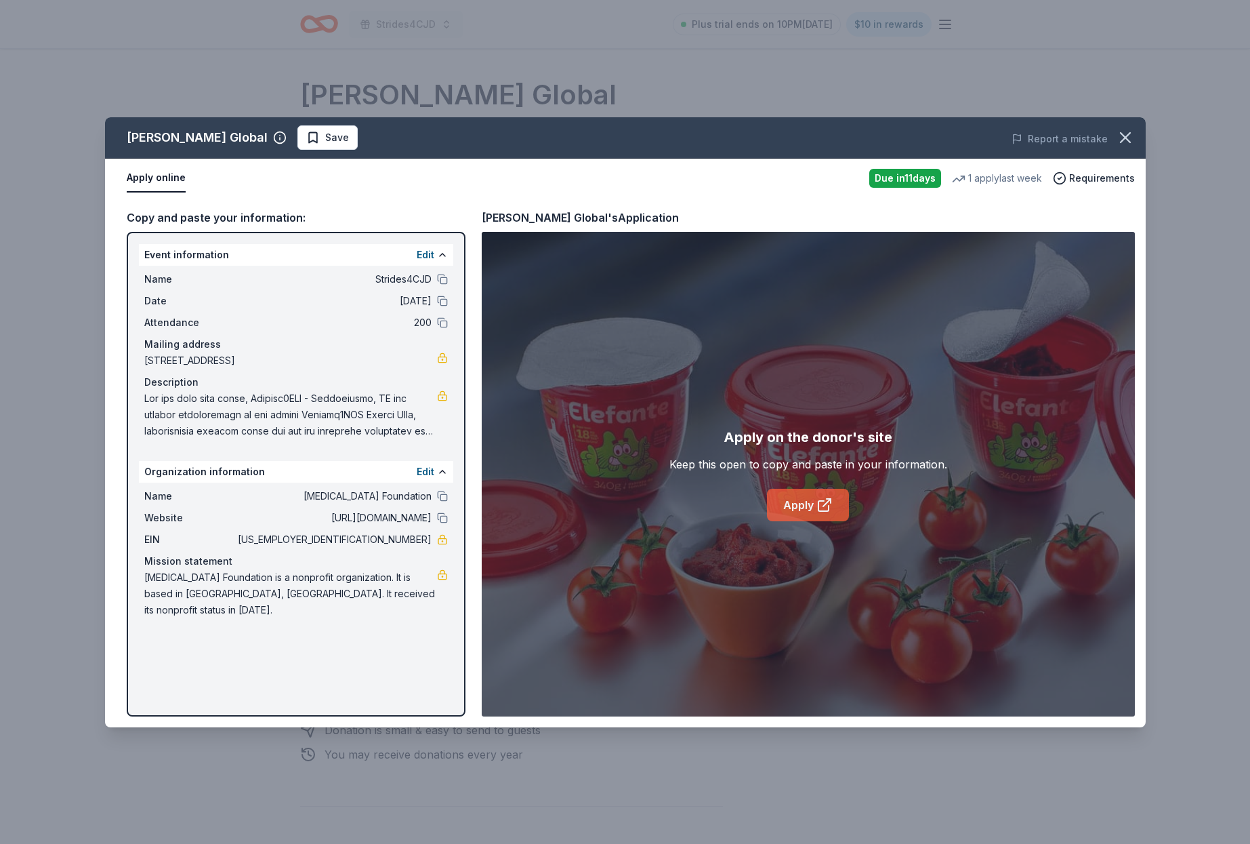
click at [802, 506] on link "Apply" at bounding box center [808, 505] width 82 height 33
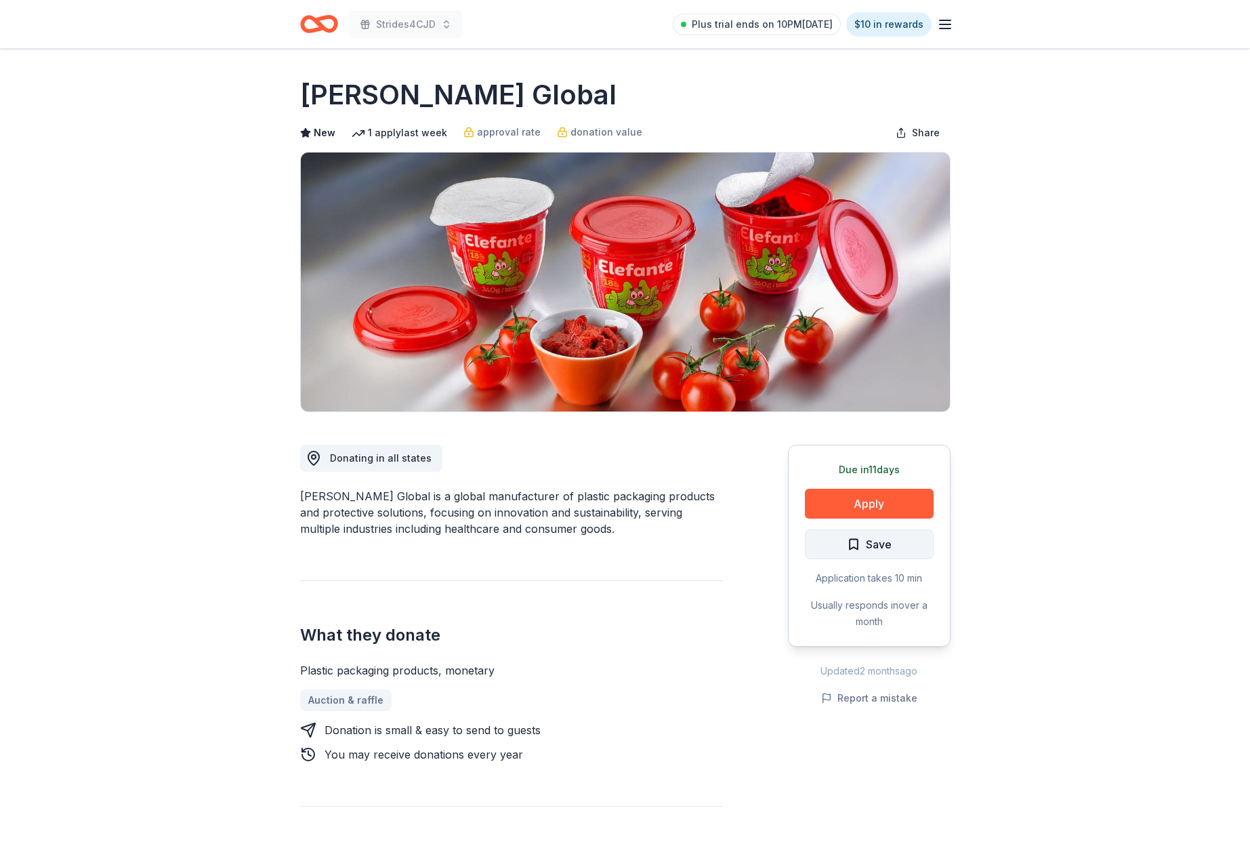
click at [896, 545] on button "Save" at bounding box center [869, 544] width 129 height 30
click at [895, 545] on html "Strides4CJD Plus trial ends on 10PM[DATE] $10 in rewards Due [DATE] Share [PERS…" at bounding box center [625, 422] width 1250 height 844
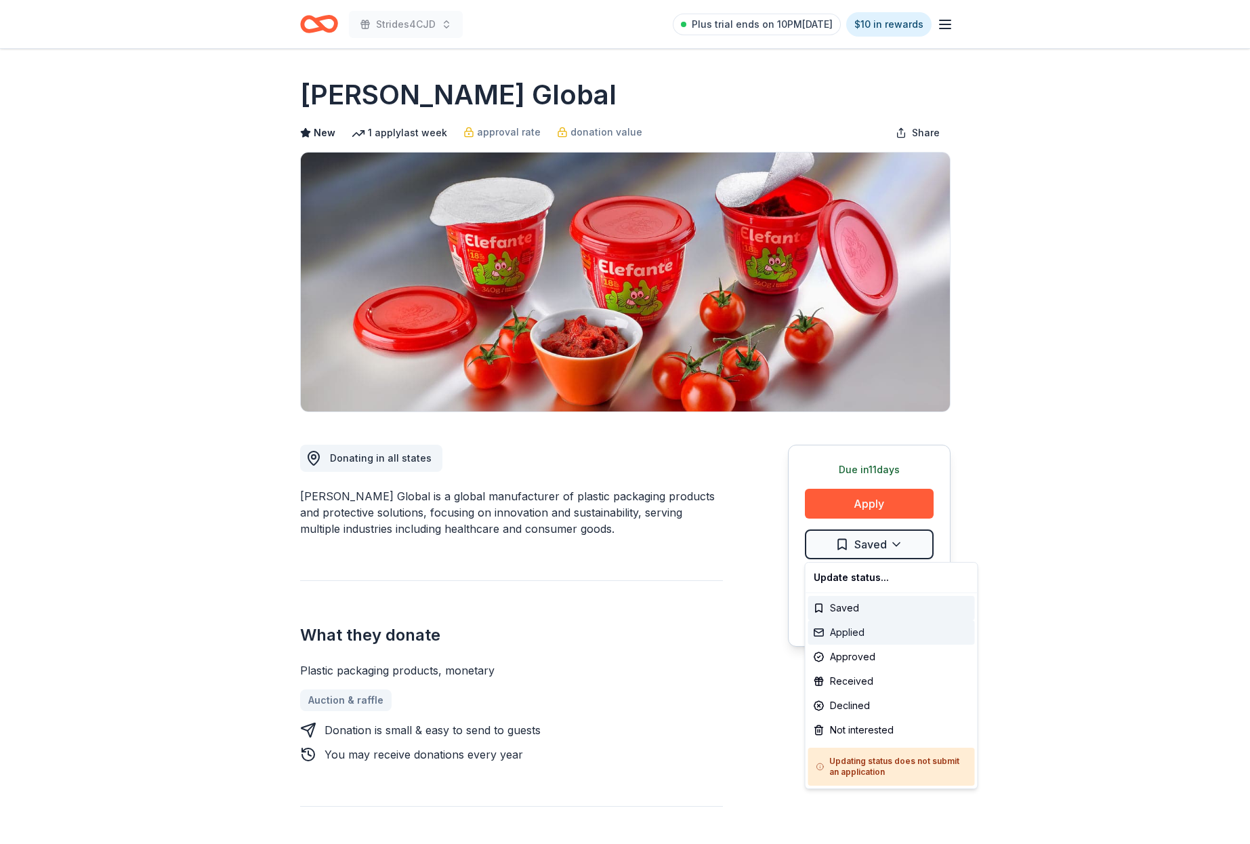
click at [856, 634] on div "Applied" at bounding box center [892, 632] width 167 height 24
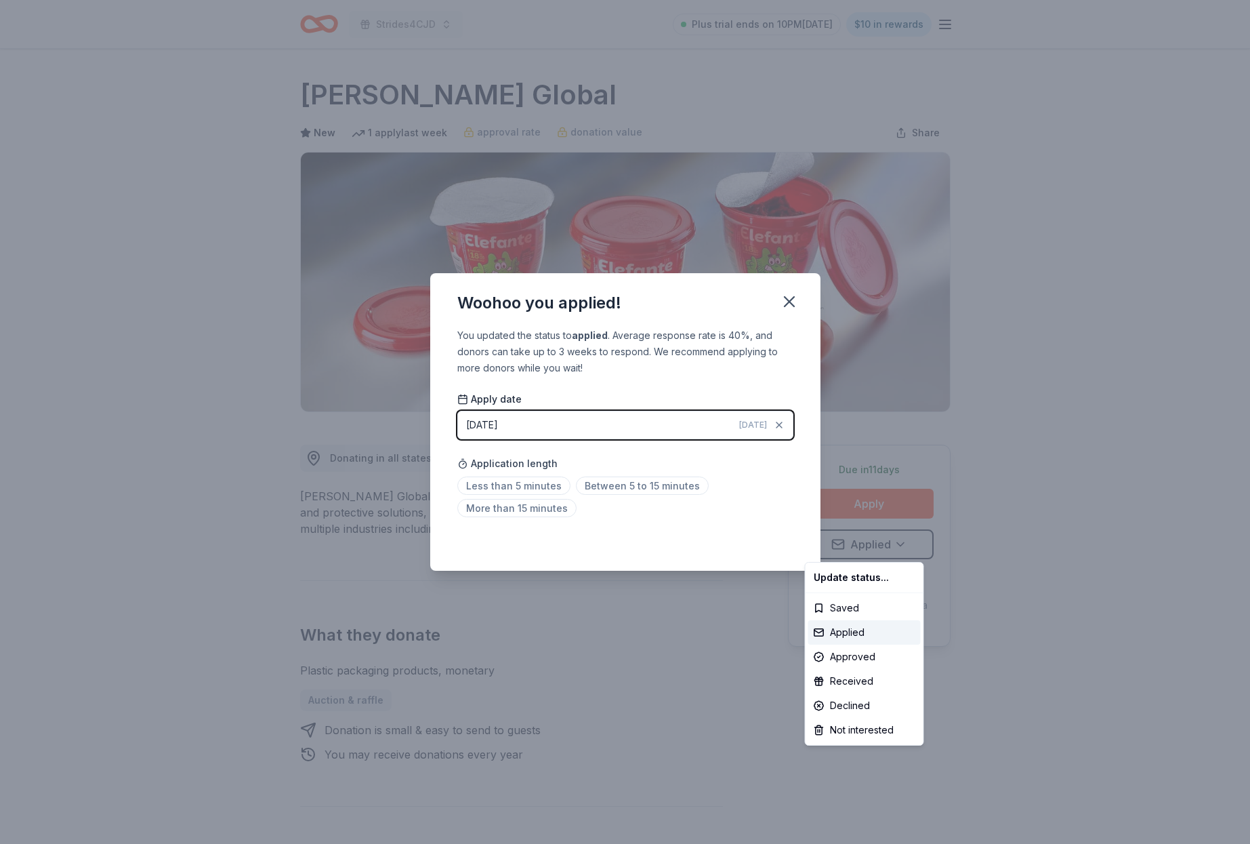
click at [792, 298] on html "Strides4CJD Plus trial ends on 10PM, 8/24 $10 in rewards Due in 11 days Share B…" at bounding box center [625, 422] width 1250 height 844
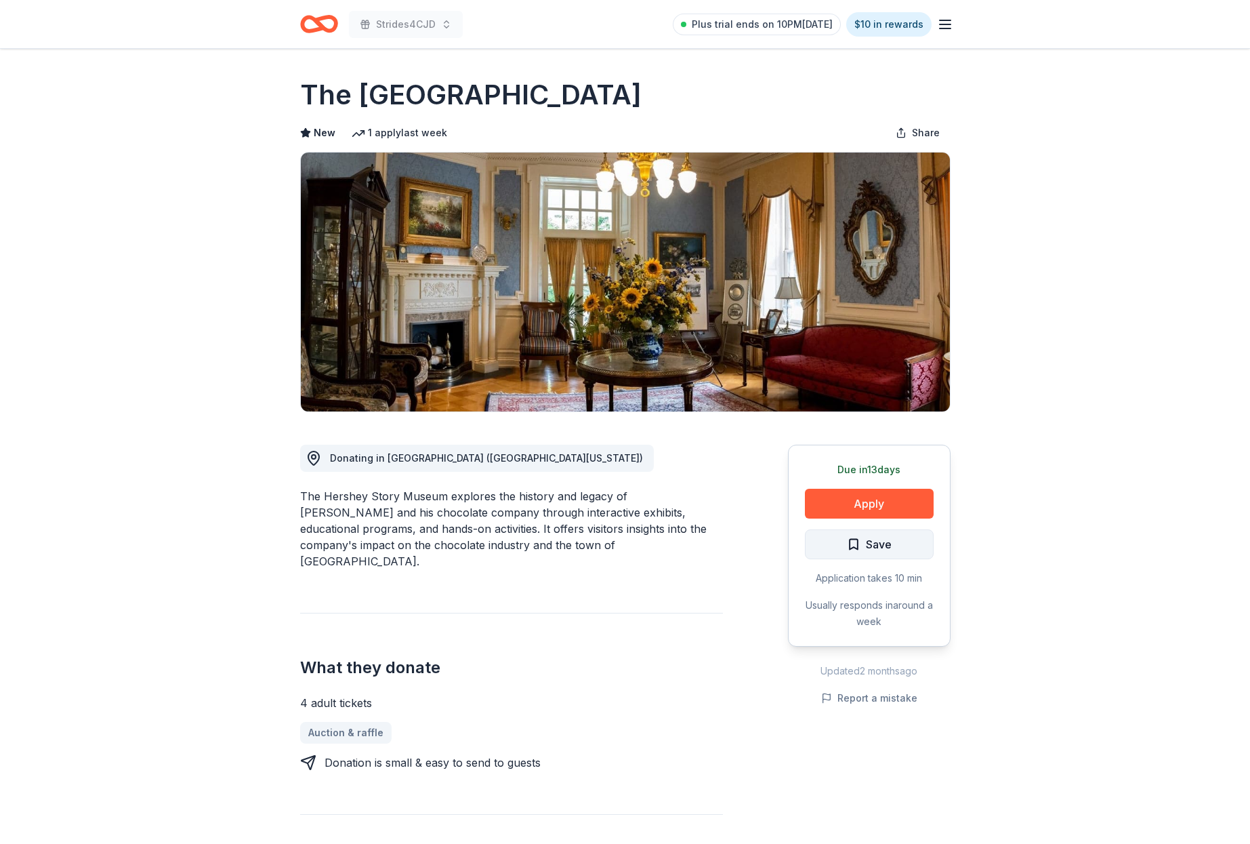
click at [901, 543] on button "Save" at bounding box center [869, 544] width 129 height 30
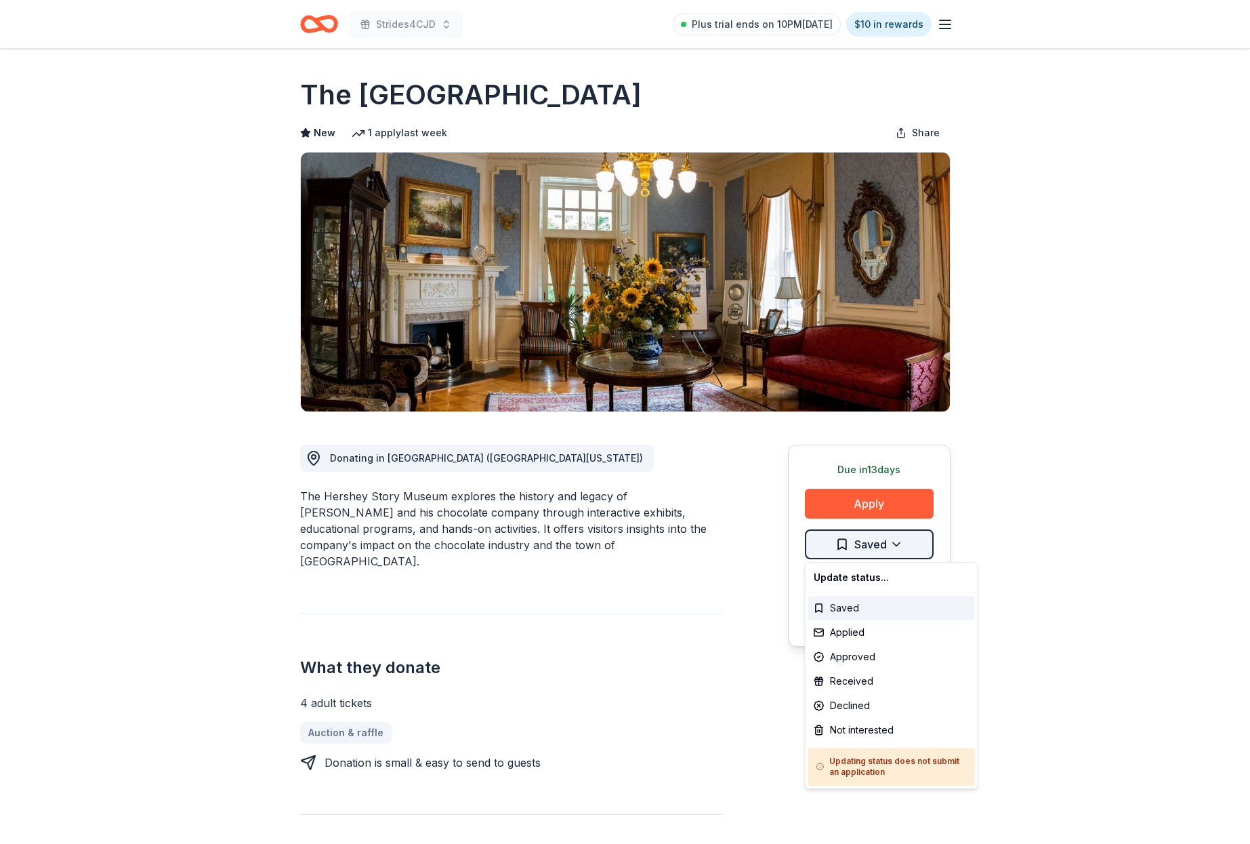
click at [903, 542] on html "Strides4CJD Plus trial ends on 10PM, 8/24 $10 in rewards Due in 13 days Share T…" at bounding box center [625, 422] width 1250 height 844
click at [860, 634] on div "Applied" at bounding box center [892, 632] width 167 height 24
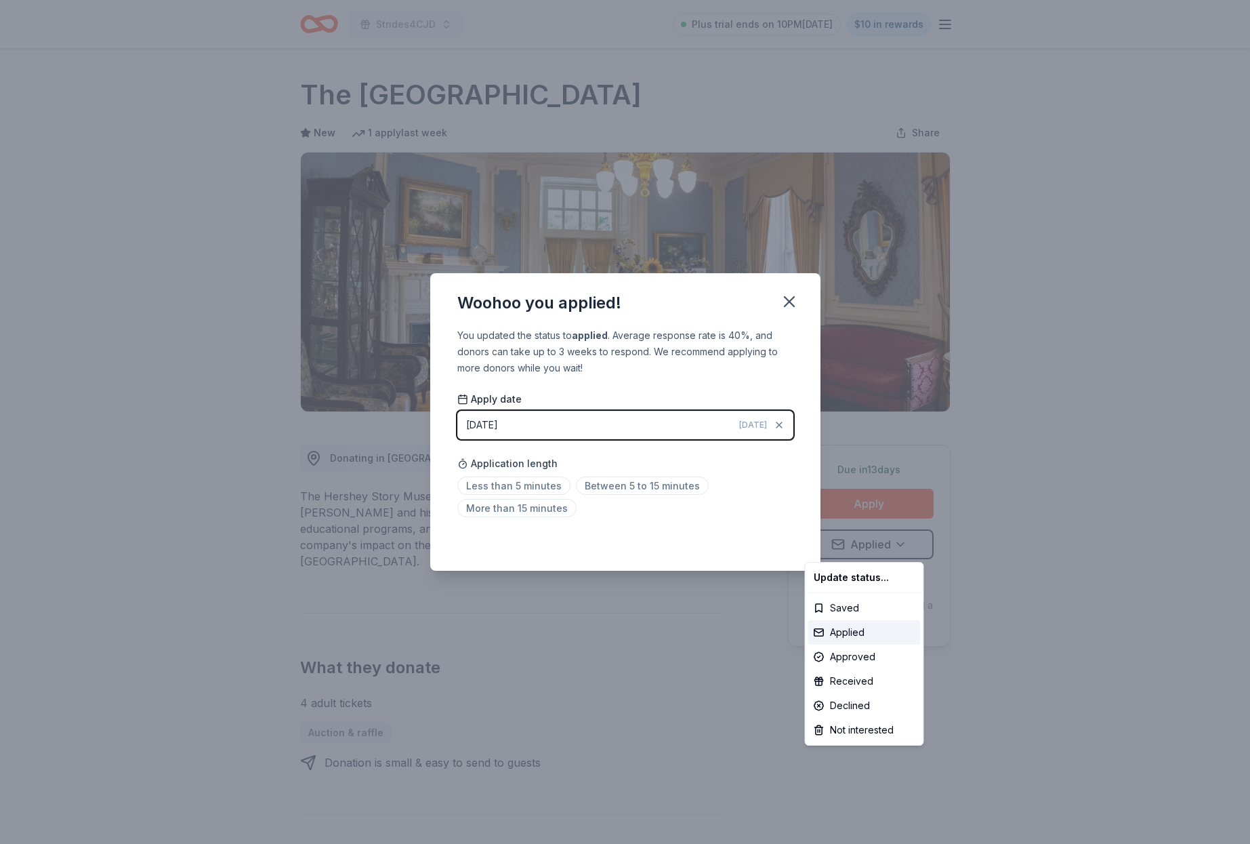
click at [792, 304] on html "Strides4CJD Plus trial ends on 10PM, 8/24 $10 in rewards Due in 13 days Share T…" at bounding box center [625, 422] width 1250 height 844
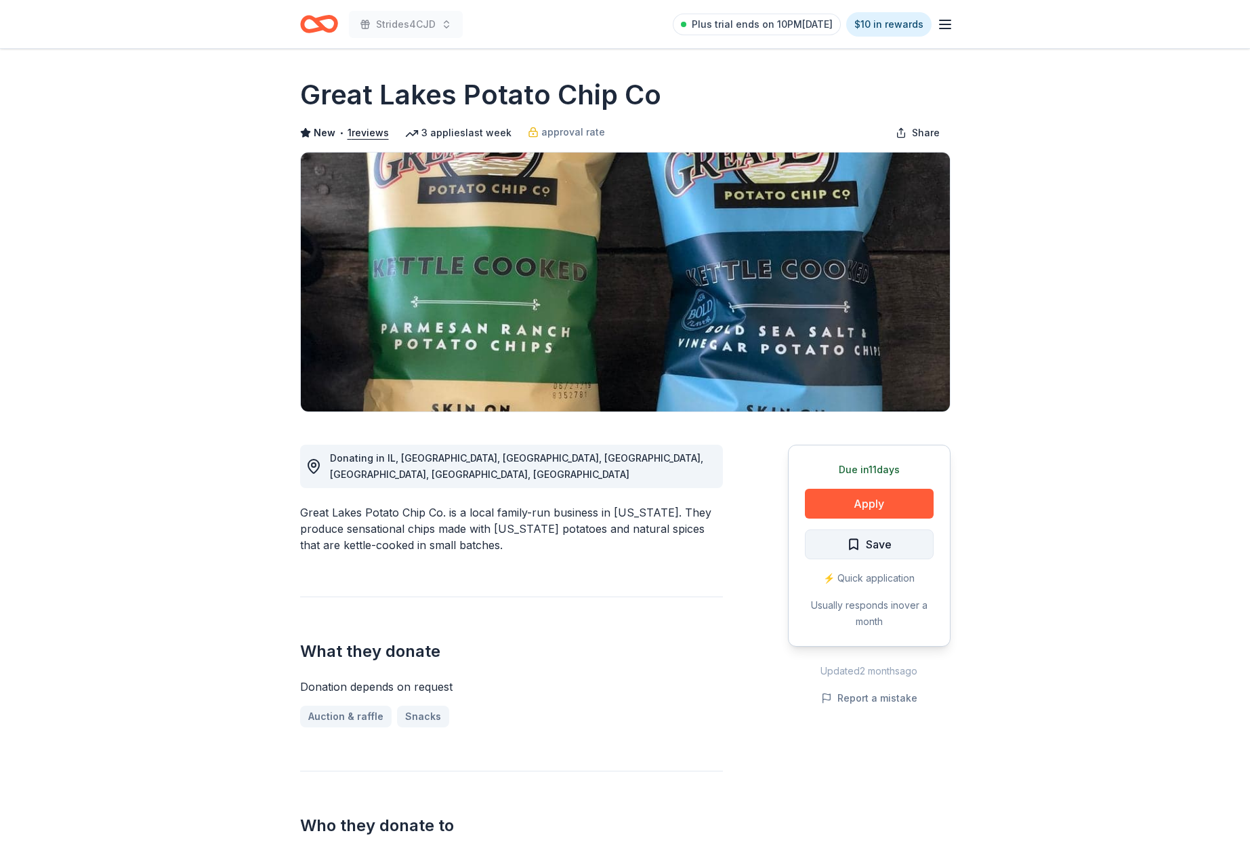
click at [915, 538] on button "Save" at bounding box center [869, 544] width 129 height 30
click at [896, 542] on html "Strides4CJD Plus trial ends on 10PM[DATE] $10 in rewards Due [DATE] Share Great…" at bounding box center [625, 422] width 1250 height 844
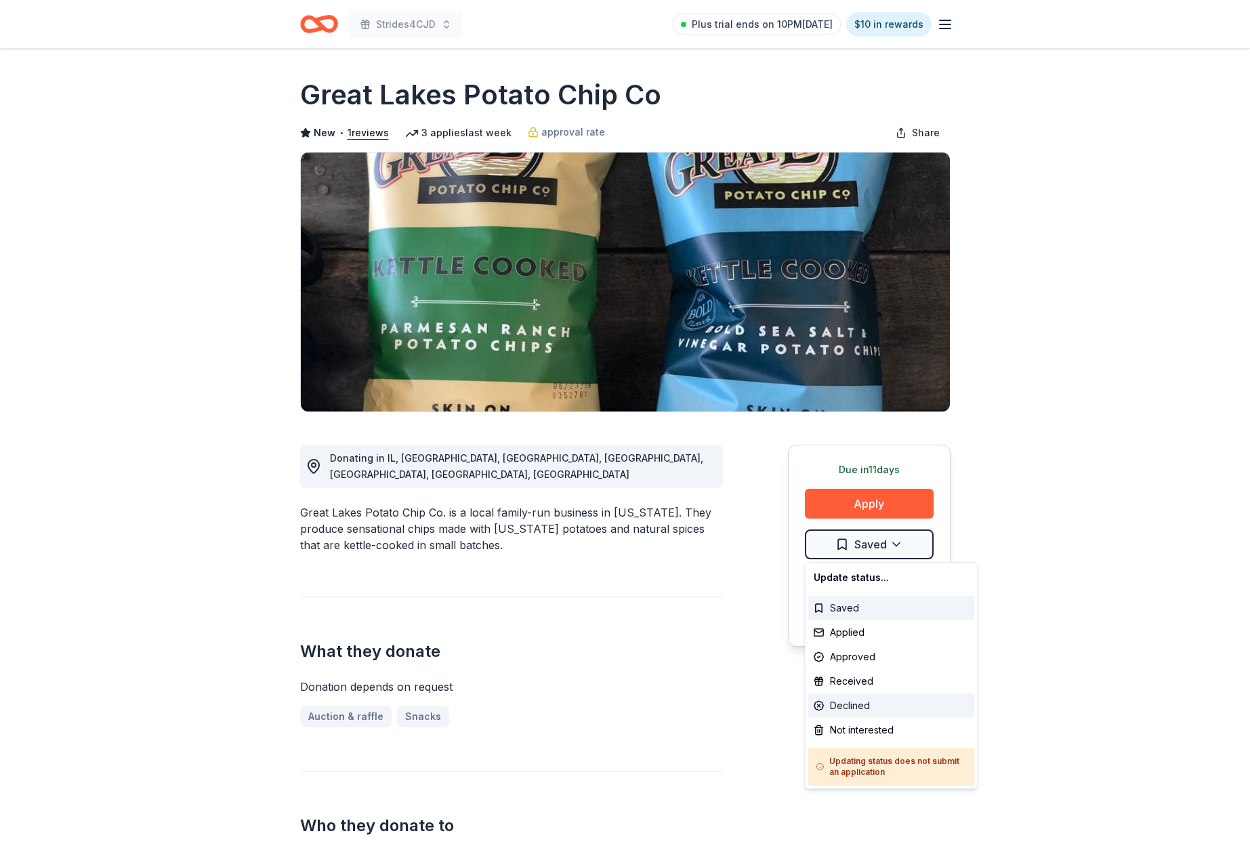
click at [849, 706] on div "Declined" at bounding box center [892, 705] width 167 height 24
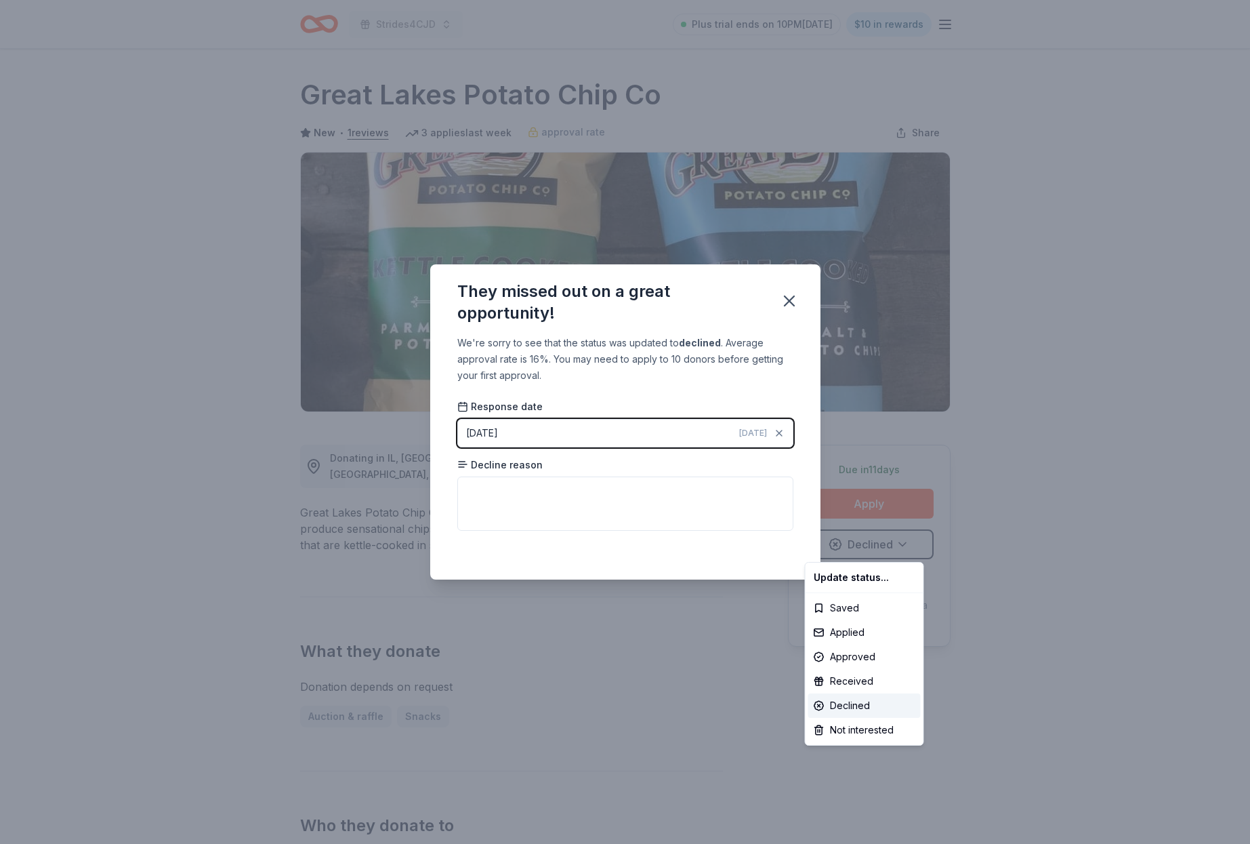
click at [790, 302] on html "Strides4CJD Plus trial ends on 10PM, 8/24 $10 in rewards Due in 11 days Share G…" at bounding box center [625, 422] width 1250 height 844
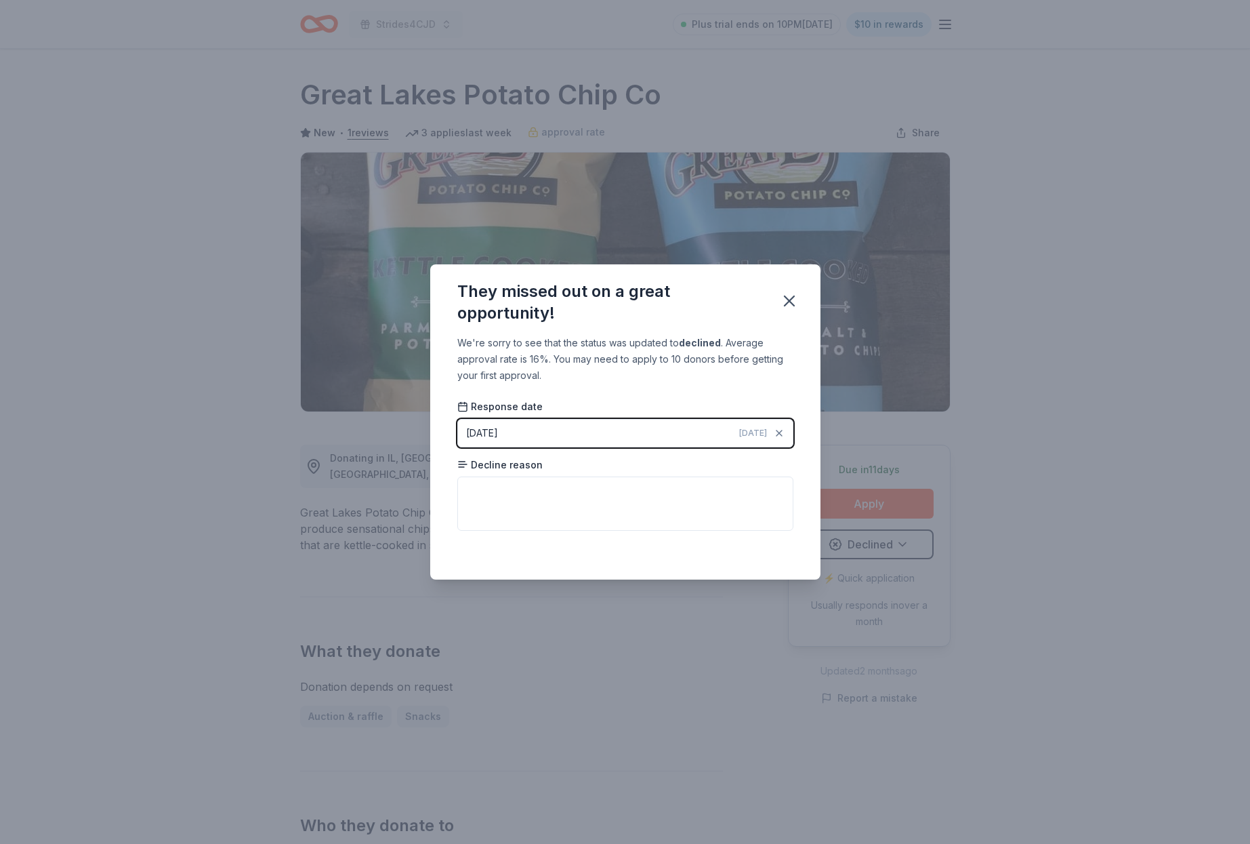
drag, startPoint x: 788, startPoint y: 293, endPoint x: 783, endPoint y: 286, distance: 8.7
click at [786, 290] on button "button" at bounding box center [790, 301] width 30 height 30
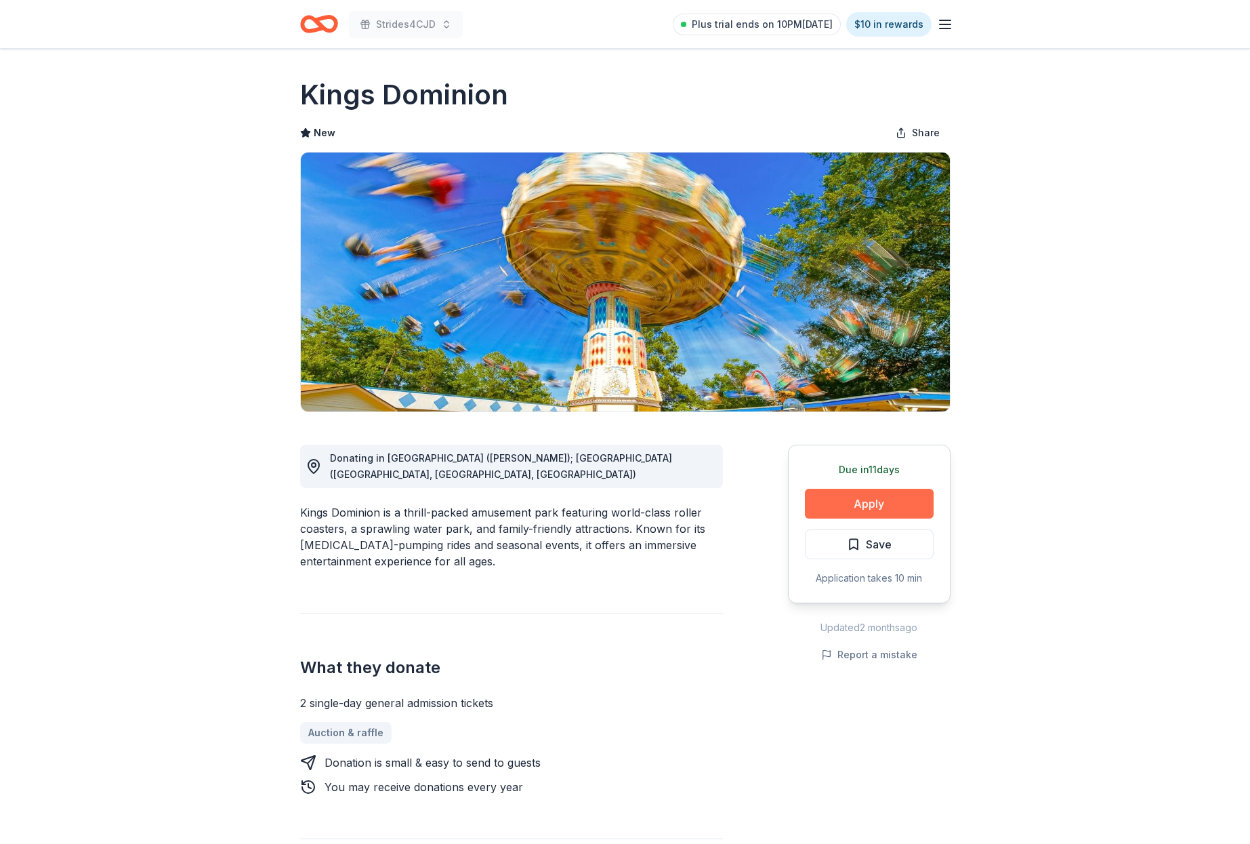
click at [862, 510] on button "Apply" at bounding box center [869, 504] width 129 height 30
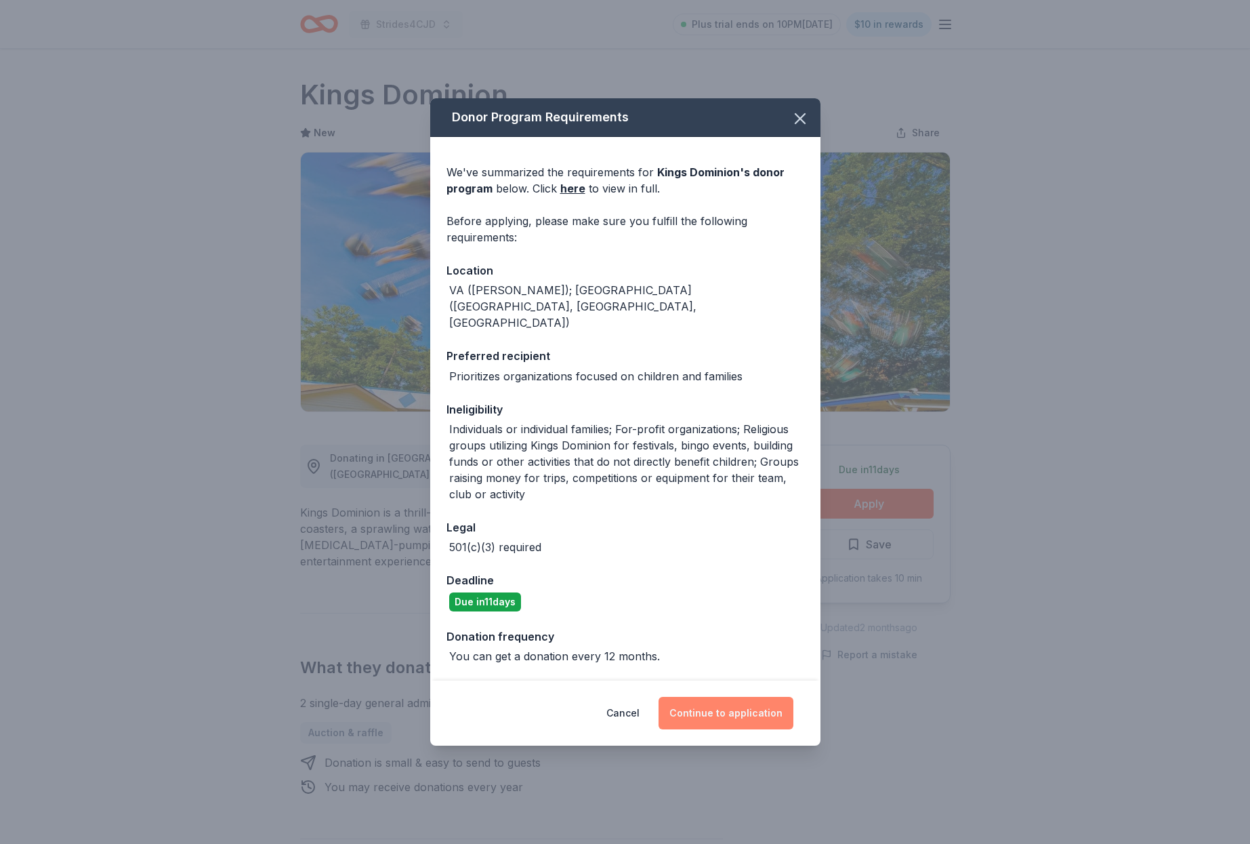
click at [716, 697] on button "Continue to application" at bounding box center [726, 713] width 135 height 33
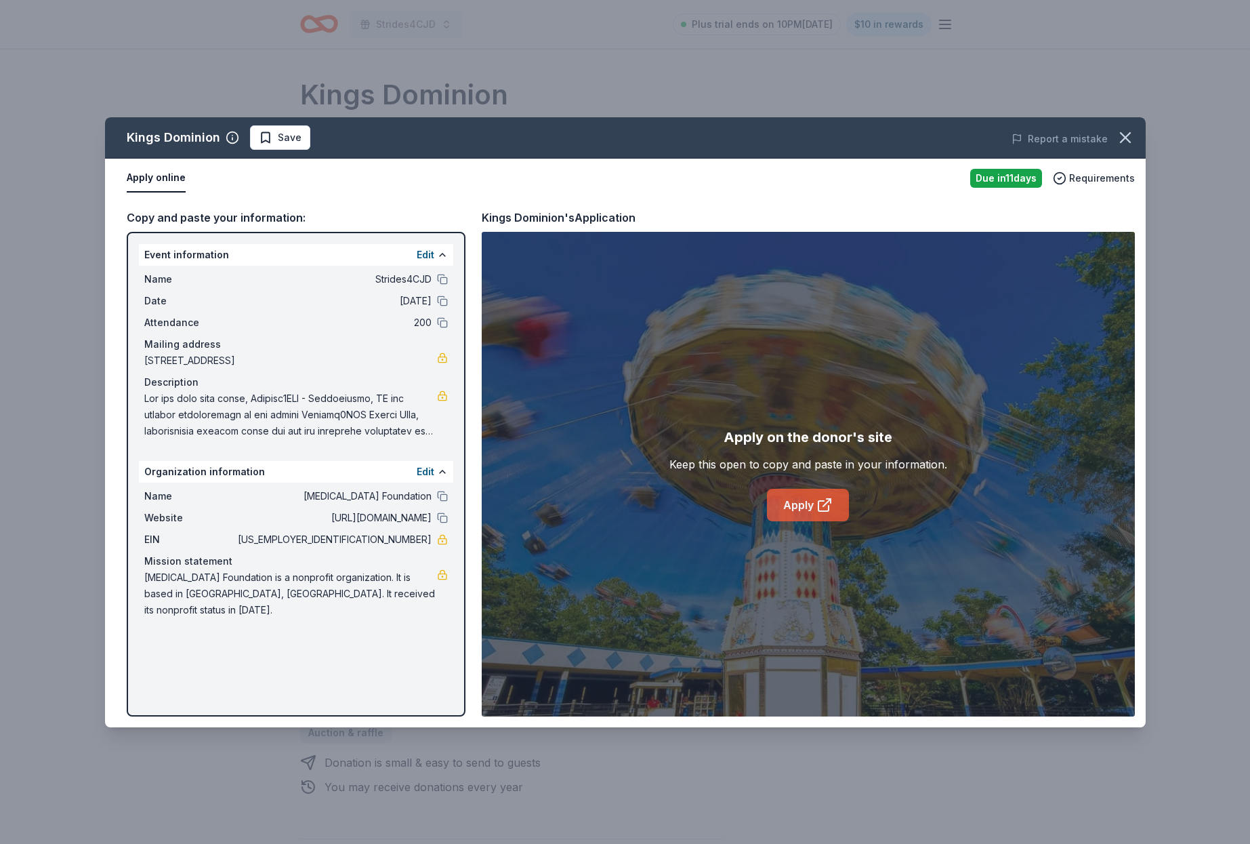
click at [805, 514] on link "Apply" at bounding box center [808, 505] width 82 height 33
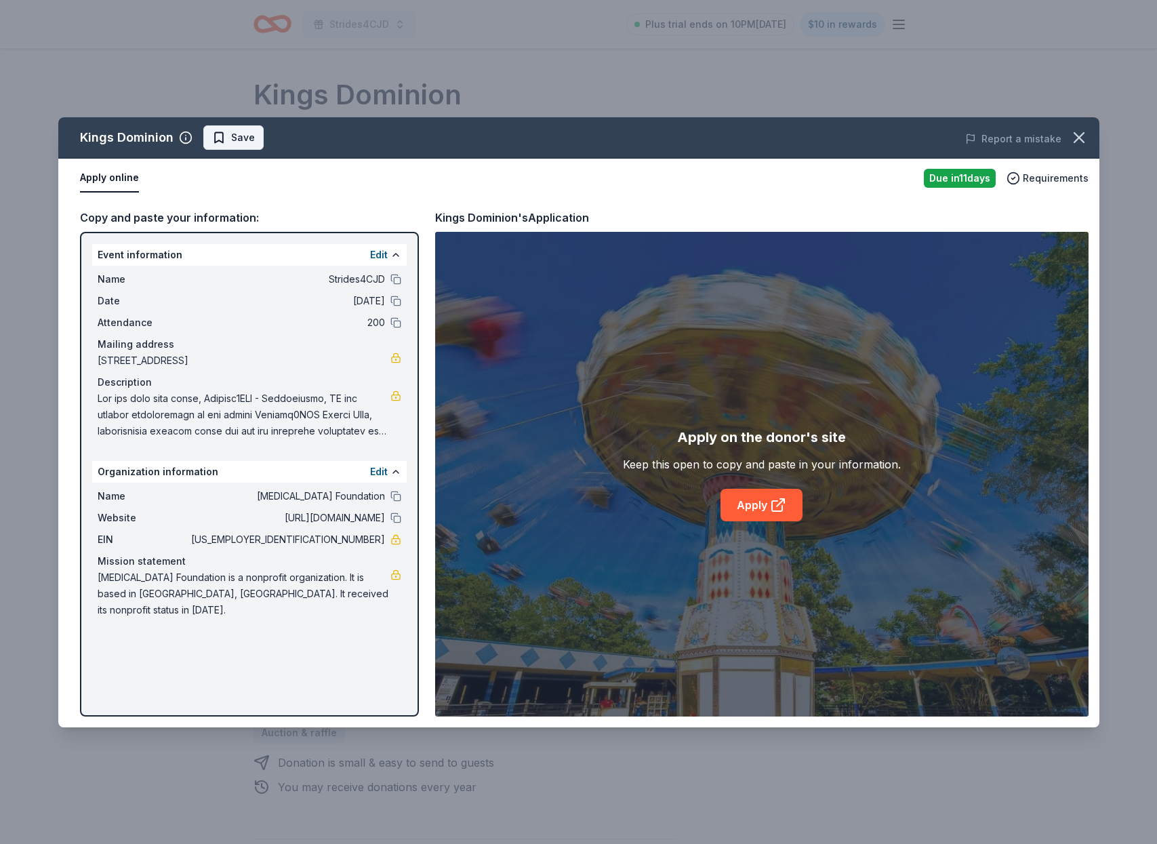
click at [247, 141] on span "Save" at bounding box center [243, 137] width 24 height 16
click at [269, 139] on html "Strides4CJD Plus trial ends on 10PM, 8/24 $10 in rewards Due in 11 days Share K…" at bounding box center [578, 422] width 1157 height 844
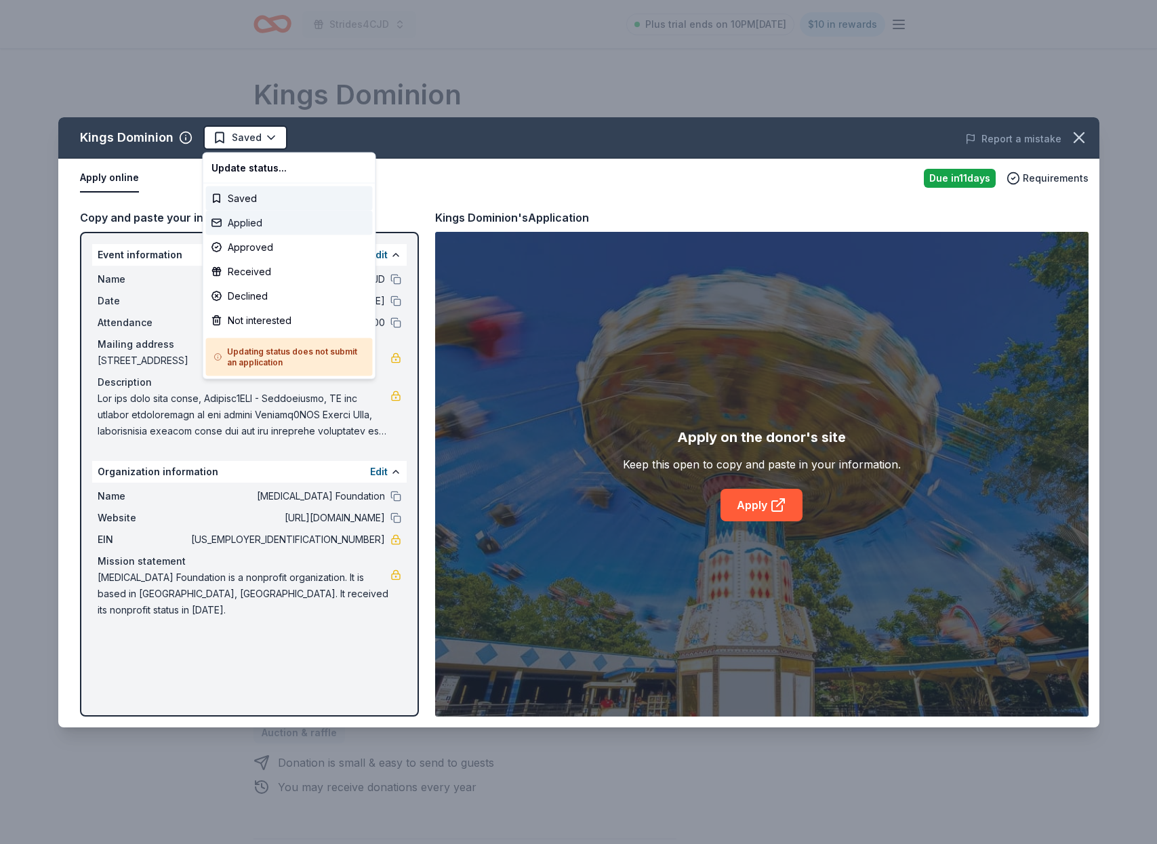
click at [266, 225] on div "Applied" at bounding box center [289, 223] width 167 height 24
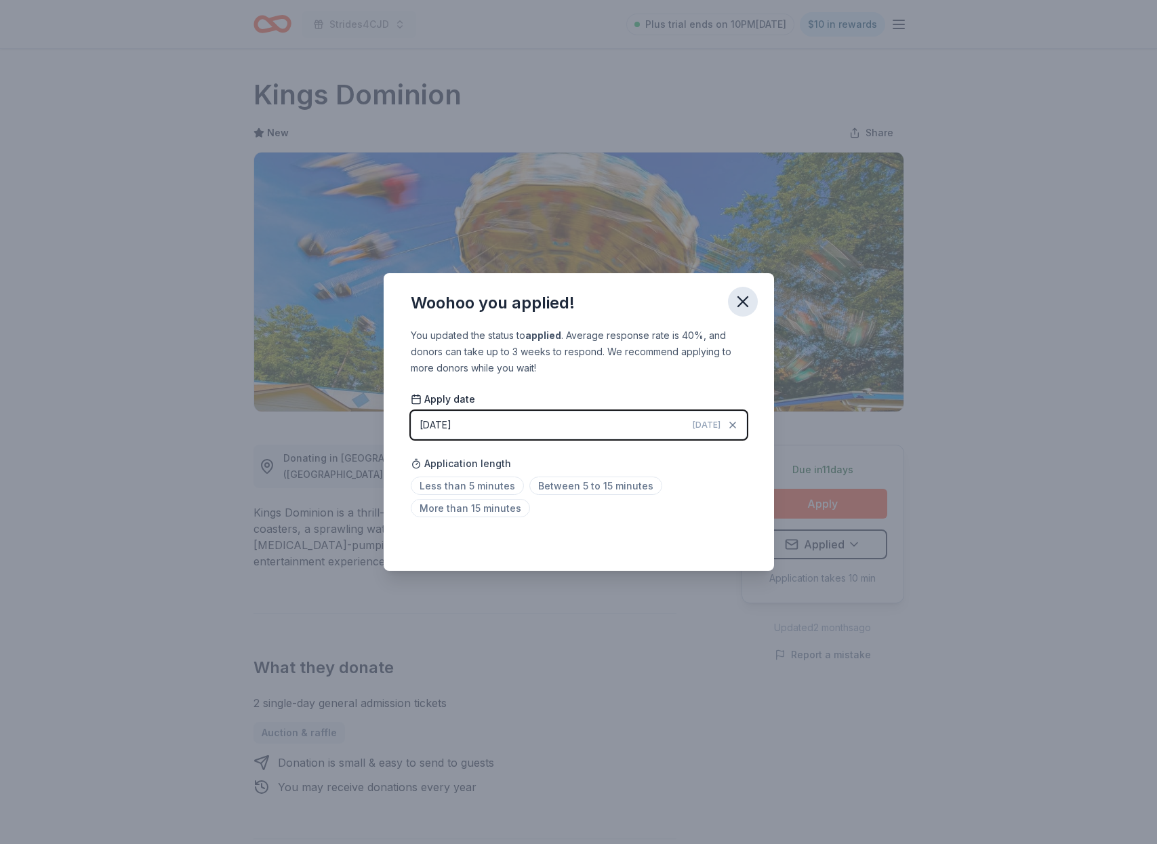
click at [745, 300] on icon "button" at bounding box center [742, 301] width 9 height 9
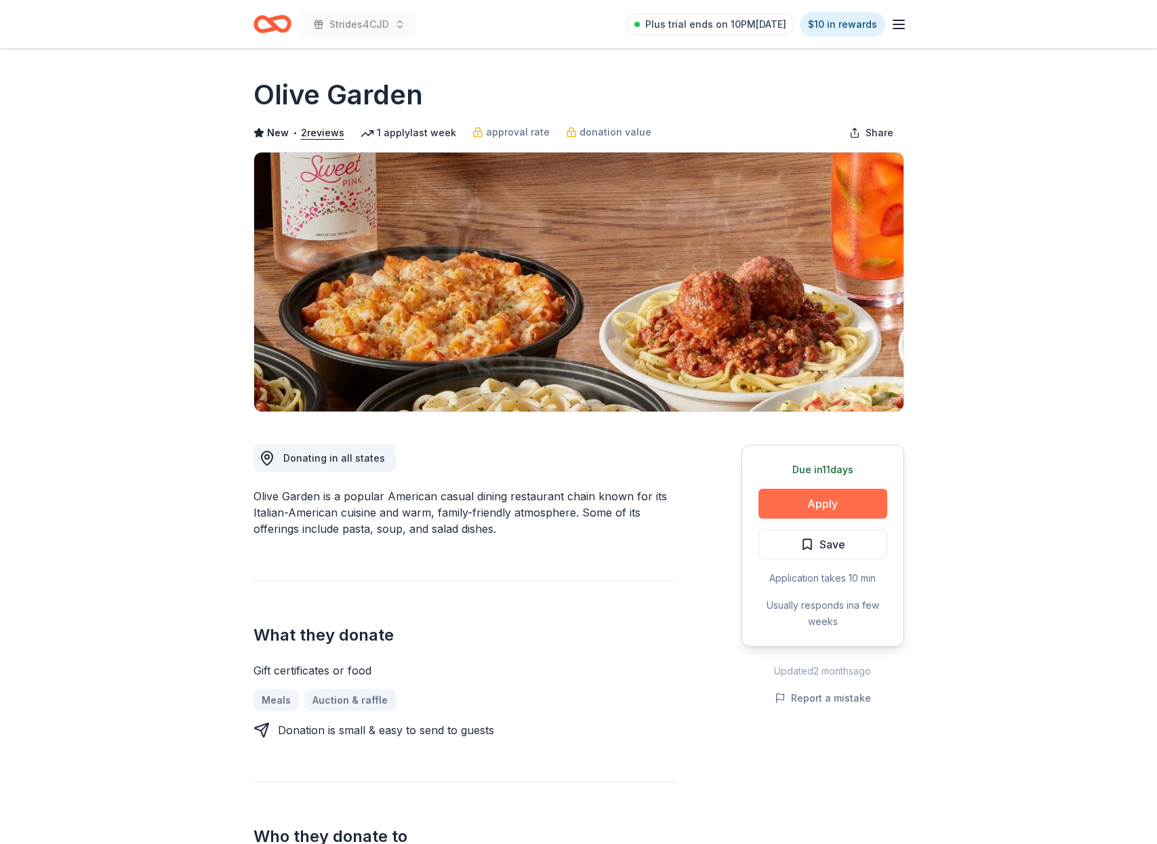
click at [831, 501] on button "Apply" at bounding box center [822, 504] width 129 height 30
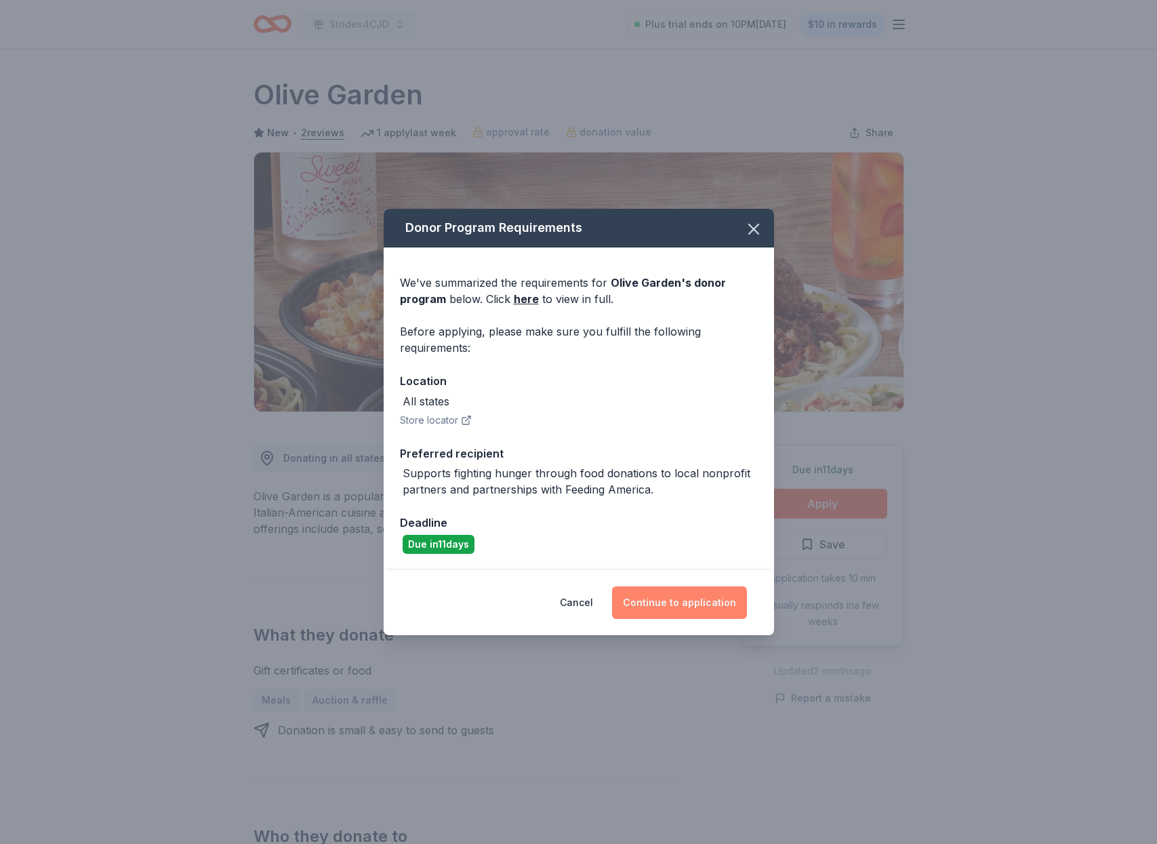
click at [662, 596] on button "Continue to application" at bounding box center [679, 602] width 135 height 33
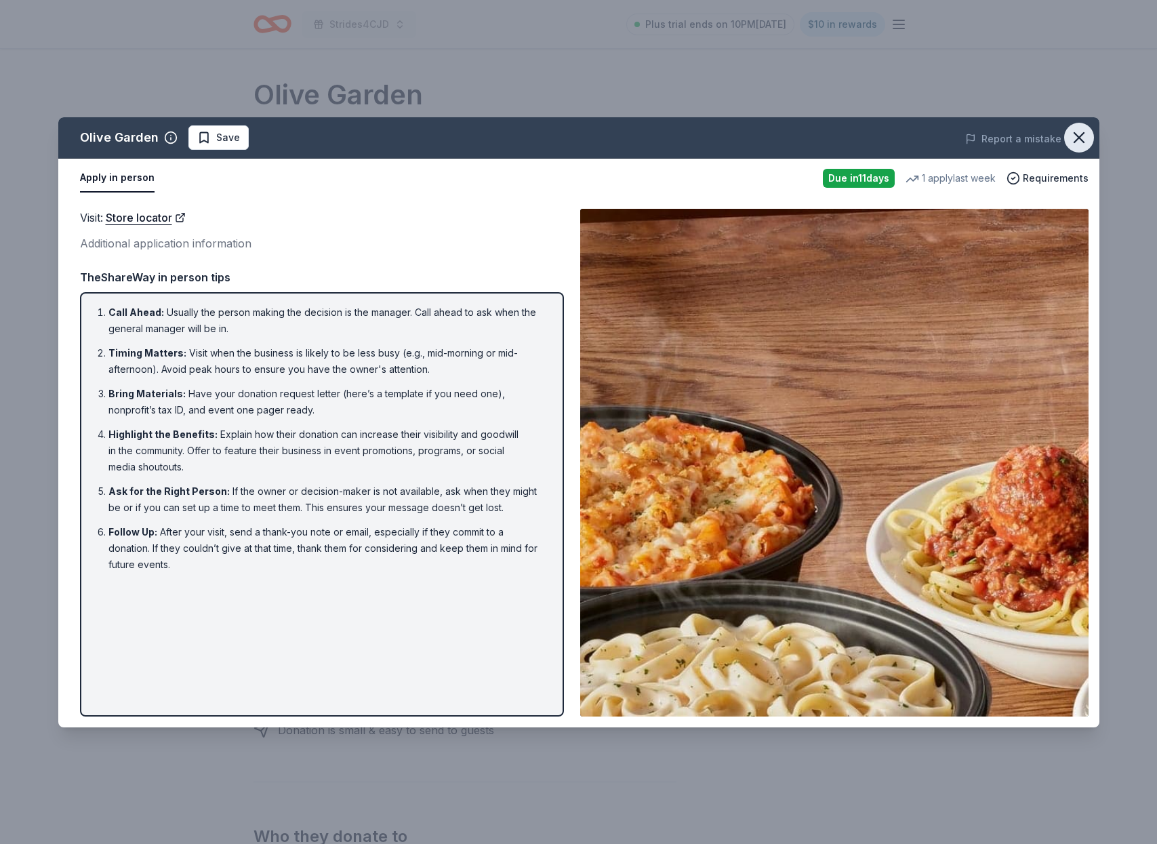
click at [1078, 140] on icon "button" at bounding box center [1079, 137] width 19 height 19
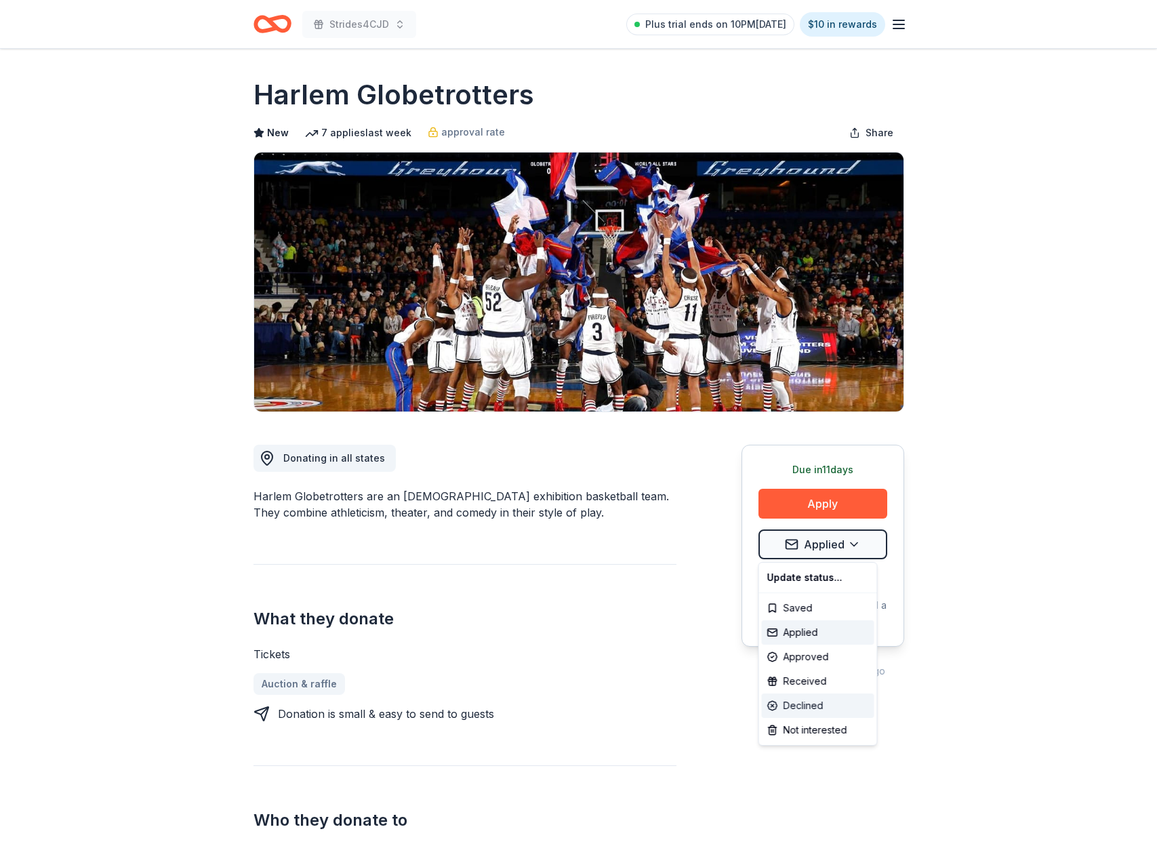
click at [816, 702] on div "Declined" at bounding box center [818, 705] width 113 height 24
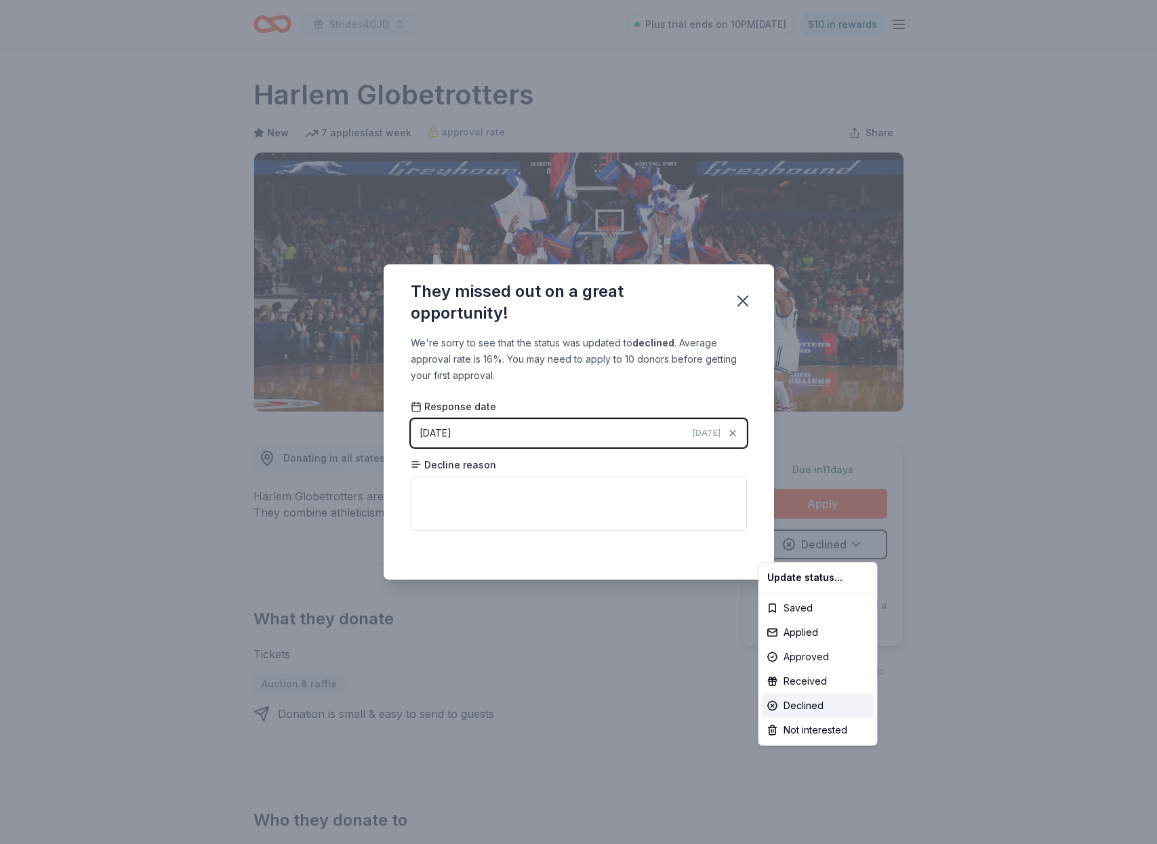
click at [748, 306] on html "Strides4CJD Plus trial ends on 10PM[DATE] $10 in rewards Due [DATE] Share Harle…" at bounding box center [578, 422] width 1157 height 844
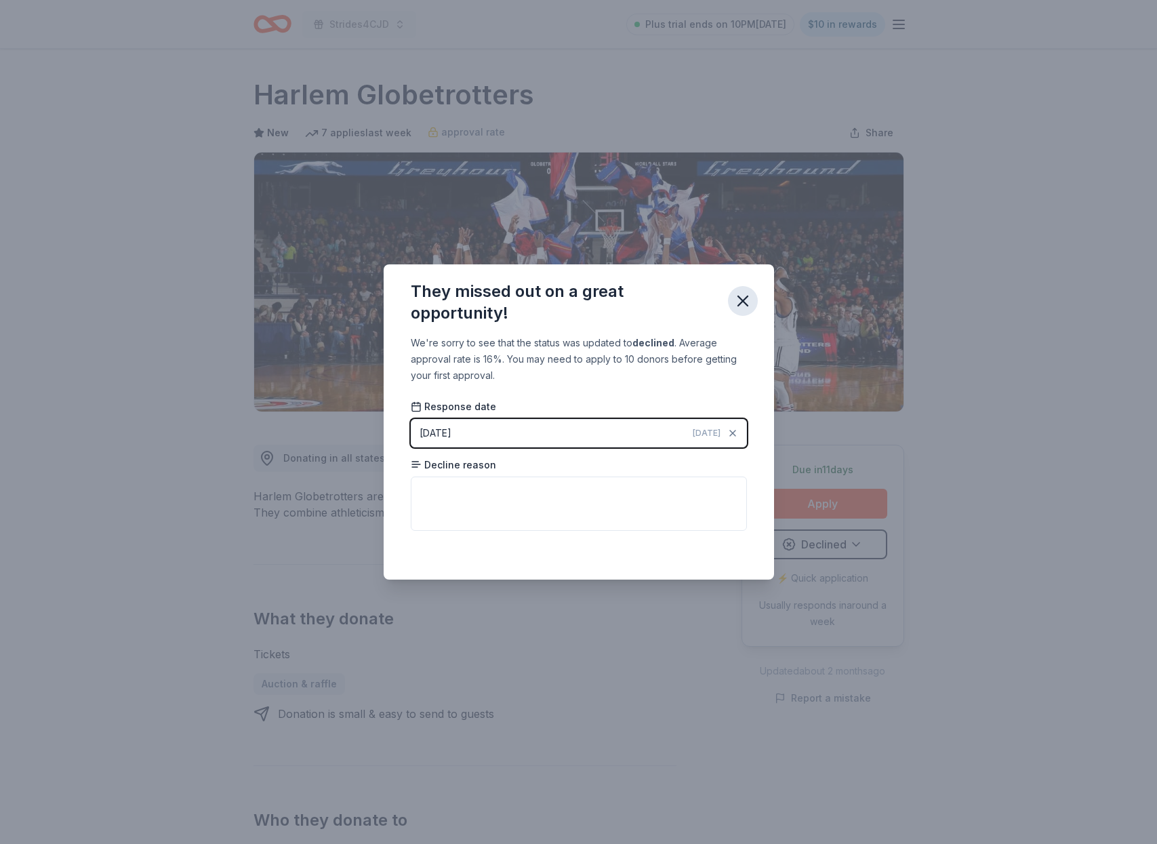
click at [742, 302] on icon "button" at bounding box center [742, 300] width 9 height 9
